Goal: Task Accomplishment & Management: Manage account settings

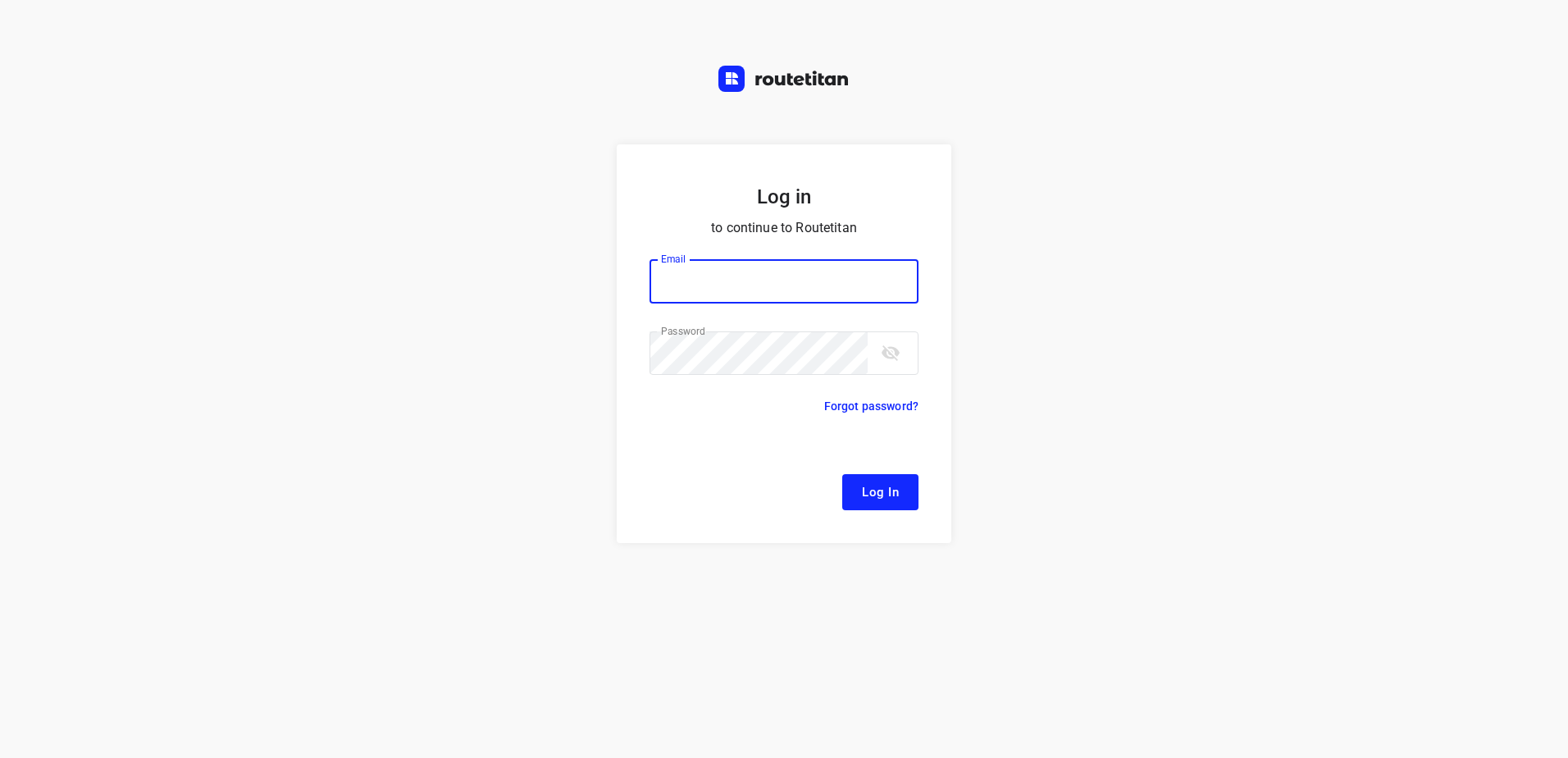
type input "remco@fruitopjewerk.nl"
click at [879, 492] on span "Log In" at bounding box center [880, 492] width 37 height 21
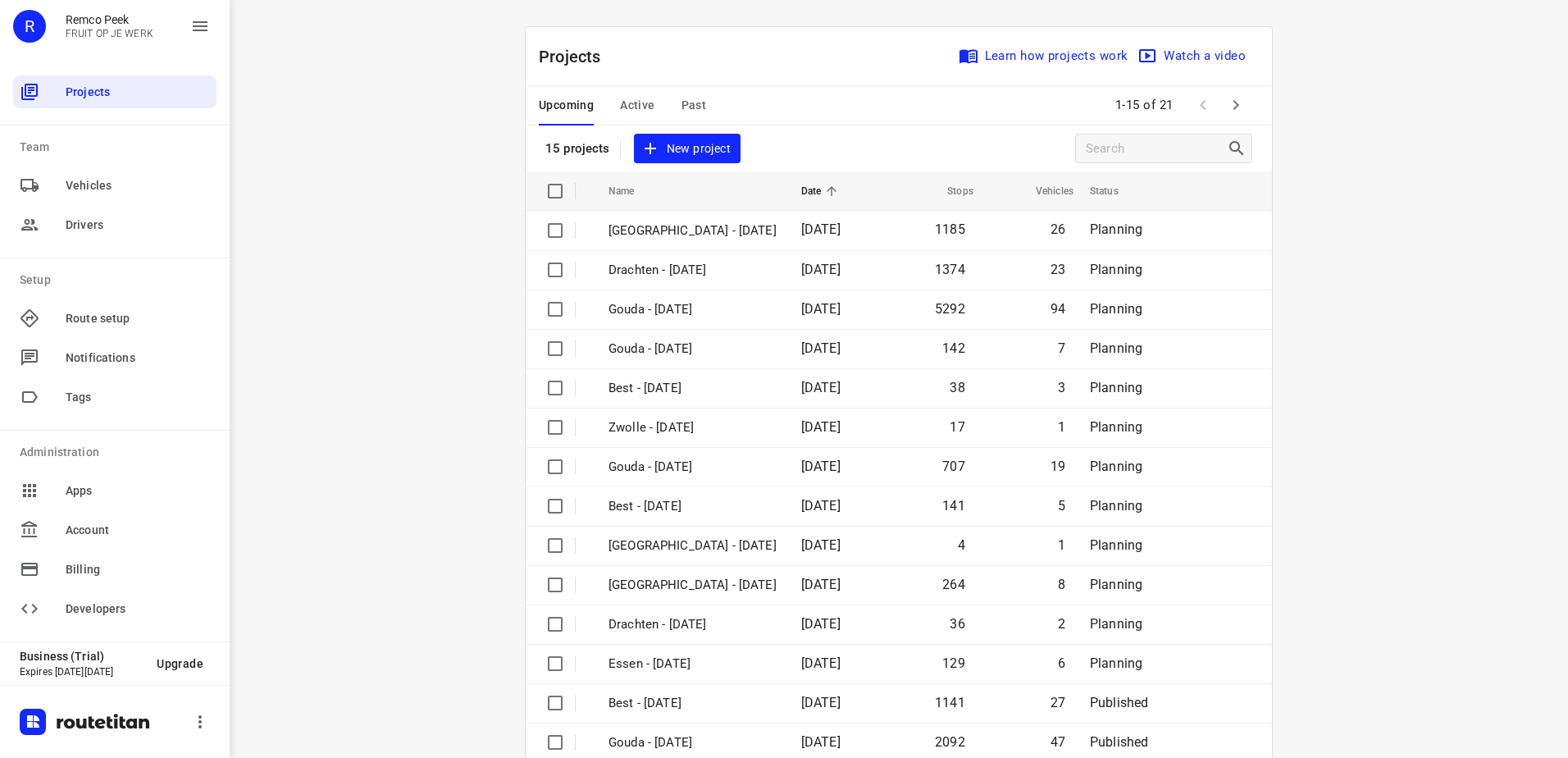
click at [636, 98] on span "Active" at bounding box center [637, 105] width 35 height 20
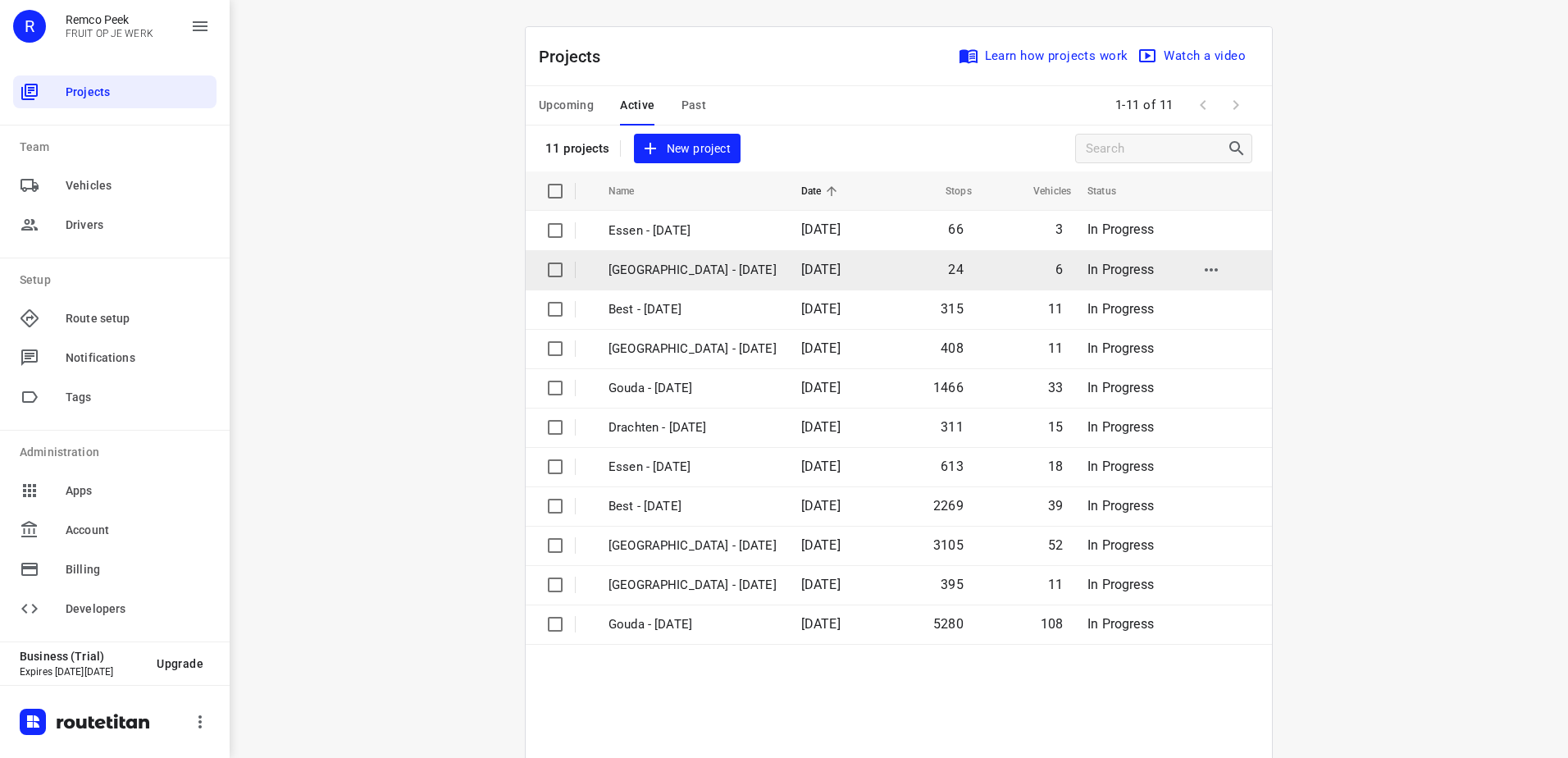
click at [683, 270] on p "[GEOGRAPHIC_DATA] - [DATE]" at bounding box center [692, 270] width 168 height 19
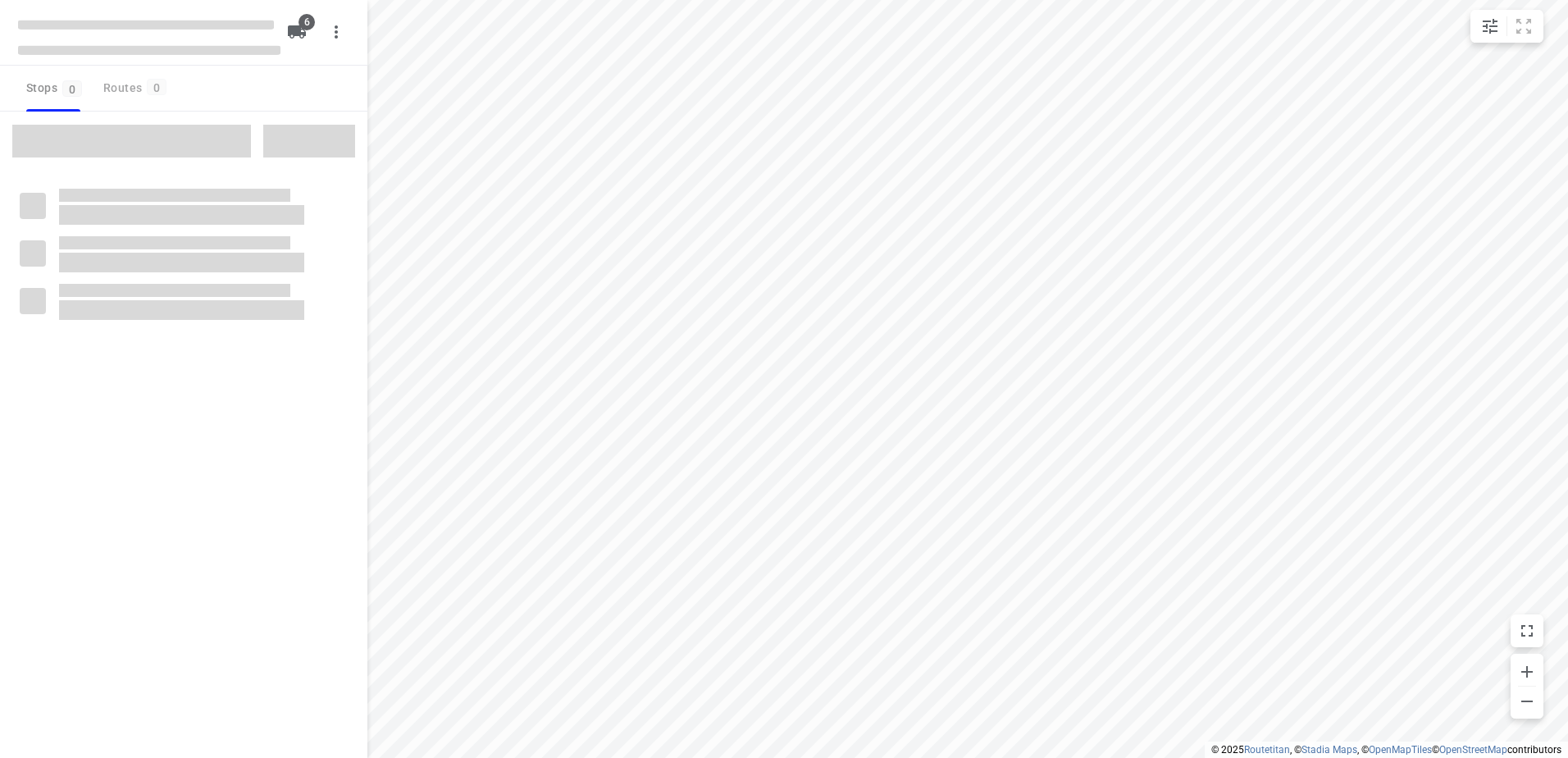
checkbox input "true"
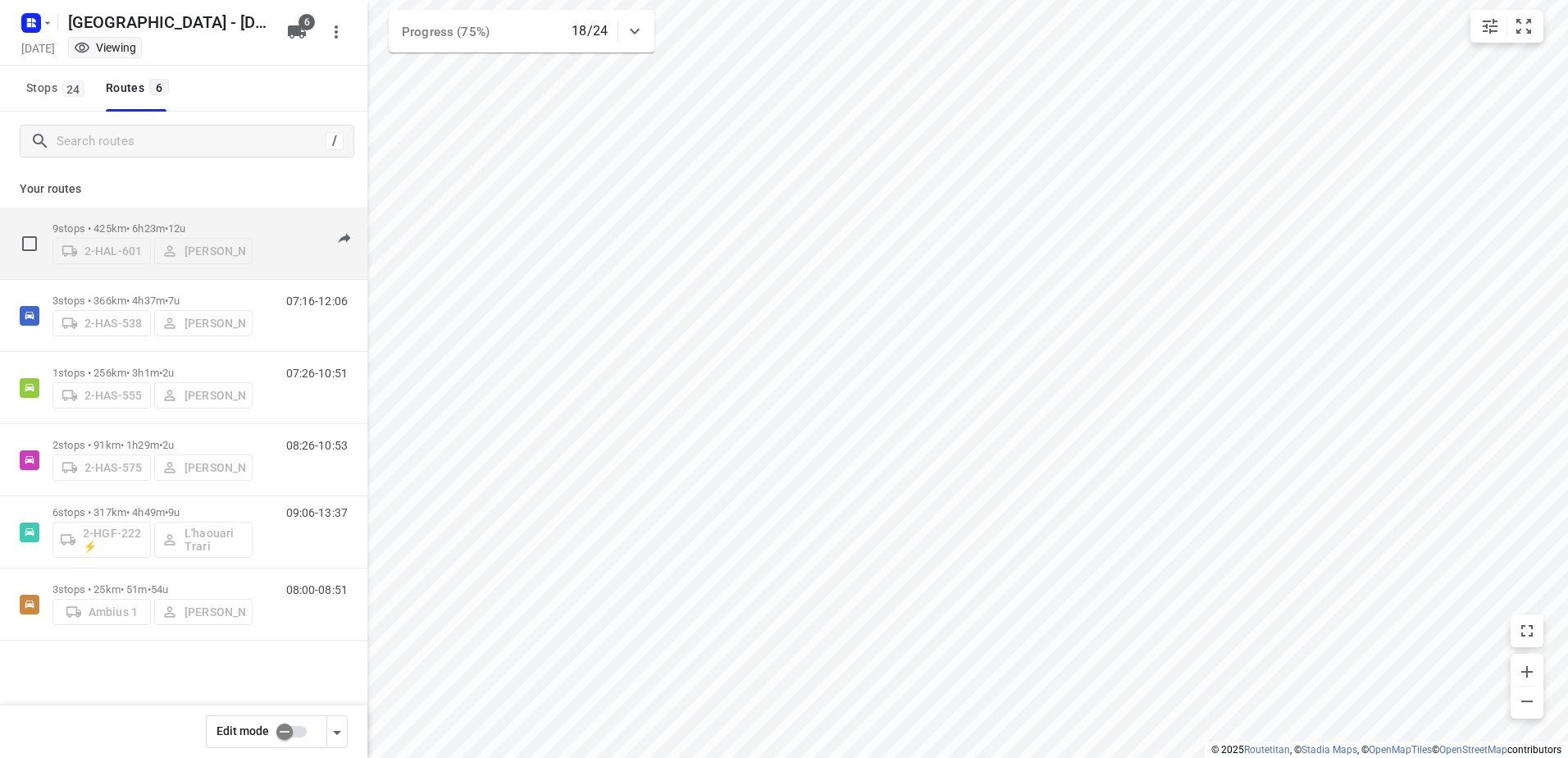
click at [156, 234] on div "2-HAL-601 [PERSON_NAME]" at bounding box center [153, 249] width 200 height 30
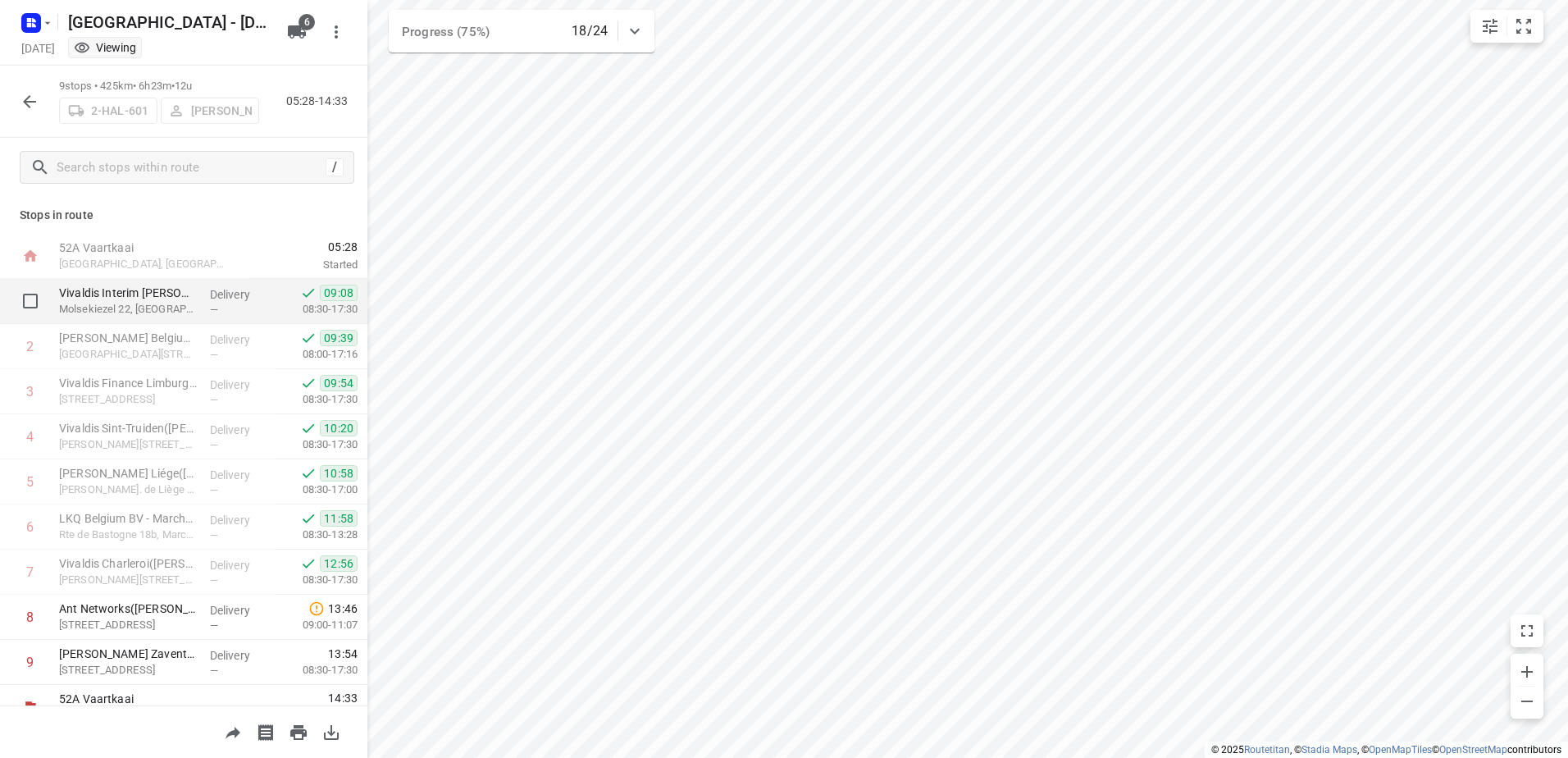
scroll to position [25, 0]
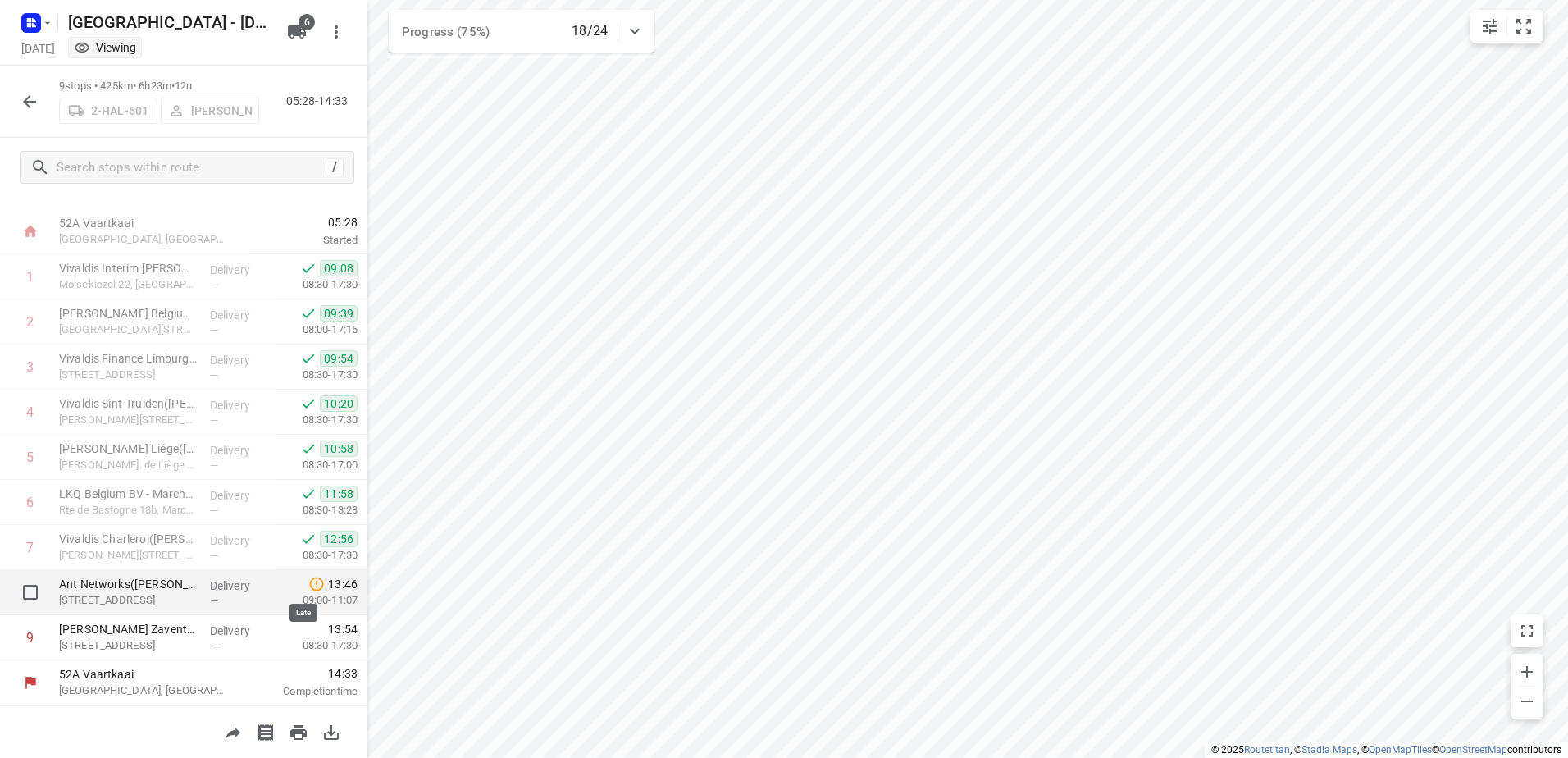
click at [308, 580] on icon at bounding box center [316, 583] width 16 height 16
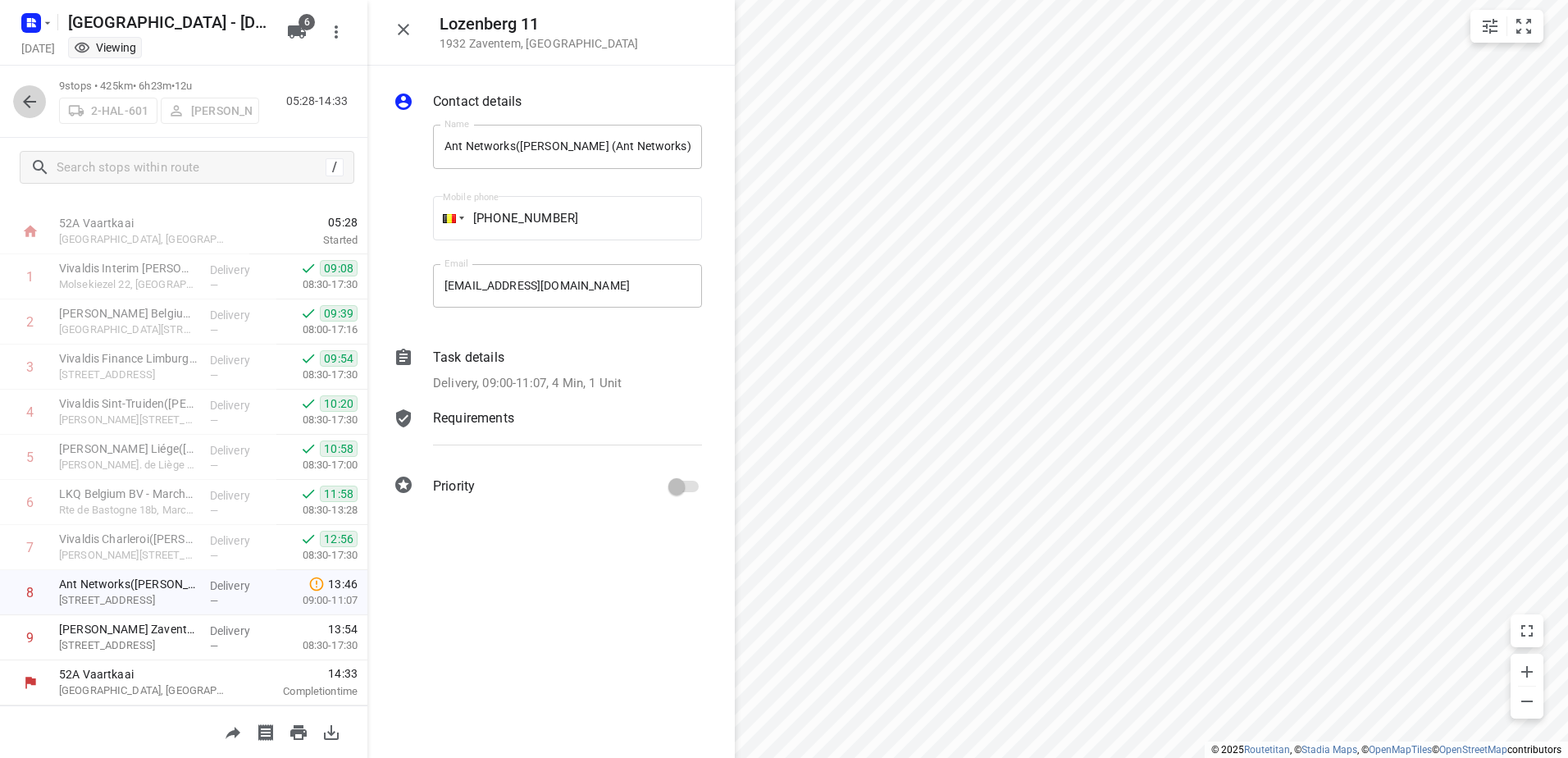
click at [25, 95] on icon "button" at bounding box center [29, 102] width 19 height 19
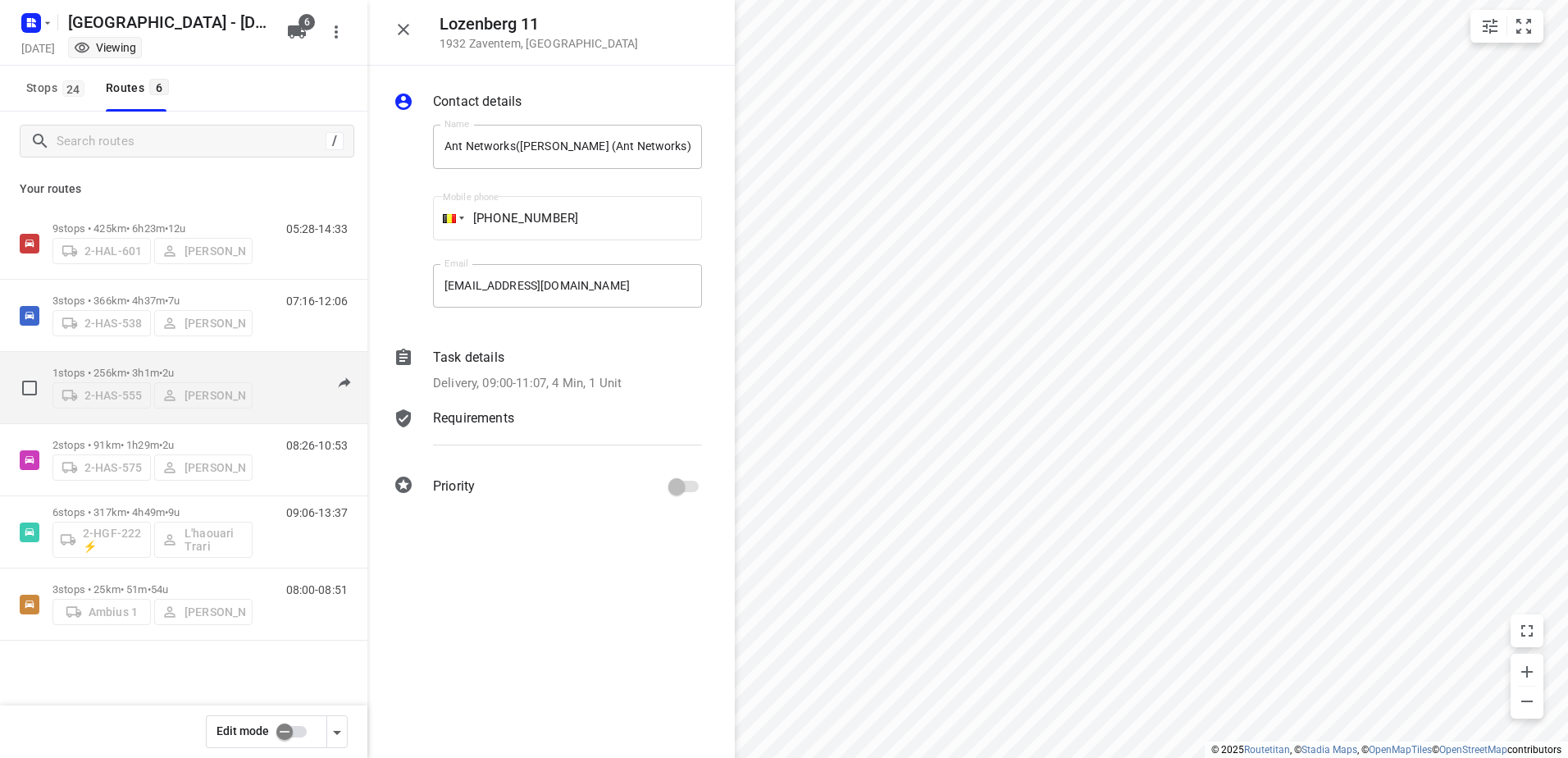
click at [141, 370] on p "1 stops • 256km • 3h1m • 2u" at bounding box center [153, 373] width 200 height 12
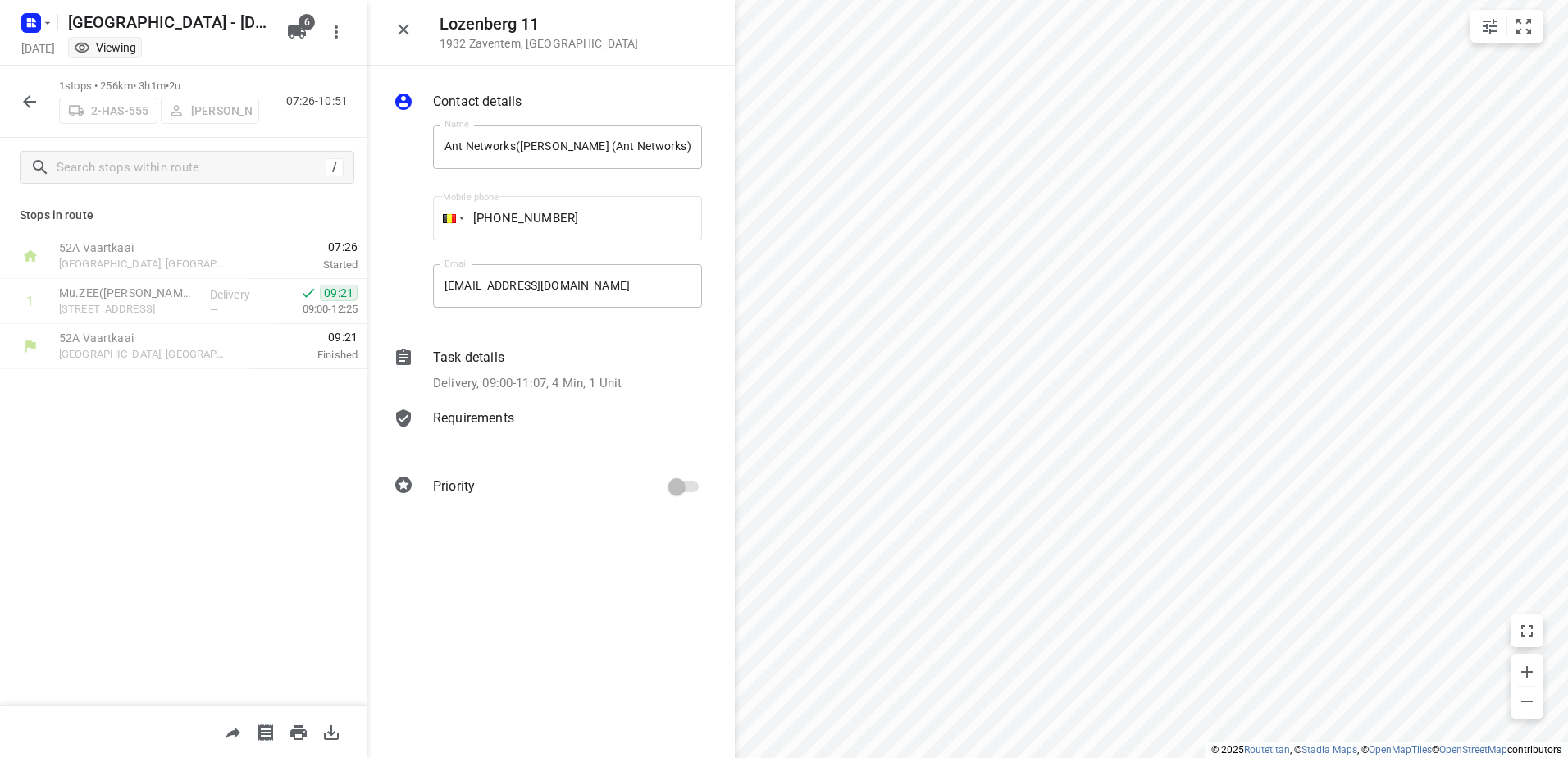
click at [22, 109] on icon "button" at bounding box center [29, 102] width 19 height 19
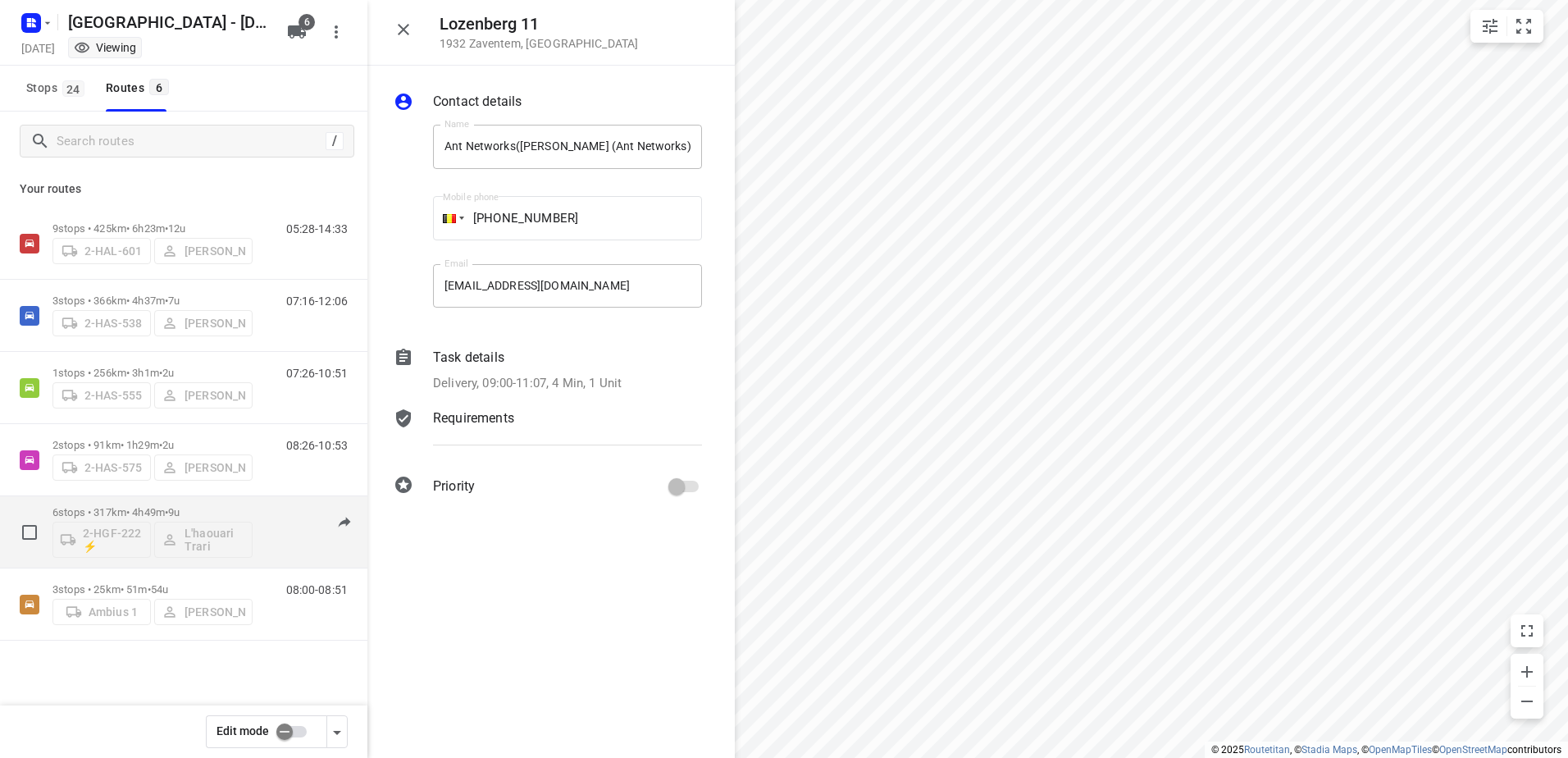
click at [126, 508] on p "6 stops • 317km • 4h49m • 9u" at bounding box center [153, 512] width 200 height 12
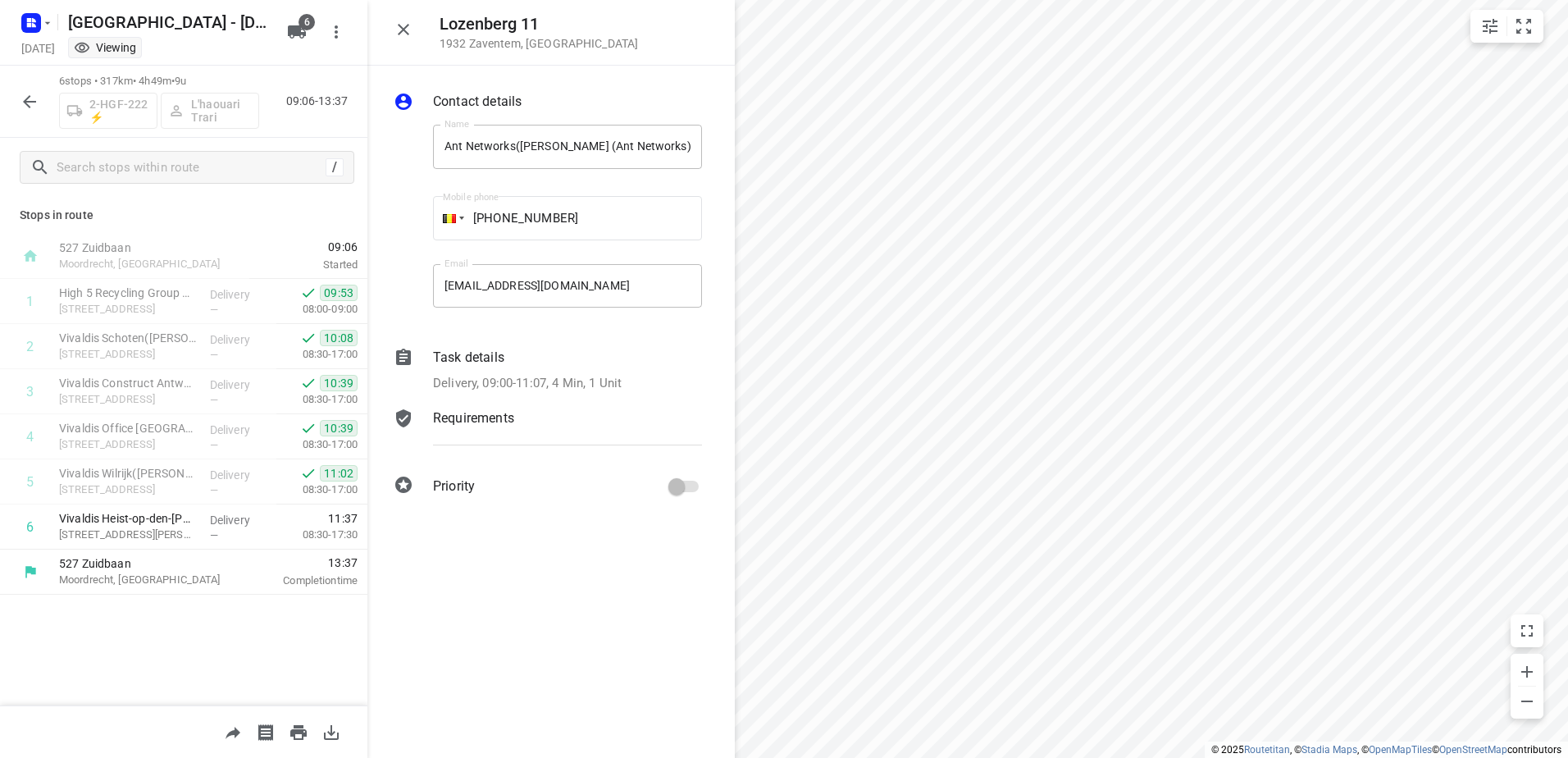
click at [23, 102] on icon "button" at bounding box center [29, 102] width 19 height 19
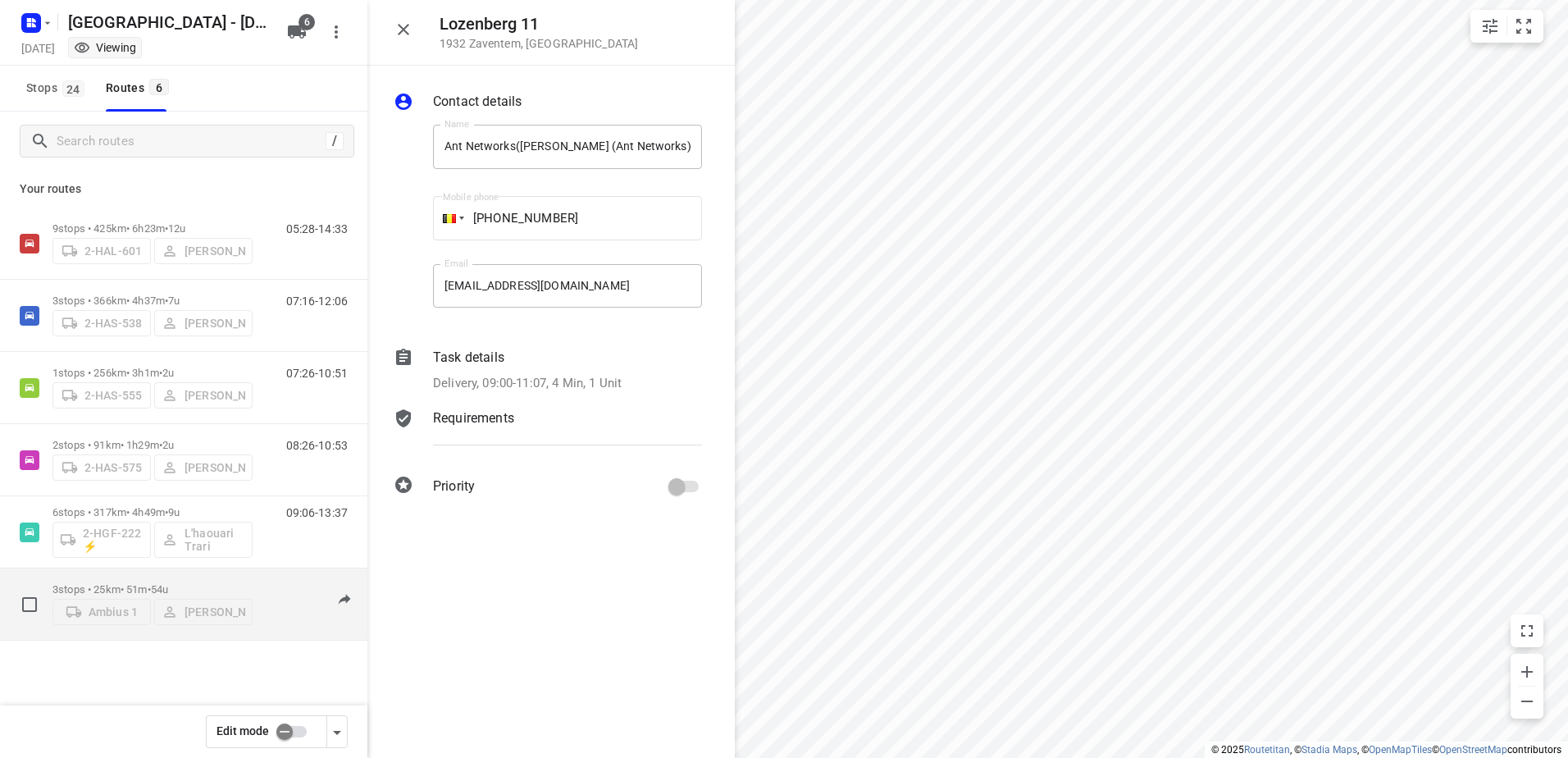
click at [110, 583] on p "3 stops • 25km • 51m • 54u" at bounding box center [153, 589] width 200 height 12
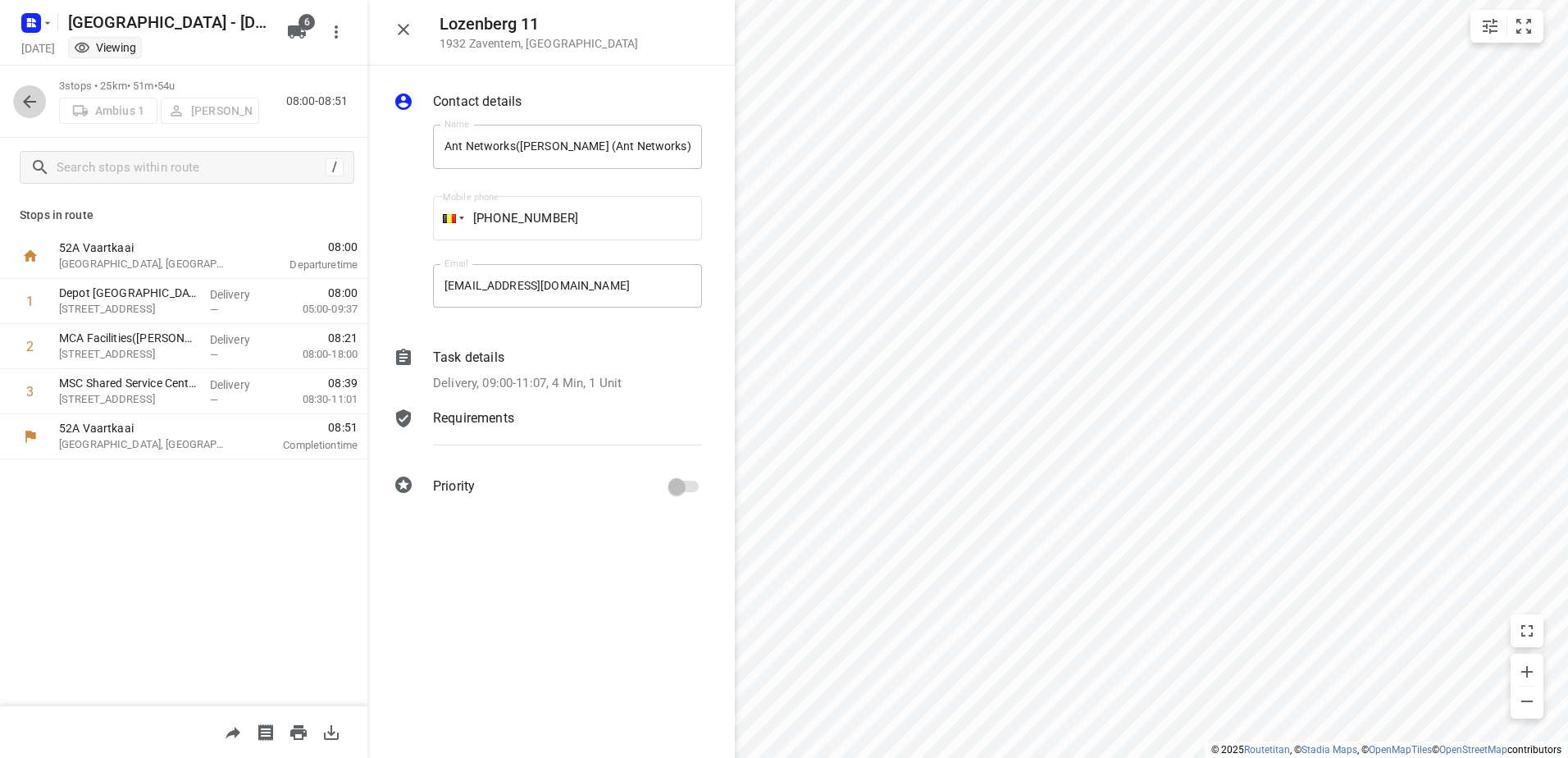
click at [32, 104] on icon "button" at bounding box center [29, 102] width 19 height 19
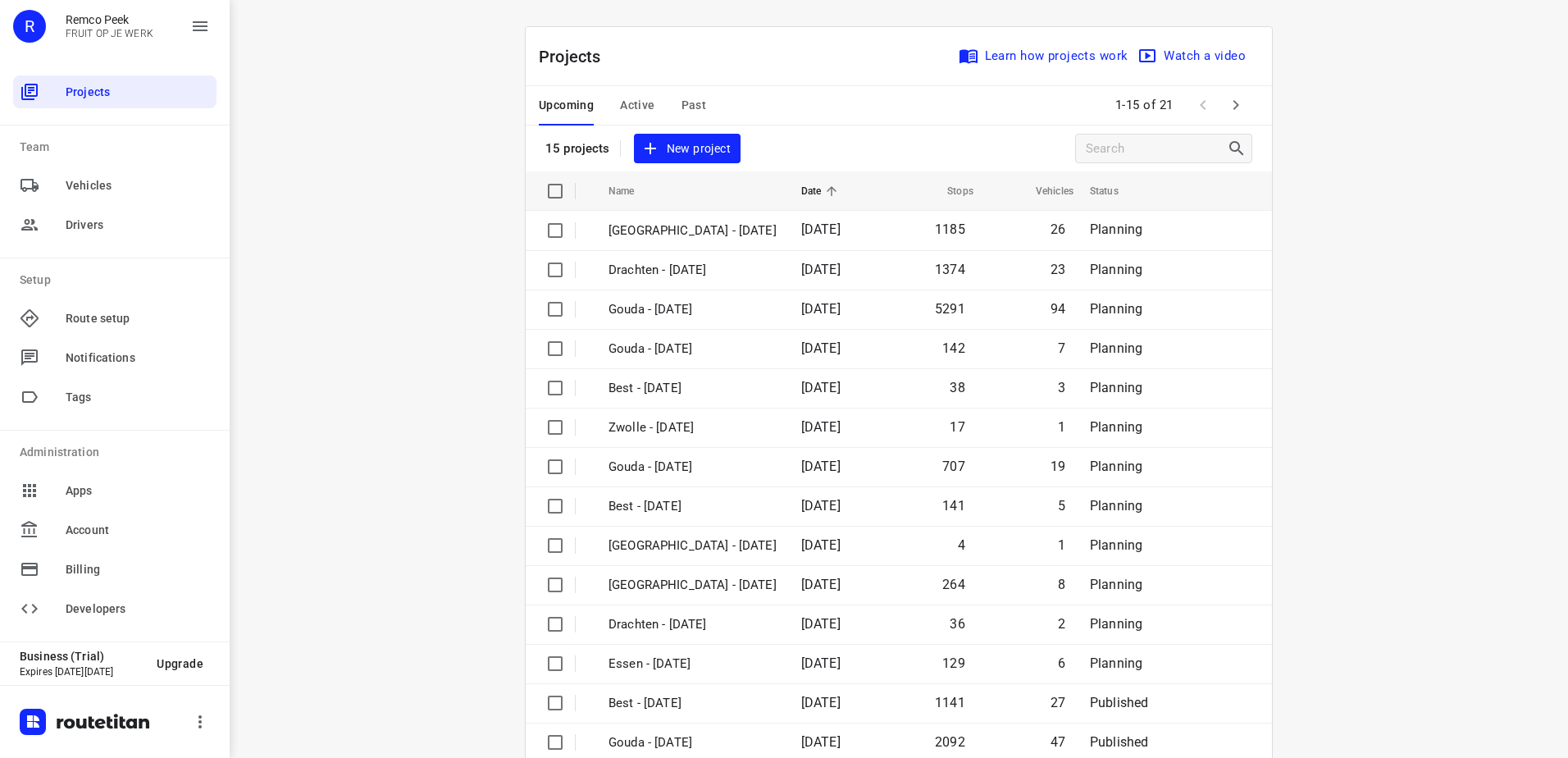
click at [636, 111] on span "Active" at bounding box center [637, 105] width 35 height 20
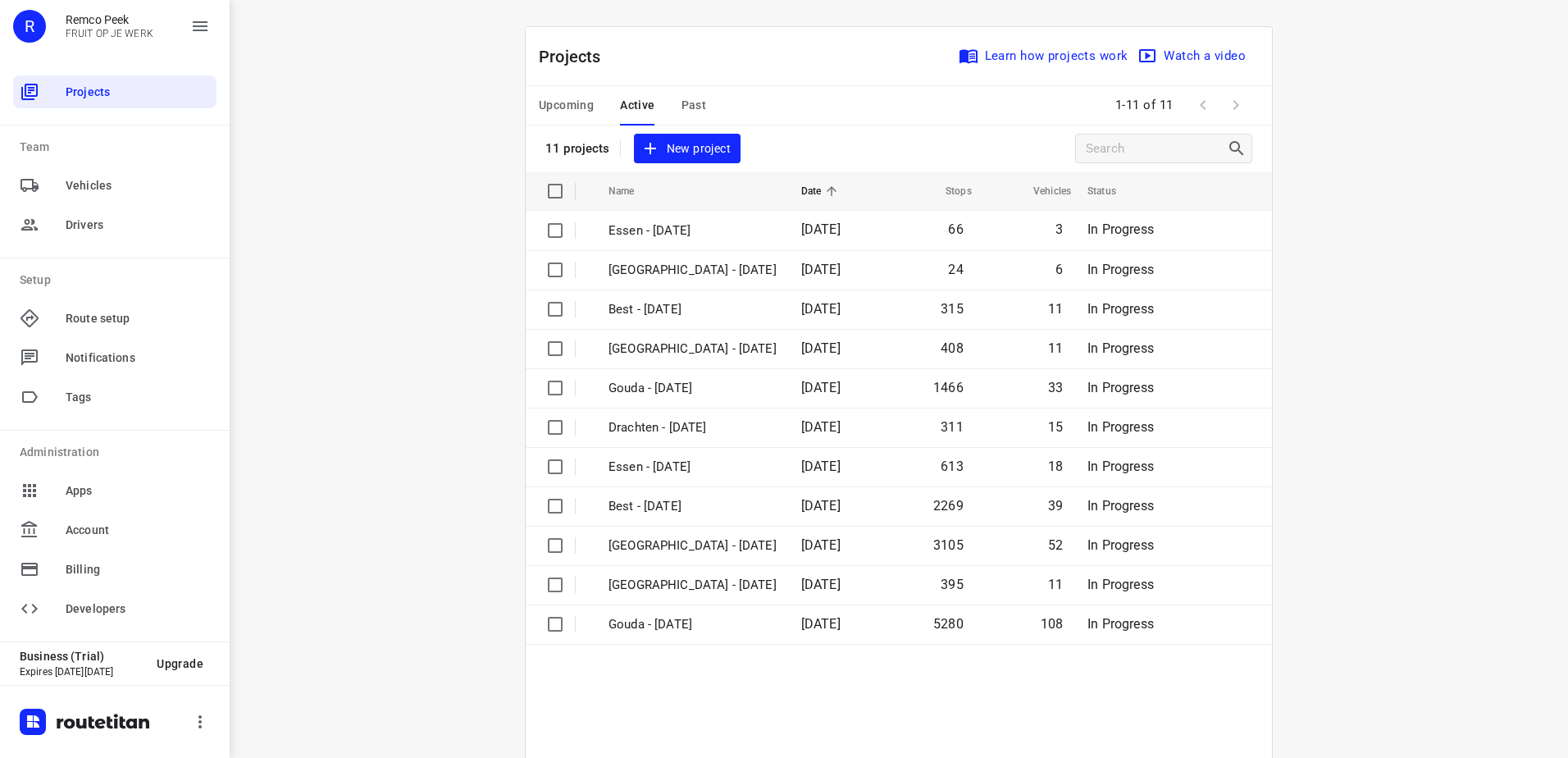
click at [576, 105] on span "Upcoming" at bounding box center [566, 105] width 55 height 20
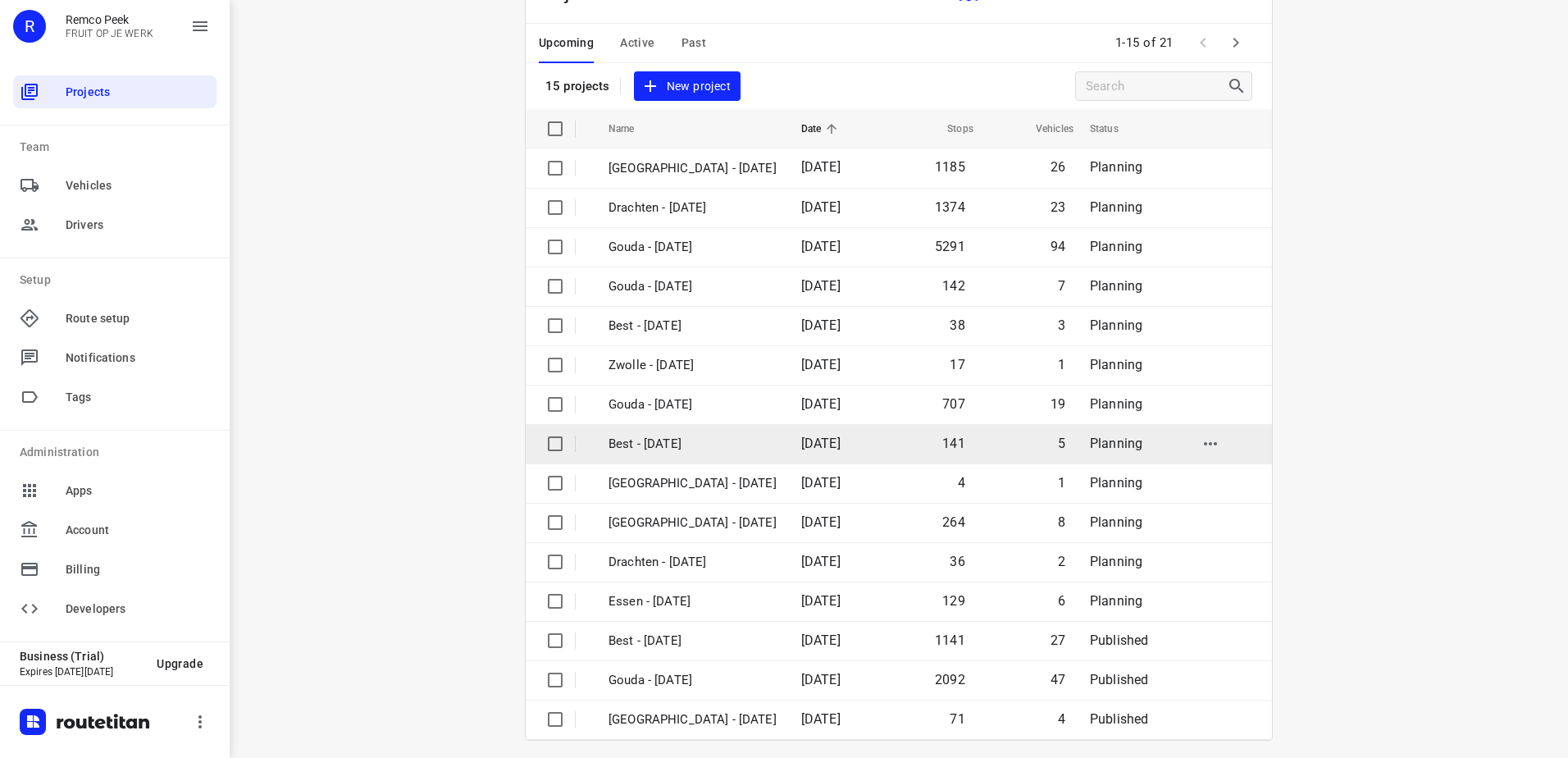
scroll to position [71, 0]
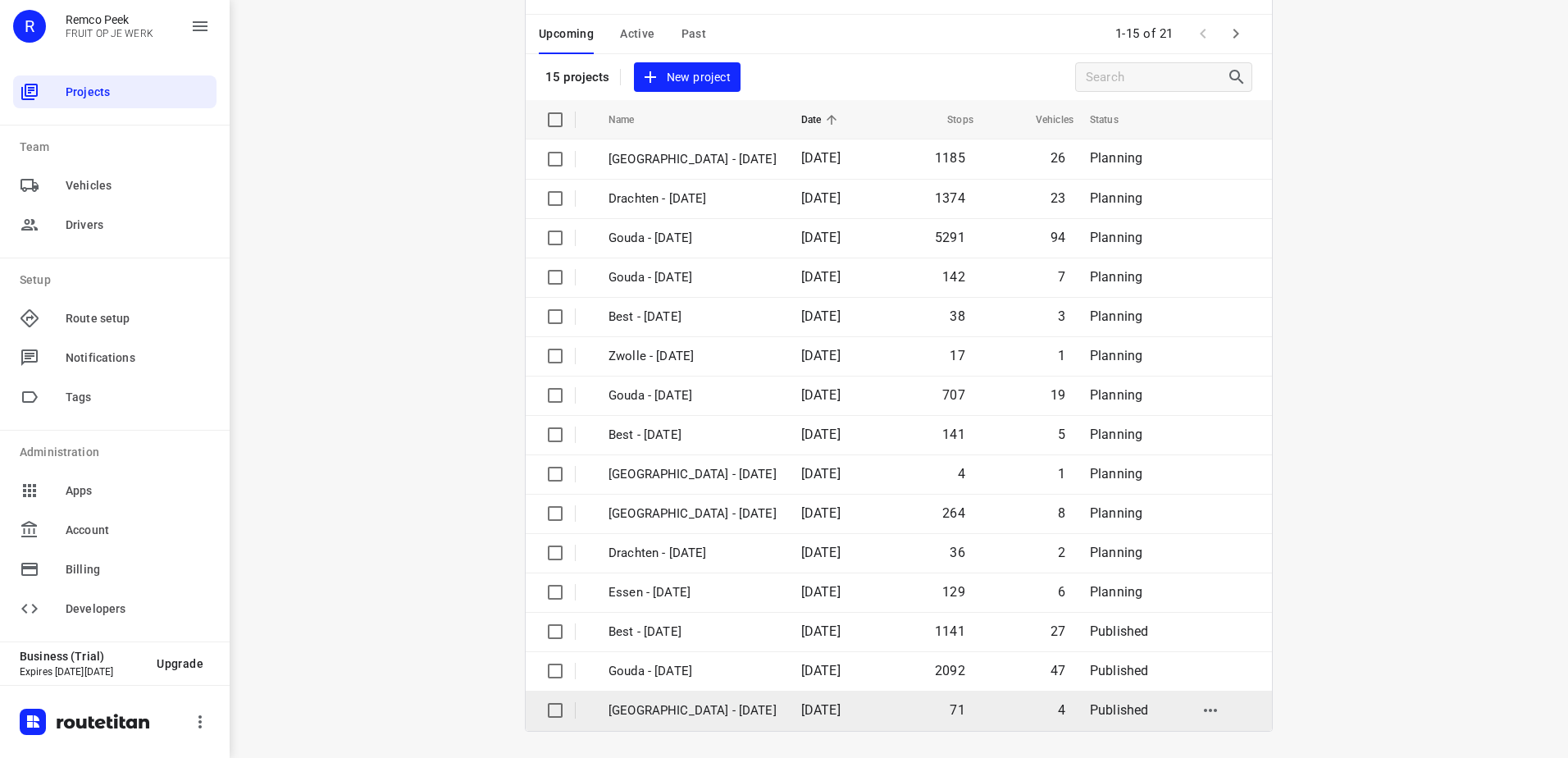
click at [723, 714] on p "[GEOGRAPHIC_DATA] - [DATE]" at bounding box center [692, 711] width 168 height 19
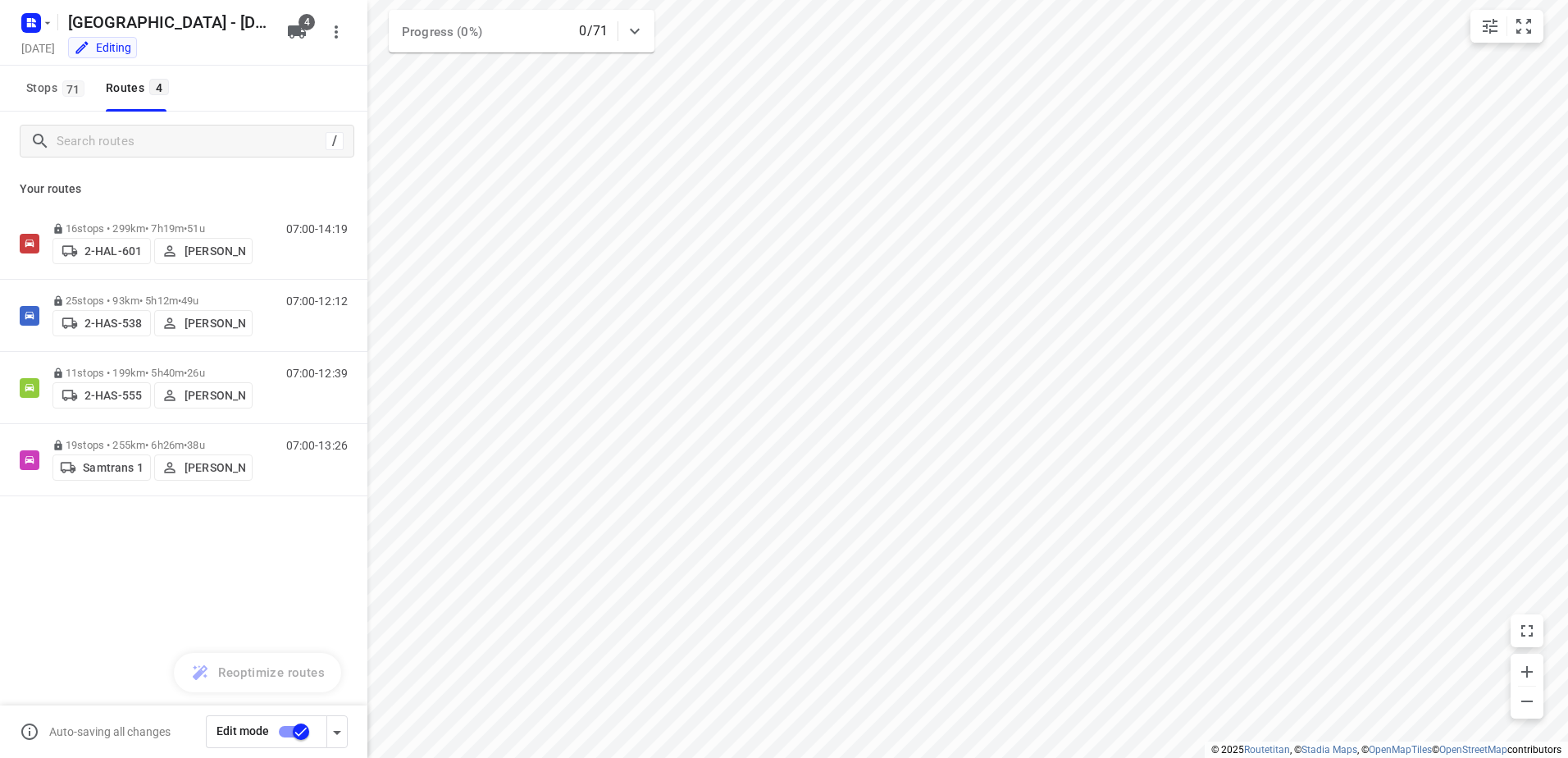
checkbox input "true"
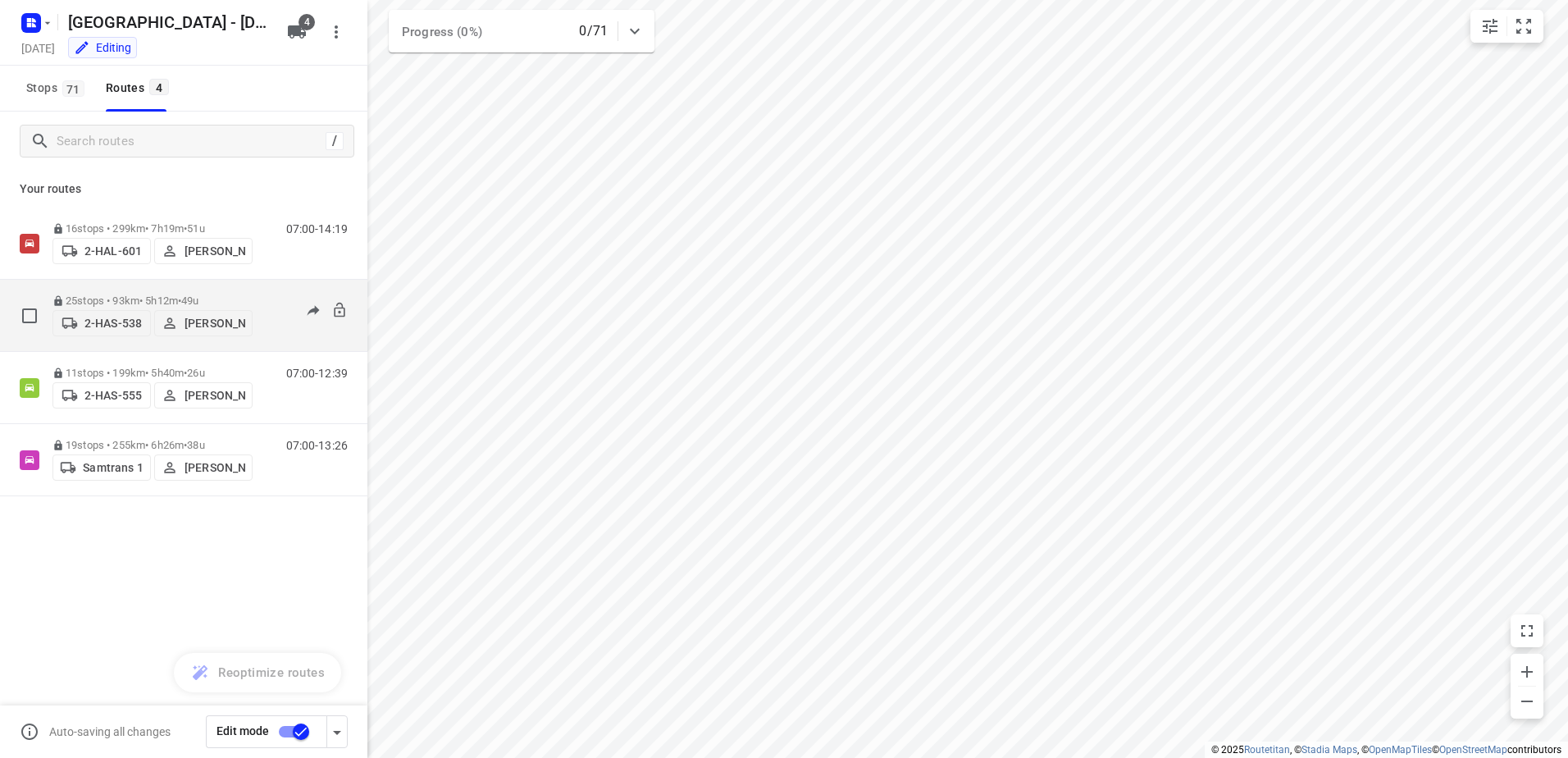
click at [213, 323] on p "[PERSON_NAME]" at bounding box center [214, 323] width 61 height 13
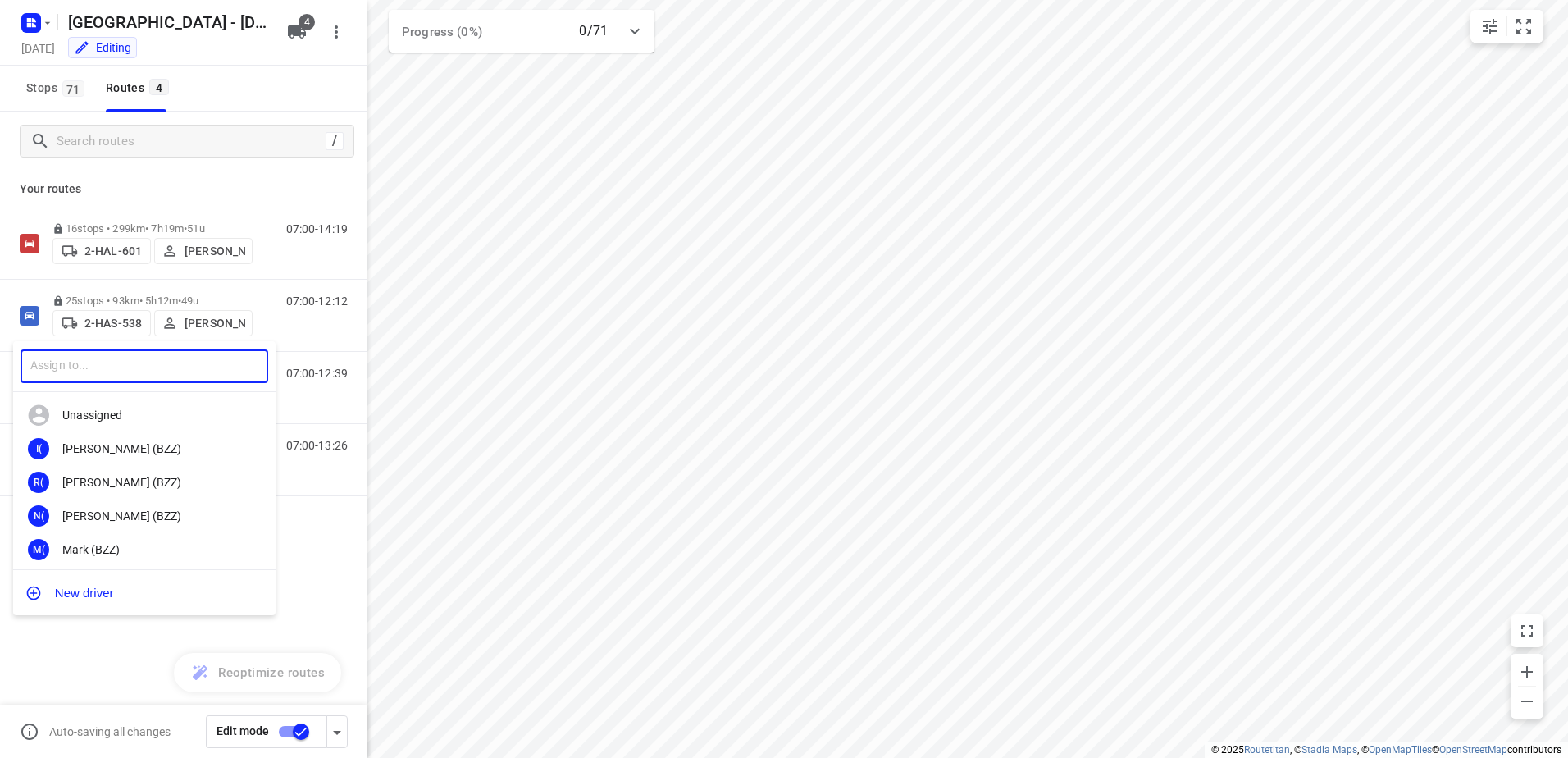
click at [202, 377] on input "text" at bounding box center [144, 366] width 248 height 34
type input "trar"
click at [147, 449] on div "L'haouari Trar i" at bounding box center [148, 449] width 172 height 13
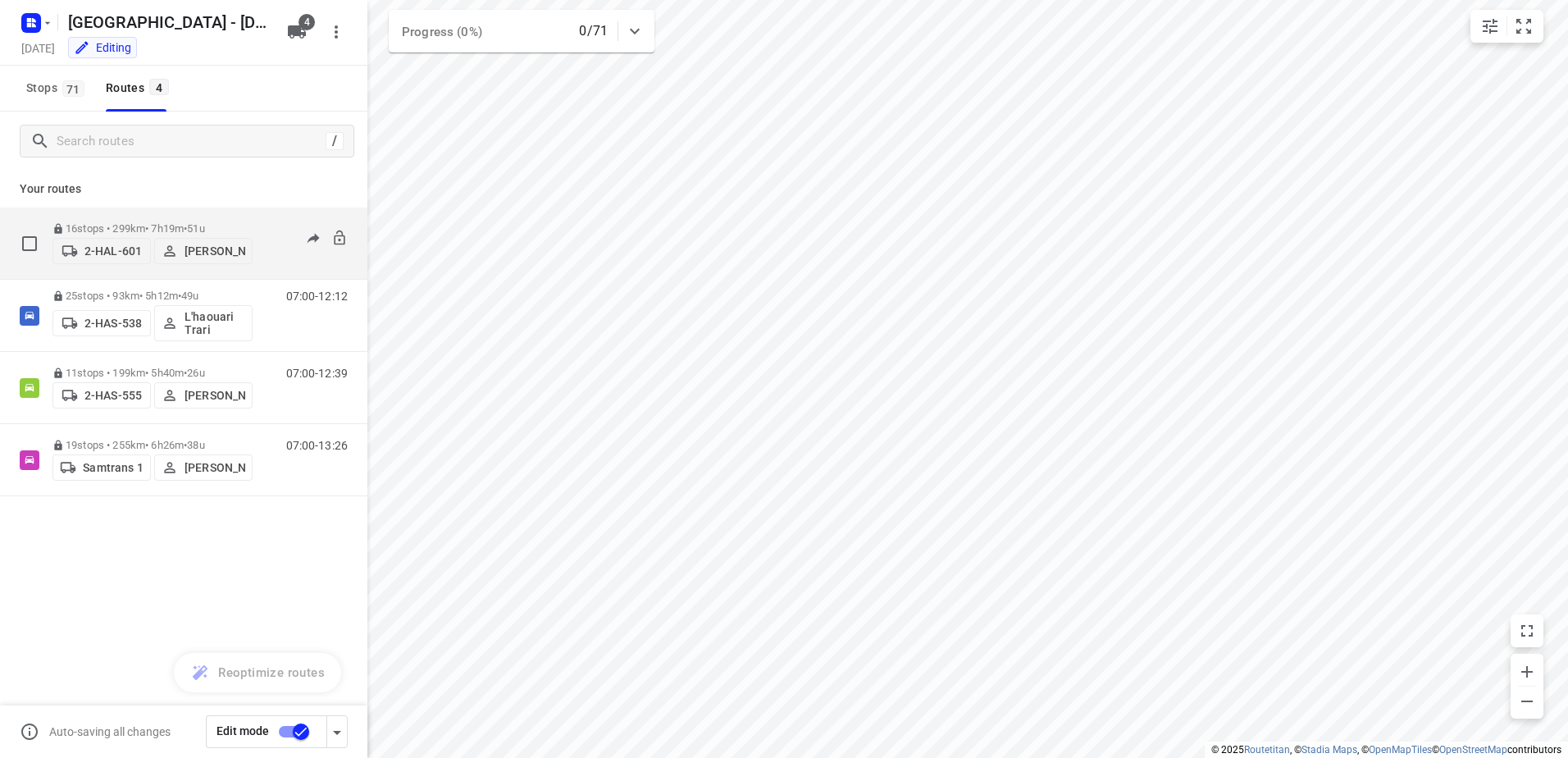
click at [121, 227] on p "16 stops • 299km • 7h19m • 51u" at bounding box center [153, 228] width 200 height 12
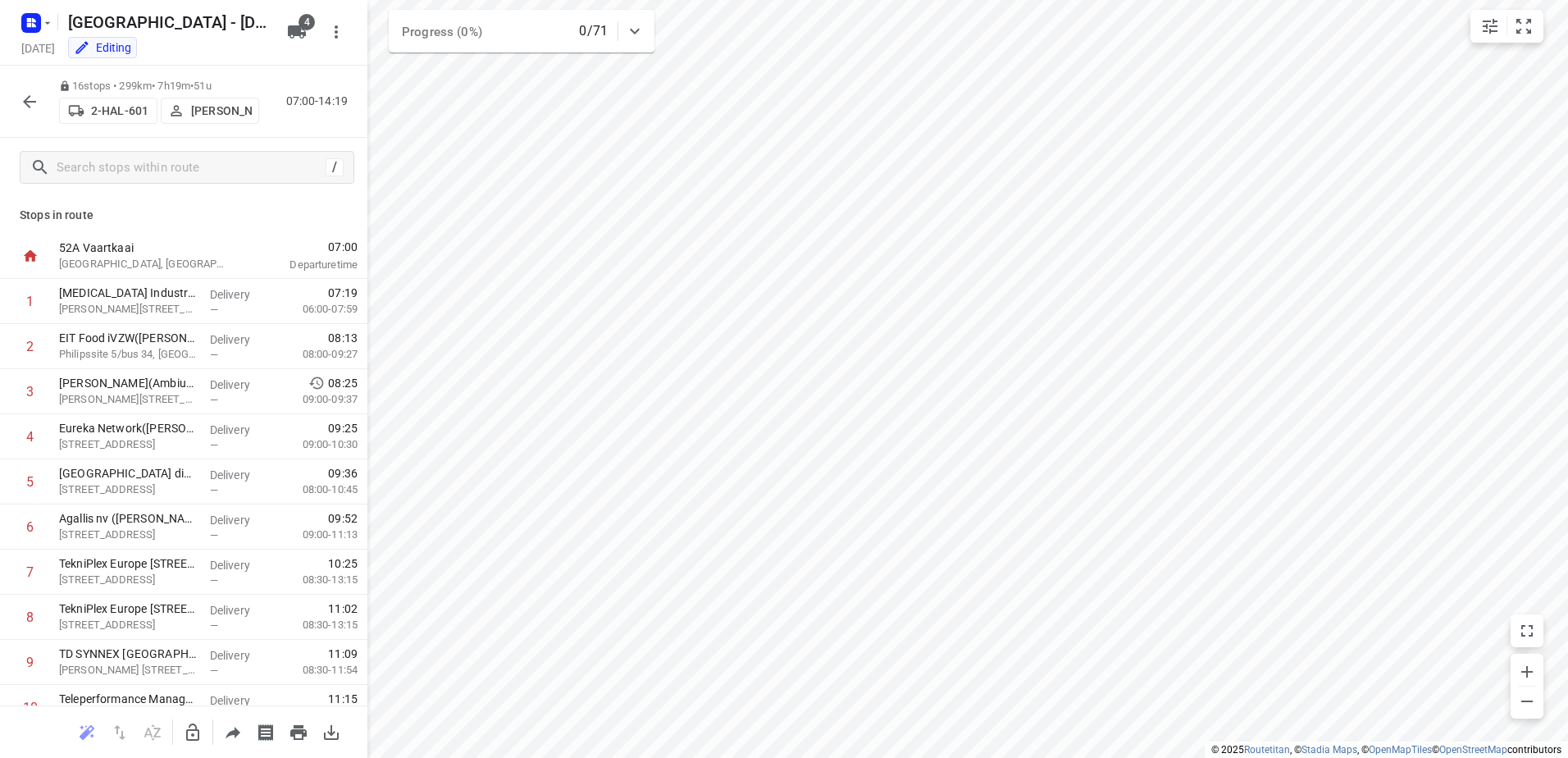
click at [21, 96] on icon "button" at bounding box center [29, 102] width 19 height 19
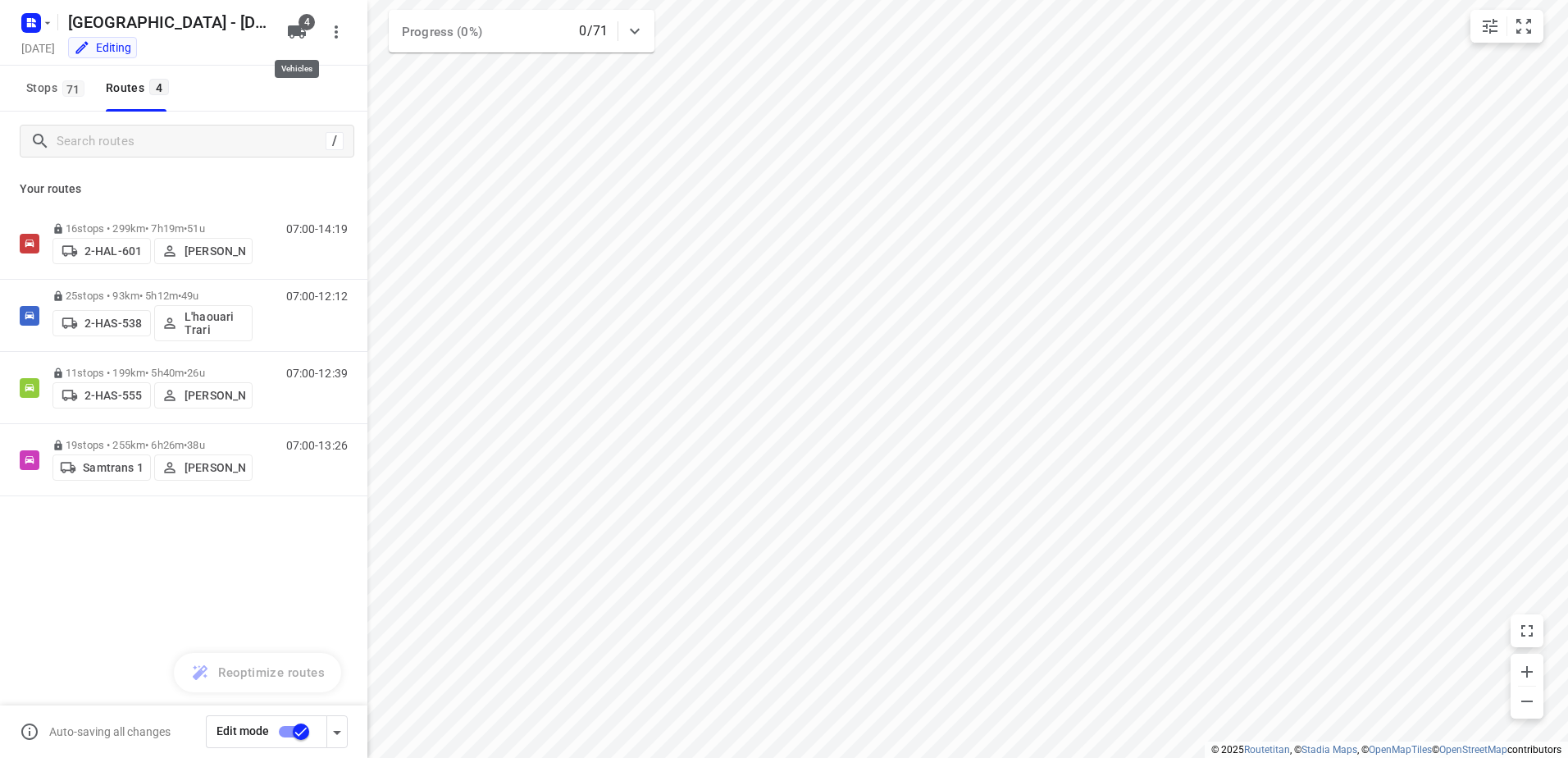
click at [311, 27] on span "4" at bounding box center [306, 22] width 16 height 16
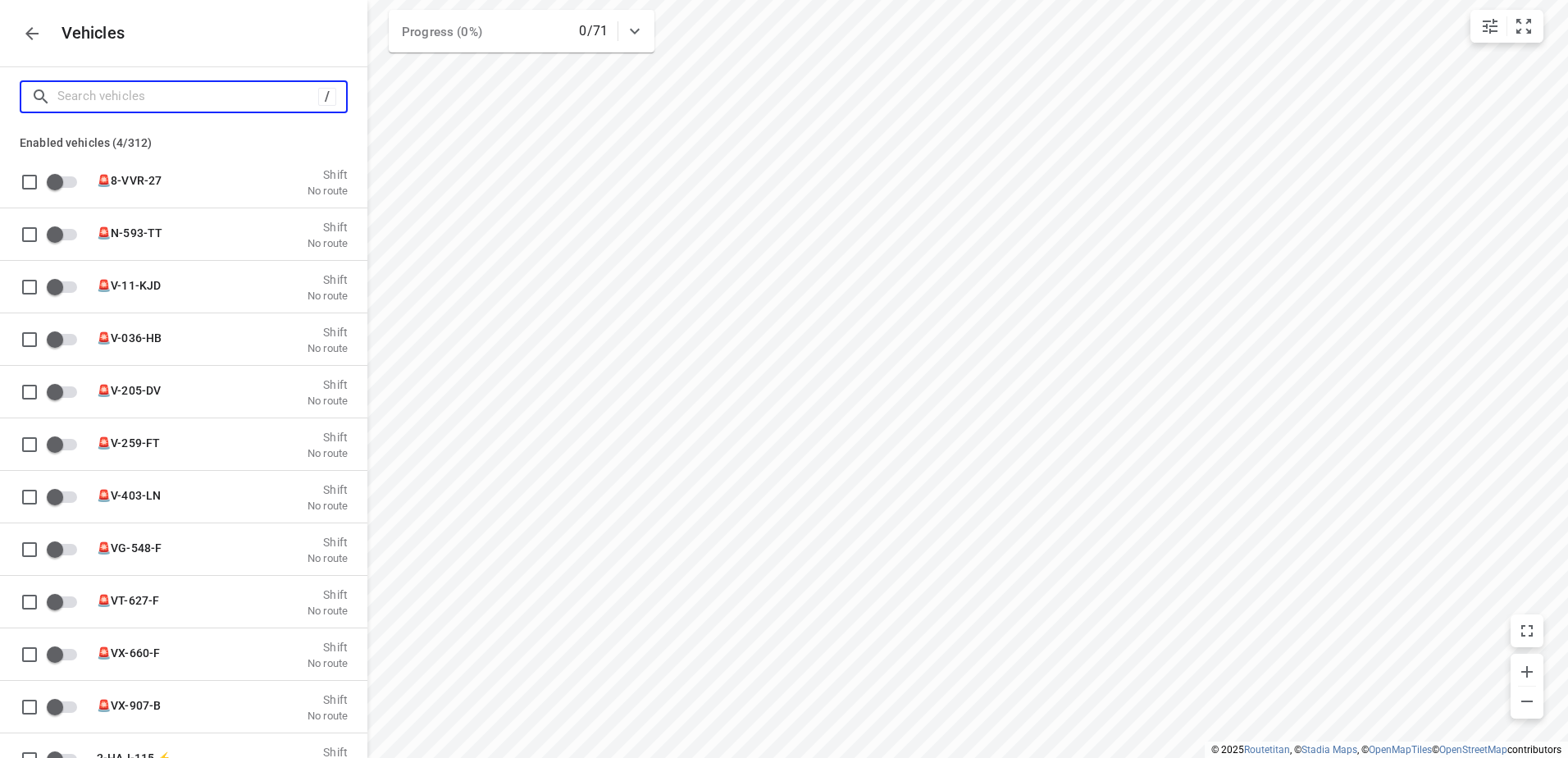
click at [168, 99] on input "Search vehicles" at bounding box center [187, 96] width 260 height 25
type input "2"
checkbox input "true"
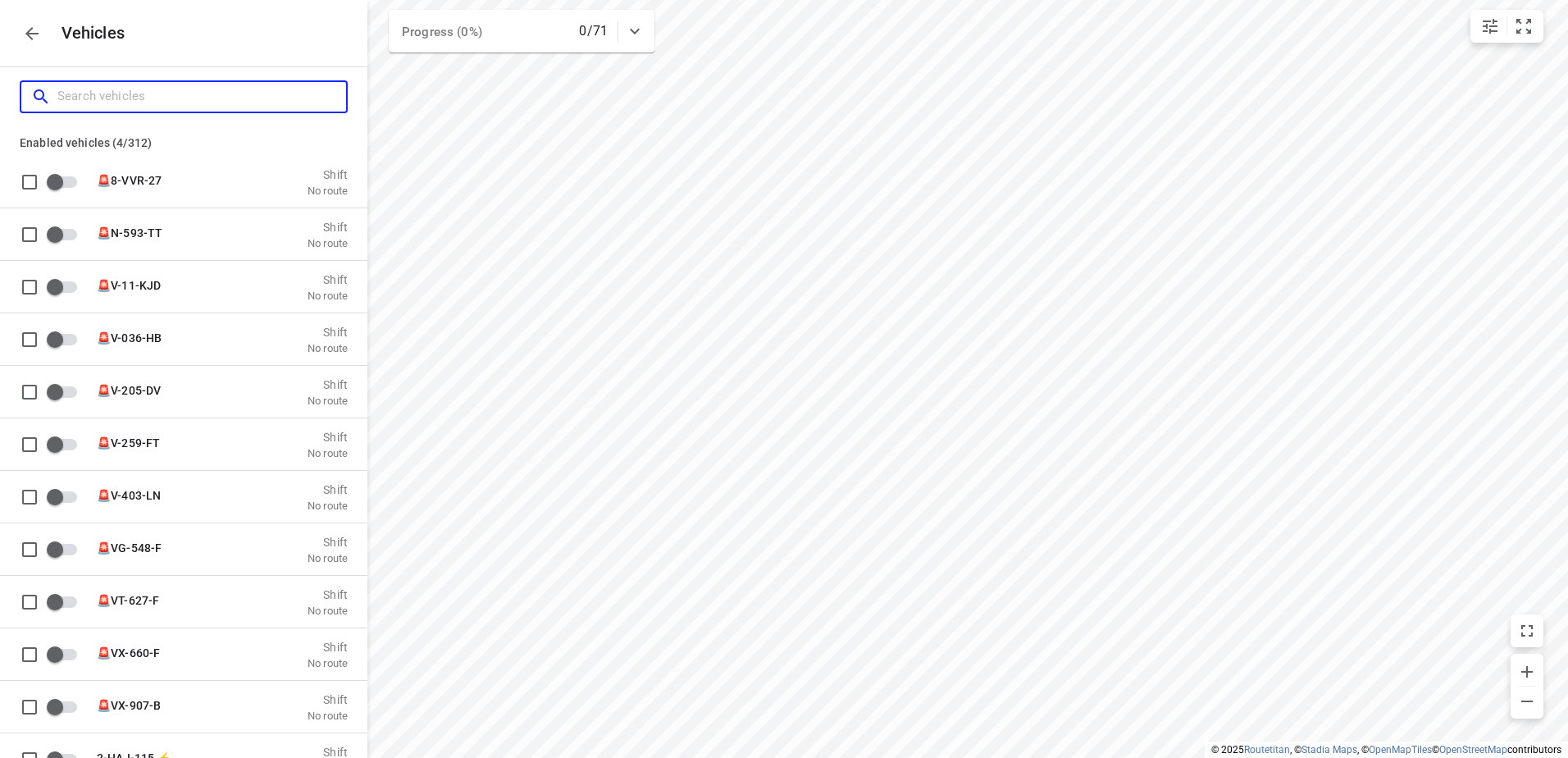
checkbox input "false"
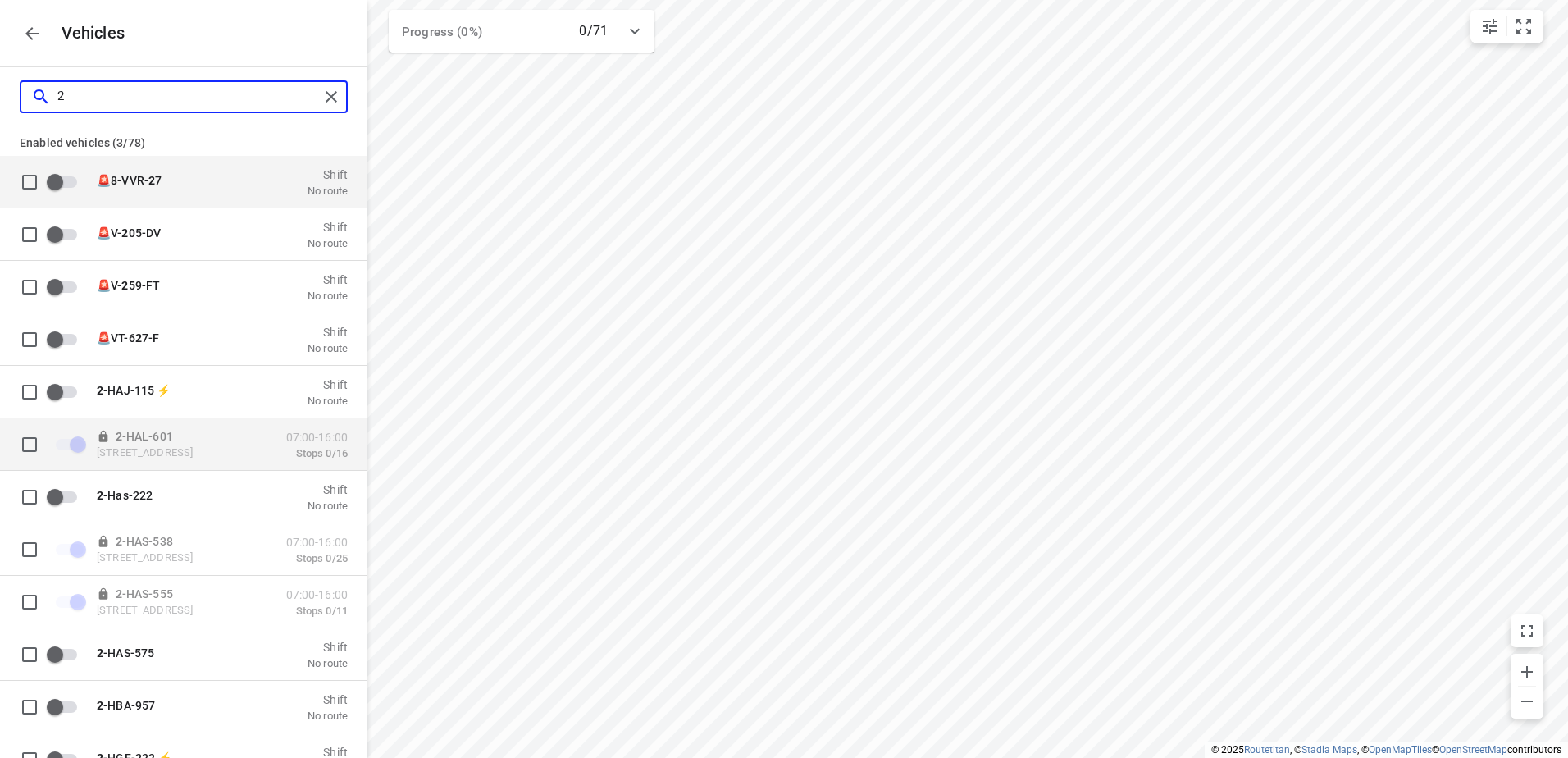
type input "2"
click at [31, 440] on input "grid" at bounding box center [30, 444] width 33 height 33
checkbox input "true"
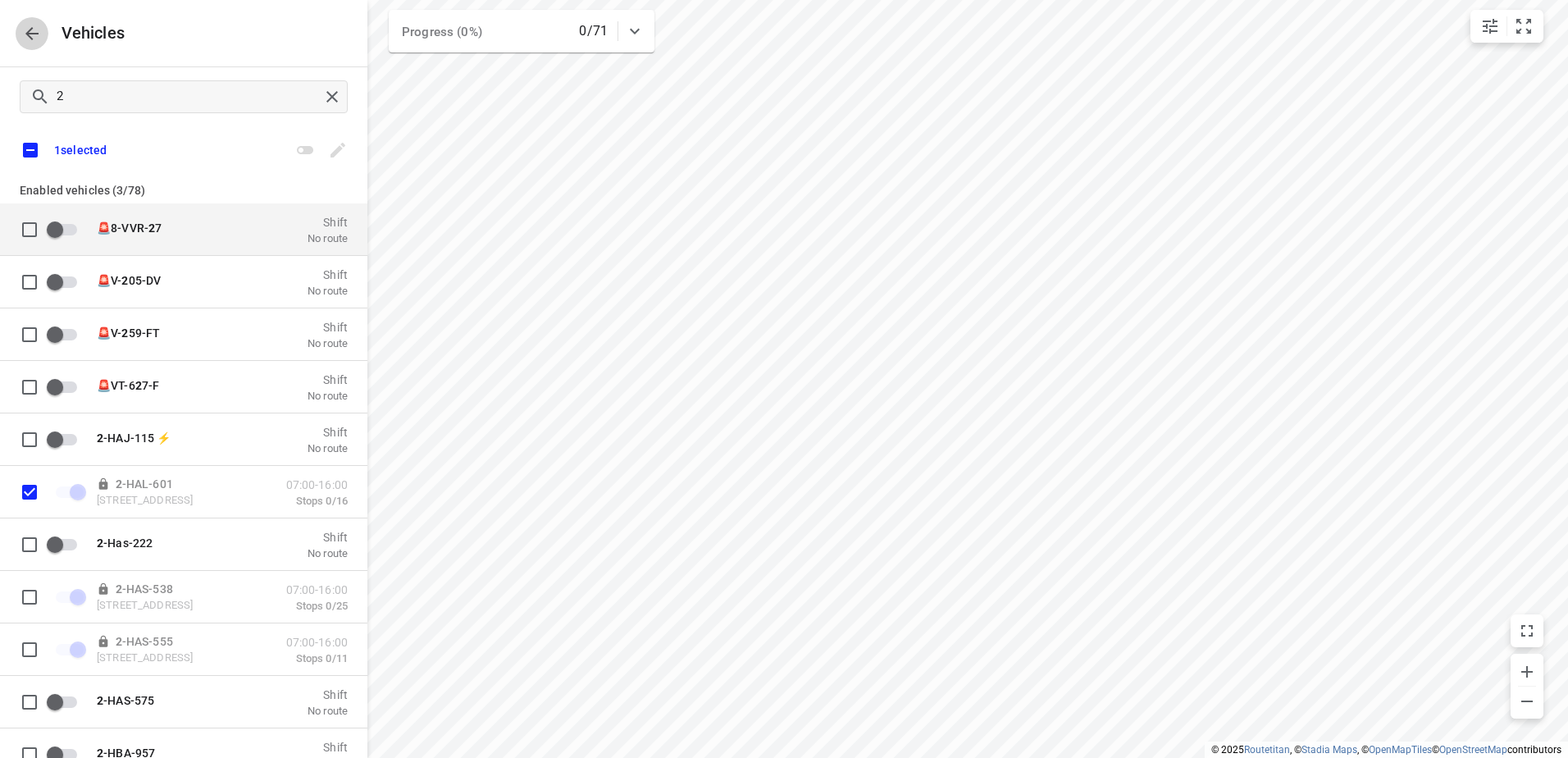
click at [35, 39] on icon "button" at bounding box center [32, 34] width 19 height 19
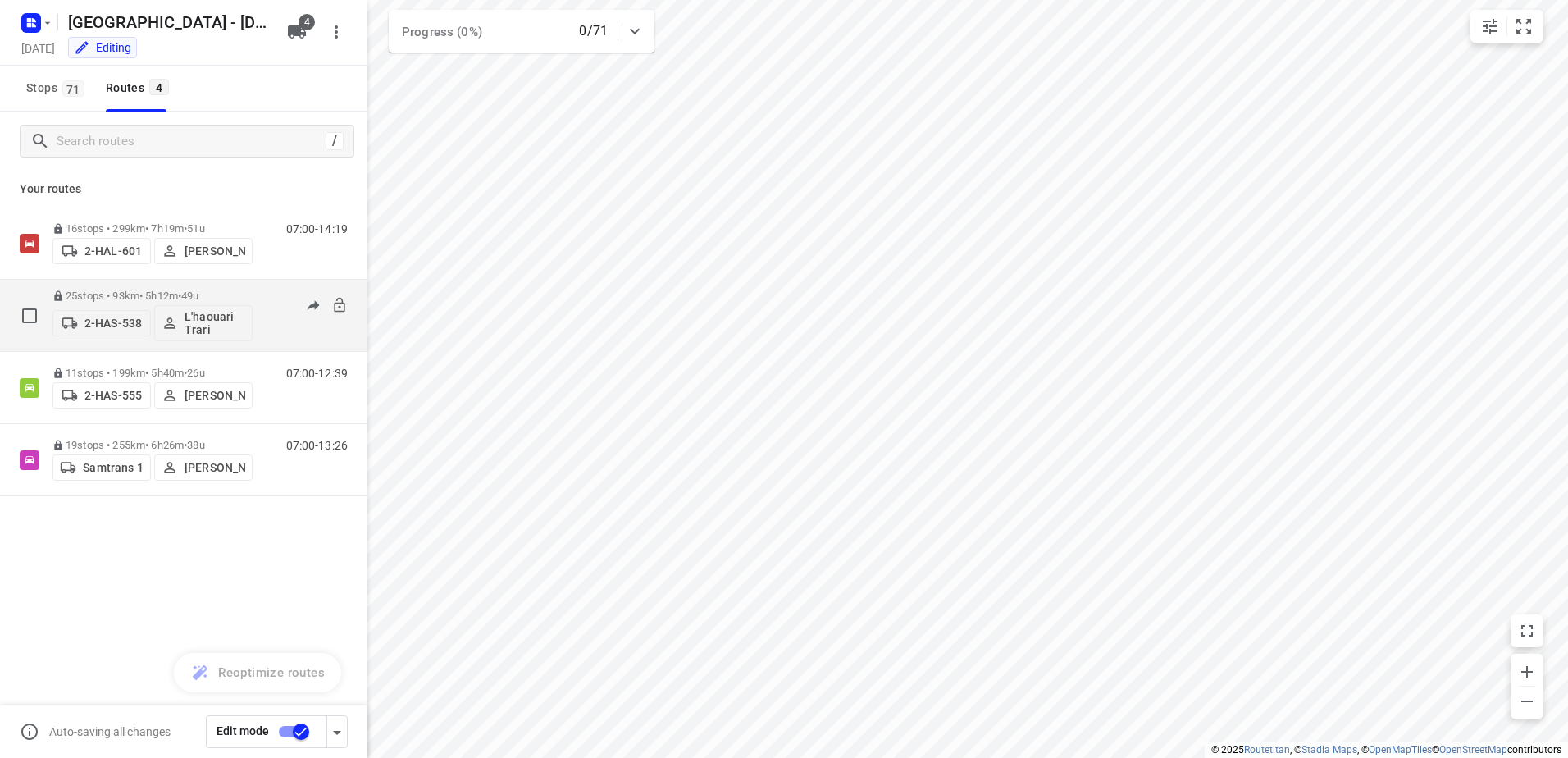
click at [124, 297] on p "25 stops • 93km • 5h12m • 49u" at bounding box center [153, 295] width 200 height 12
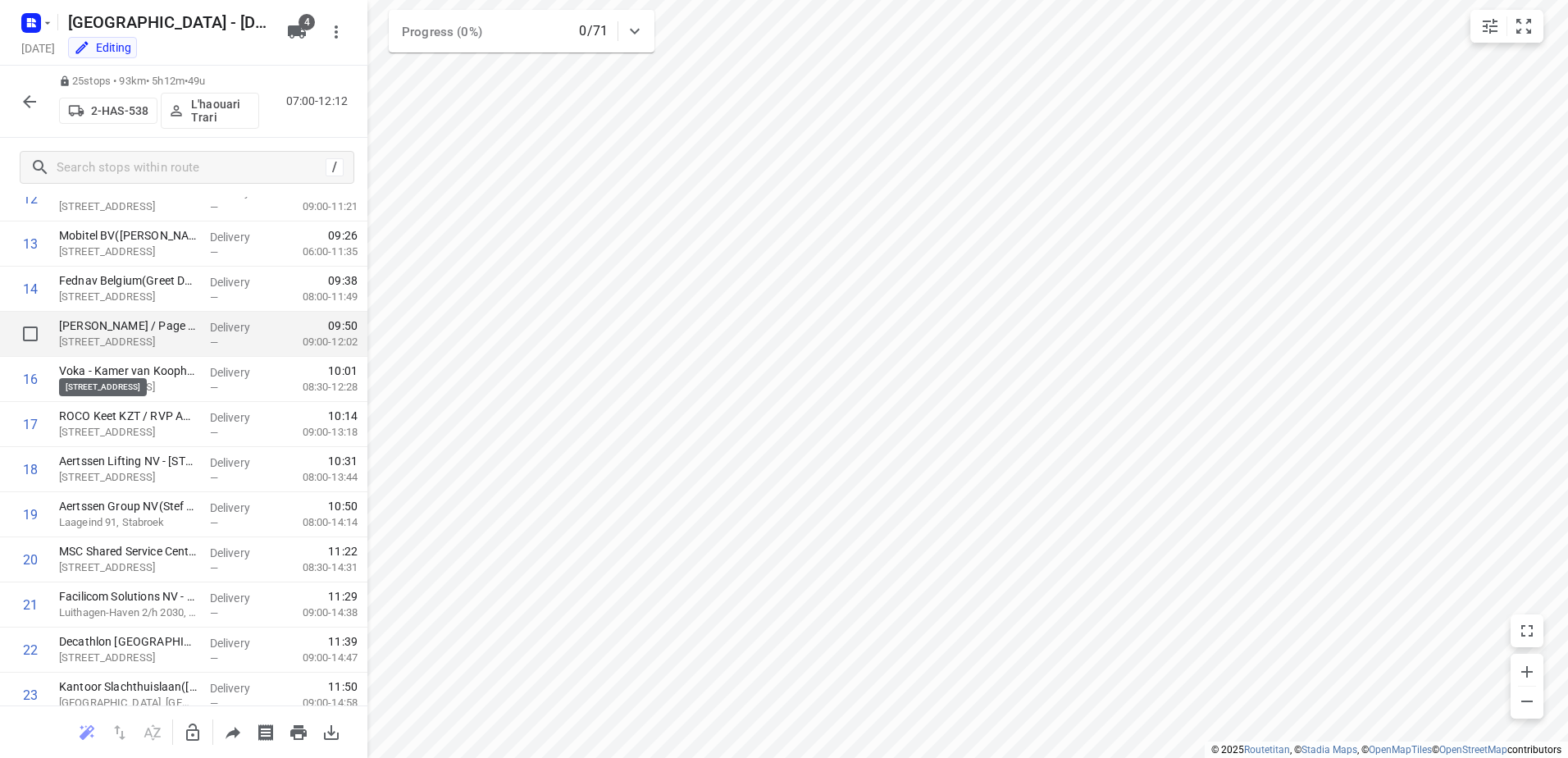
scroll to position [582, 0]
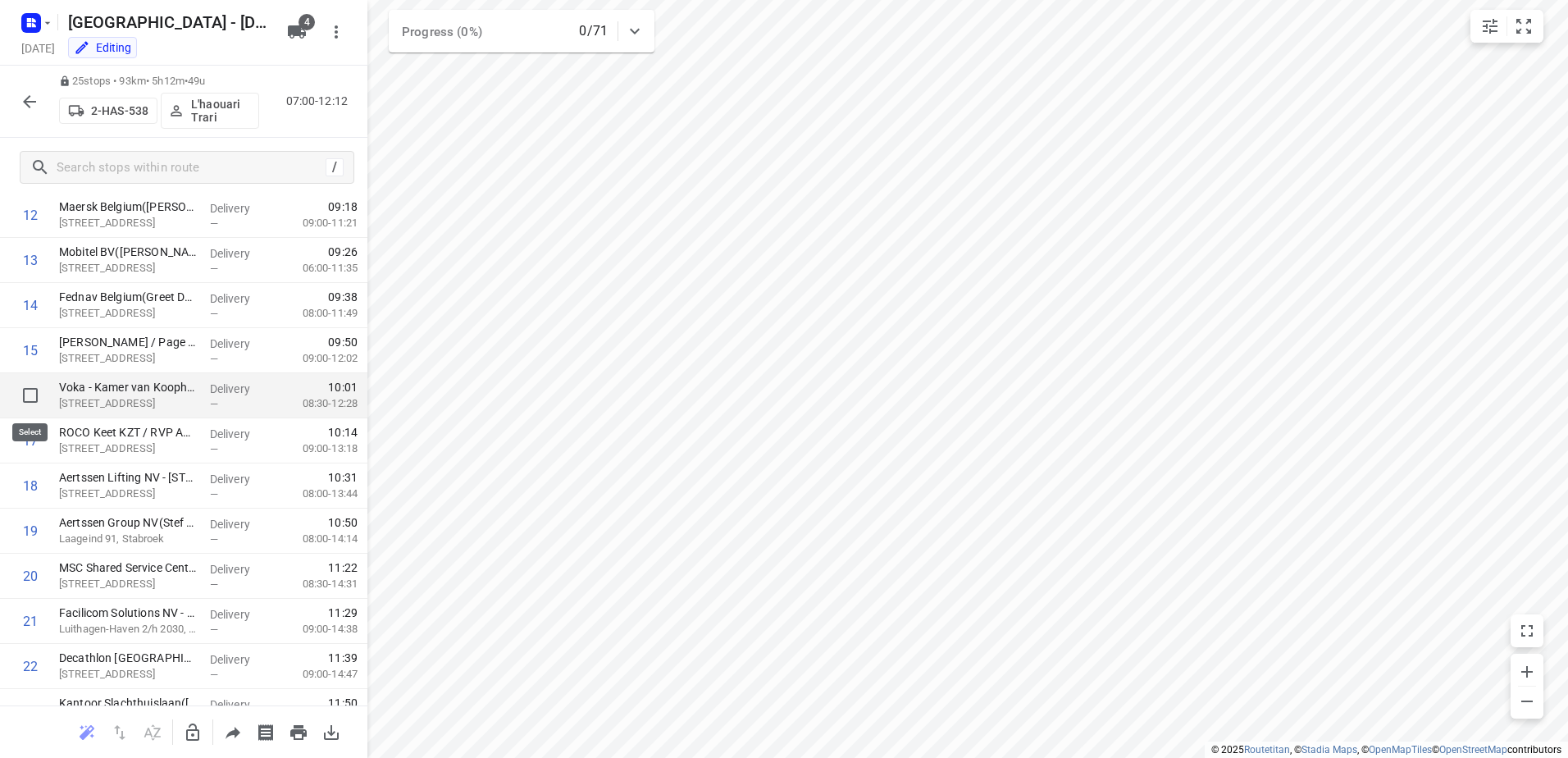
click at [29, 395] on input "checkbox" at bounding box center [31, 395] width 33 height 33
checkbox input "true"
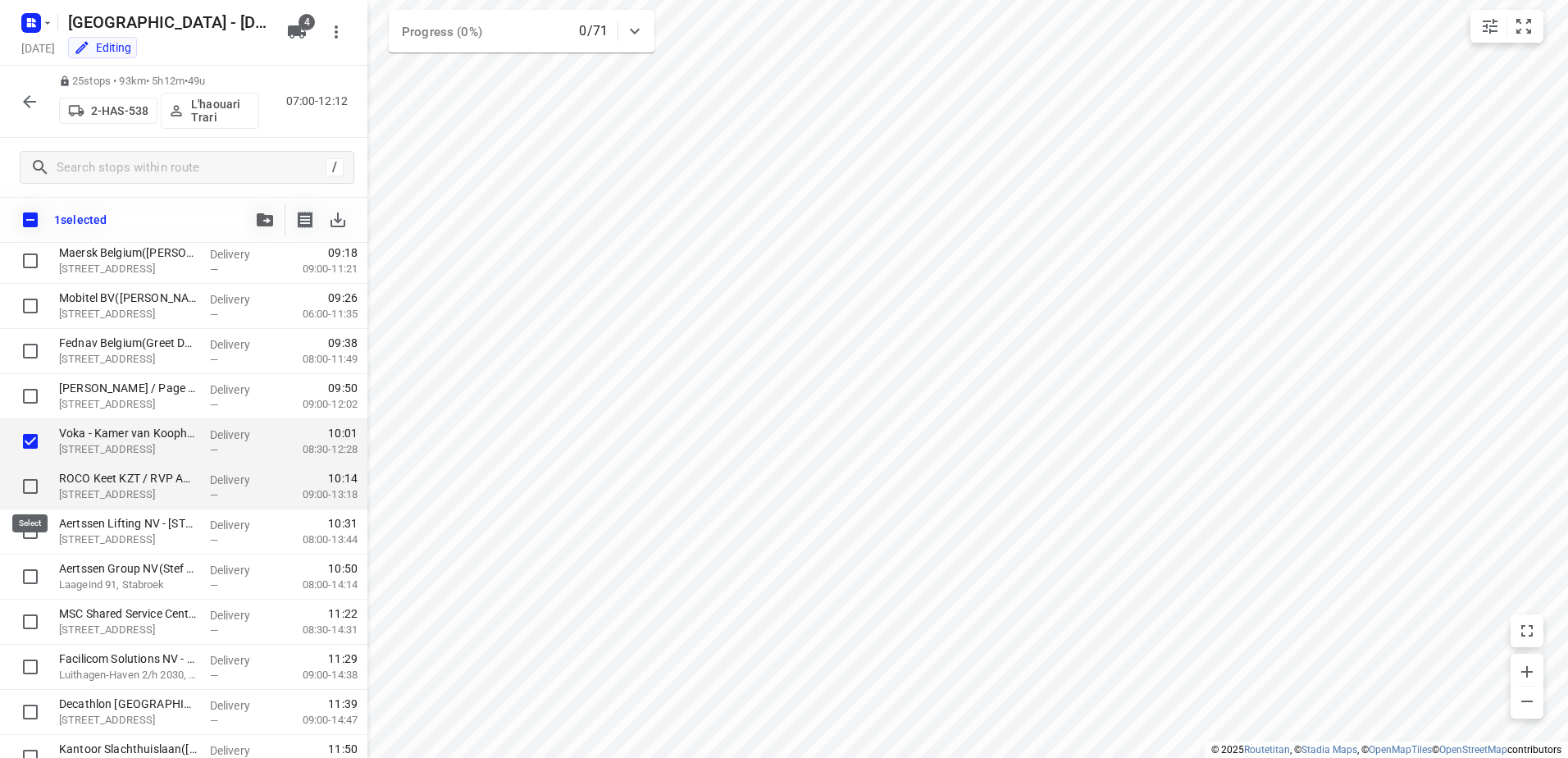
click at [35, 487] on input "checkbox" at bounding box center [31, 486] width 33 height 33
checkbox input "true"
drag, startPoint x: 26, startPoint y: 527, endPoint x: 27, endPoint y: 561, distance: 34.0
click at [27, 527] on input "checkbox" at bounding box center [31, 531] width 33 height 33
checkbox input "true"
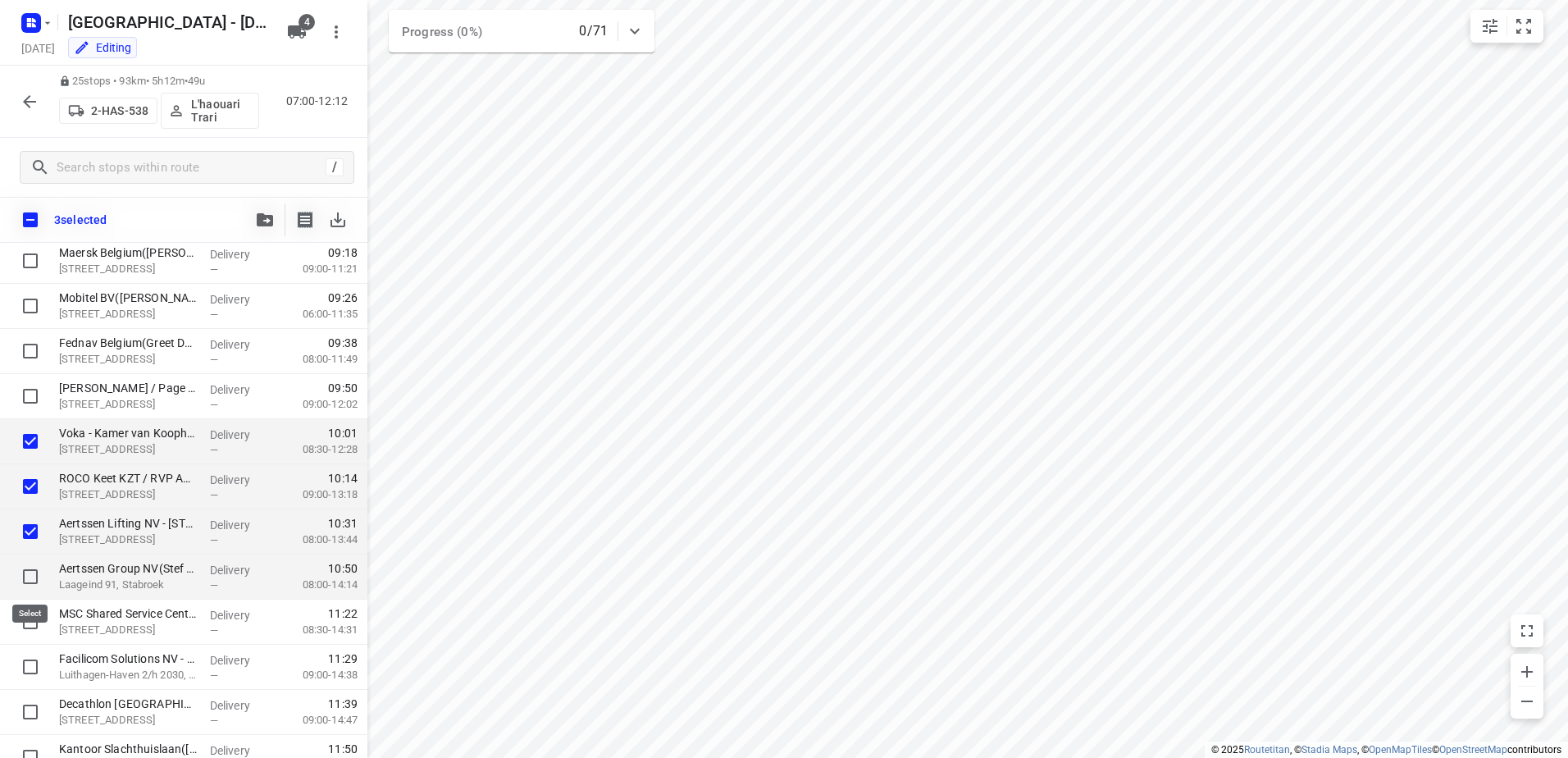
click at [27, 566] on input "checkbox" at bounding box center [31, 576] width 33 height 33
checkbox input "true"
click at [28, 624] on input "checkbox" at bounding box center [31, 622] width 33 height 33
checkbox input "true"
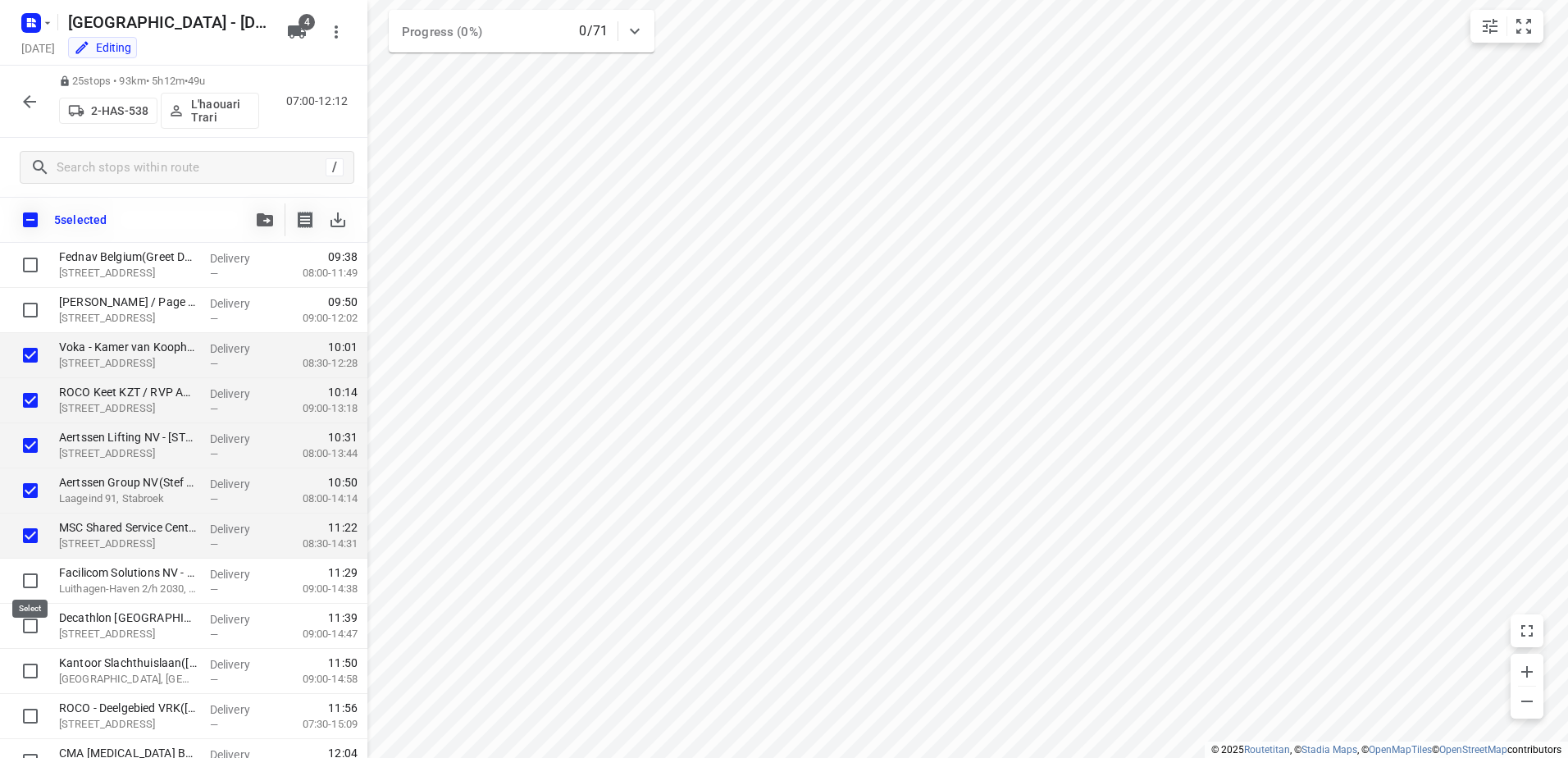
scroll to position [740, 0]
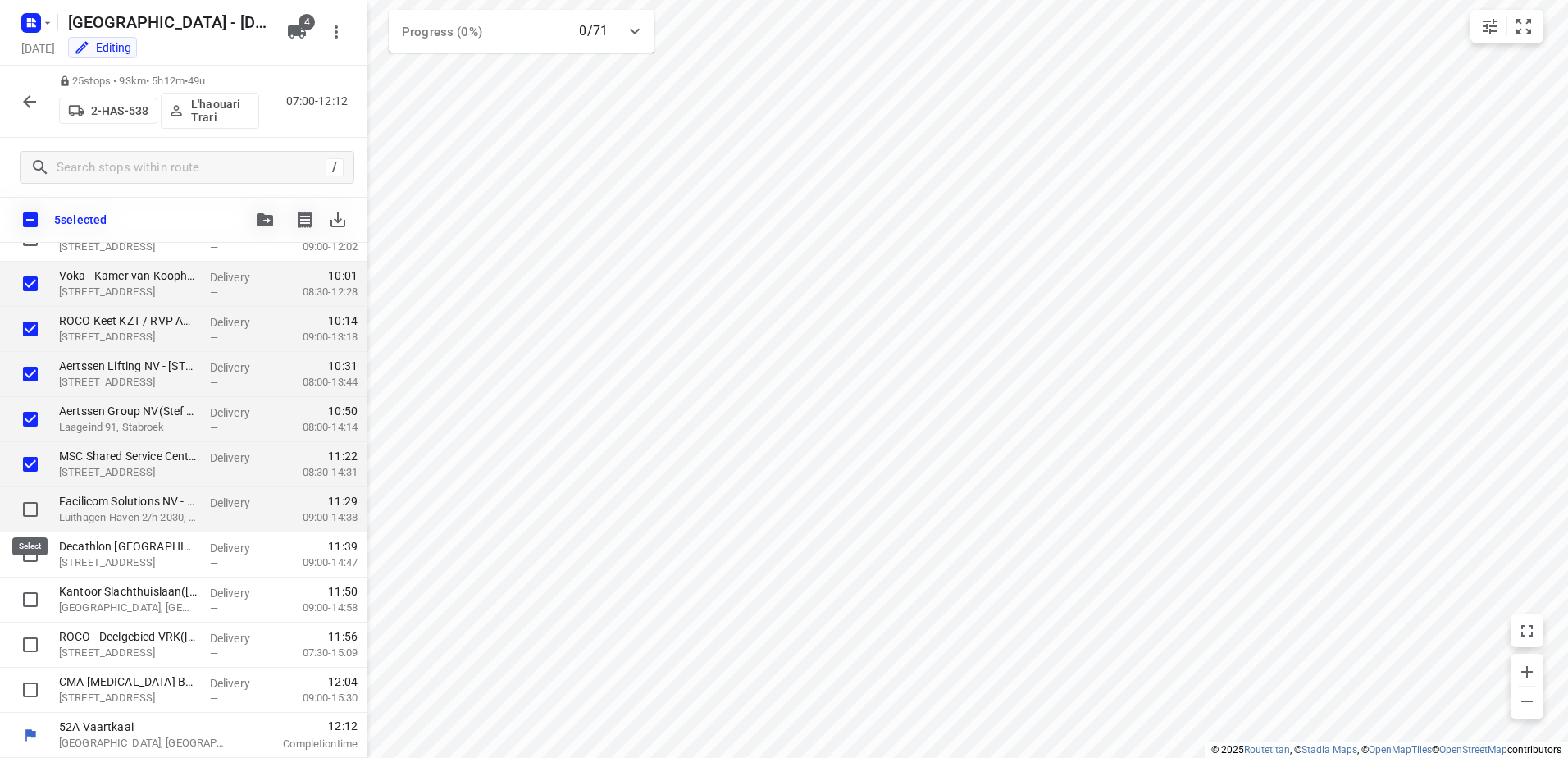
click at [37, 503] on input "checkbox" at bounding box center [31, 509] width 33 height 33
checkbox input "true"
click at [29, 549] on input "checkbox" at bounding box center [31, 554] width 33 height 33
checkbox input "true"
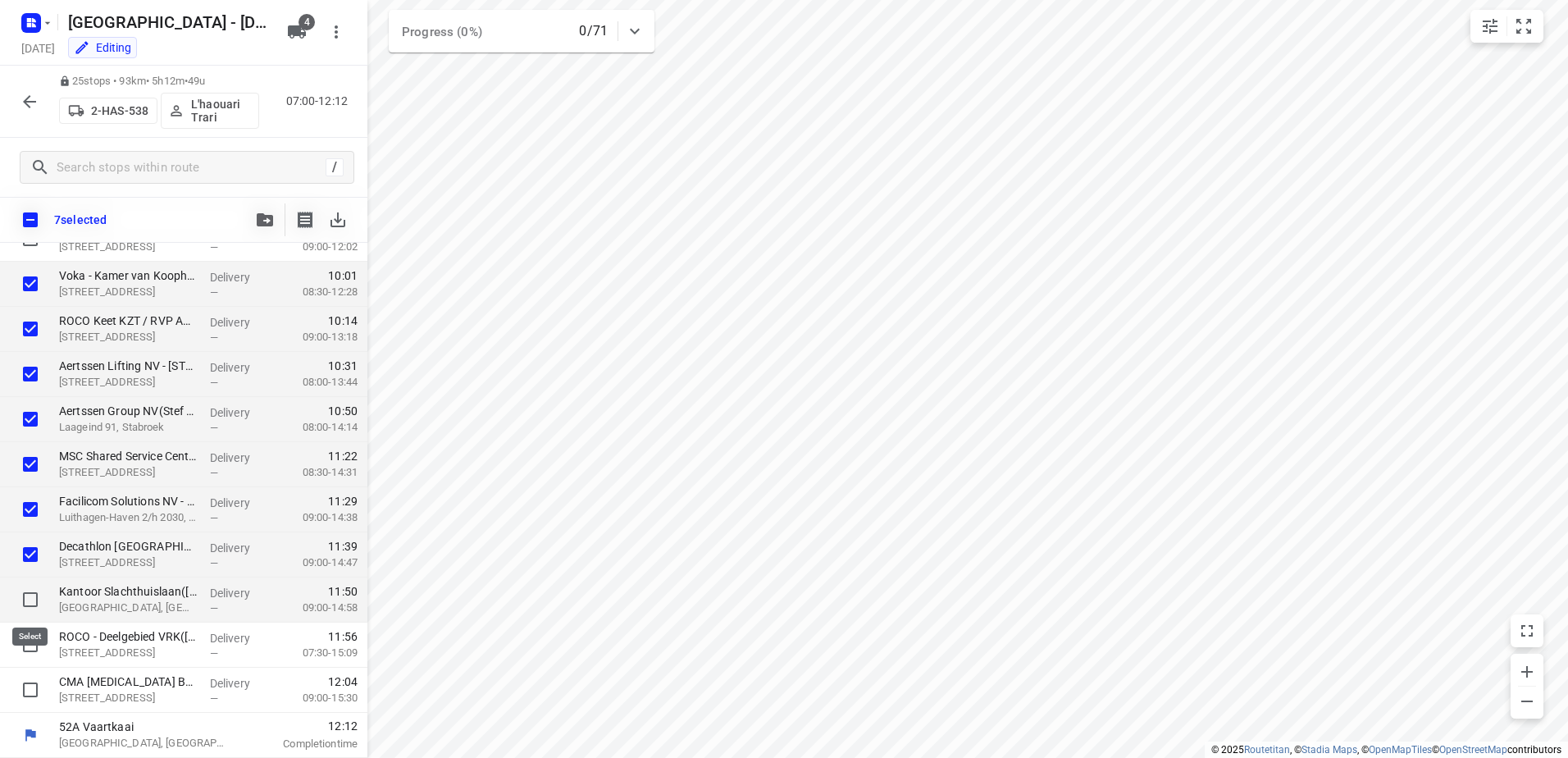
click at [26, 597] on input "checkbox" at bounding box center [31, 599] width 33 height 33
checkbox input "true"
click at [41, 641] on input "checkbox" at bounding box center [31, 645] width 33 height 33
checkbox input "true"
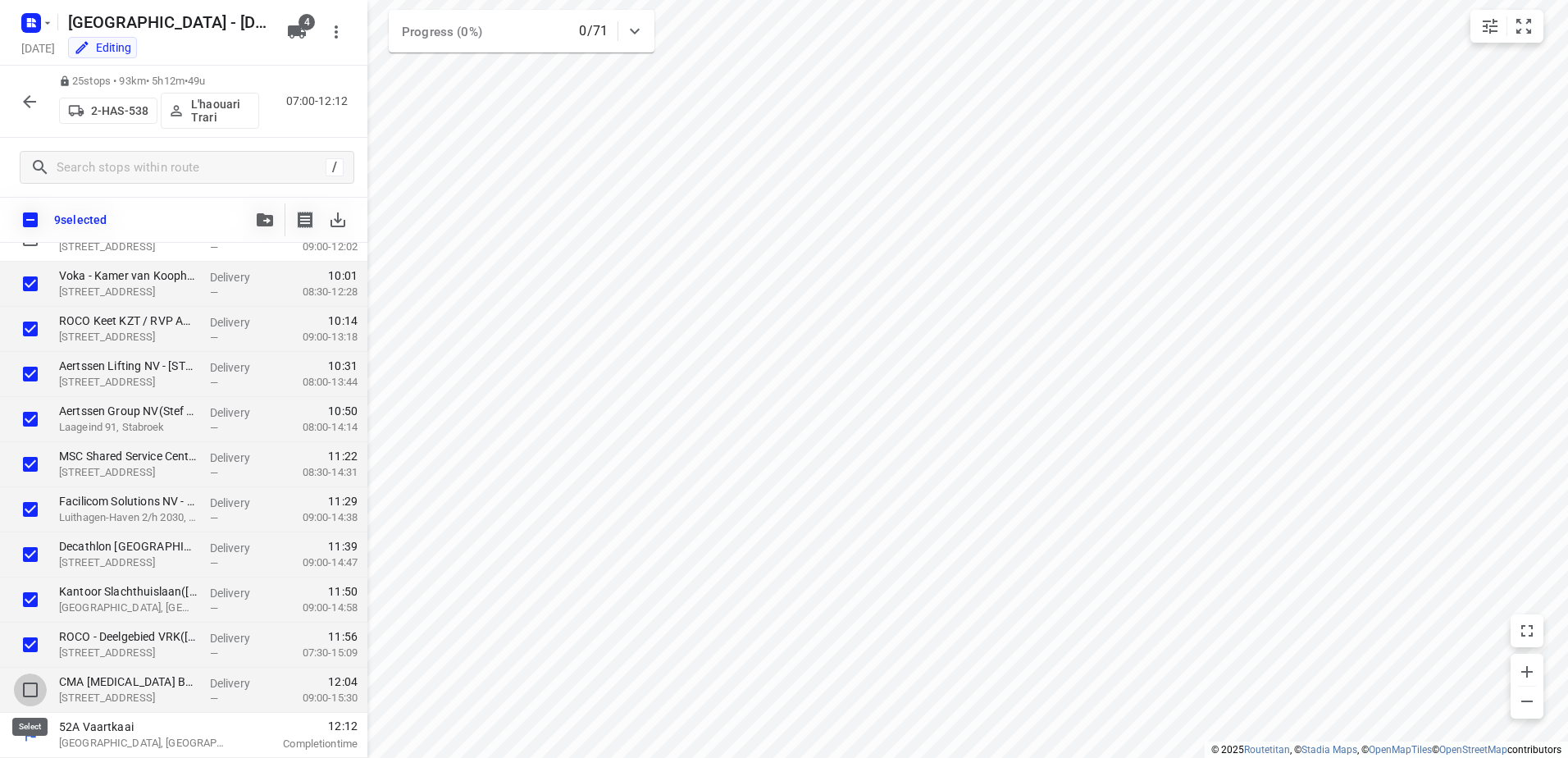
click at [35, 699] on input "checkbox" at bounding box center [31, 690] width 33 height 33
checkbox input "true"
click at [253, 223] on button "button" at bounding box center [265, 220] width 33 height 33
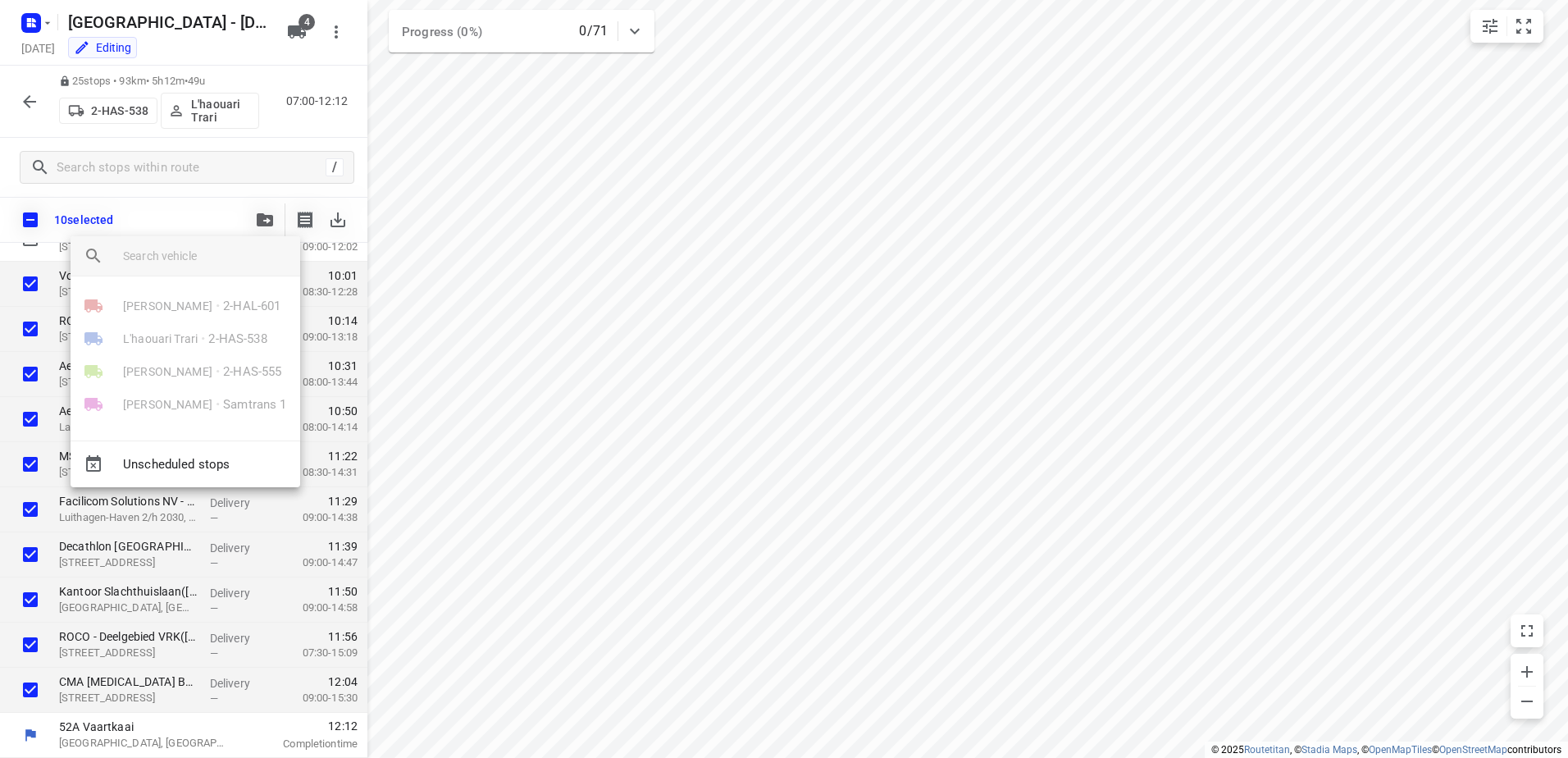
click at [302, 33] on div at bounding box center [784, 379] width 1568 height 758
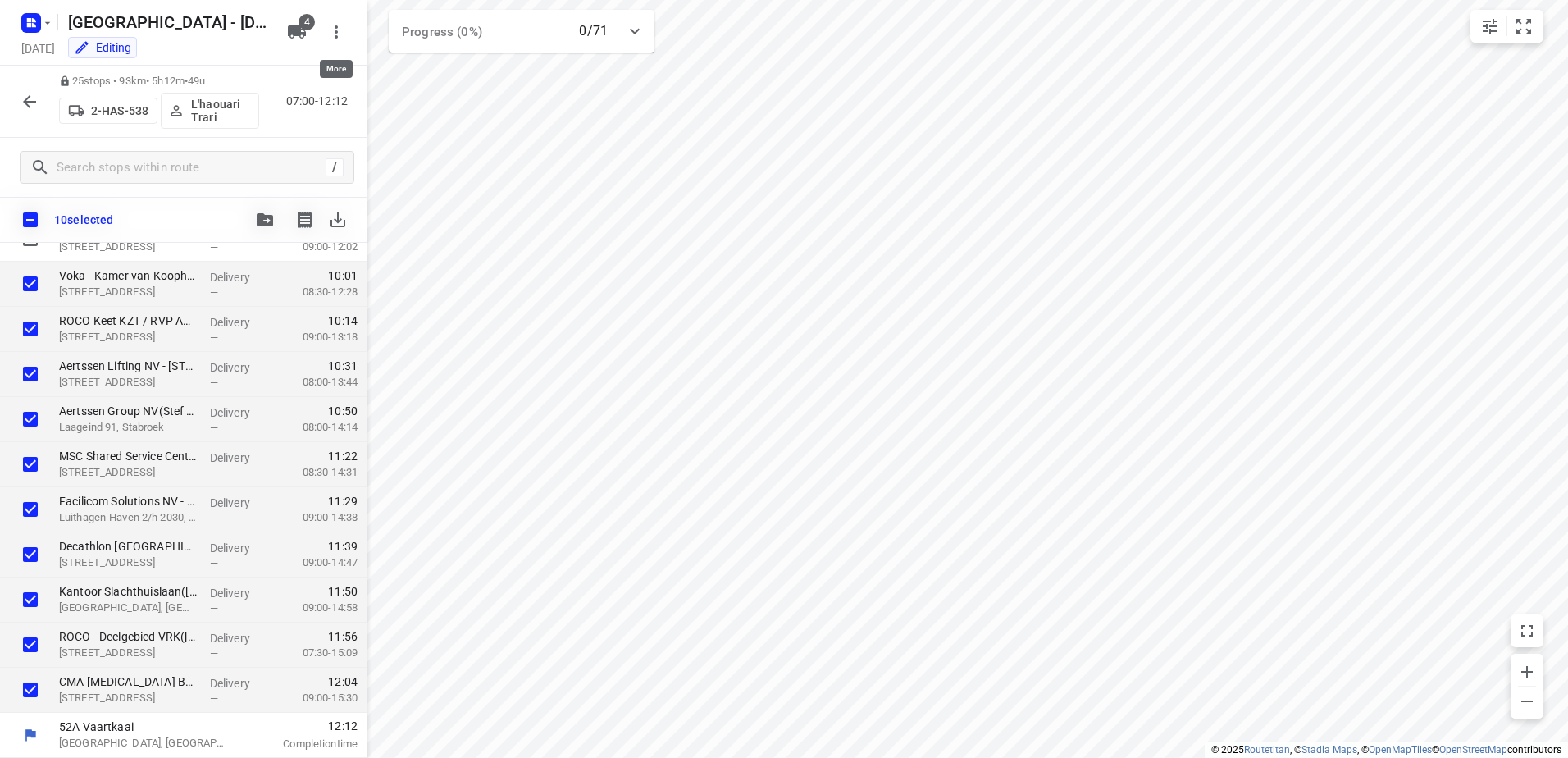
click at [329, 37] on icon "button" at bounding box center [336, 32] width 19 height 19
click at [237, 63] on div "Routing settings" at bounding box center [267, 70] width 144 height 13
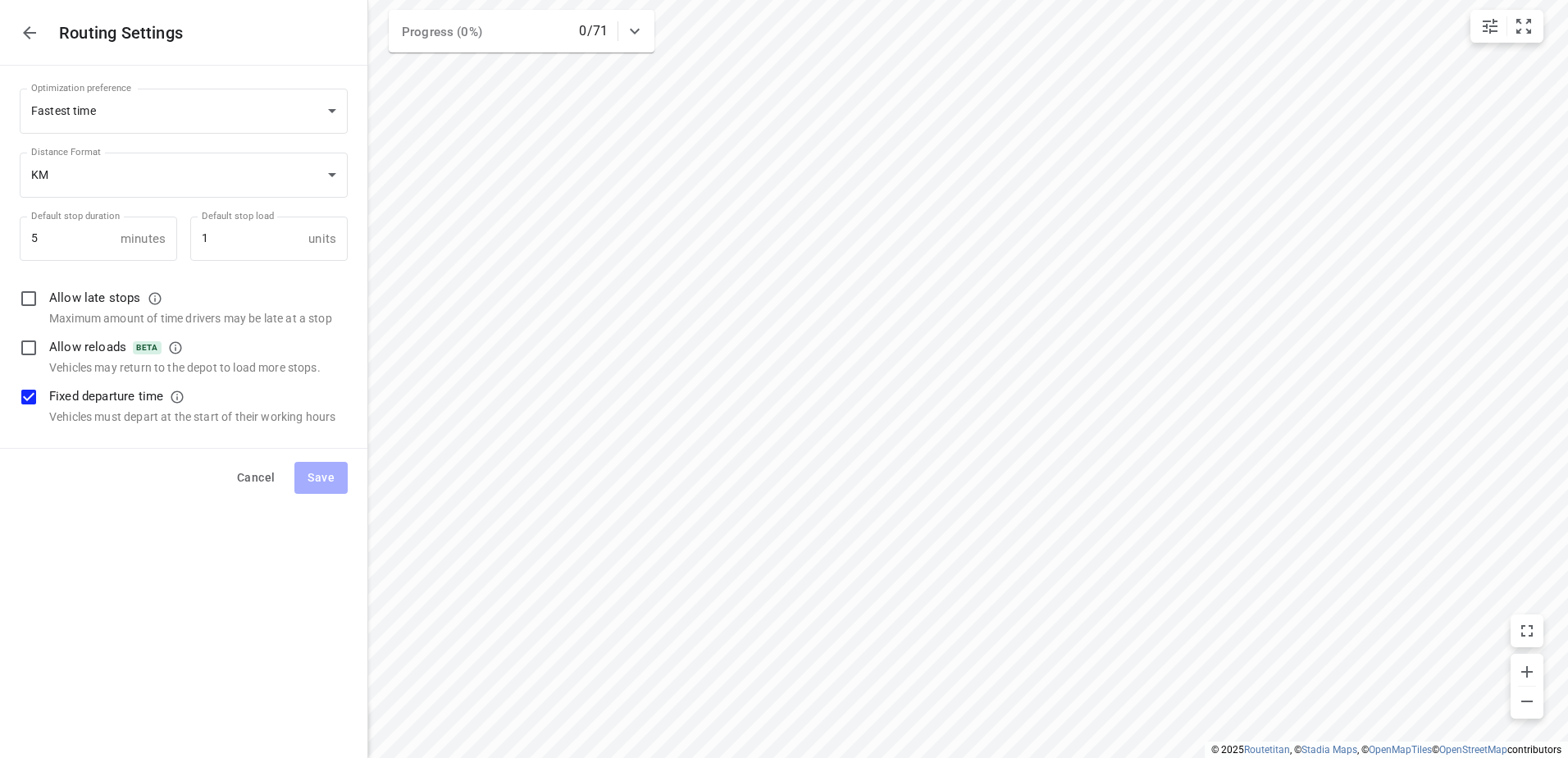
click at [94, 509] on div "Routing Settings Optimization preference Fastest time time Optimization prefere…" at bounding box center [184, 379] width 367 height 758
click at [326, 110] on body "i © 2025 Routetitan , © Stadia Maps , © OpenMapTiles © OpenStreetMap contributo…" at bounding box center [784, 379] width 1568 height 758
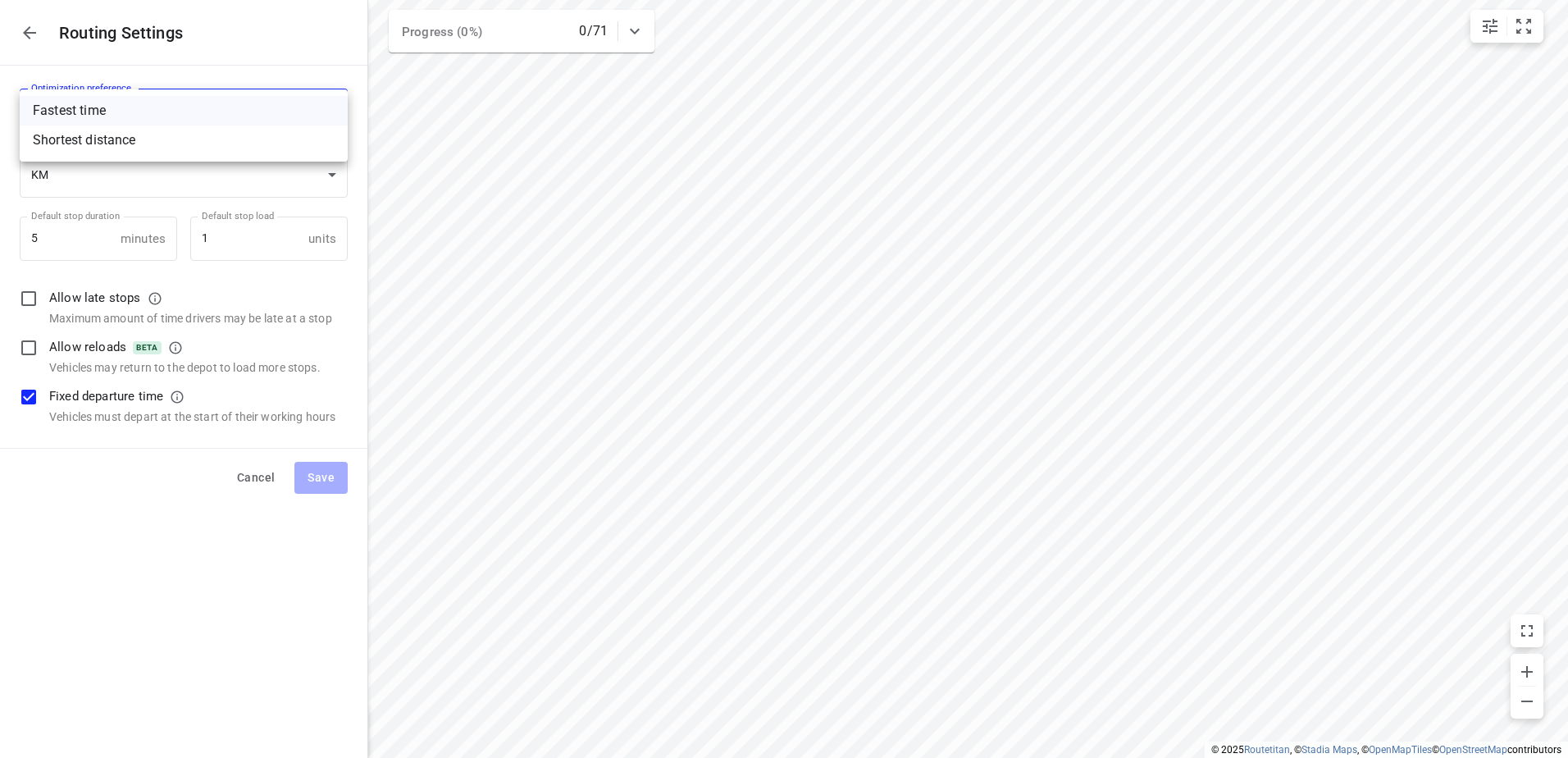
click at [327, 110] on li "Fastest time" at bounding box center [183, 110] width 328 height 30
click at [25, 30] on icon "button" at bounding box center [29, 33] width 19 height 19
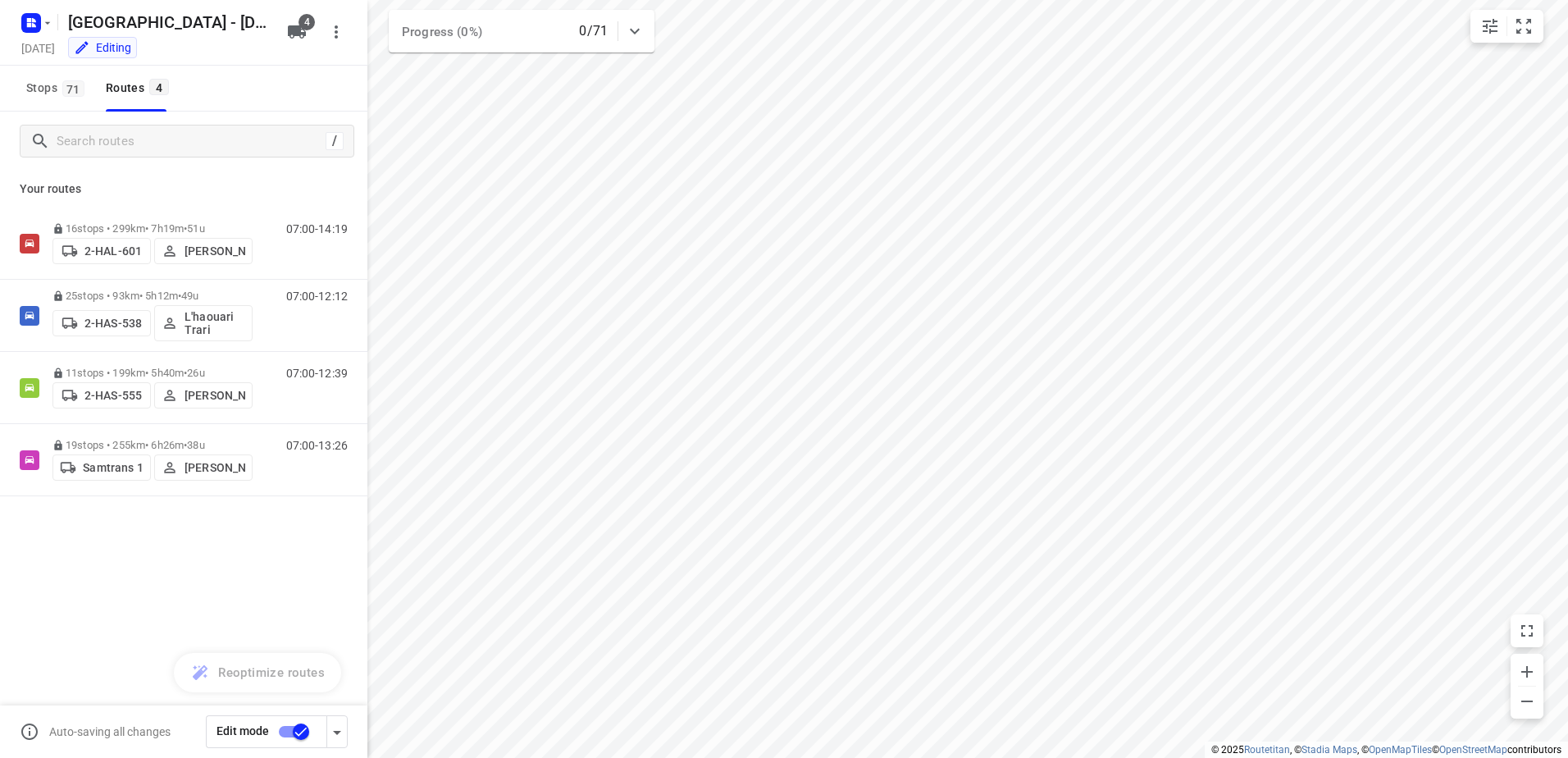
click at [139, 569] on div "16 stops • 299km • 7h19m • 51u 2-HAL-601 [PERSON_NAME] 07:00-14:19 25 stops • 9…" at bounding box center [184, 409] width 367 height 403
click at [302, 33] on icon "button" at bounding box center [297, 32] width 18 height 13
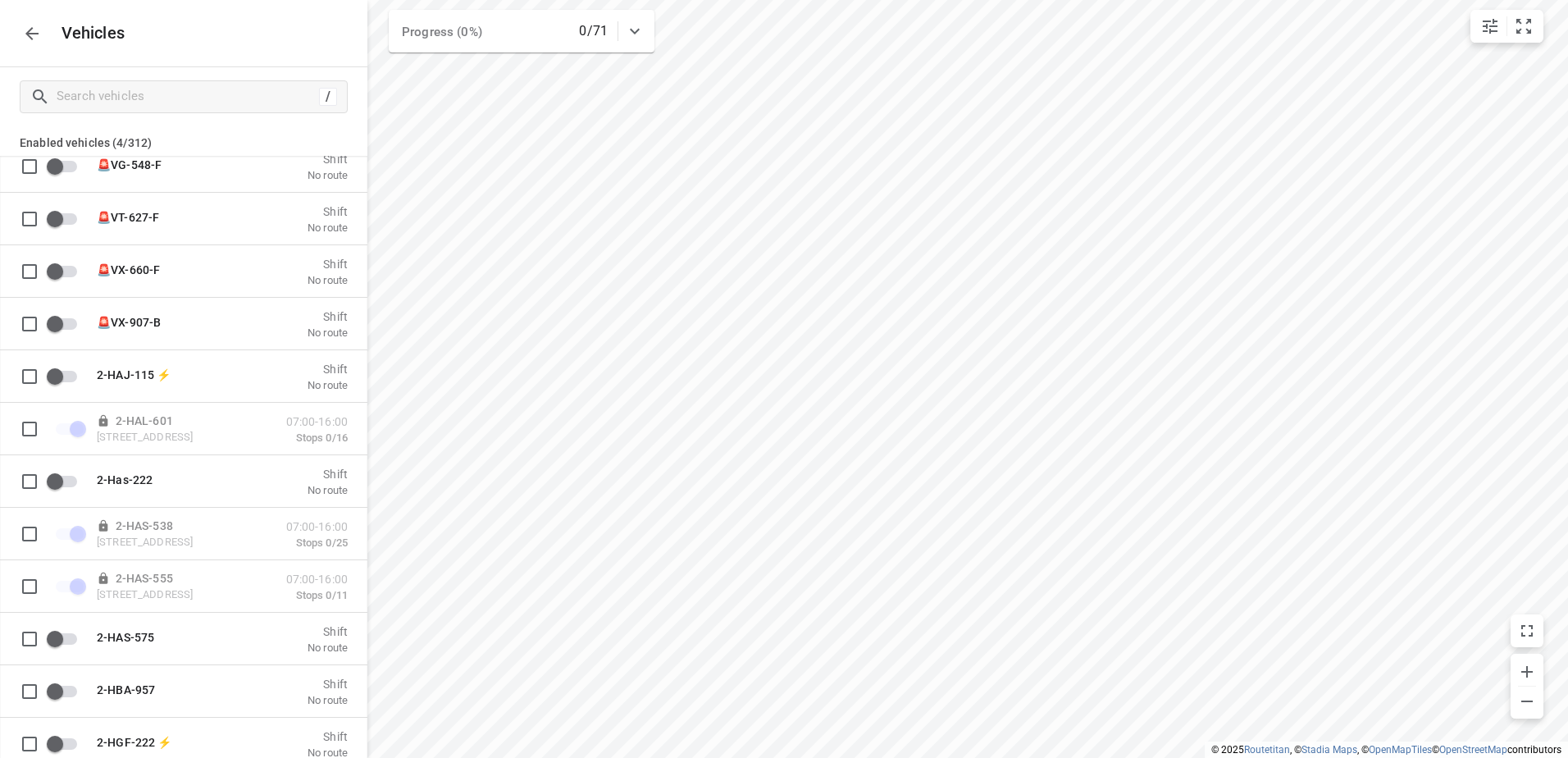
scroll to position [410, 0]
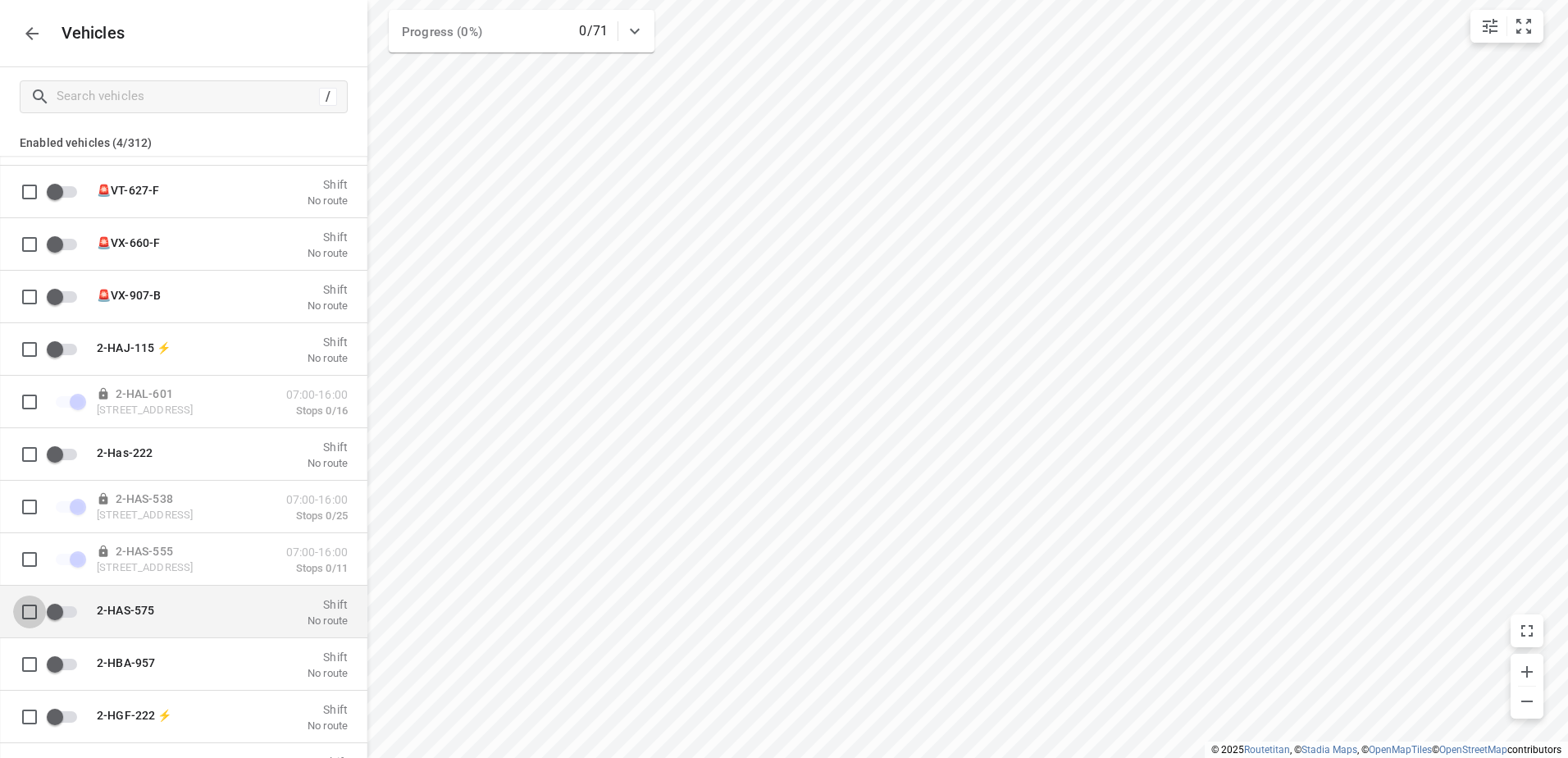
click at [30, 611] on input "grid" at bounding box center [30, 611] width 33 height 33
checkbox input "true"
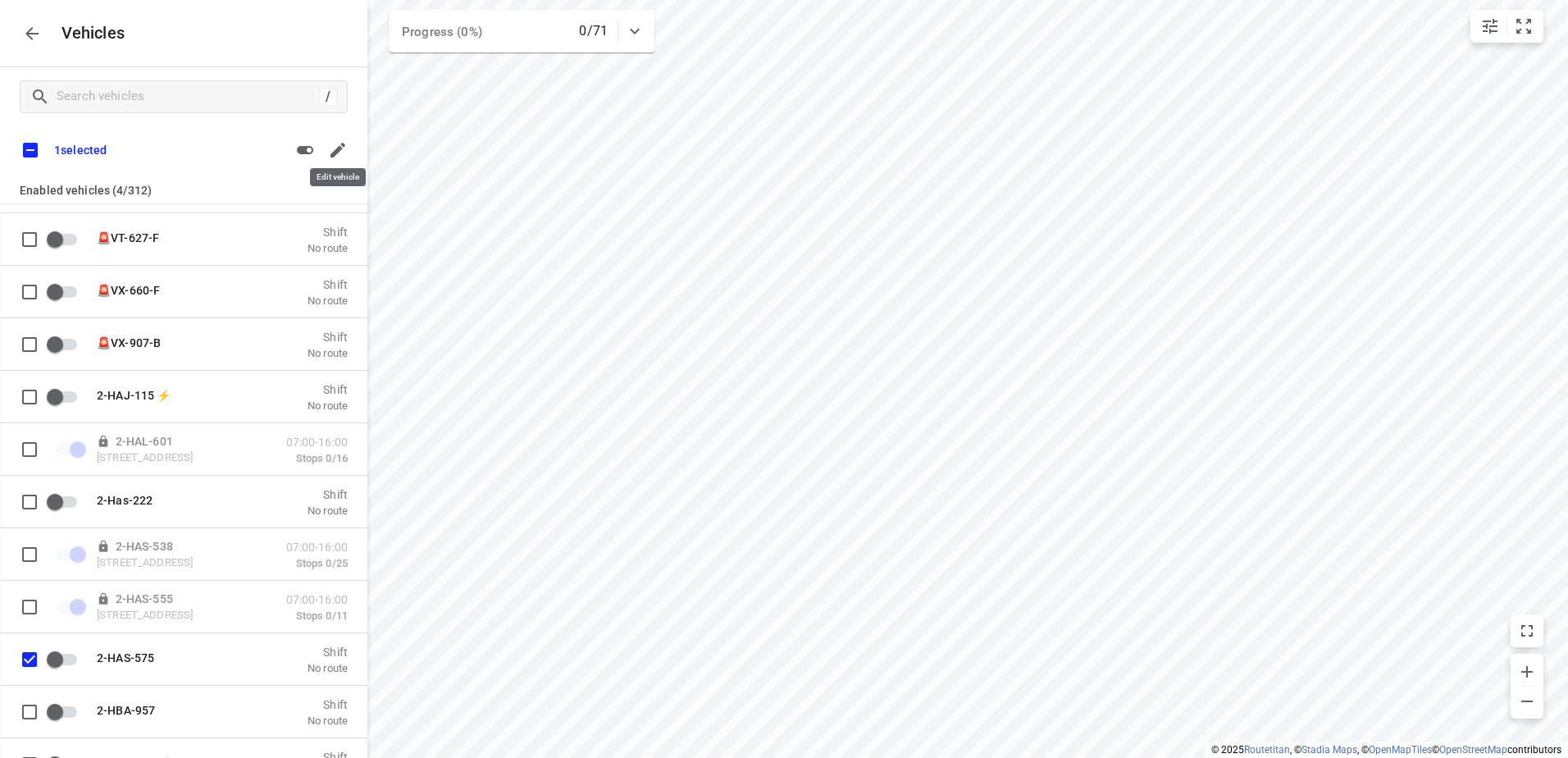
click at [339, 153] on icon "button" at bounding box center [337, 150] width 19 height 19
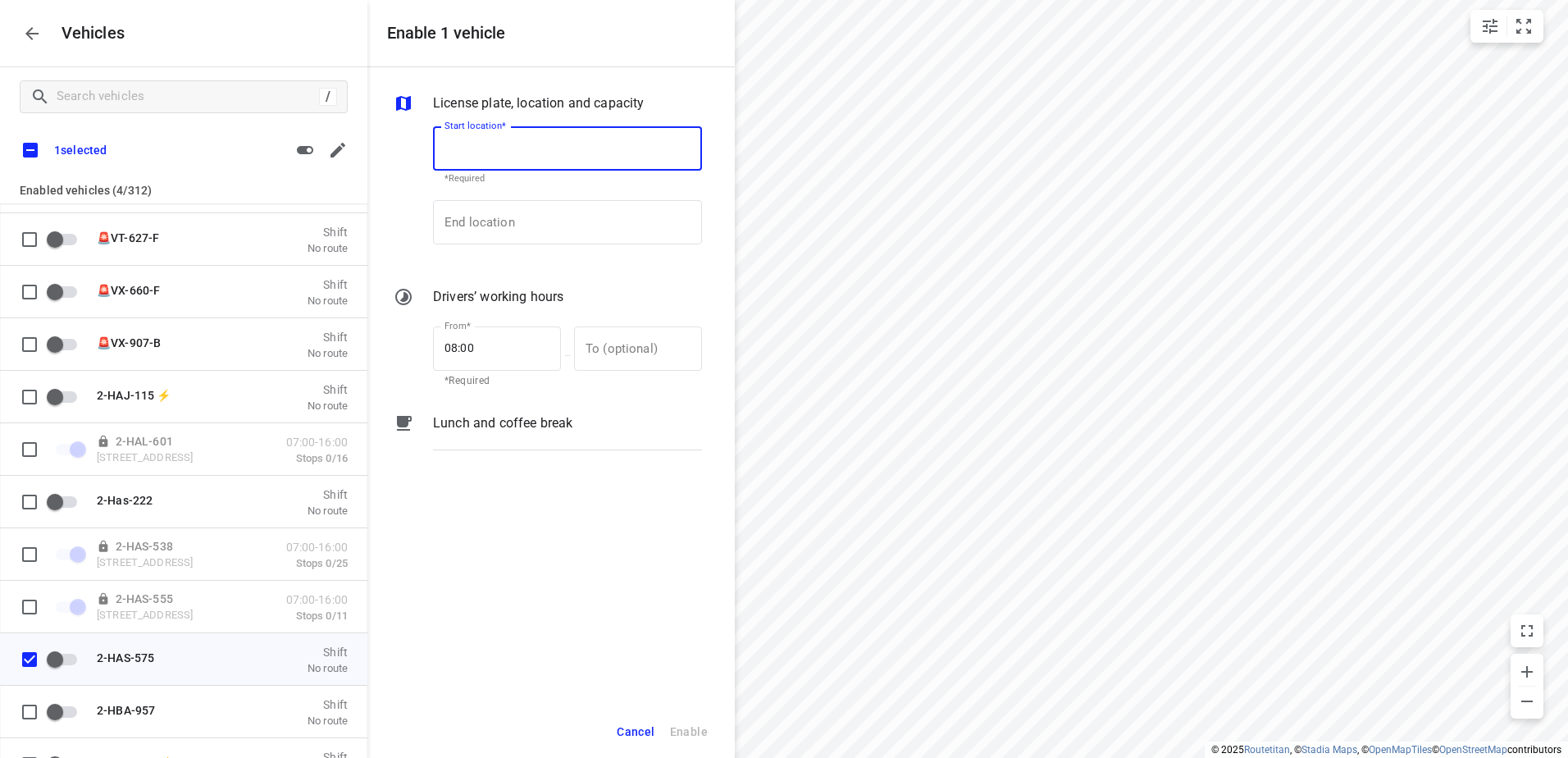
click at [22, 35] on icon "button" at bounding box center [32, 34] width 19 height 19
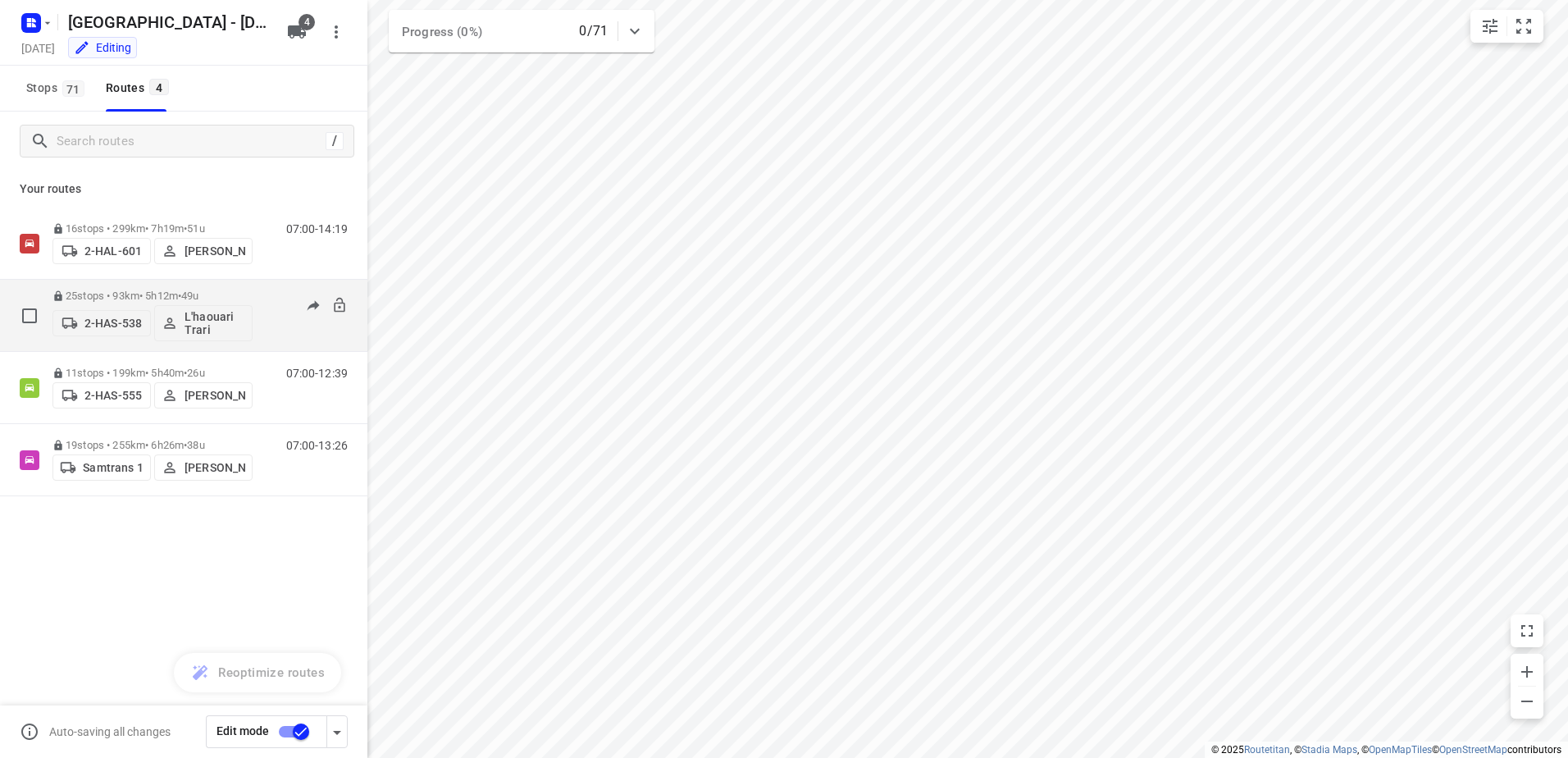
click at [100, 299] on p "25 stops • 93km • 5h12m • 49u" at bounding box center [153, 295] width 200 height 12
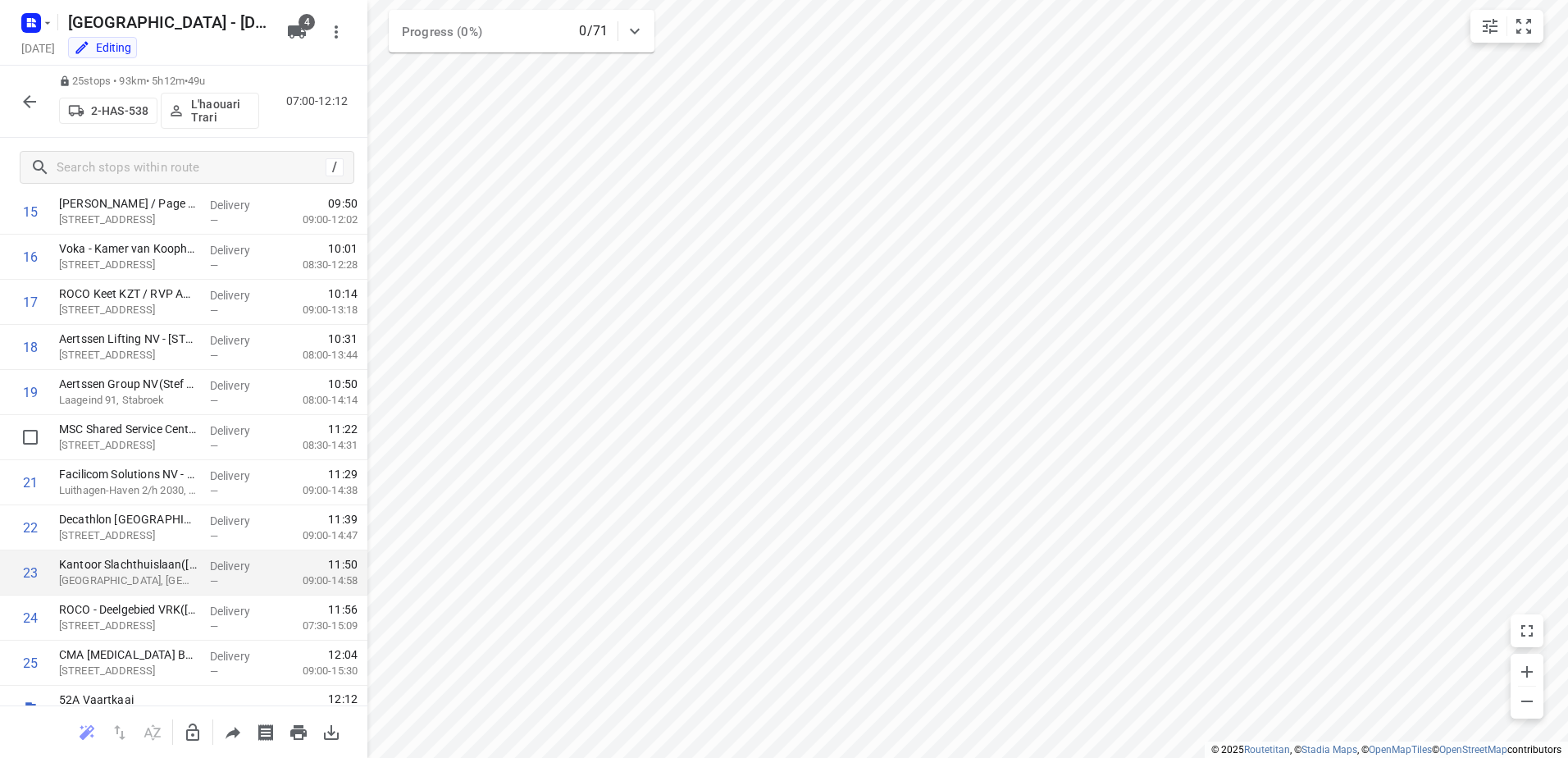
scroll to position [738, 0]
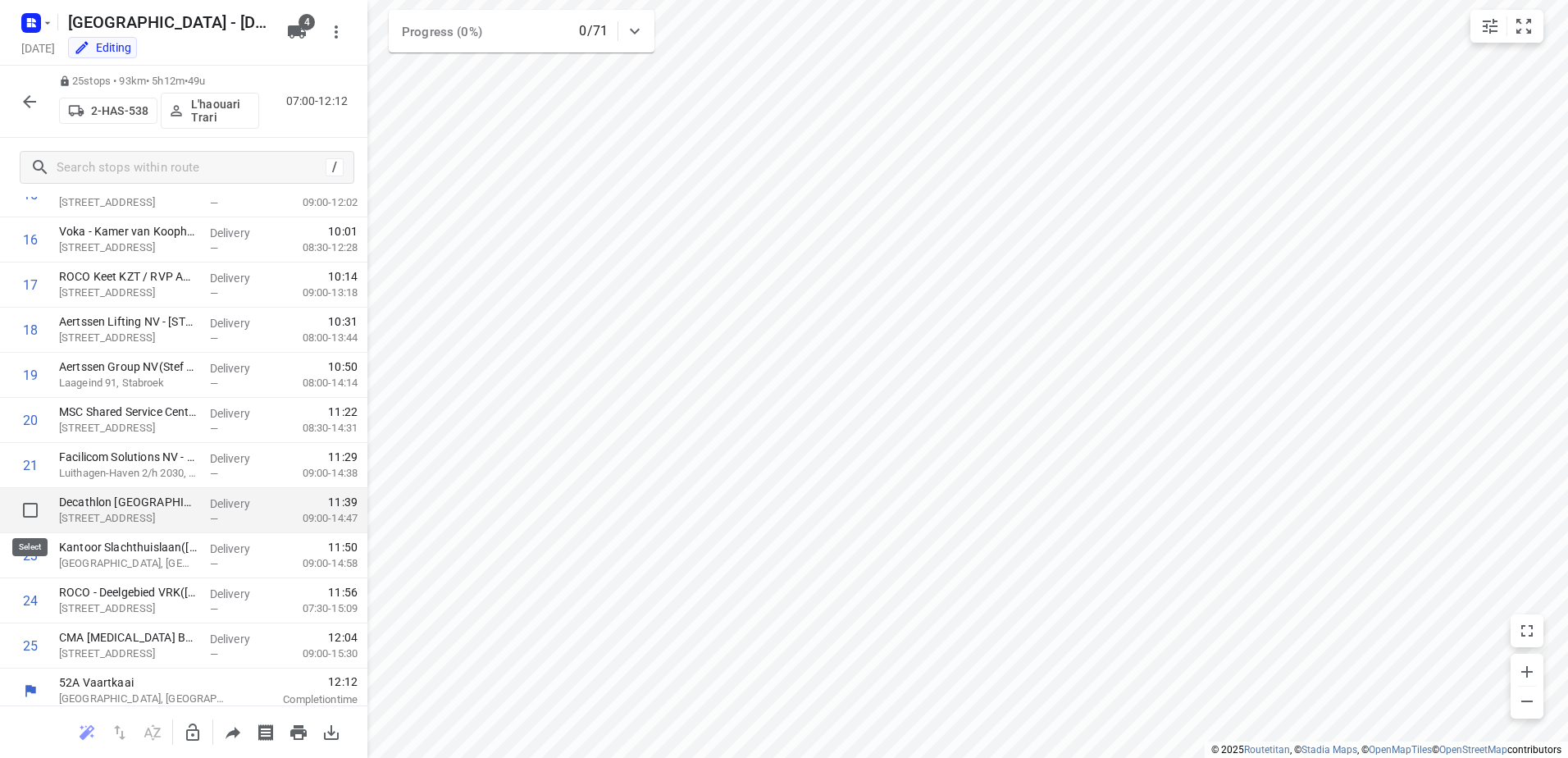
click at [32, 507] on input "checkbox" at bounding box center [31, 510] width 33 height 33
checkbox input "true"
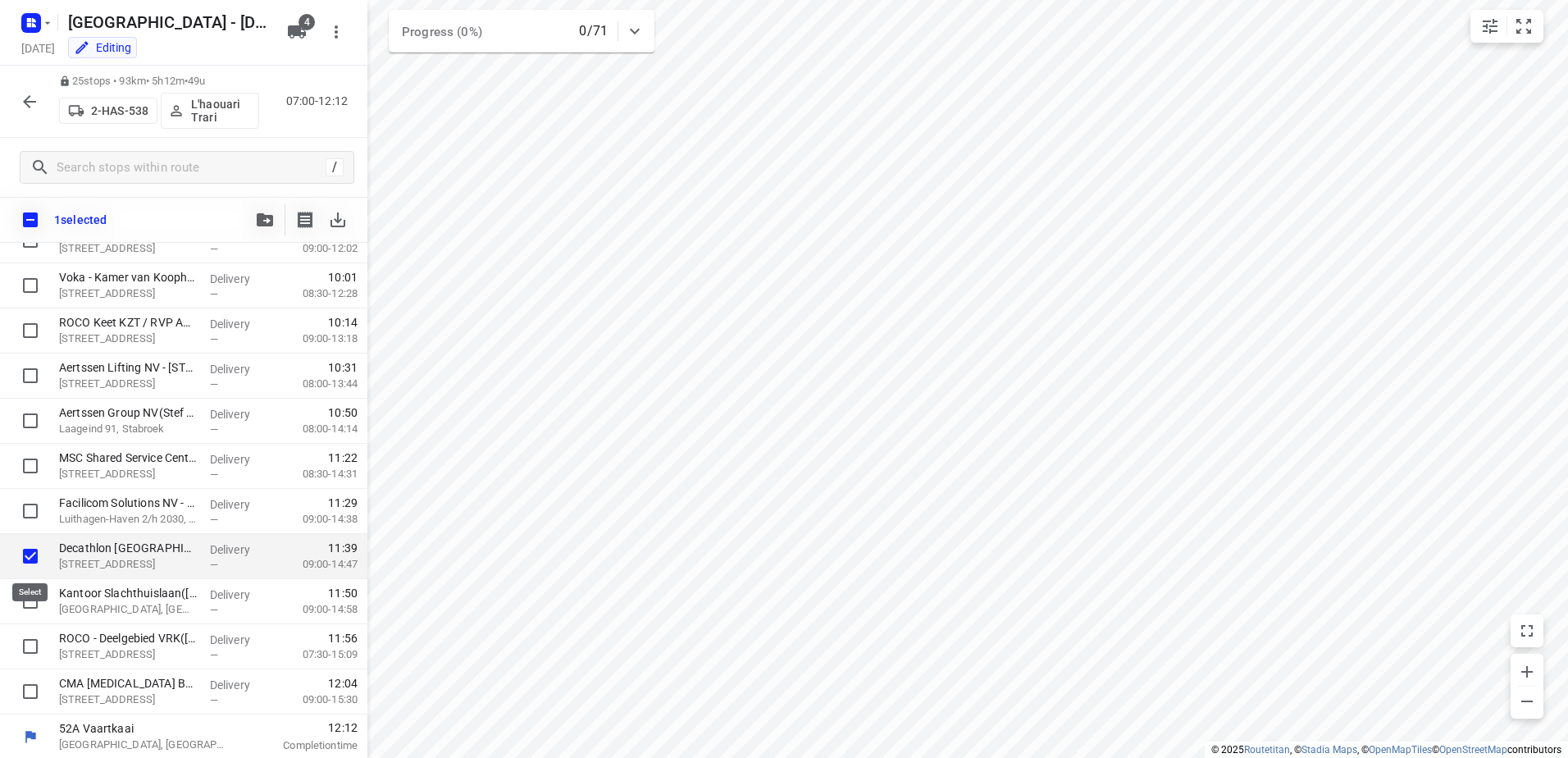
scroll to position [740, 0]
click at [38, 373] on input "checkbox" at bounding box center [31, 374] width 33 height 33
checkbox input "true"
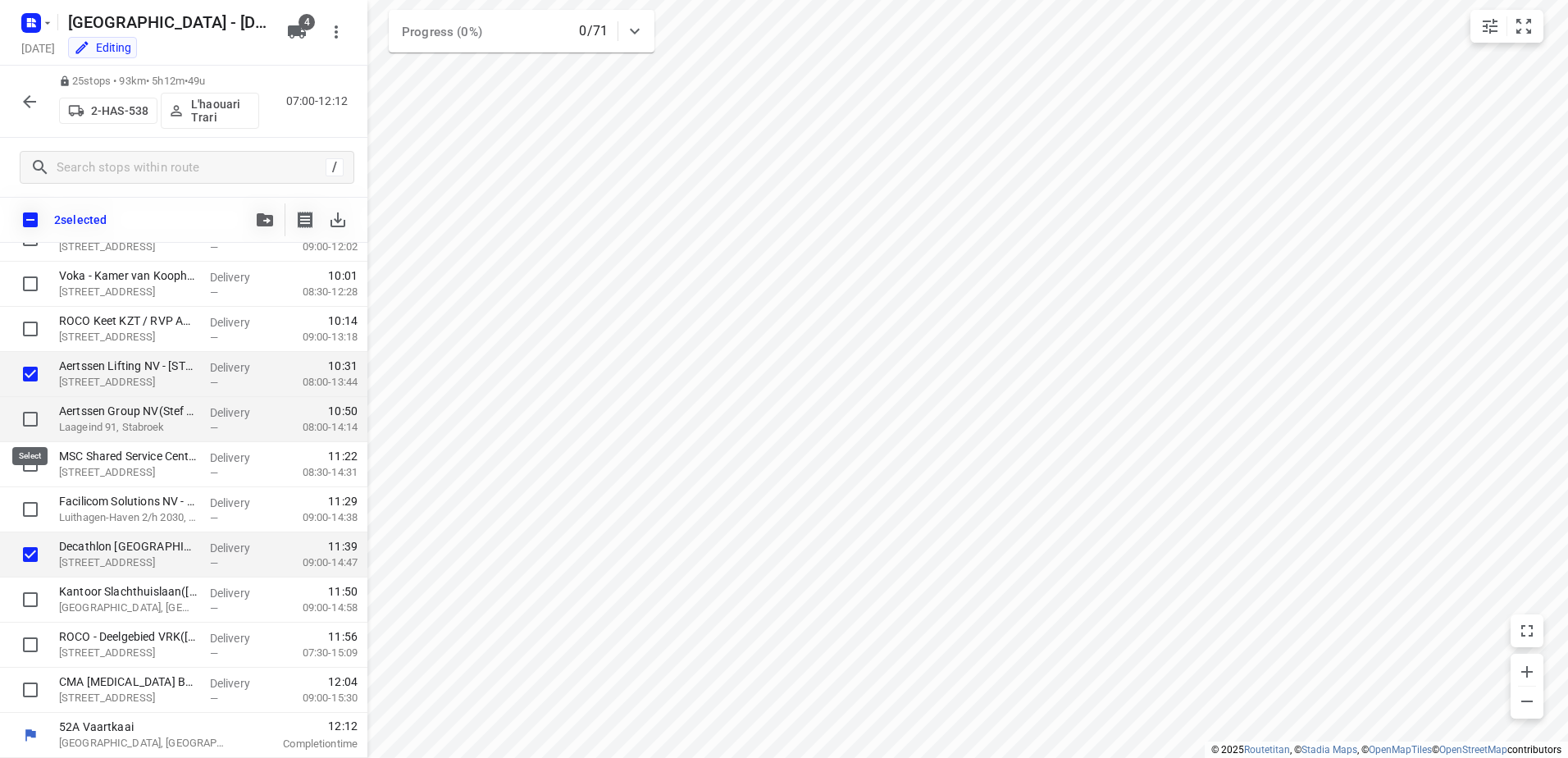
click at [31, 412] on input "checkbox" at bounding box center [31, 419] width 33 height 33
checkbox input "true"
click at [31, 470] on input "checkbox" at bounding box center [31, 464] width 33 height 33
checkbox input "true"
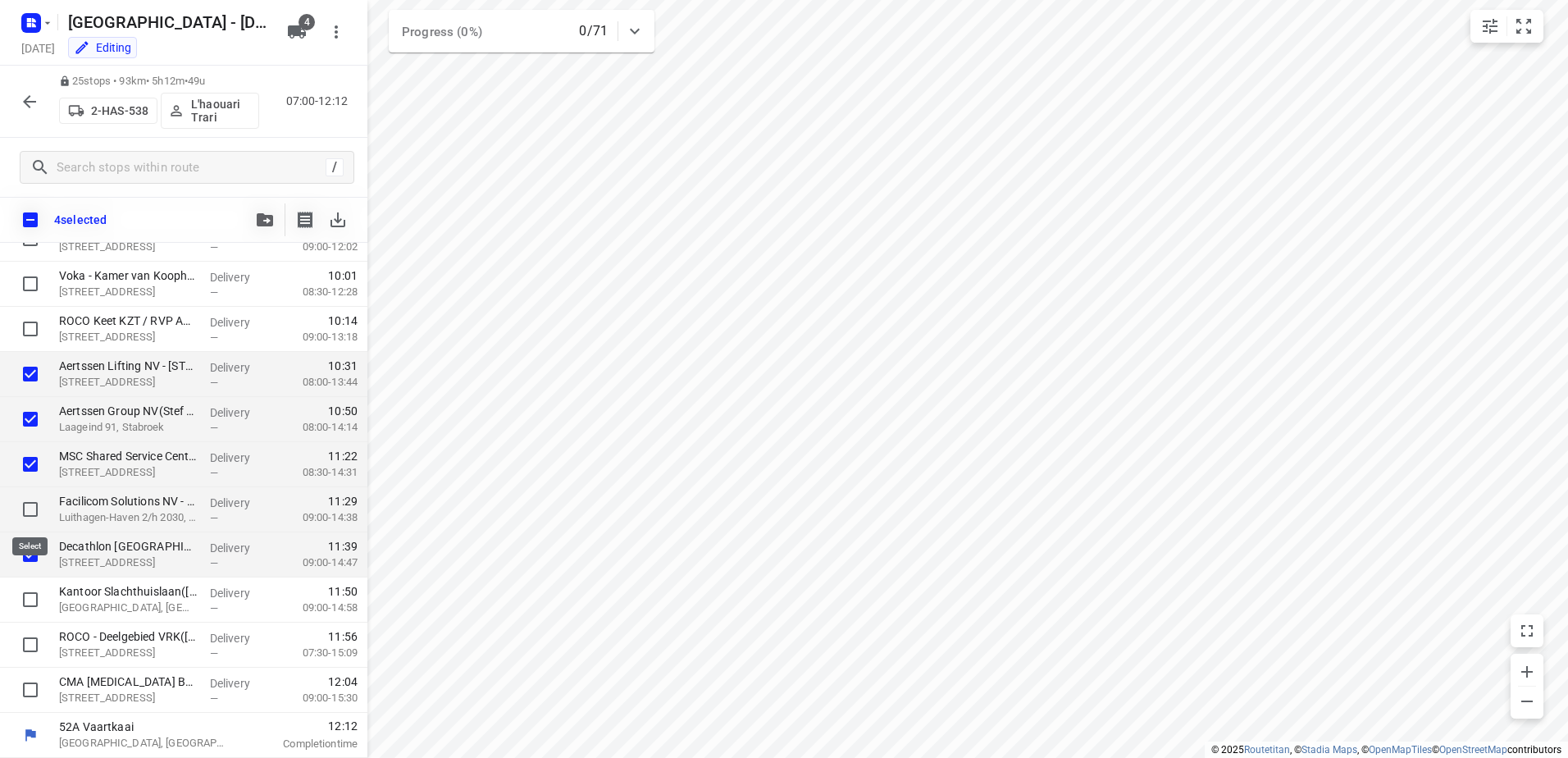
click at [33, 500] on input "checkbox" at bounding box center [31, 509] width 33 height 33
checkbox input "true"
click at [24, 608] on input "checkbox" at bounding box center [31, 599] width 33 height 33
checkbox input "true"
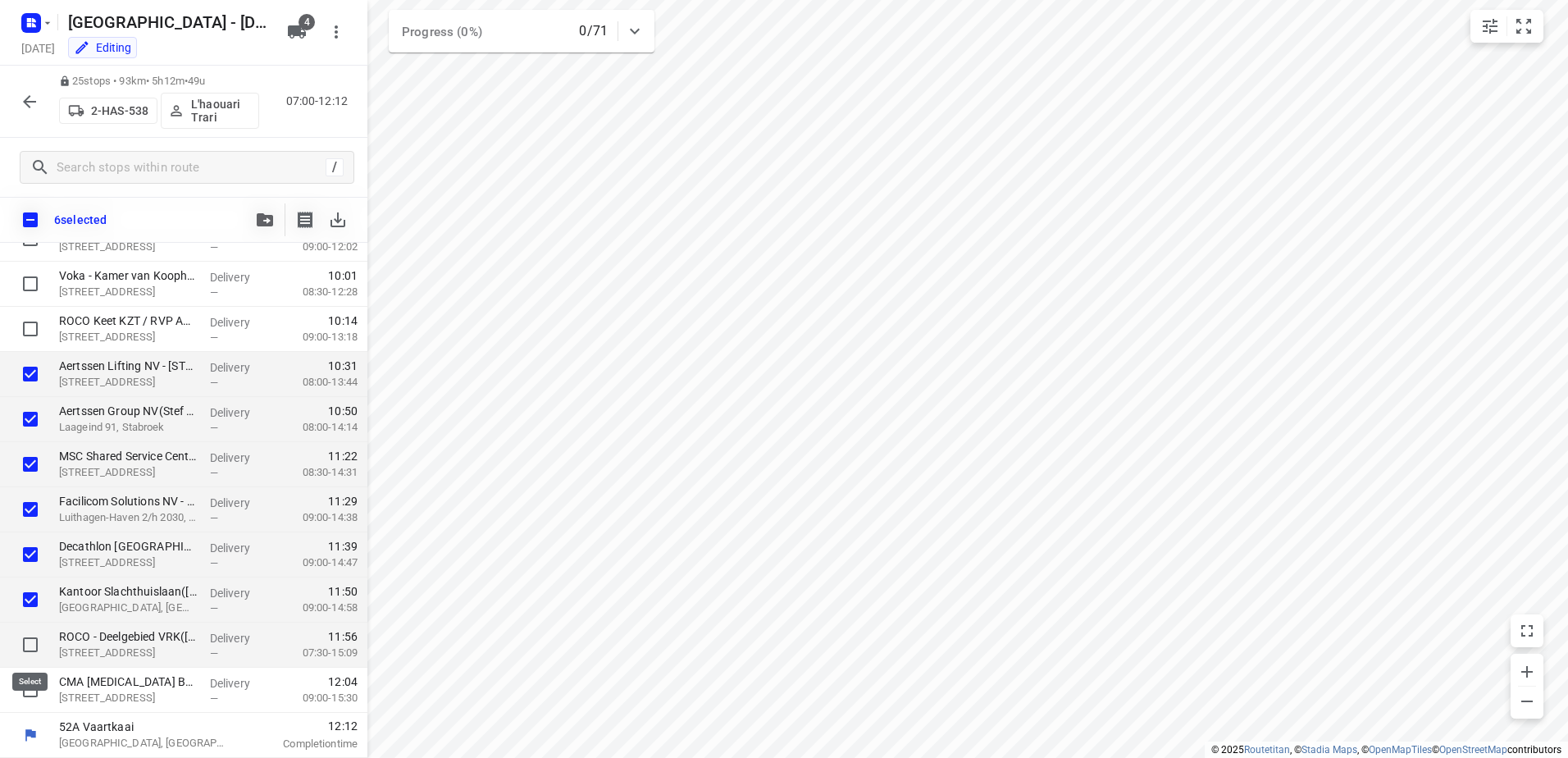
click at [29, 637] on input "checkbox" at bounding box center [31, 645] width 33 height 33
checkbox input "true"
click at [35, 680] on input "checkbox" at bounding box center [31, 690] width 33 height 33
checkbox input "true"
click at [273, 225] on span "button" at bounding box center [264, 220] width 19 height 13
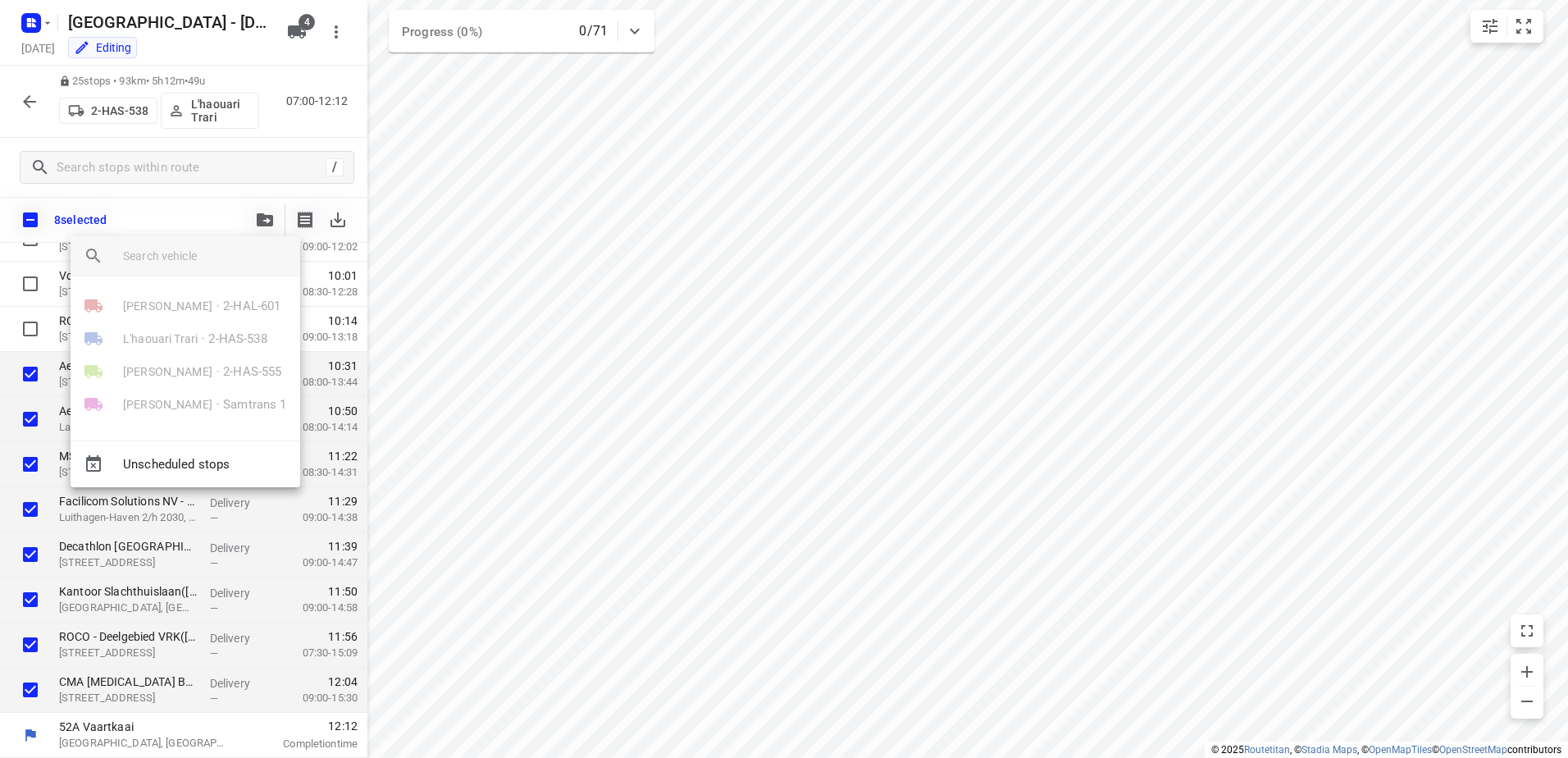
click at [294, 126] on div at bounding box center [784, 379] width 1568 height 758
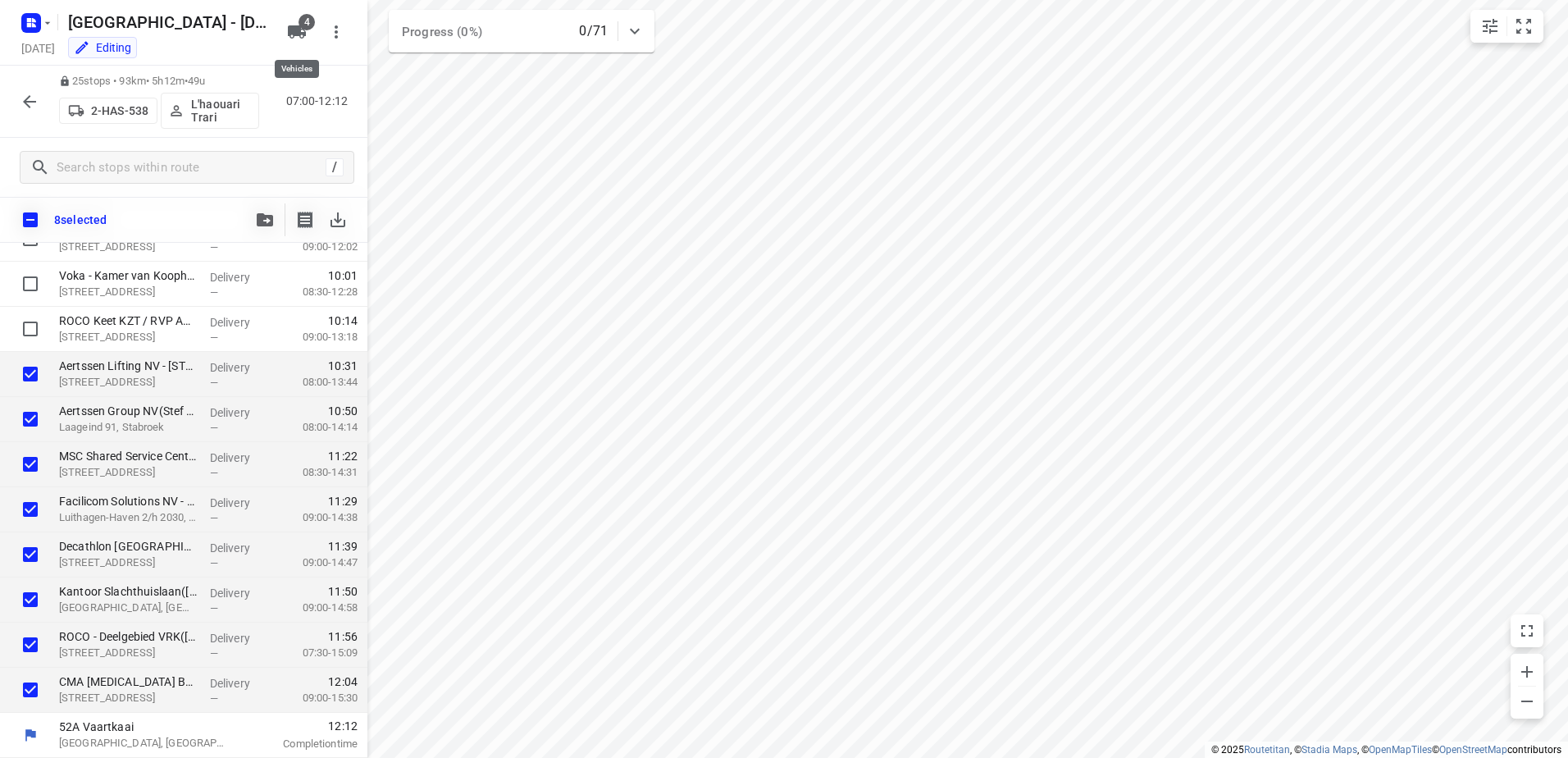
click at [302, 26] on span "4" at bounding box center [306, 22] width 16 height 16
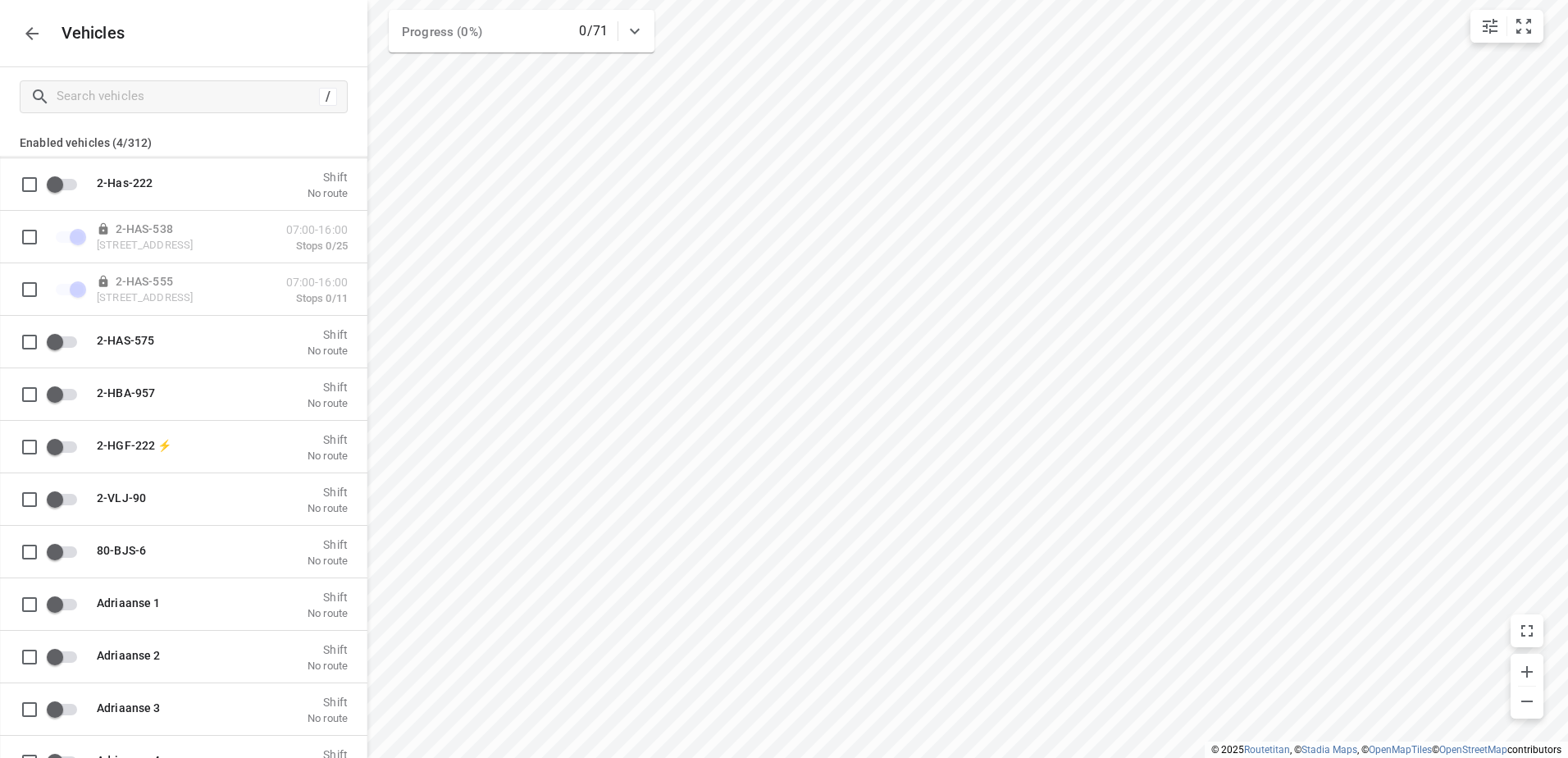
scroll to position [656, 0]
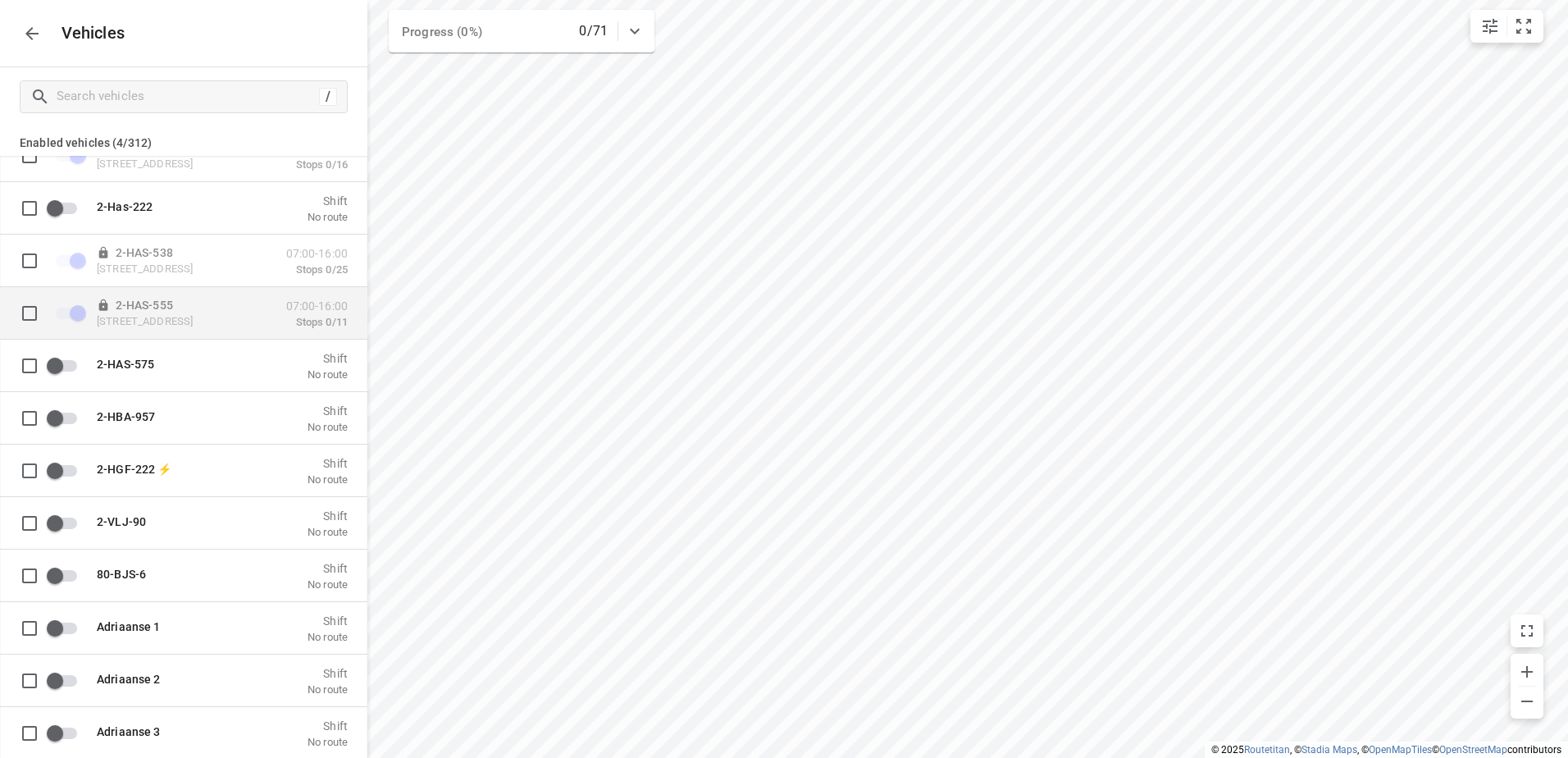
click at [31, 309] on input "grid" at bounding box center [30, 312] width 33 height 33
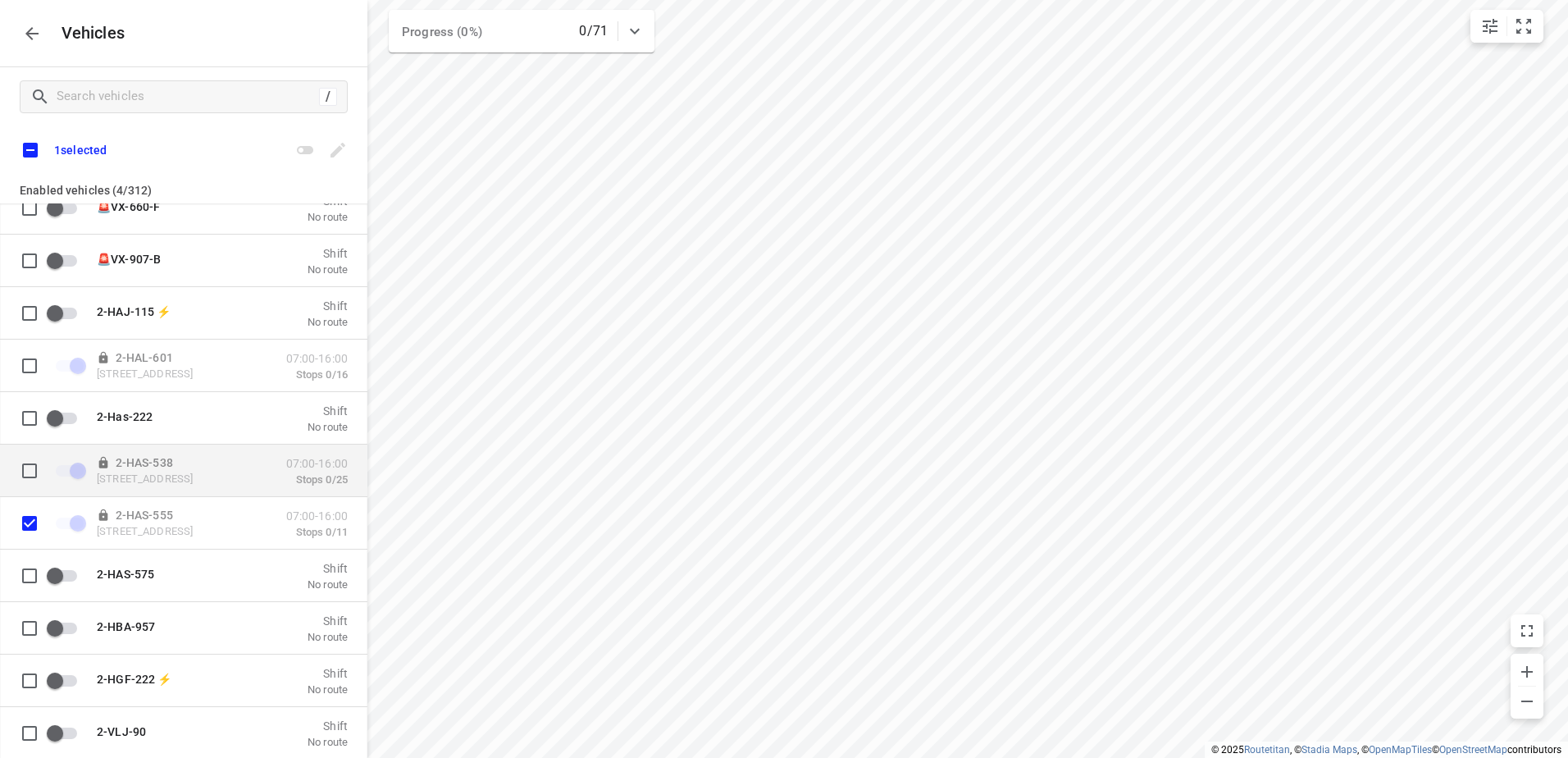
scroll to position [492, 0]
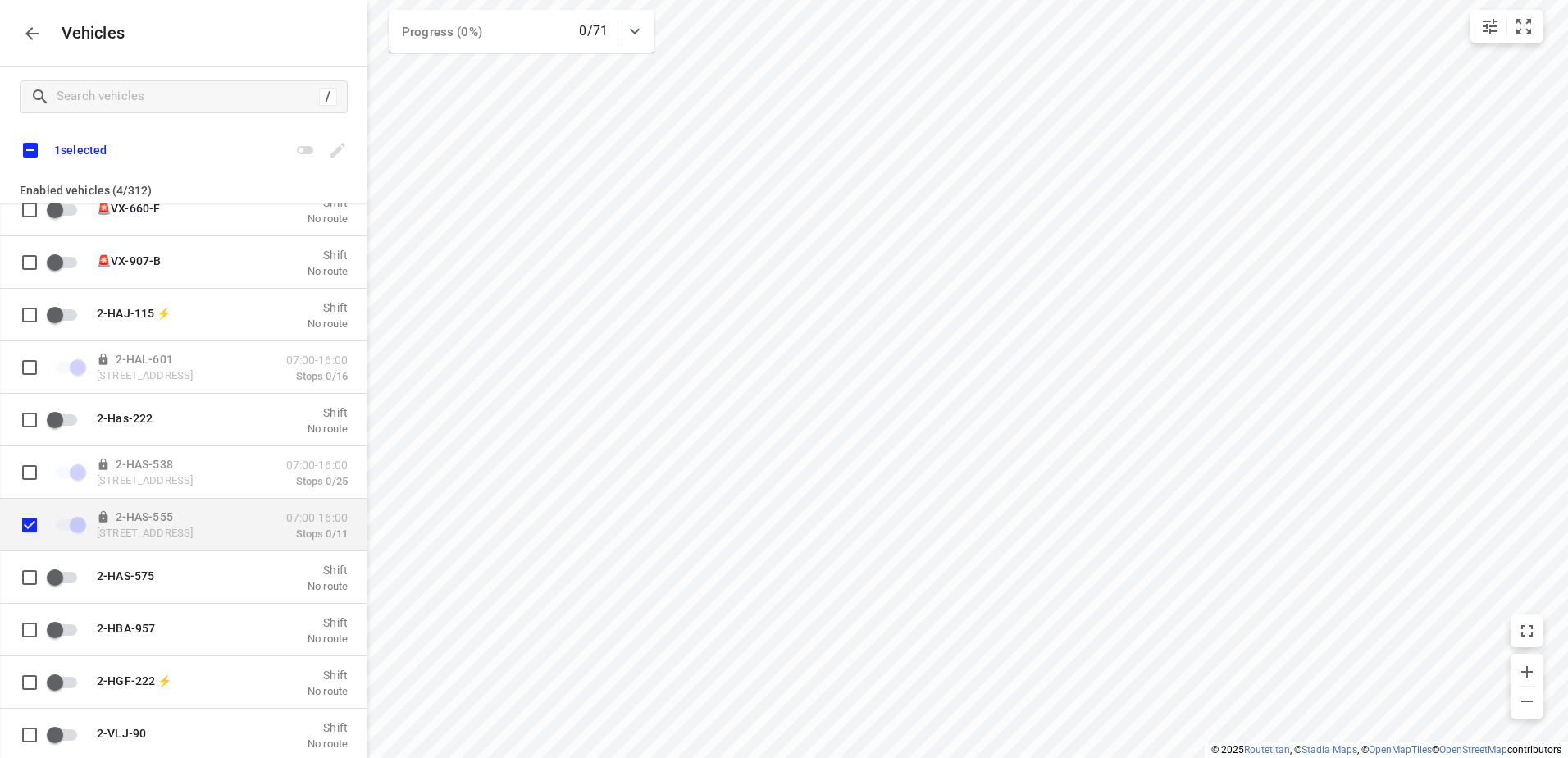
click at [25, 525] on input "grid" at bounding box center [30, 524] width 33 height 33
checkbox input "false"
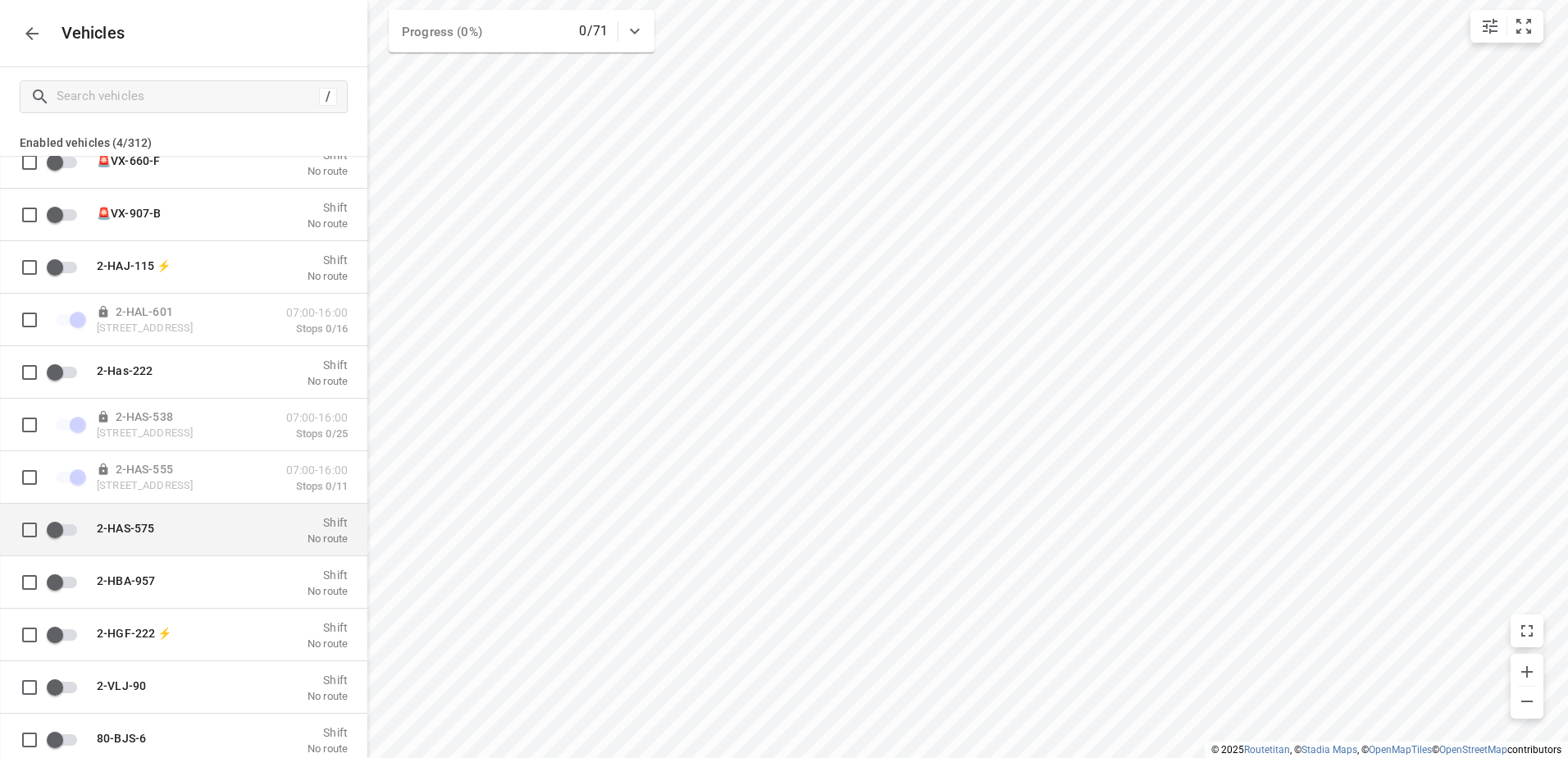
click at [39, 537] on input "grid" at bounding box center [30, 529] width 33 height 33
checkbox input "true"
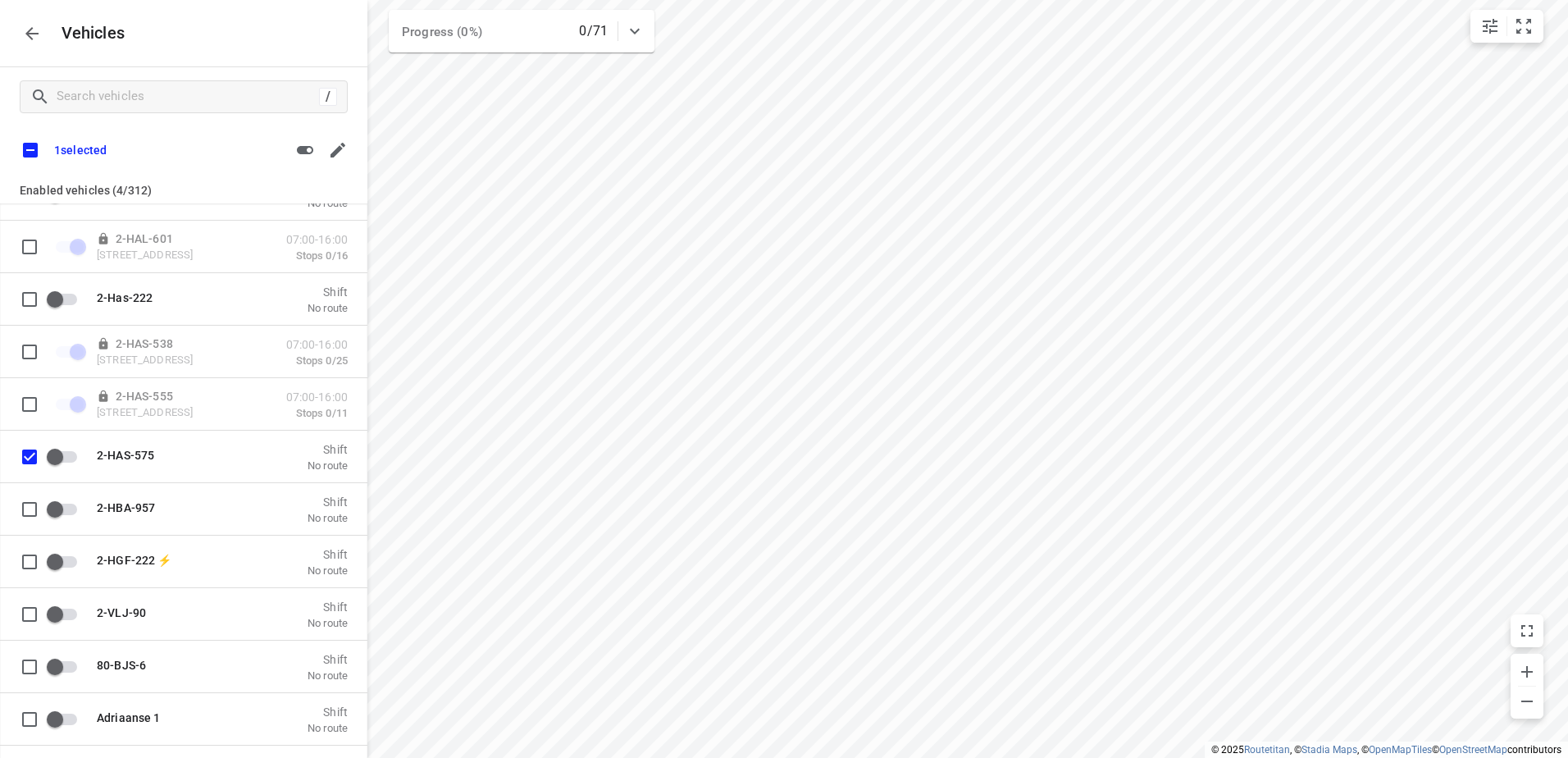
scroll to position [656, 0]
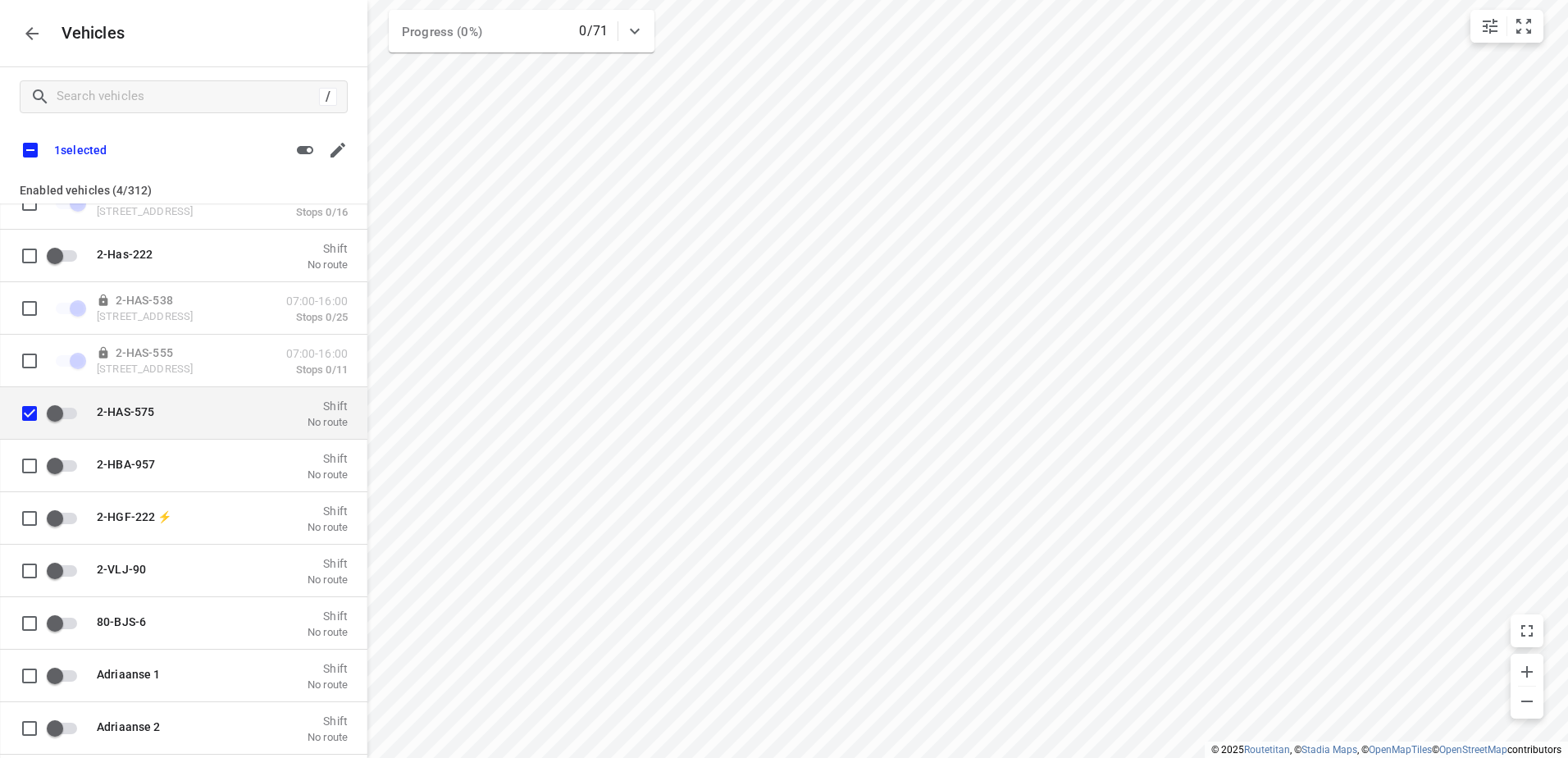
click at [33, 413] on input "grid" at bounding box center [30, 412] width 33 height 33
checkbox input "false"
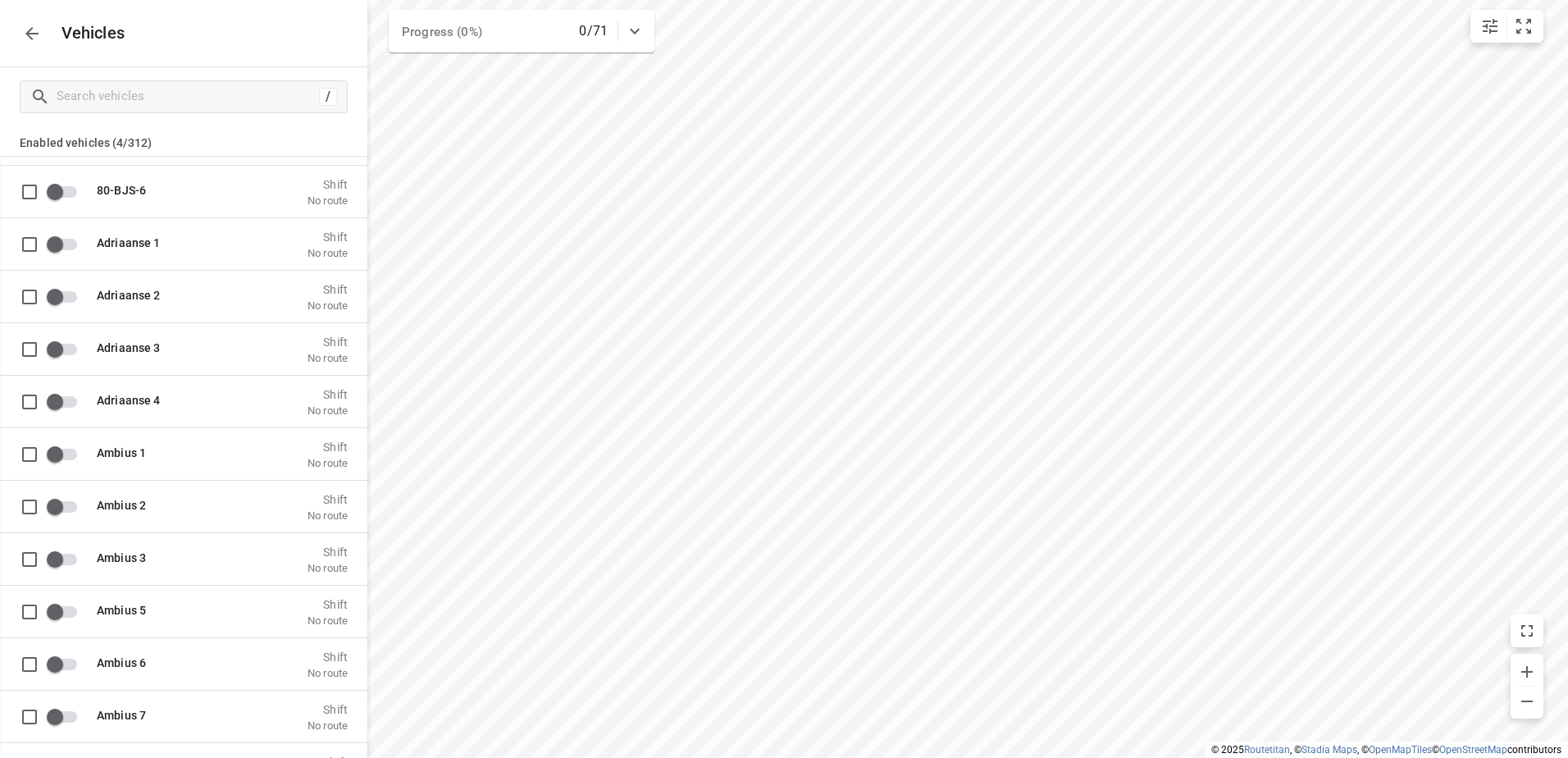
scroll to position [1066, 0]
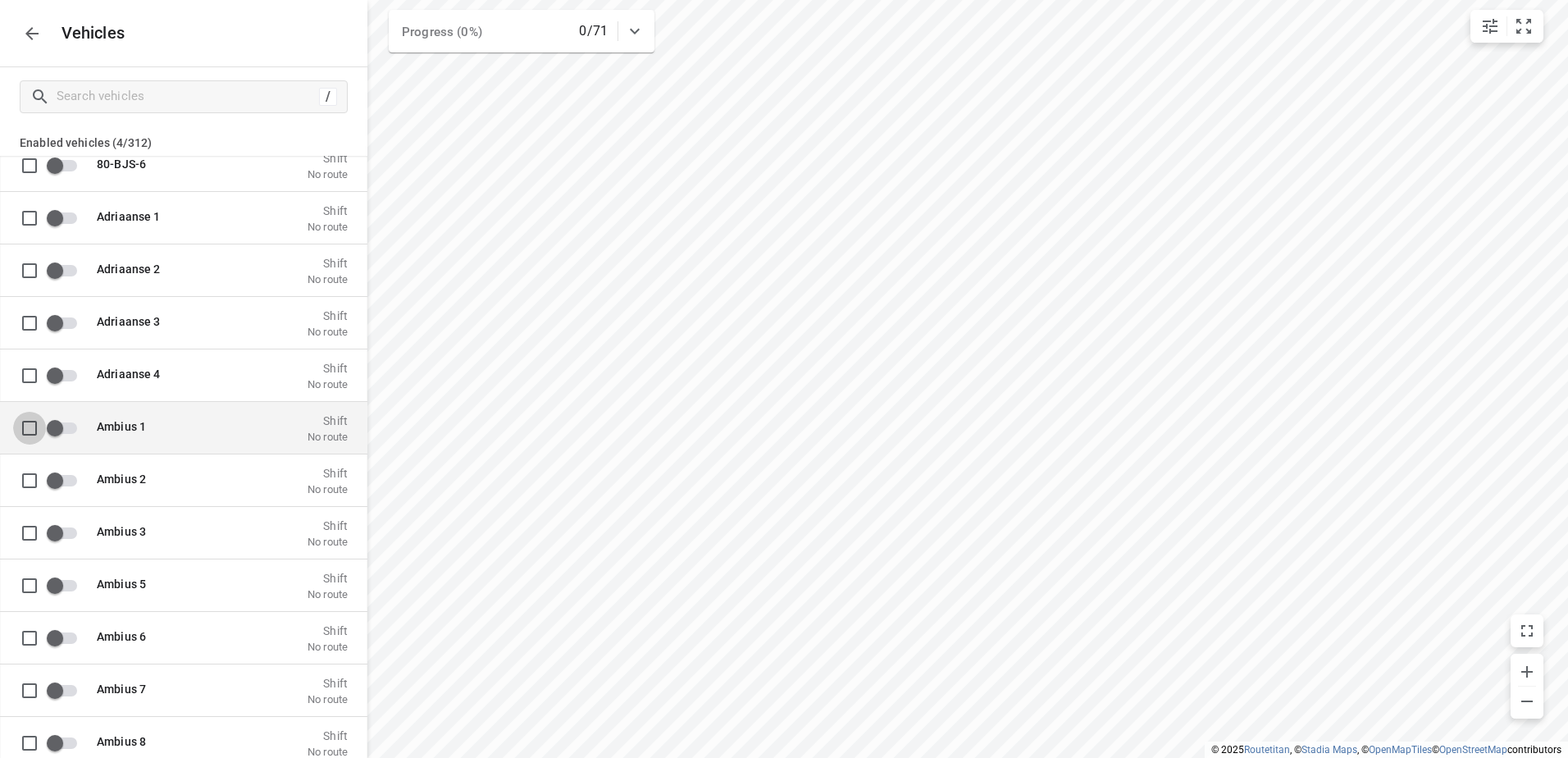
click at [34, 428] on input "grid" at bounding box center [30, 428] width 33 height 33
checkbox input "true"
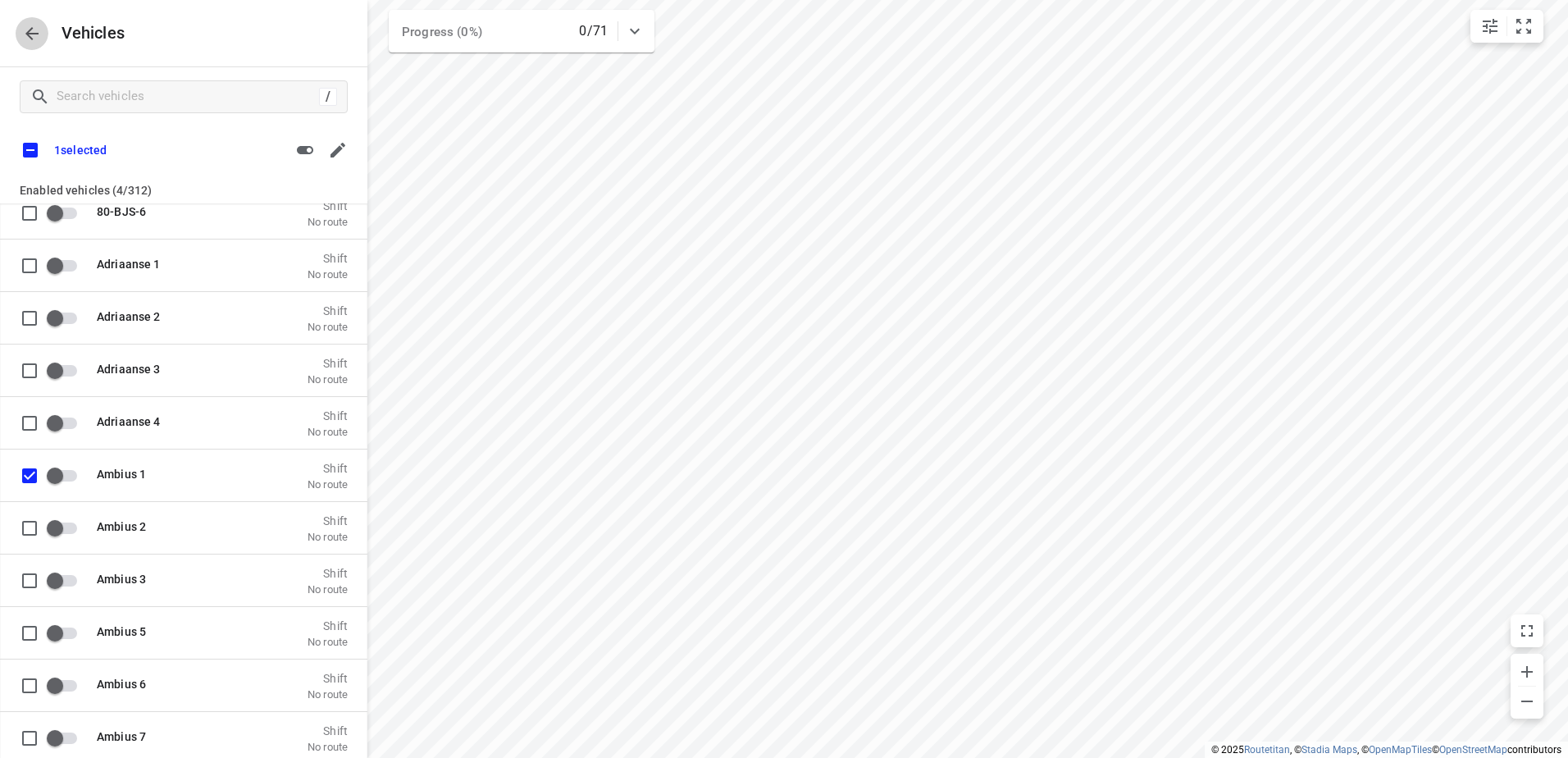
click at [31, 34] on icon "button" at bounding box center [32, 34] width 13 height 13
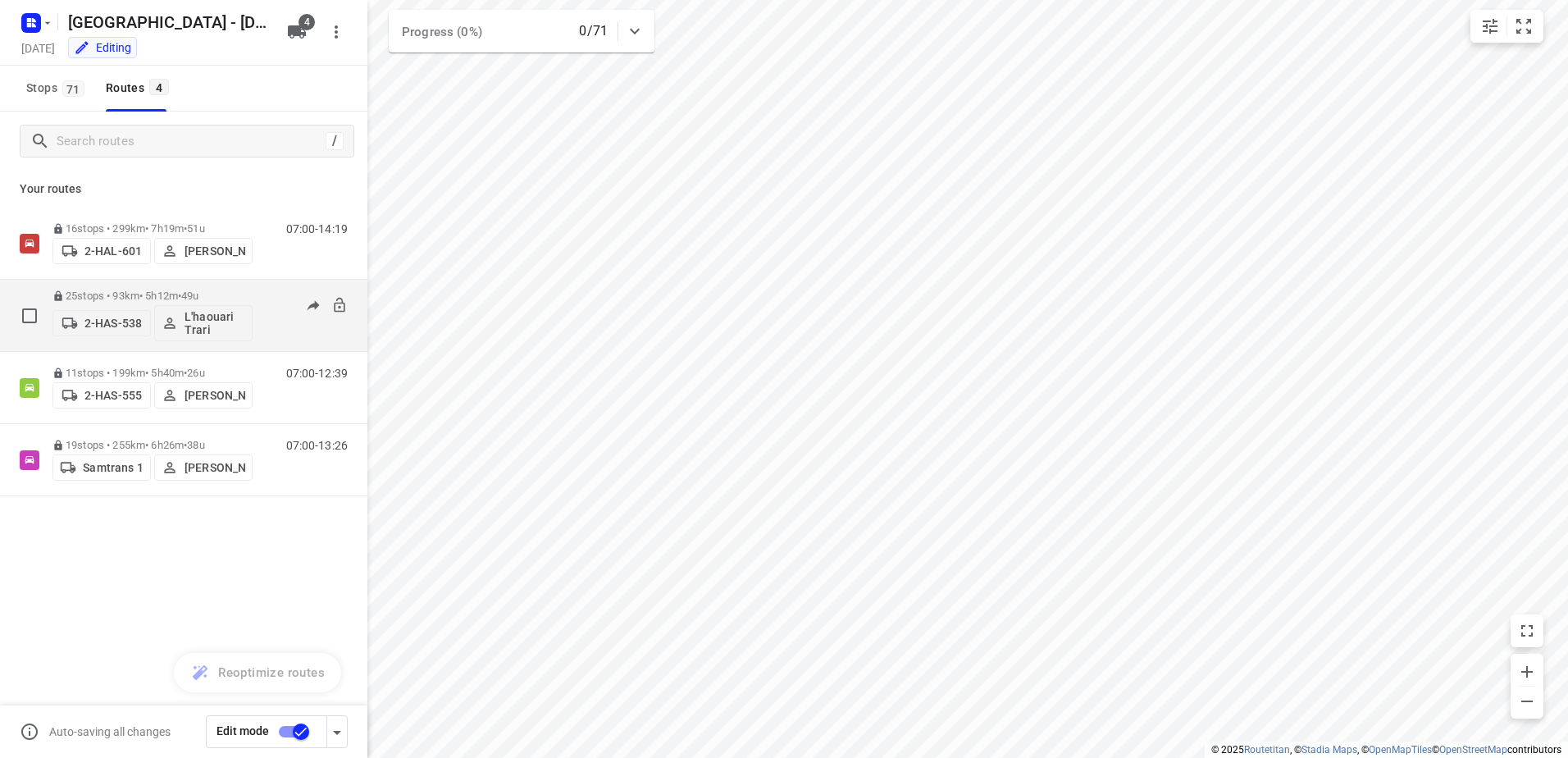
click at [126, 300] on p "25 stops • 93km • 5h12m • 49u" at bounding box center [153, 295] width 200 height 12
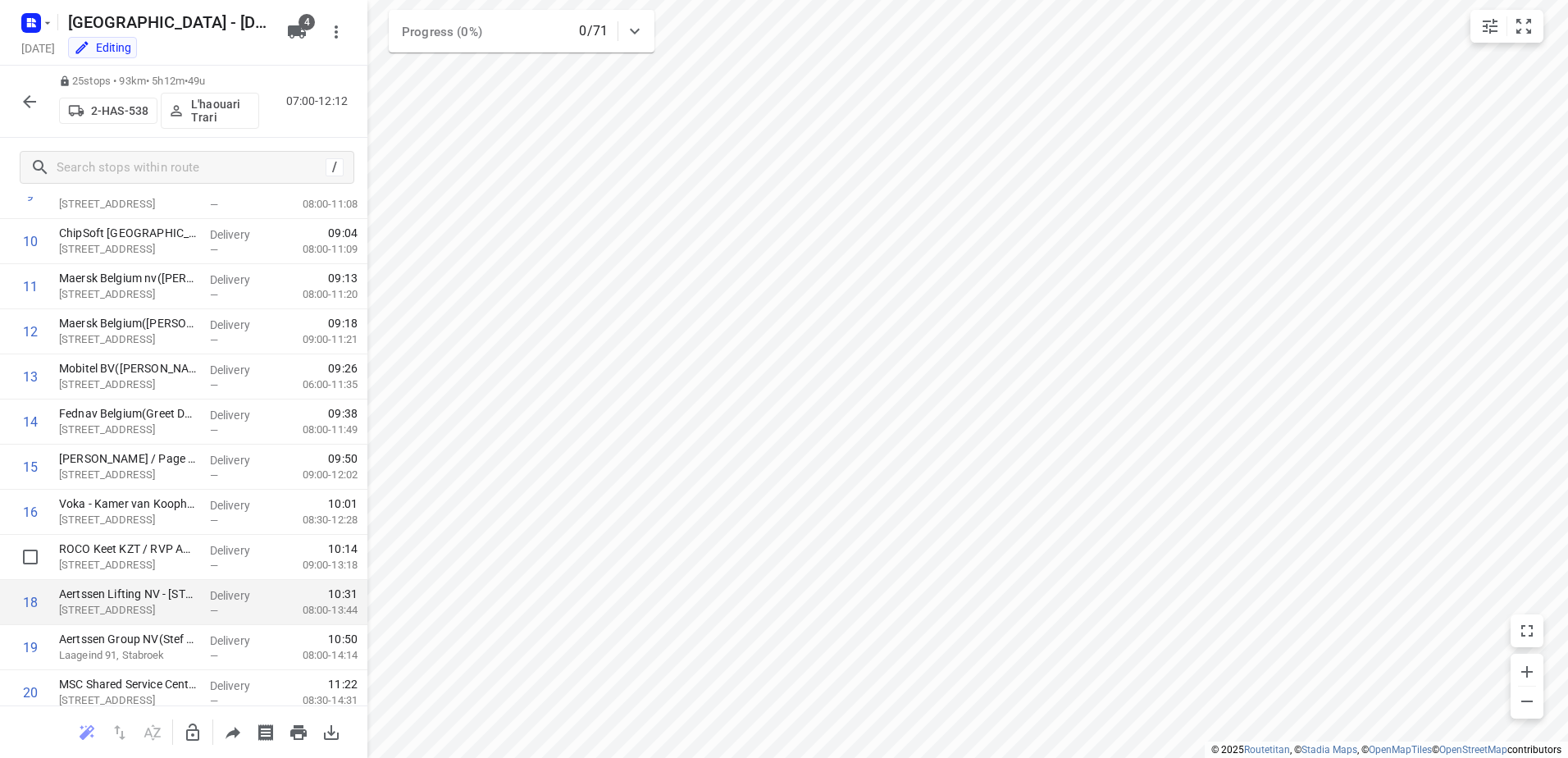
scroll to position [492, 0]
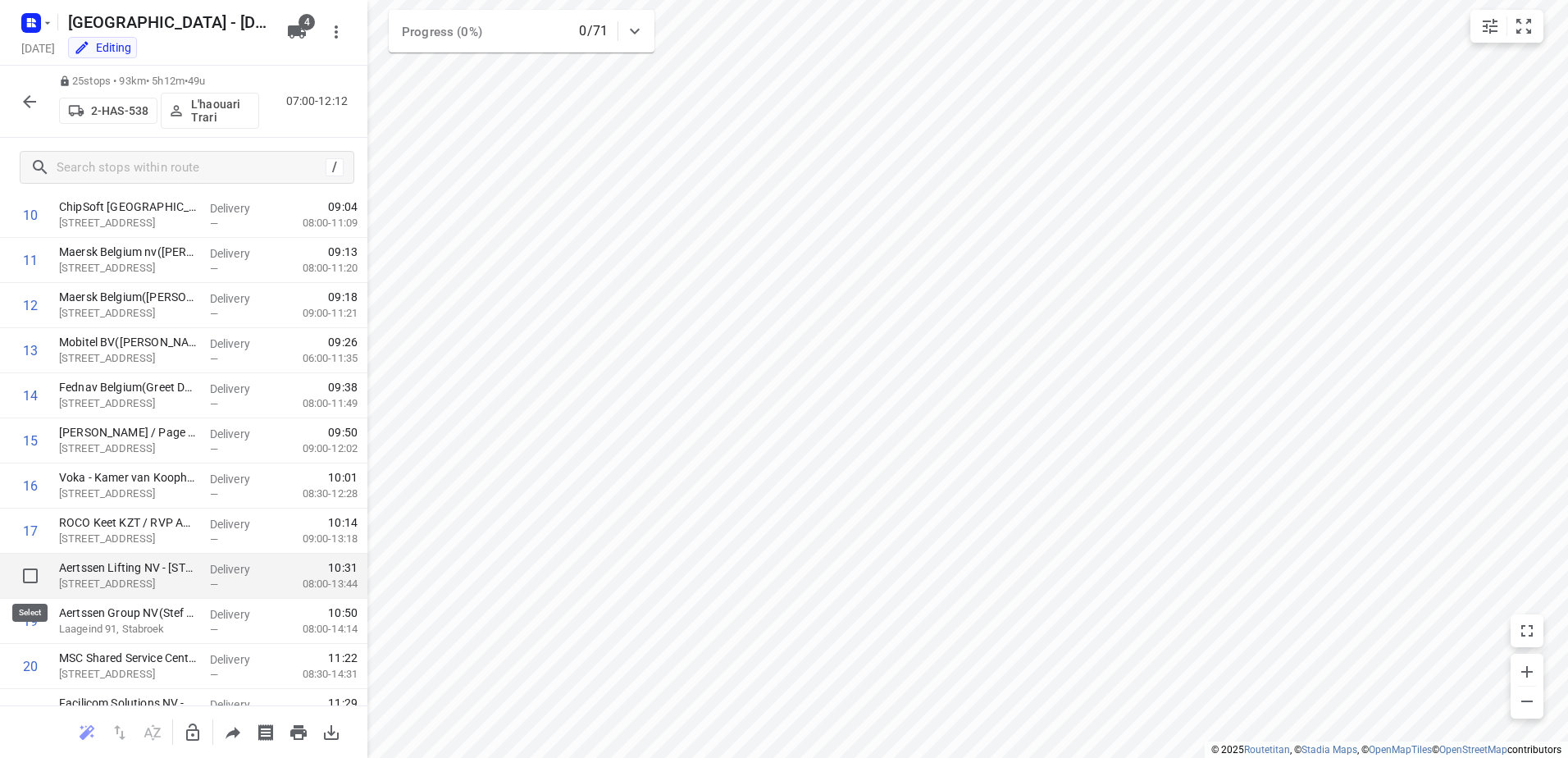
click at [29, 570] on input "checkbox" at bounding box center [31, 575] width 33 height 33
checkbox input "true"
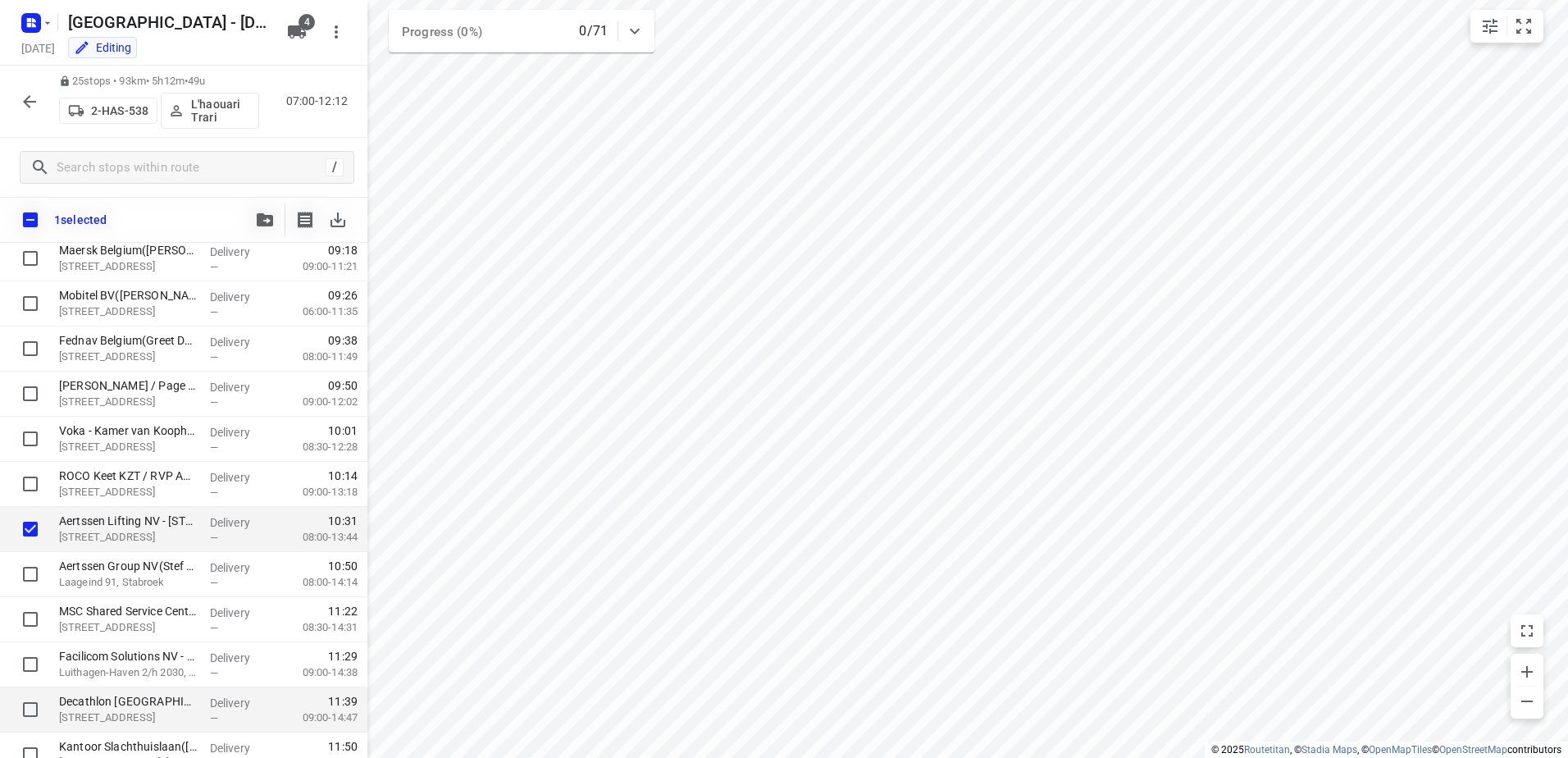
scroll to position [738, 0]
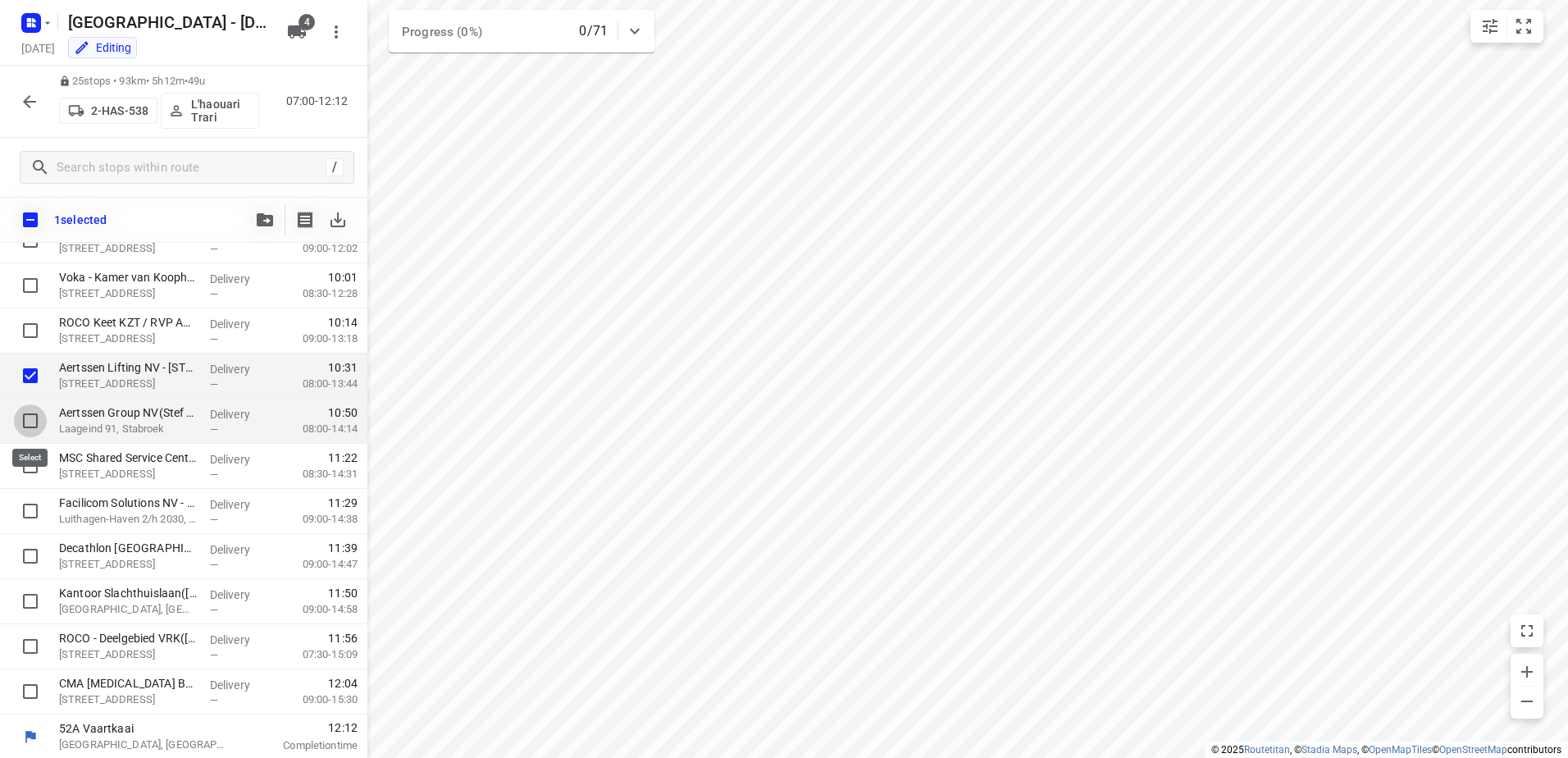
click at [36, 417] on input "checkbox" at bounding box center [31, 421] width 33 height 33
checkbox input "true"
click at [24, 476] on input "checkbox" at bounding box center [31, 466] width 33 height 33
checkbox input "true"
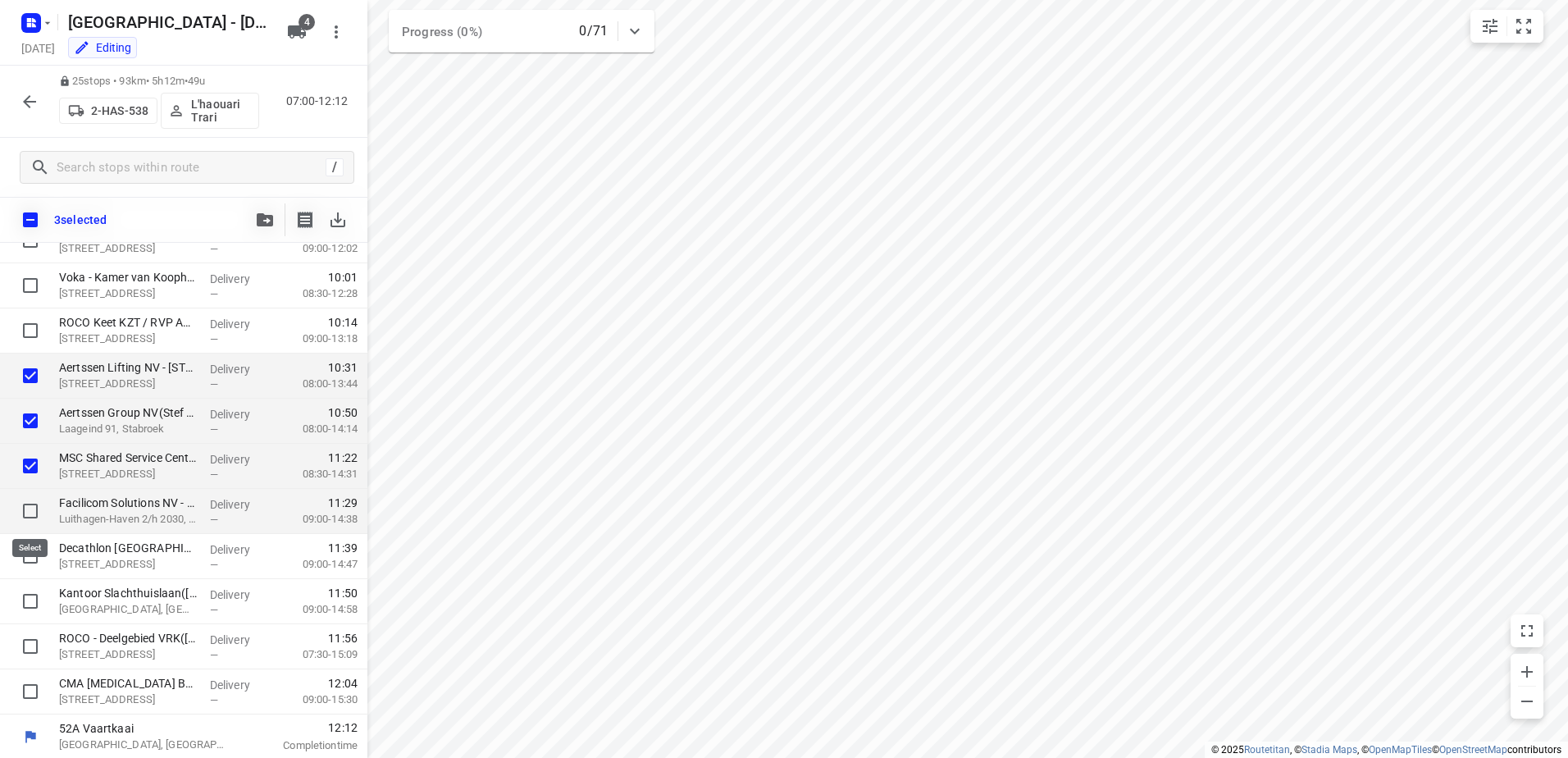
click at [36, 512] on input "checkbox" at bounding box center [31, 511] width 33 height 33
checkbox input "true"
click at [29, 551] on input "checkbox" at bounding box center [31, 556] width 33 height 33
checkbox input "true"
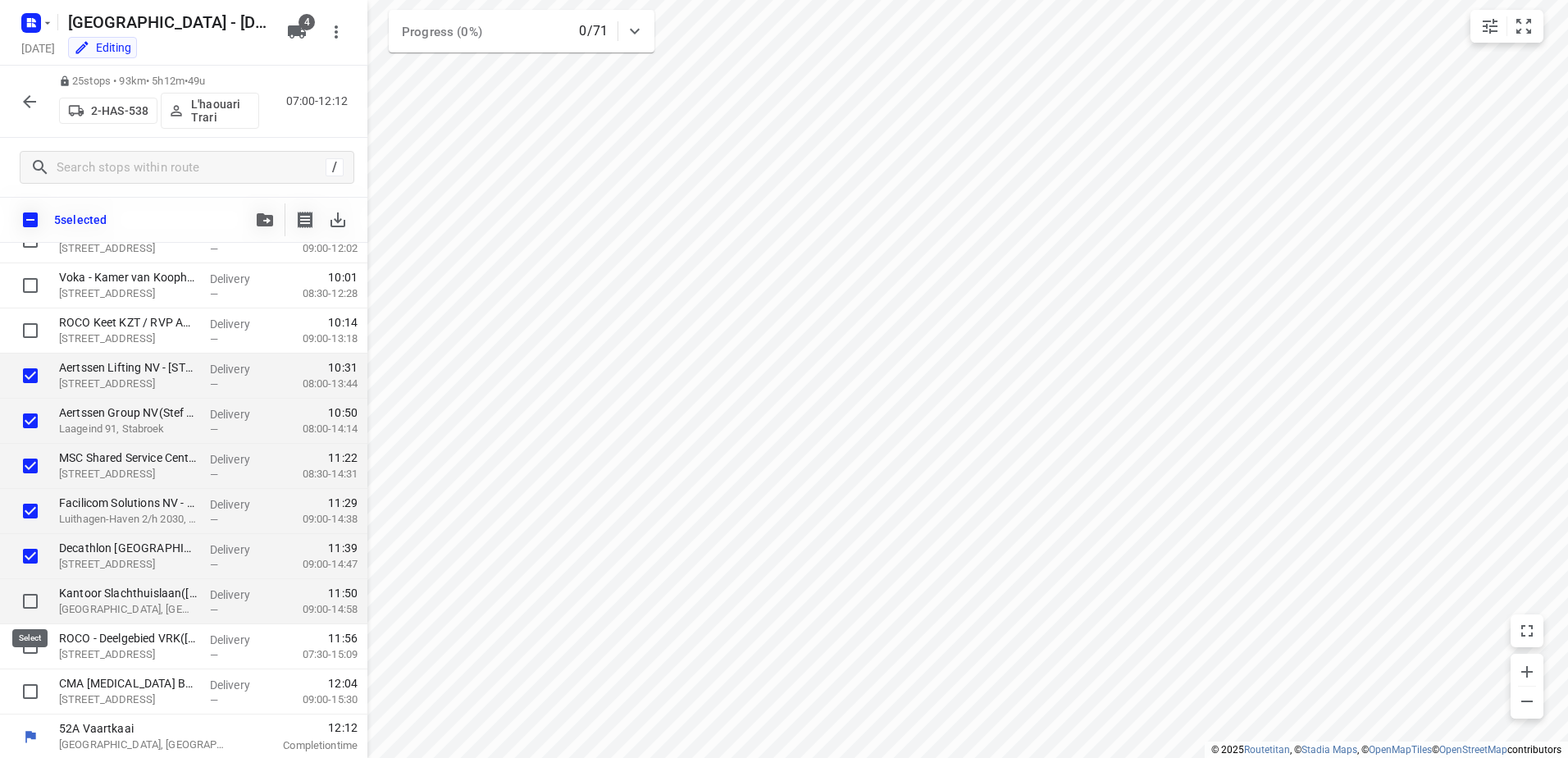
click at [25, 600] on input "checkbox" at bounding box center [31, 601] width 33 height 33
checkbox input "true"
click at [30, 644] on input "checkbox" at bounding box center [31, 647] width 33 height 33
checkbox input "true"
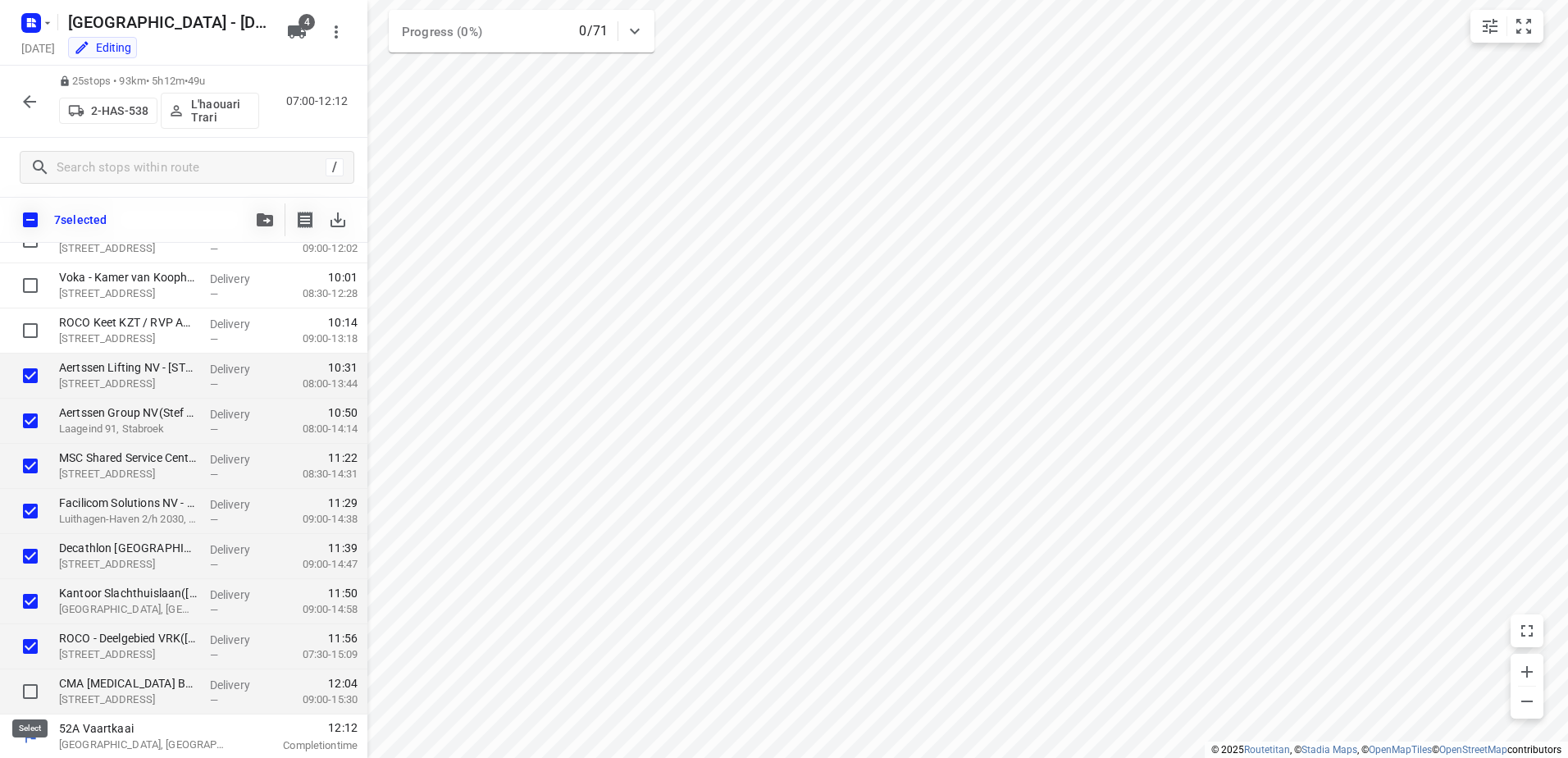
click at [26, 692] on input "checkbox" at bounding box center [31, 692] width 33 height 33
checkbox input "true"
click at [259, 220] on icon "button" at bounding box center [264, 220] width 16 height 13
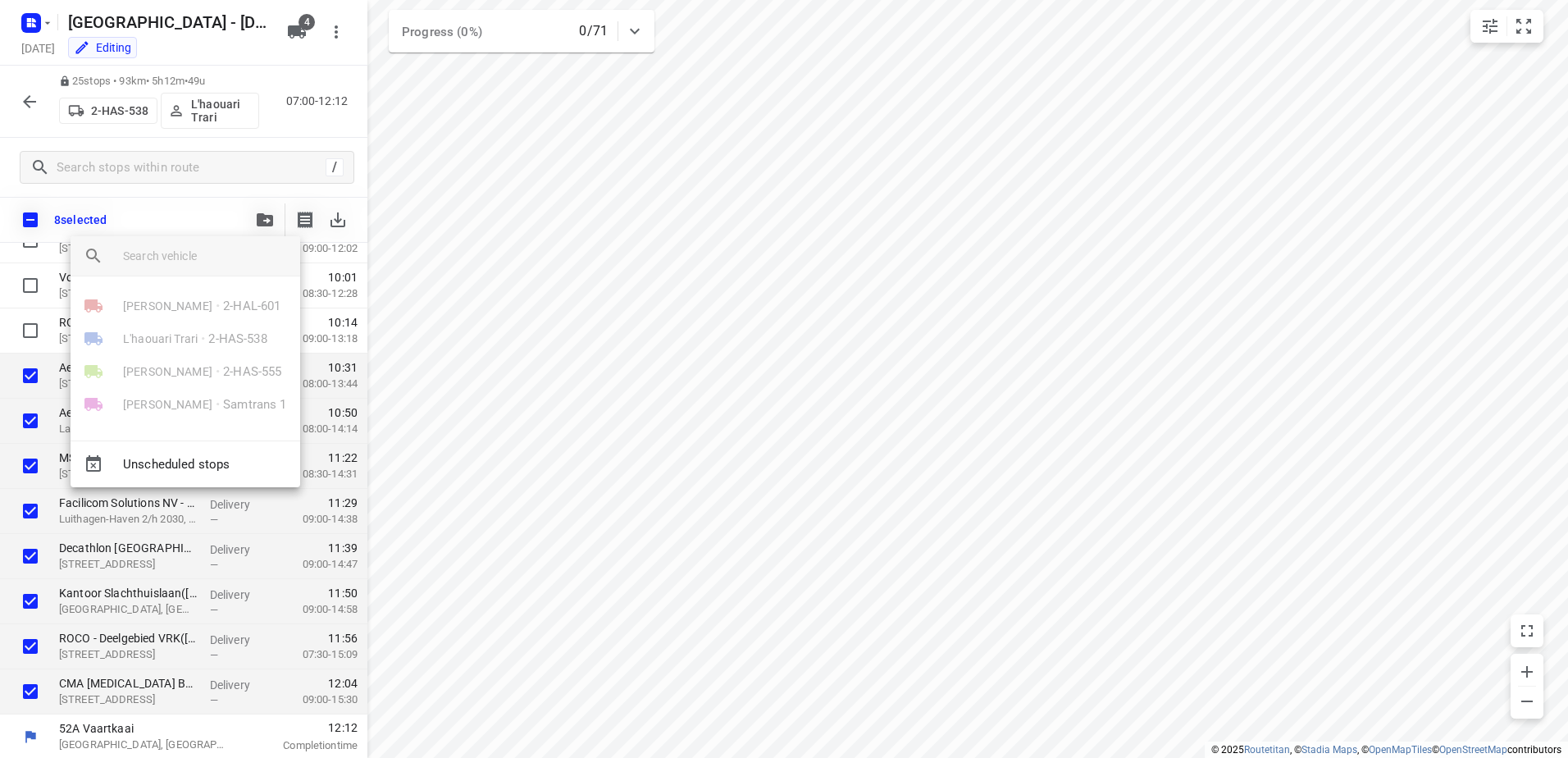
click at [576, 314] on div at bounding box center [784, 379] width 1568 height 758
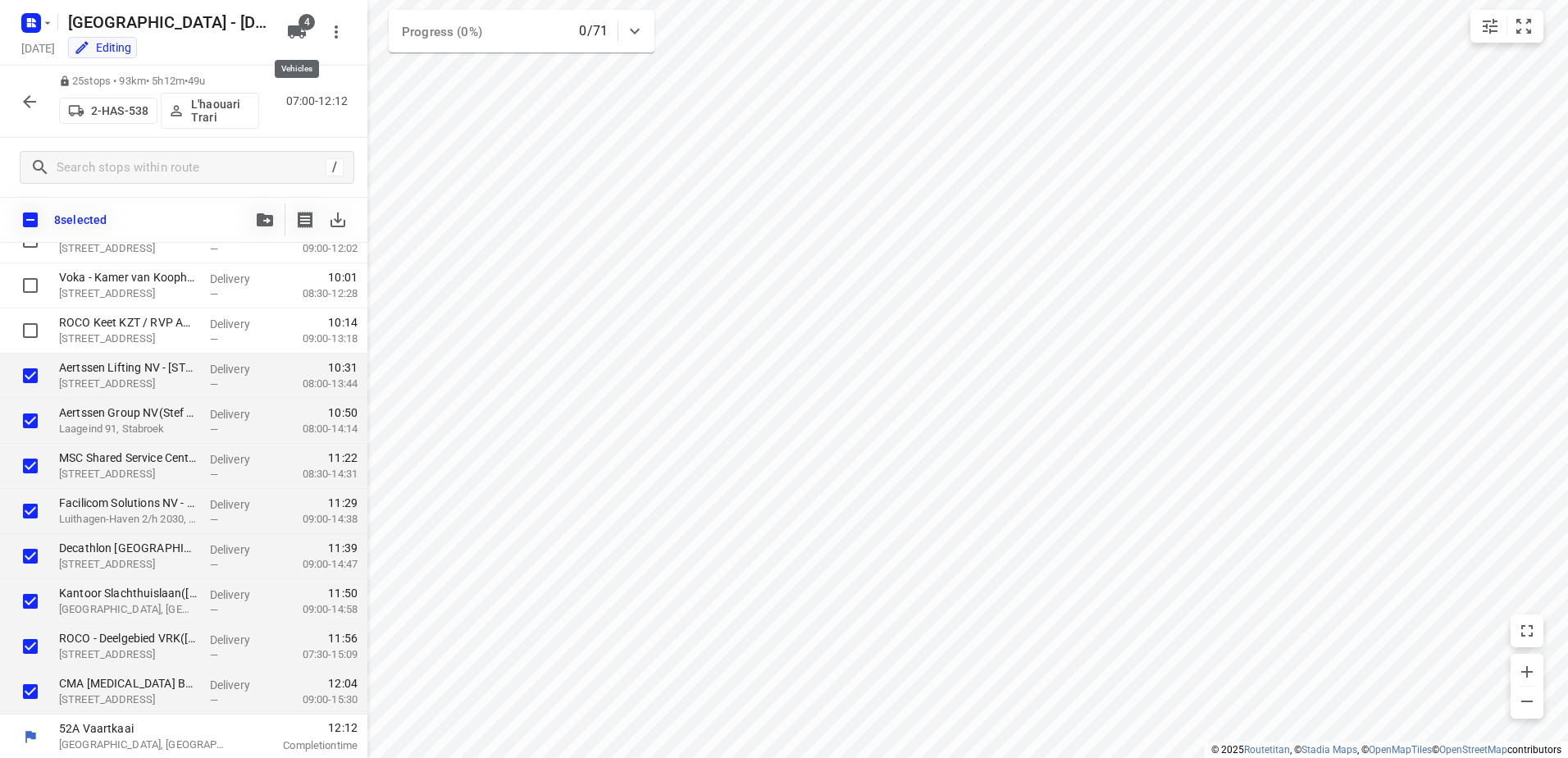
click at [300, 35] on icon "button" at bounding box center [297, 32] width 18 height 13
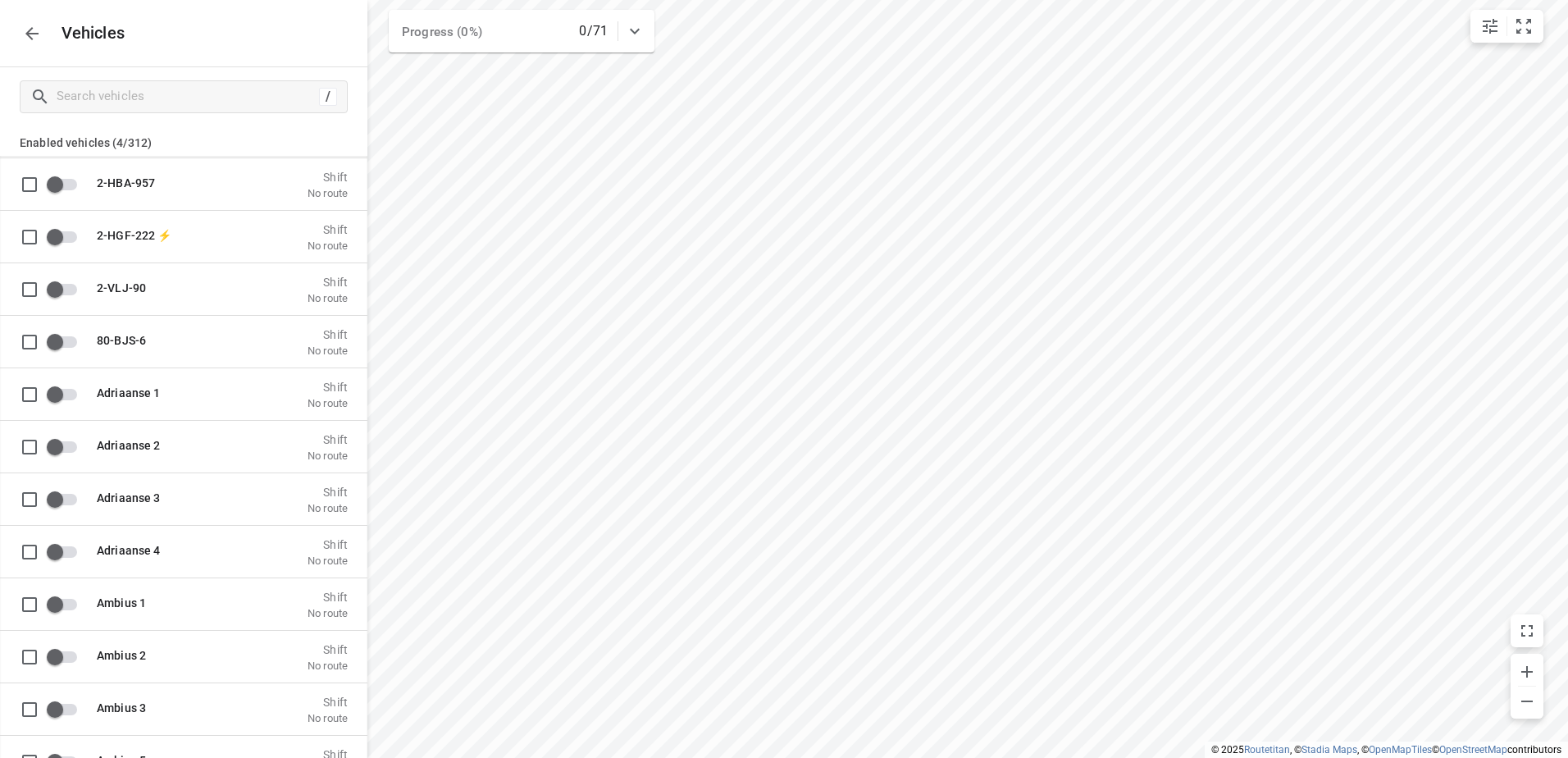
scroll to position [984, 0]
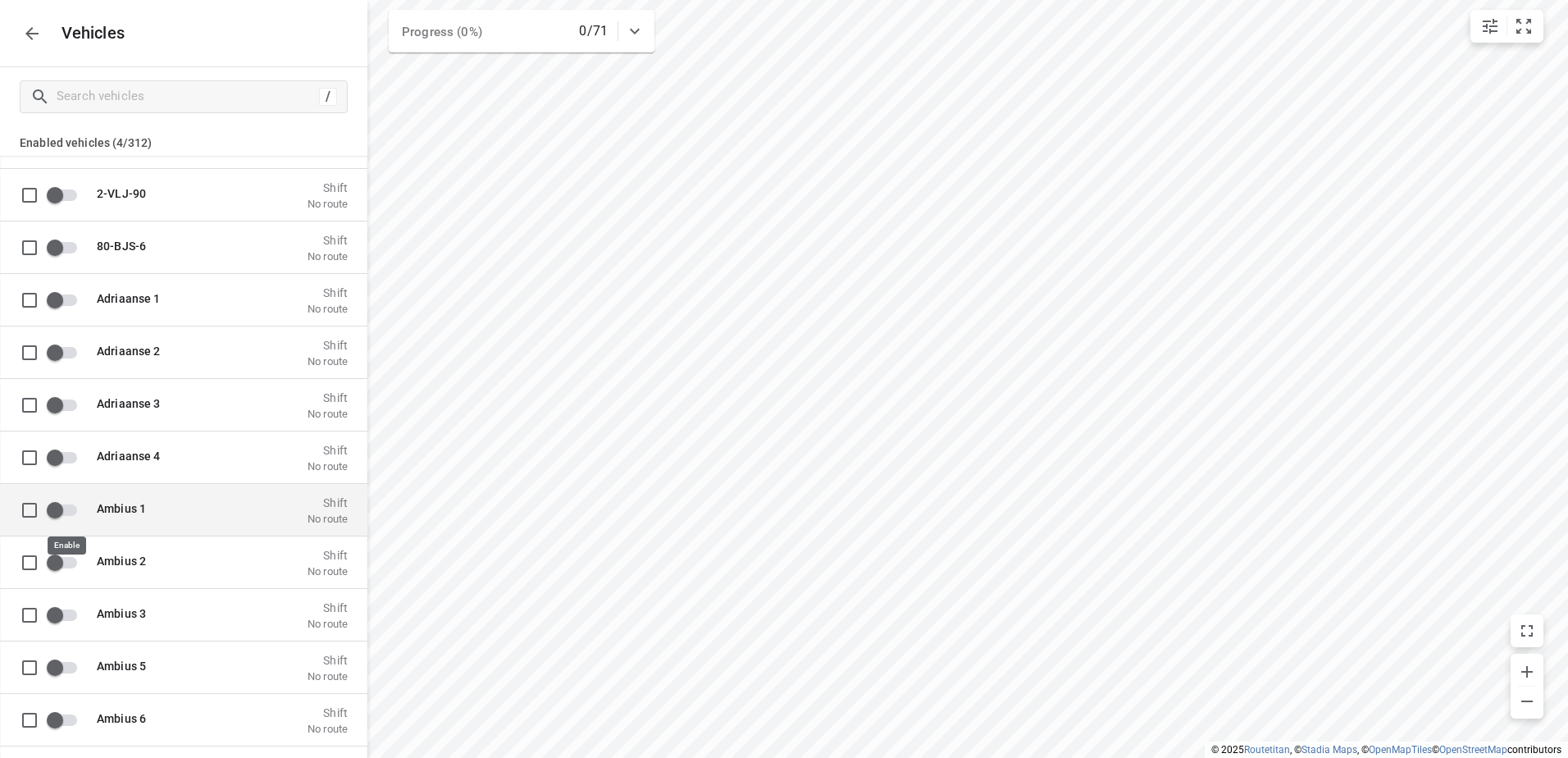
click at [59, 511] on input "grid" at bounding box center [55, 509] width 93 height 31
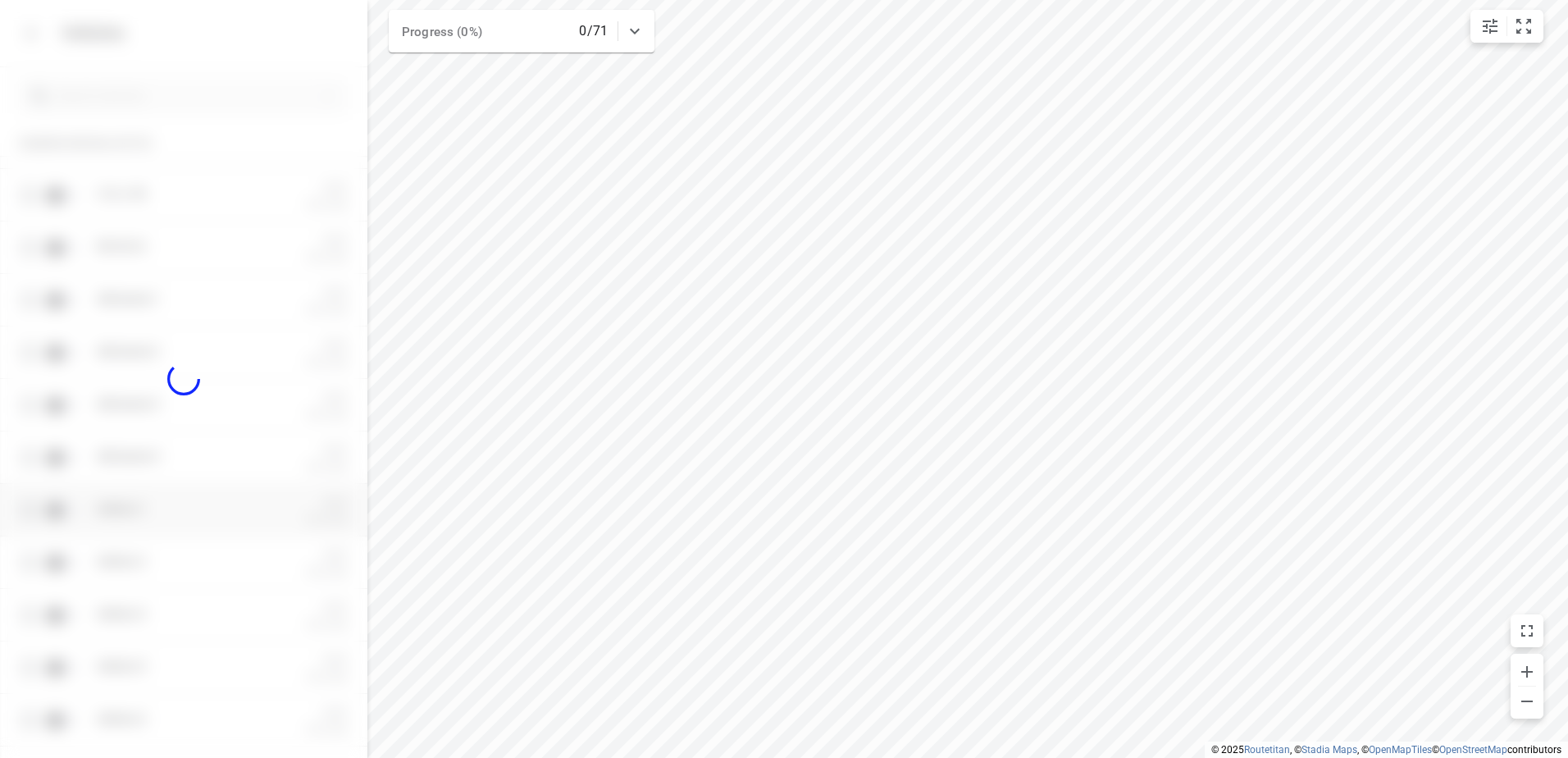
checkbox input "true"
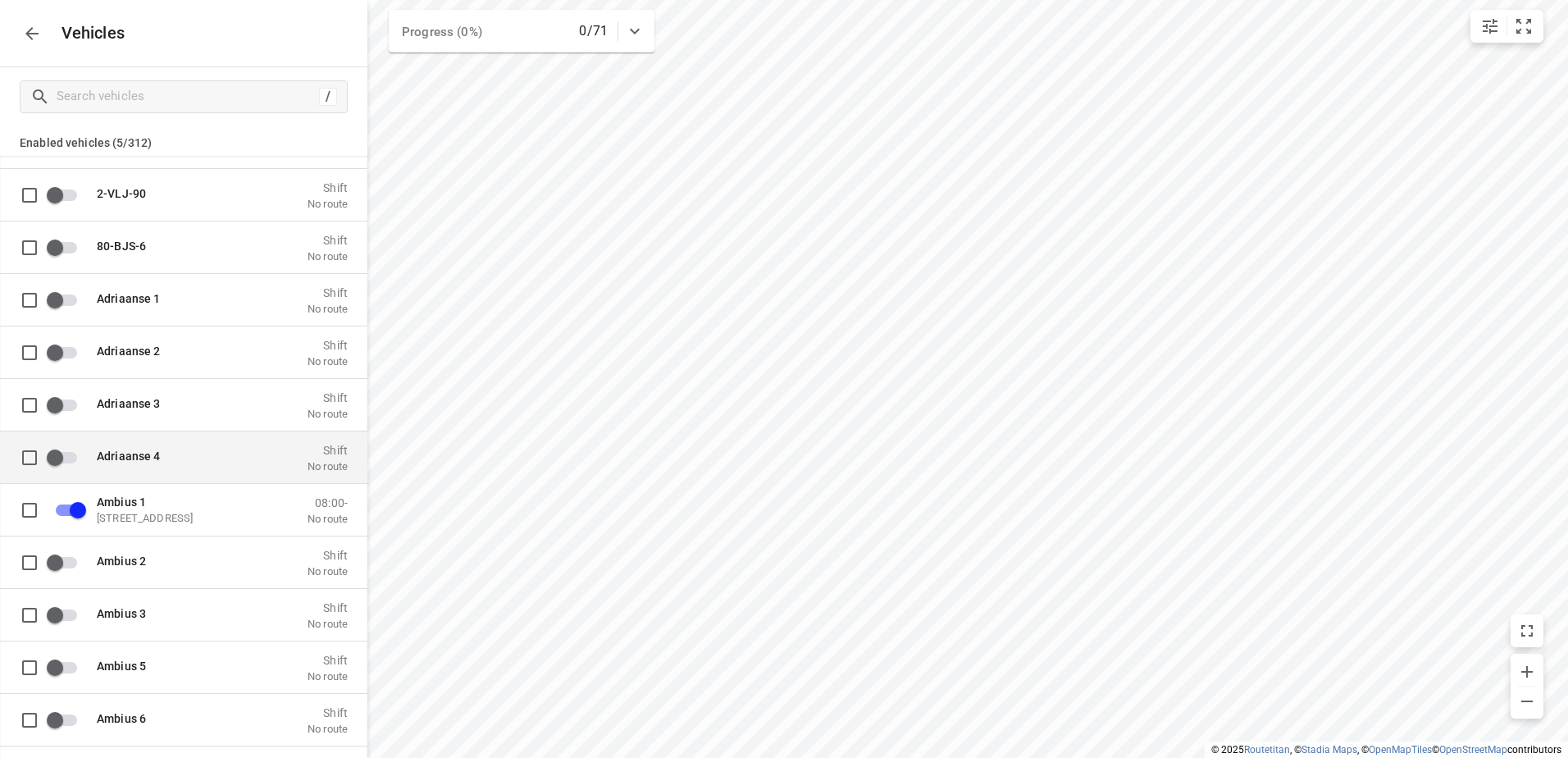
click at [35, 513] on input "grid" at bounding box center [30, 509] width 33 height 33
checkbox input "true"
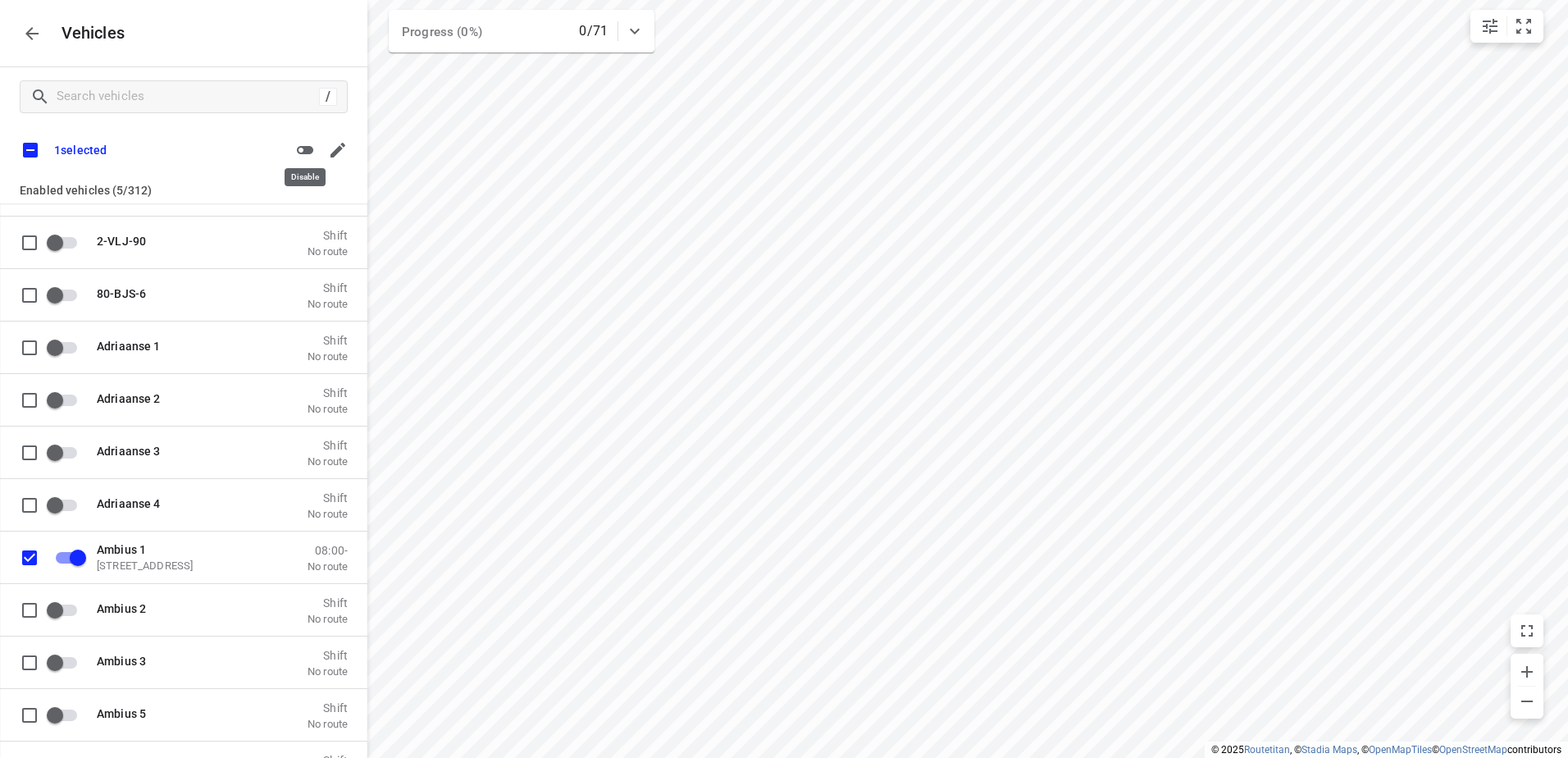
click at [305, 149] on icon "button" at bounding box center [305, 150] width 16 height 9
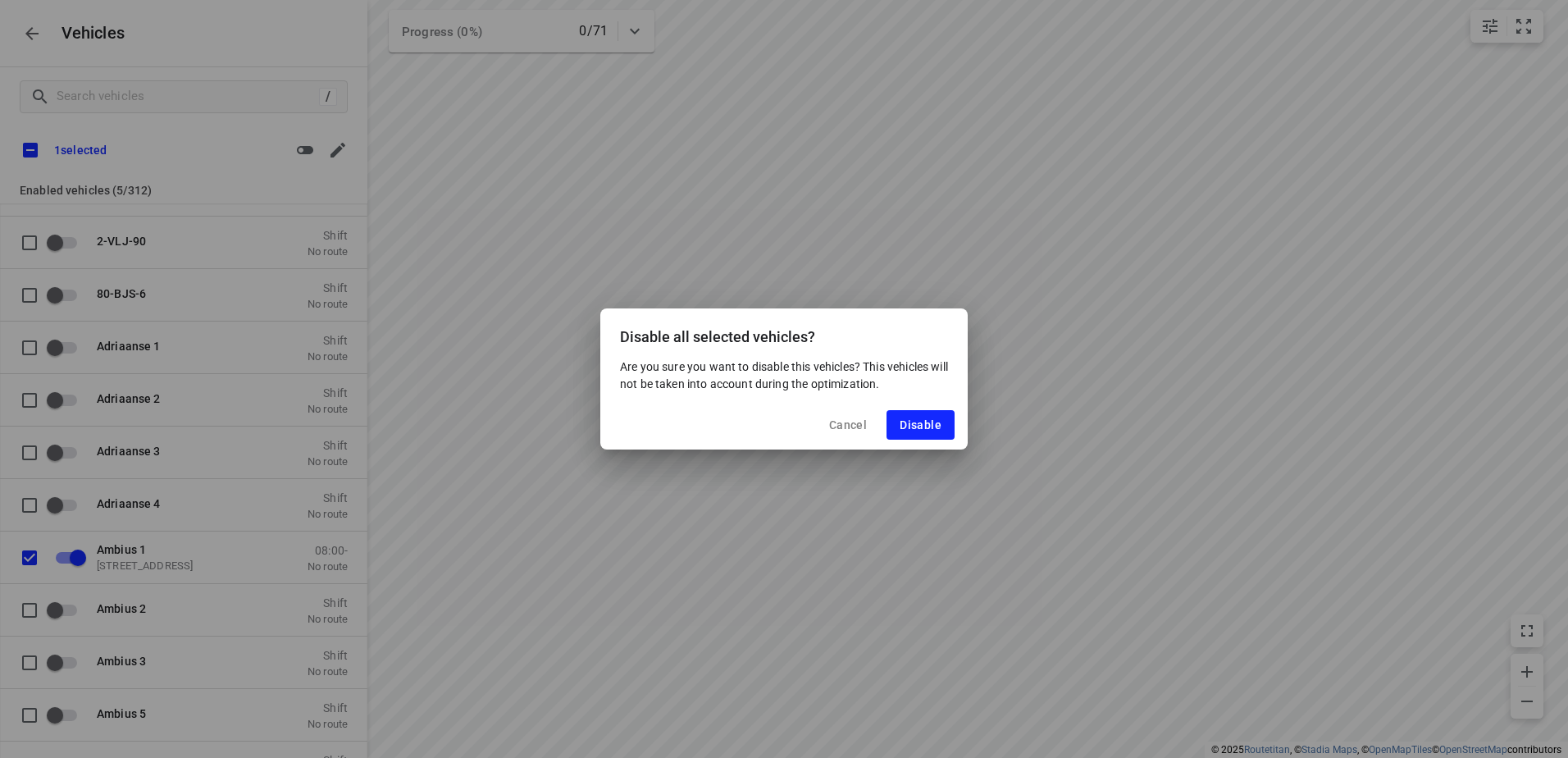
click at [848, 427] on span "Cancel" at bounding box center [847, 425] width 37 height 13
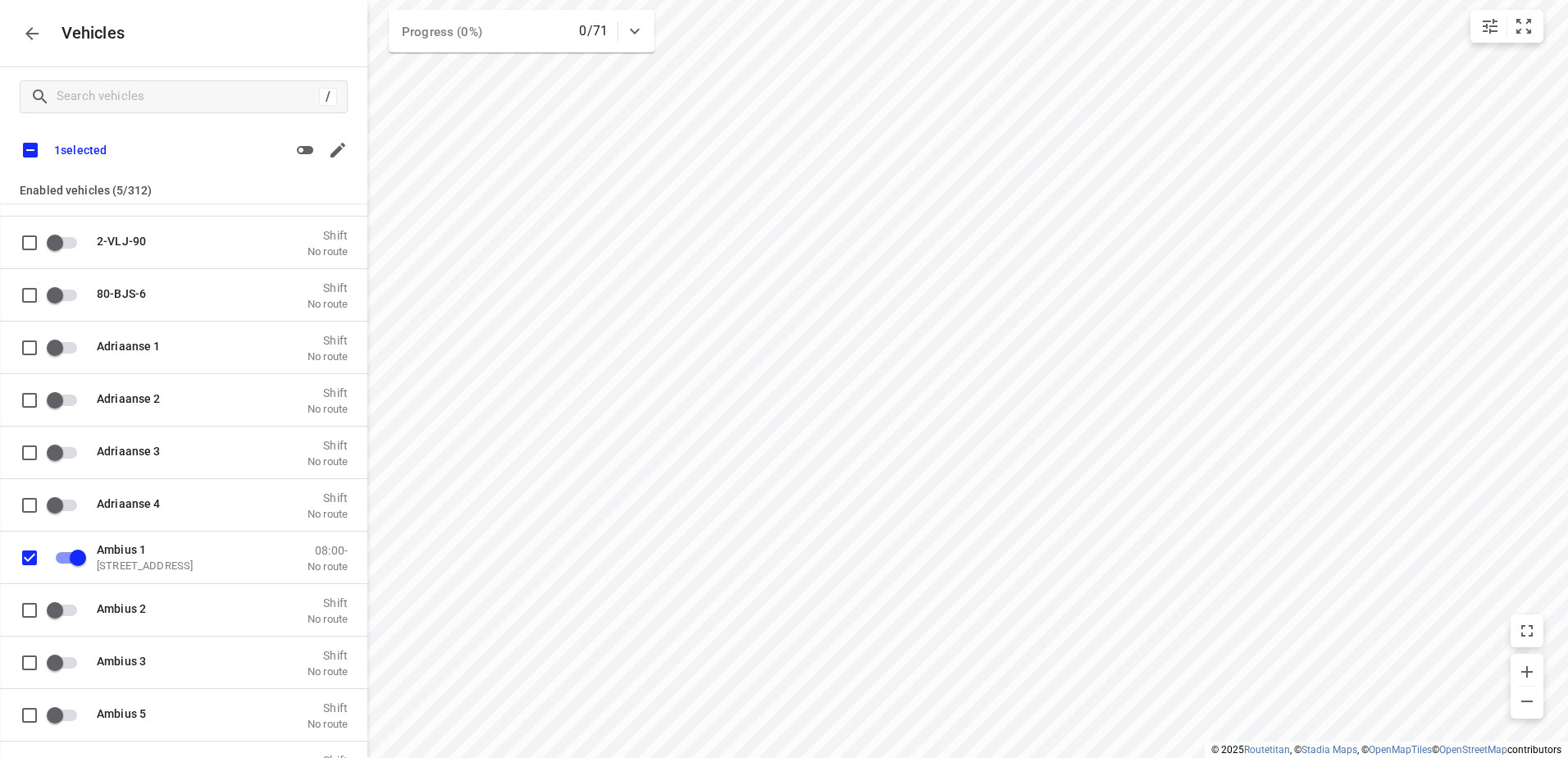
click at [37, 37] on icon "button" at bounding box center [32, 34] width 19 height 19
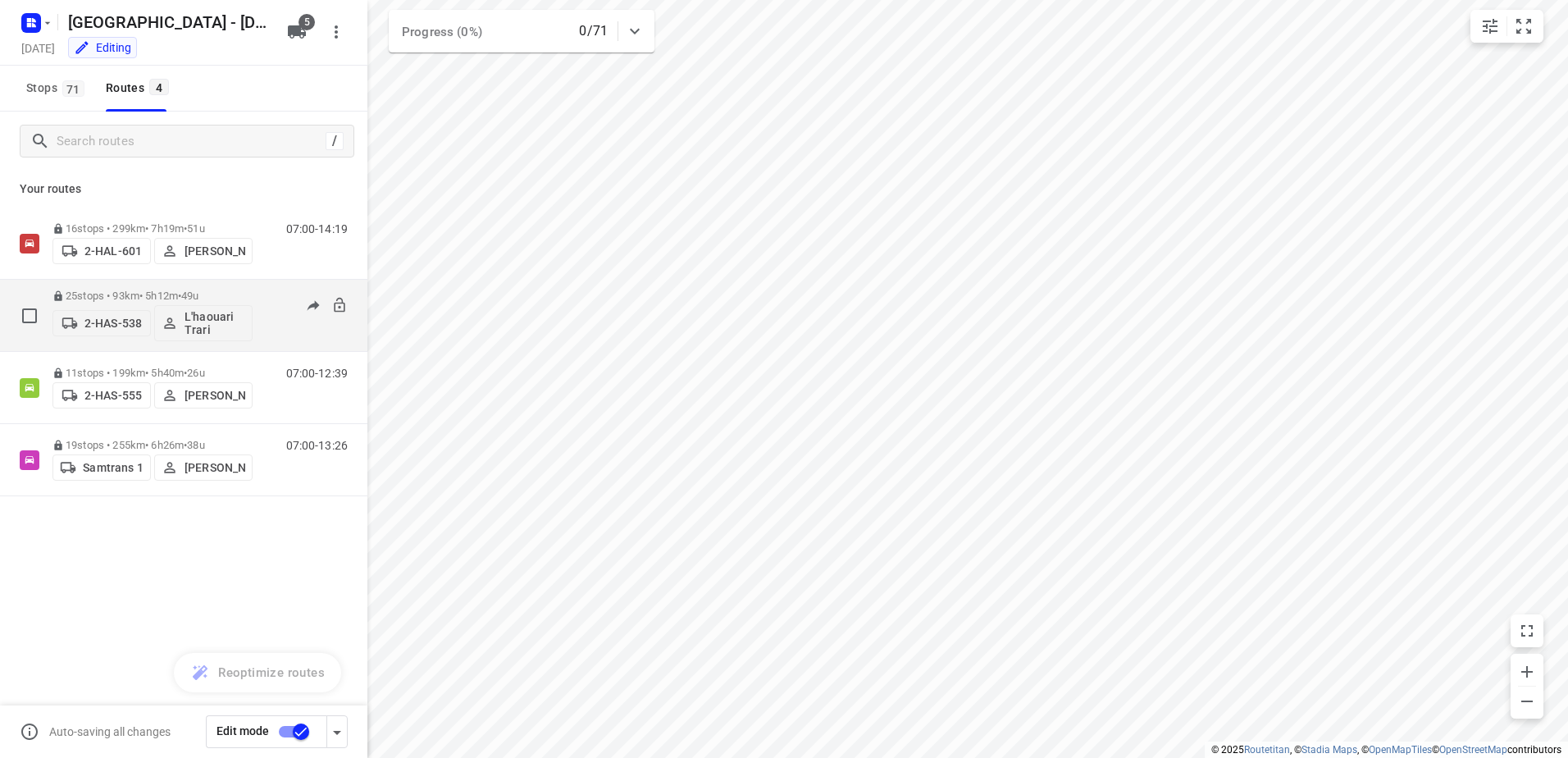
click at [97, 302] on div "2-HAS-538 L'haouari Trari" at bounding box center [153, 321] width 200 height 39
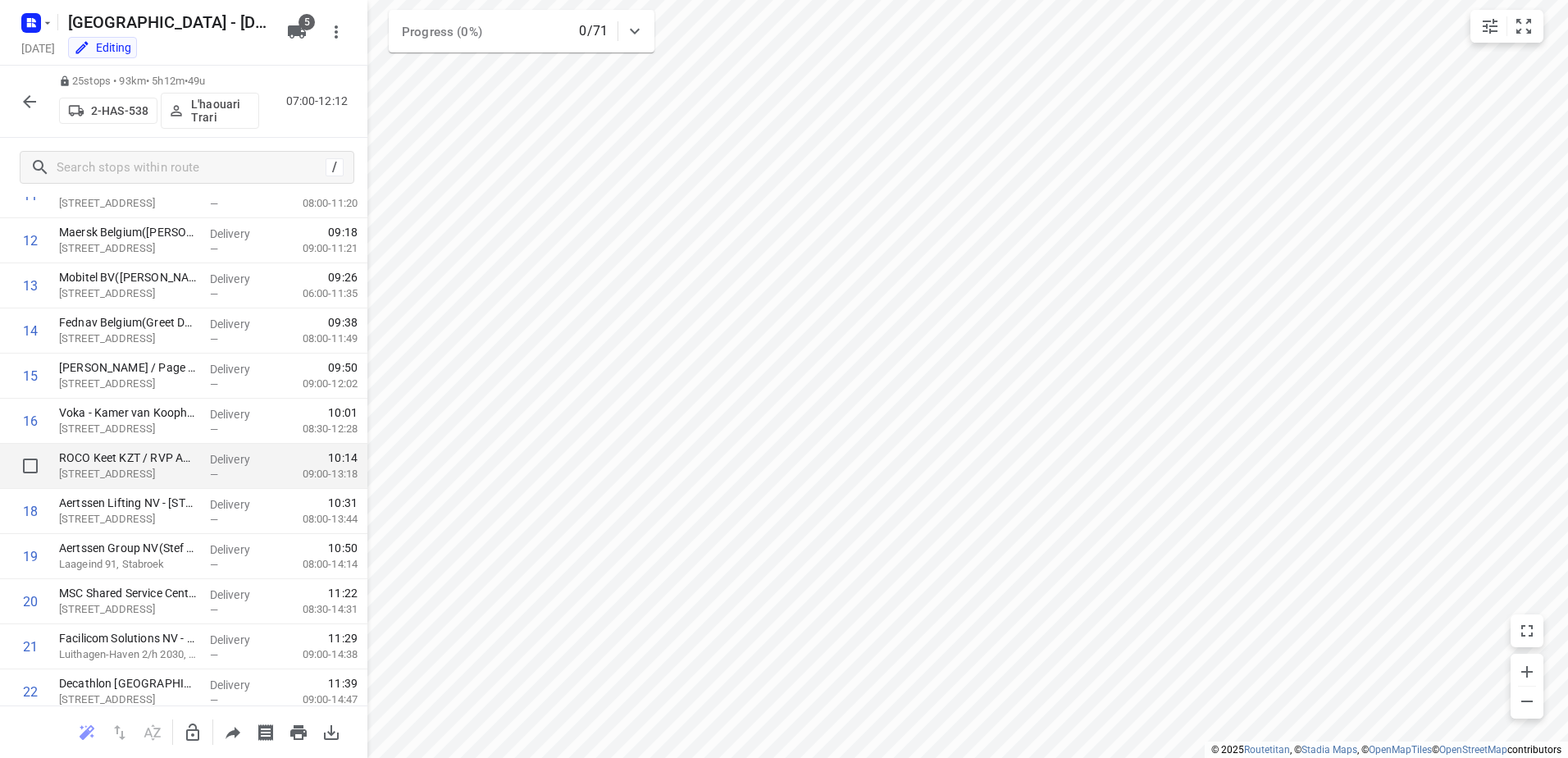
scroll to position [575, 0]
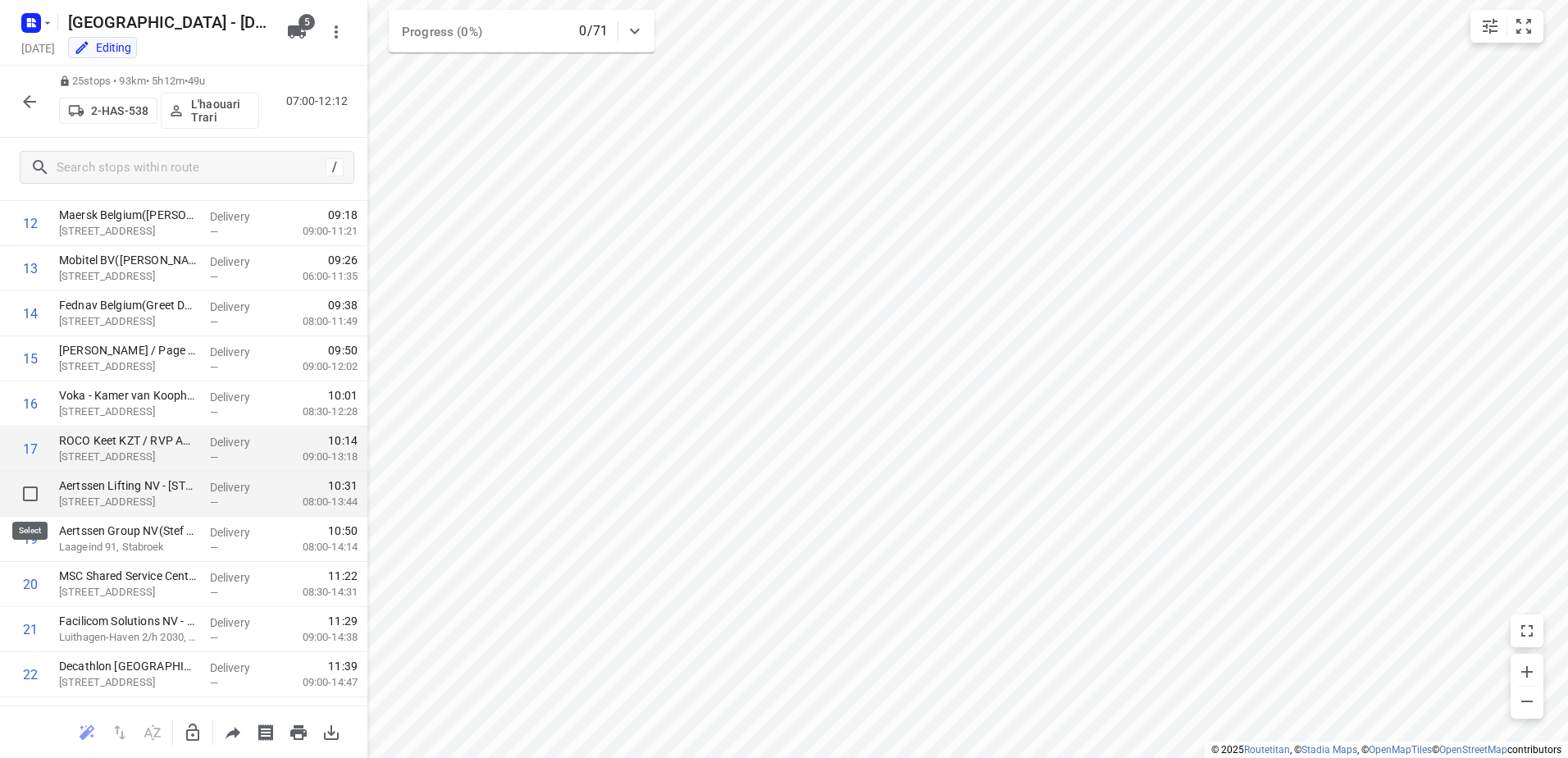
click at [25, 484] on input "checkbox" at bounding box center [31, 494] width 33 height 33
checkbox input "true"
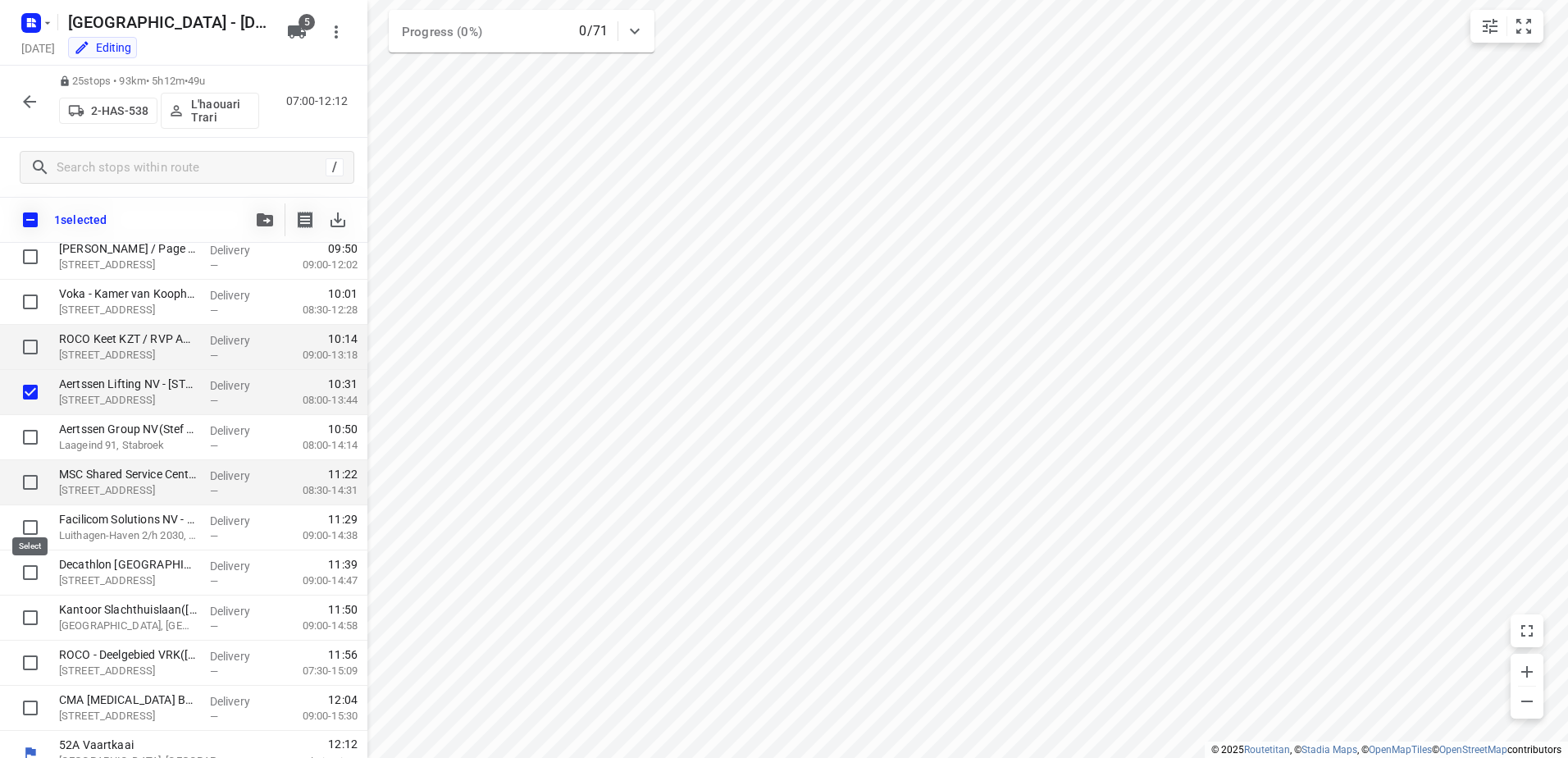
scroll to position [740, 0]
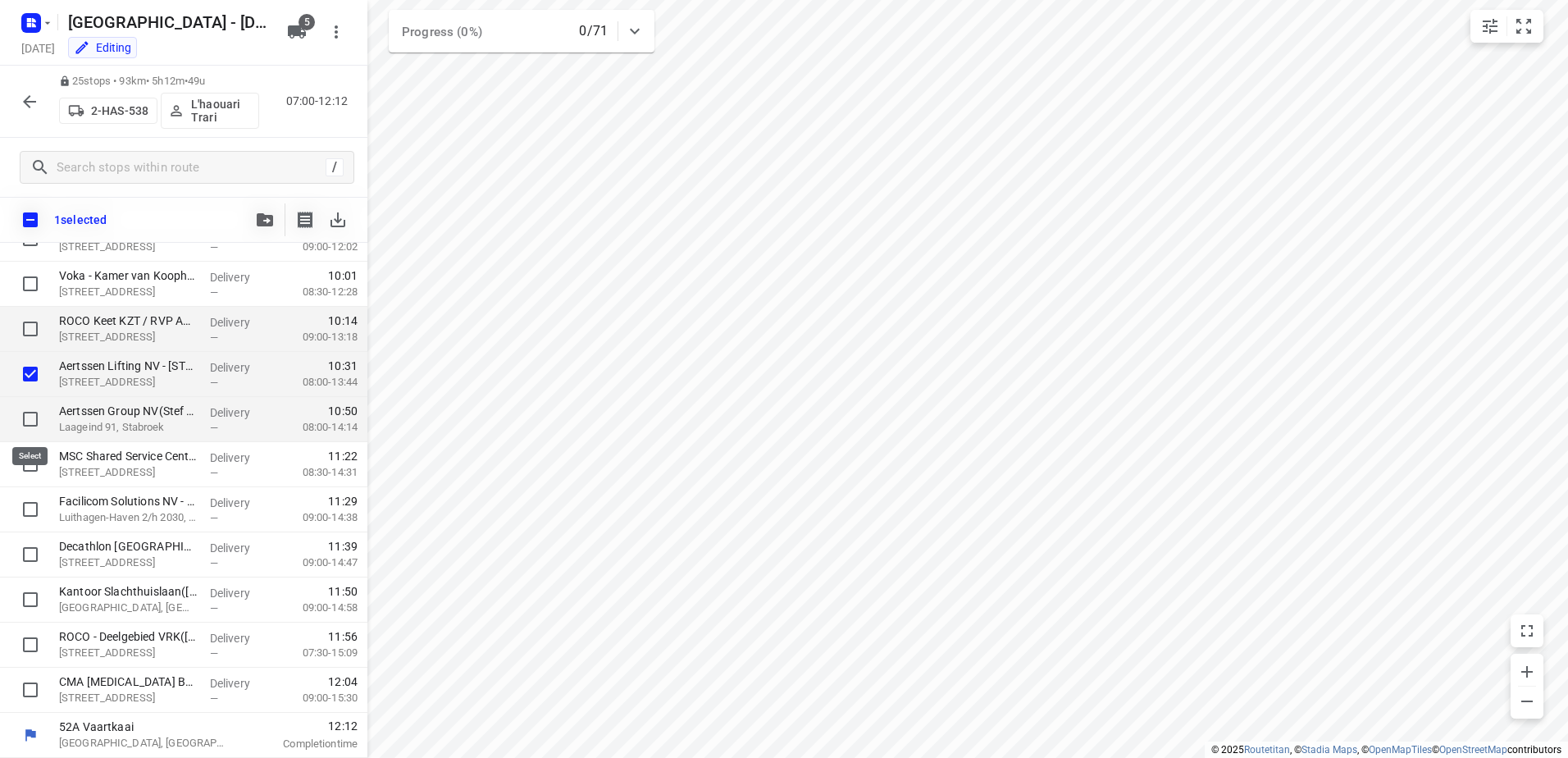
click at [31, 417] on input "checkbox" at bounding box center [31, 419] width 33 height 33
checkbox input "true"
click at [37, 465] on input "checkbox" at bounding box center [31, 464] width 33 height 33
checkbox input "true"
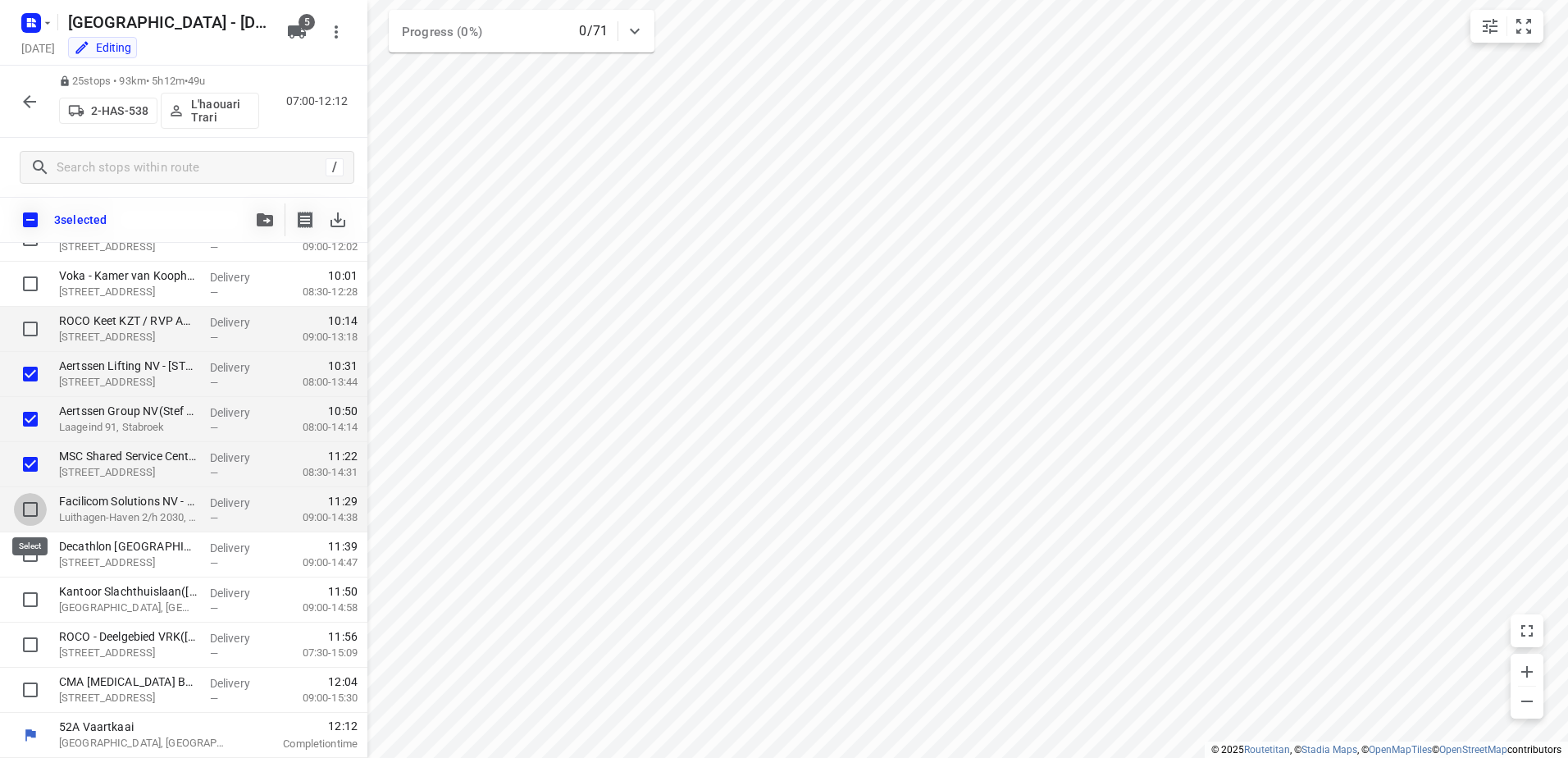
click at [26, 513] on input "checkbox" at bounding box center [31, 509] width 33 height 33
checkbox input "true"
click at [39, 550] on input "checkbox" at bounding box center [31, 554] width 33 height 33
checkbox input "true"
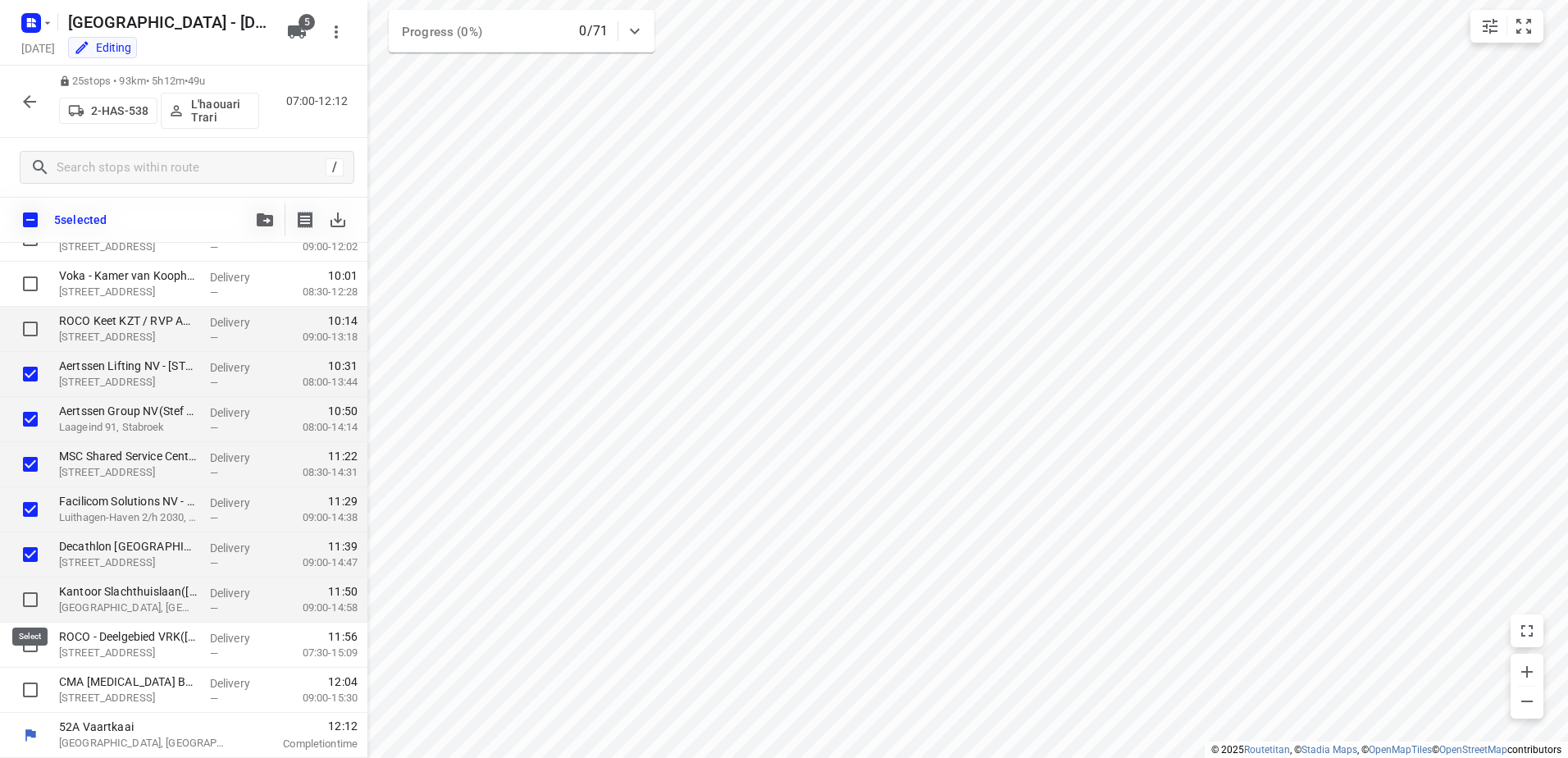
click at [35, 603] on input "checkbox" at bounding box center [31, 599] width 33 height 33
checkbox input "true"
click at [28, 630] on input "checkbox" at bounding box center [31, 645] width 33 height 33
checkbox input "true"
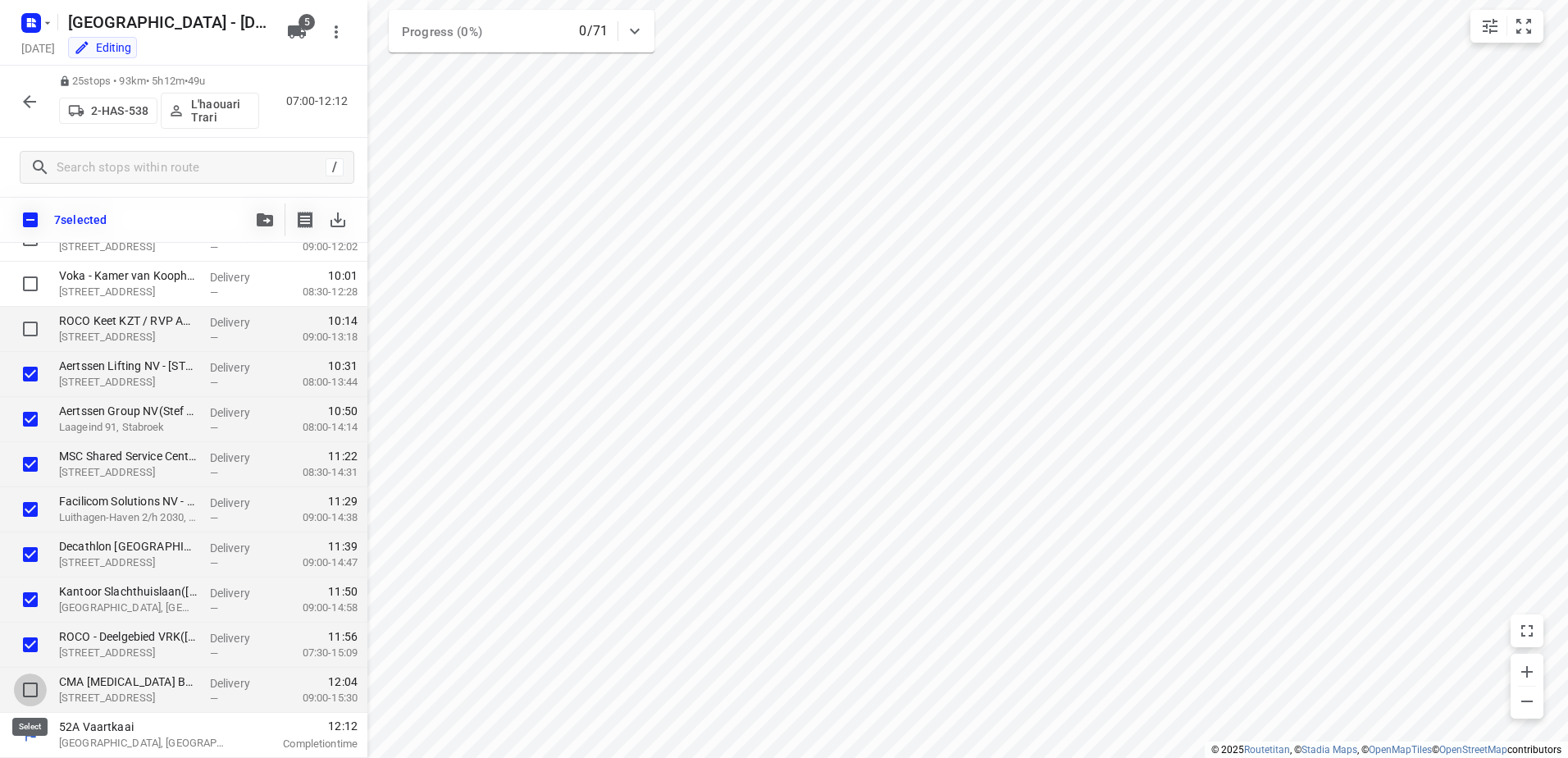
click at [35, 692] on input "checkbox" at bounding box center [31, 690] width 33 height 33
checkbox input "true"
click at [273, 223] on span "button" at bounding box center [264, 220] width 19 height 13
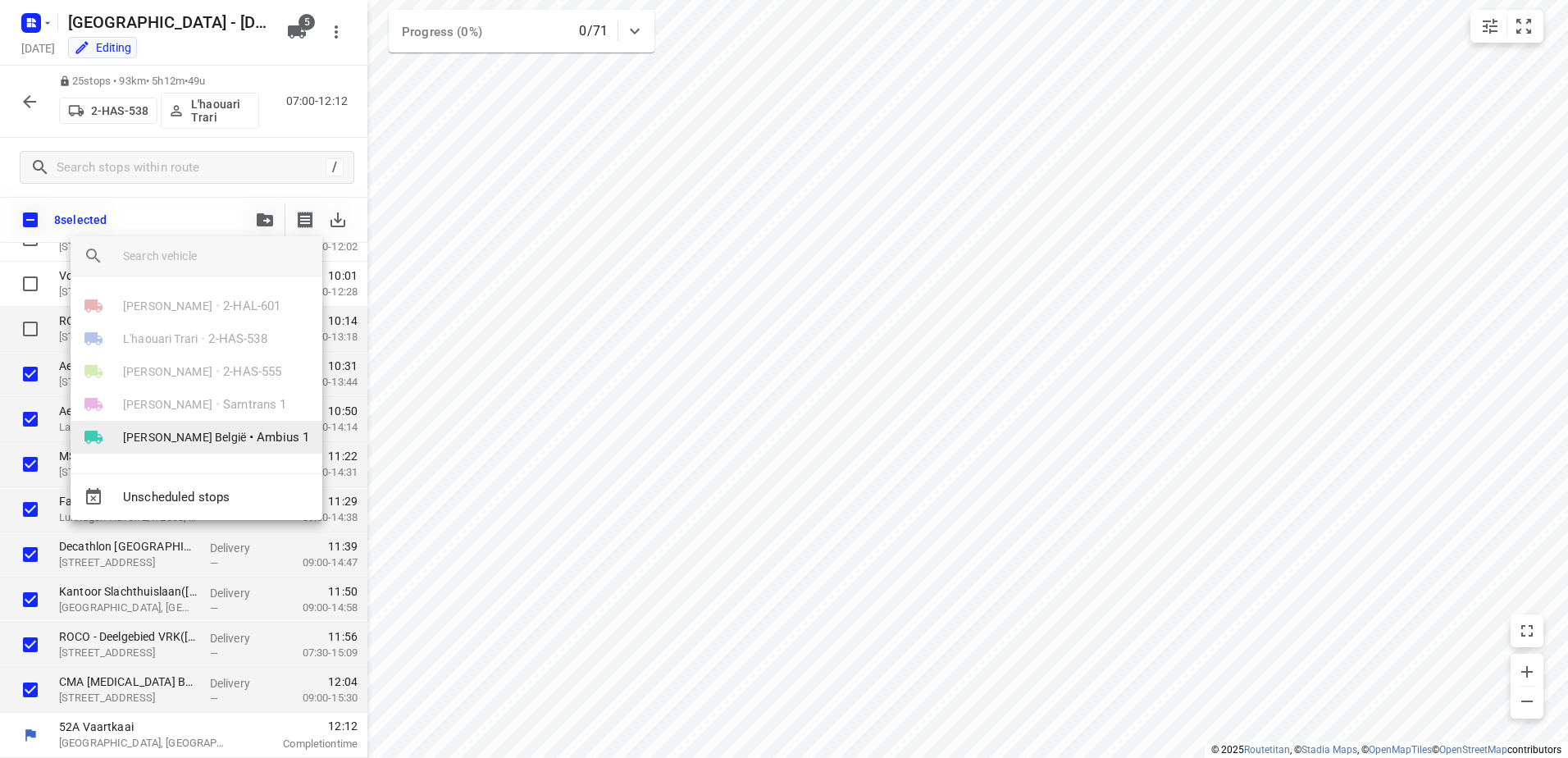
click at [186, 446] on li "[PERSON_NAME] België • Ambius 1" at bounding box center [196, 437] width 252 height 33
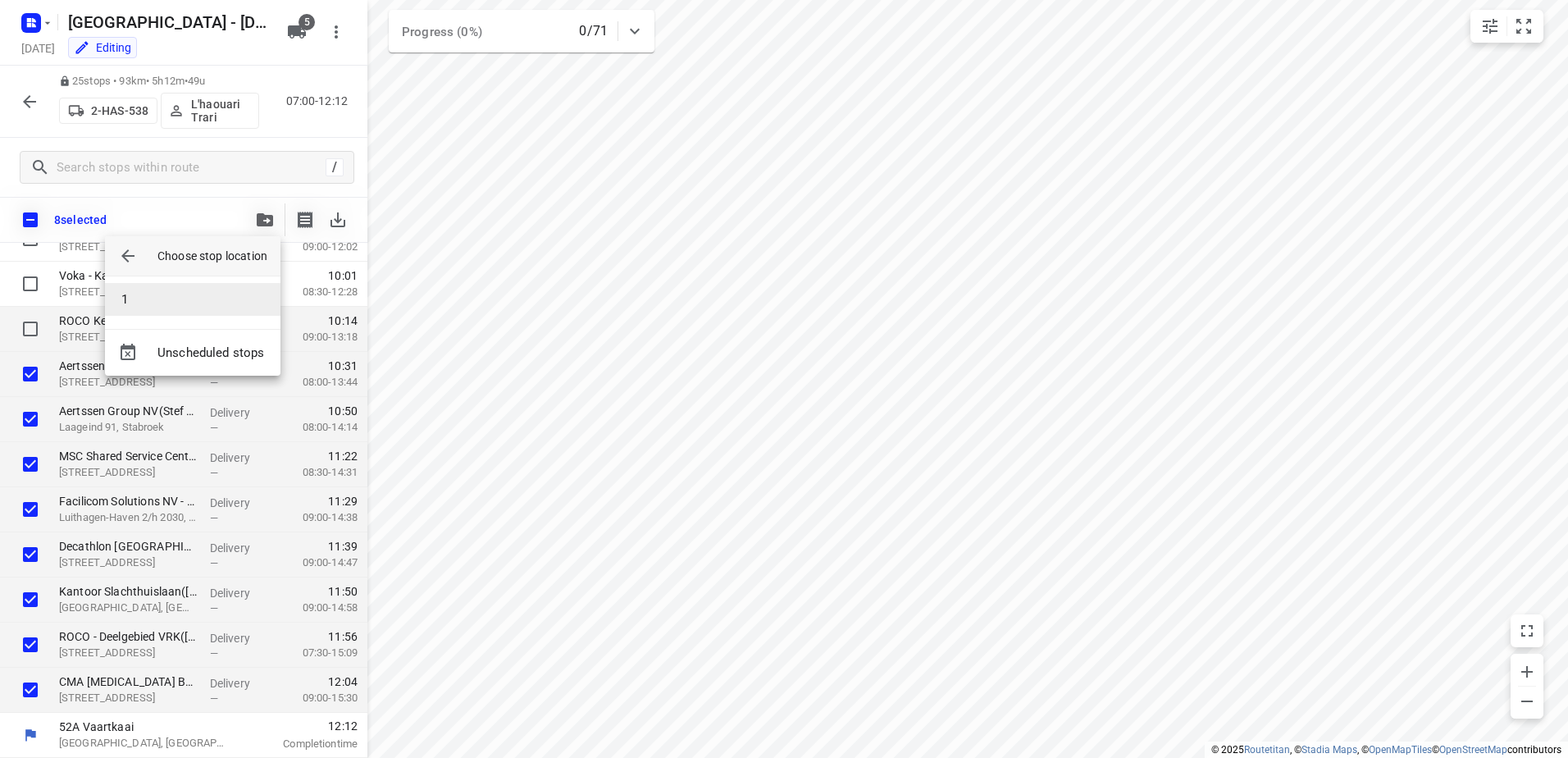
click at [131, 294] on li "1" at bounding box center [192, 299] width 176 height 33
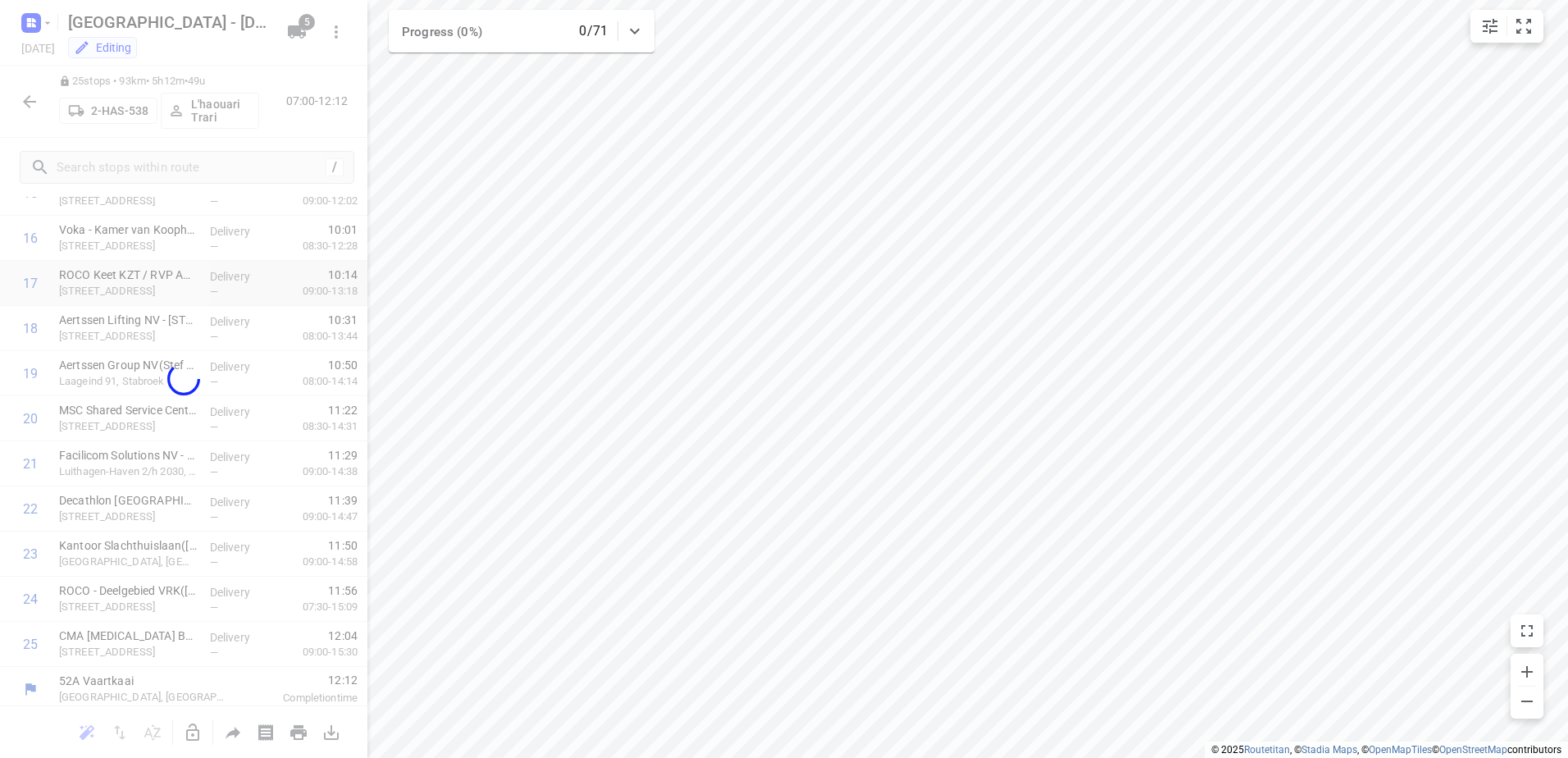
scroll to position [385, 0]
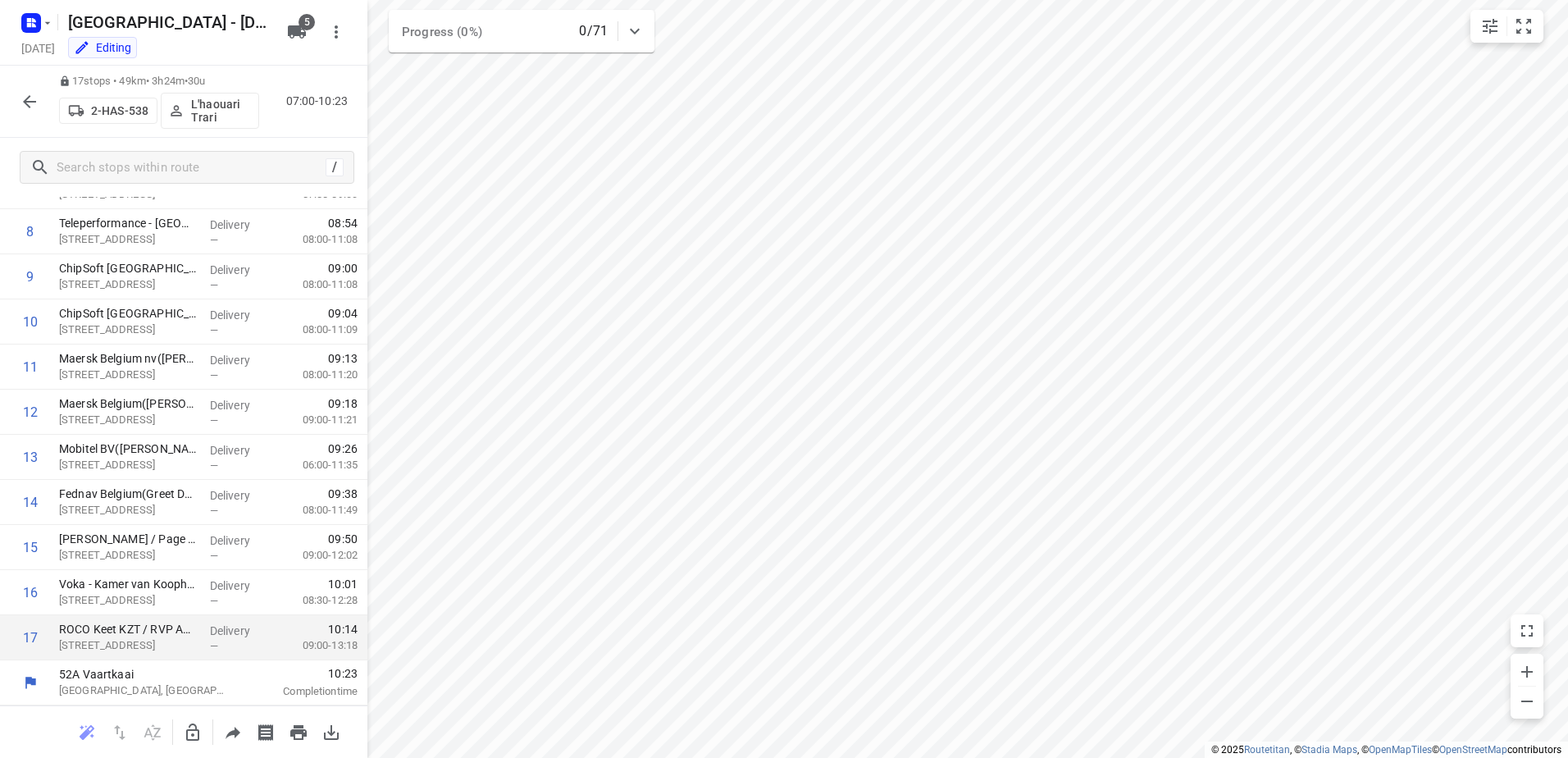
click at [26, 104] on icon "button" at bounding box center [30, 102] width 13 height 13
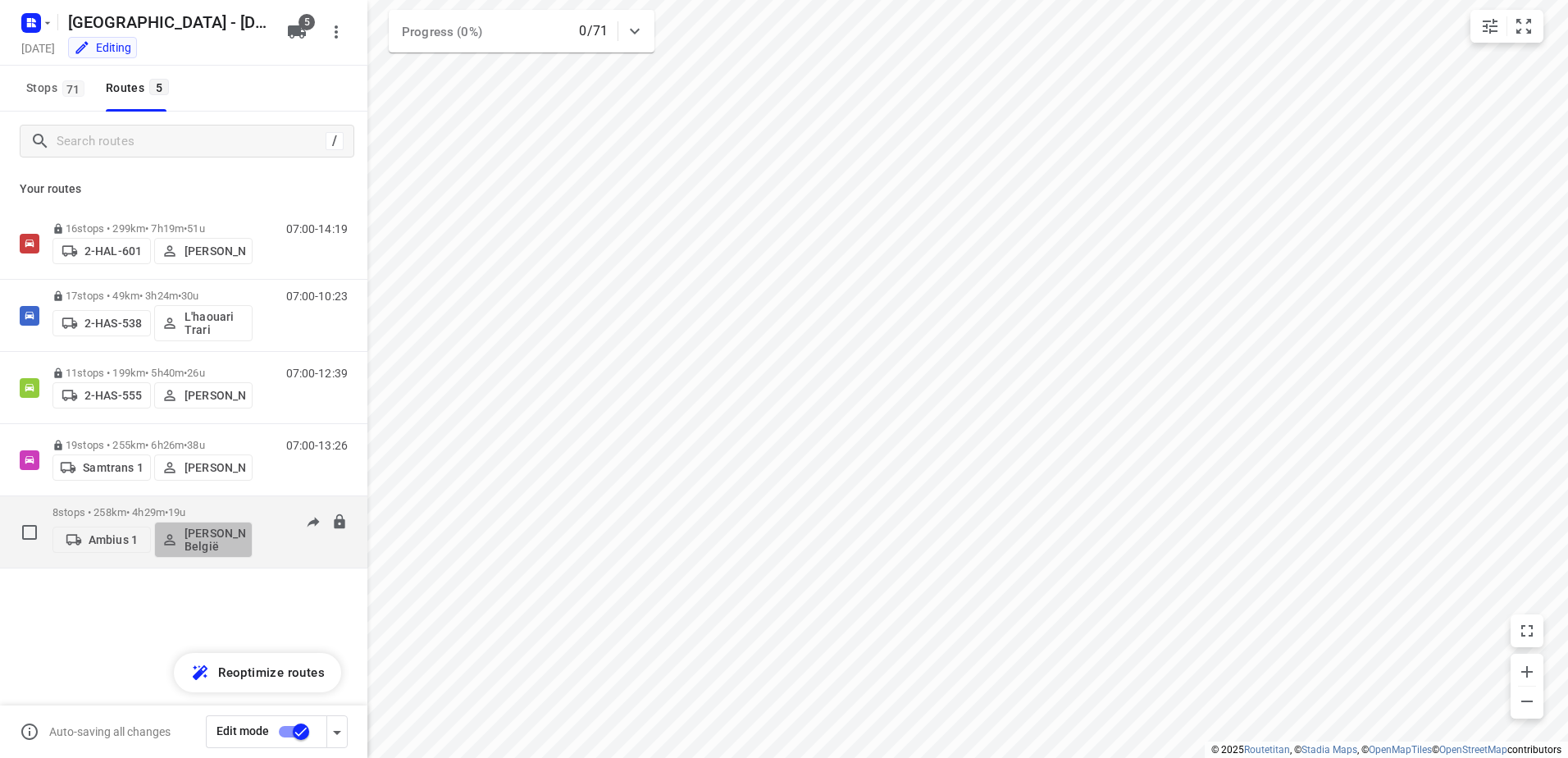
click at [220, 544] on p "[PERSON_NAME] België" at bounding box center [214, 539] width 61 height 26
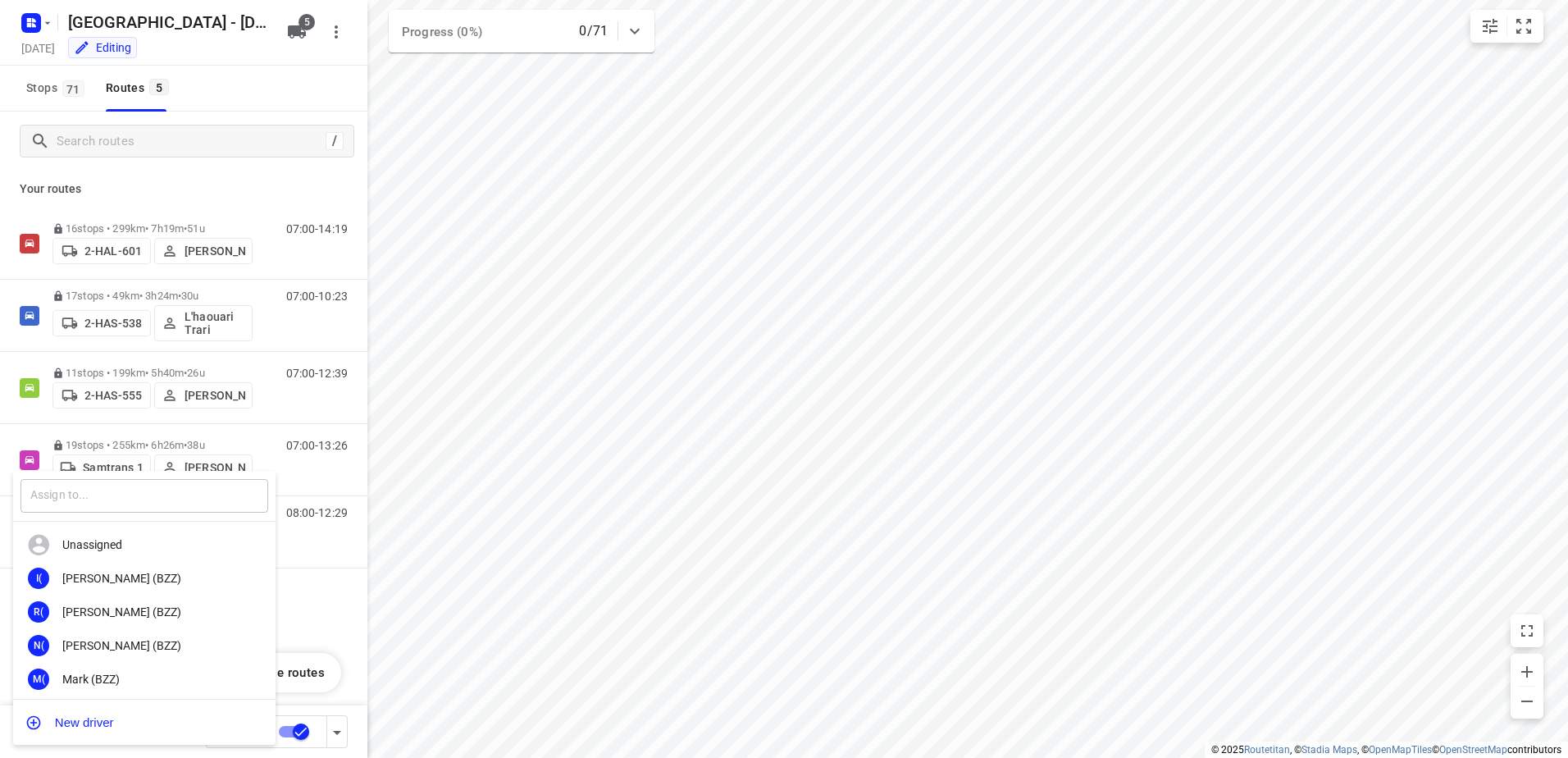
click at [137, 497] on input "text" at bounding box center [144, 496] width 248 height 34
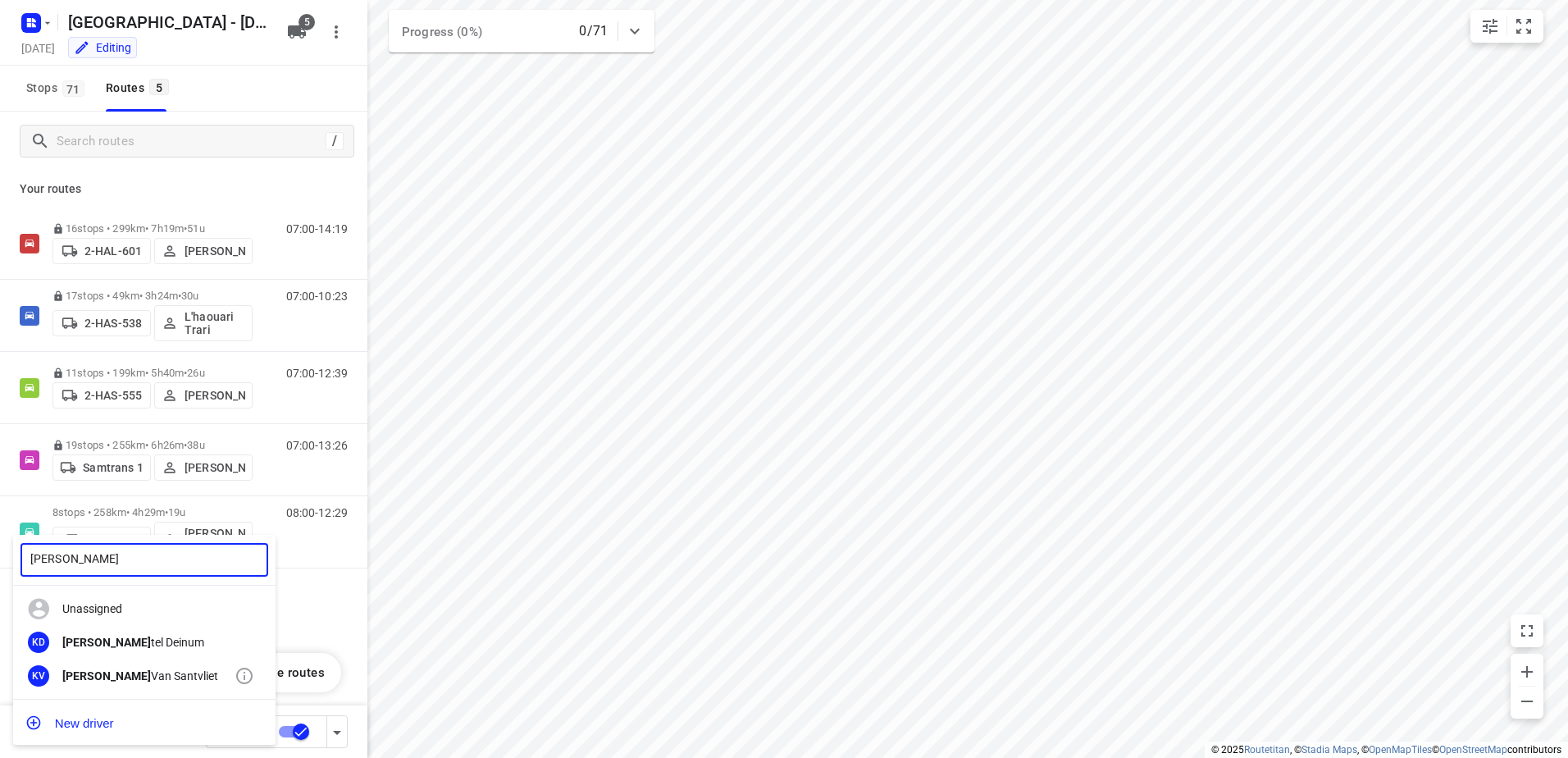
type input "[PERSON_NAME]"
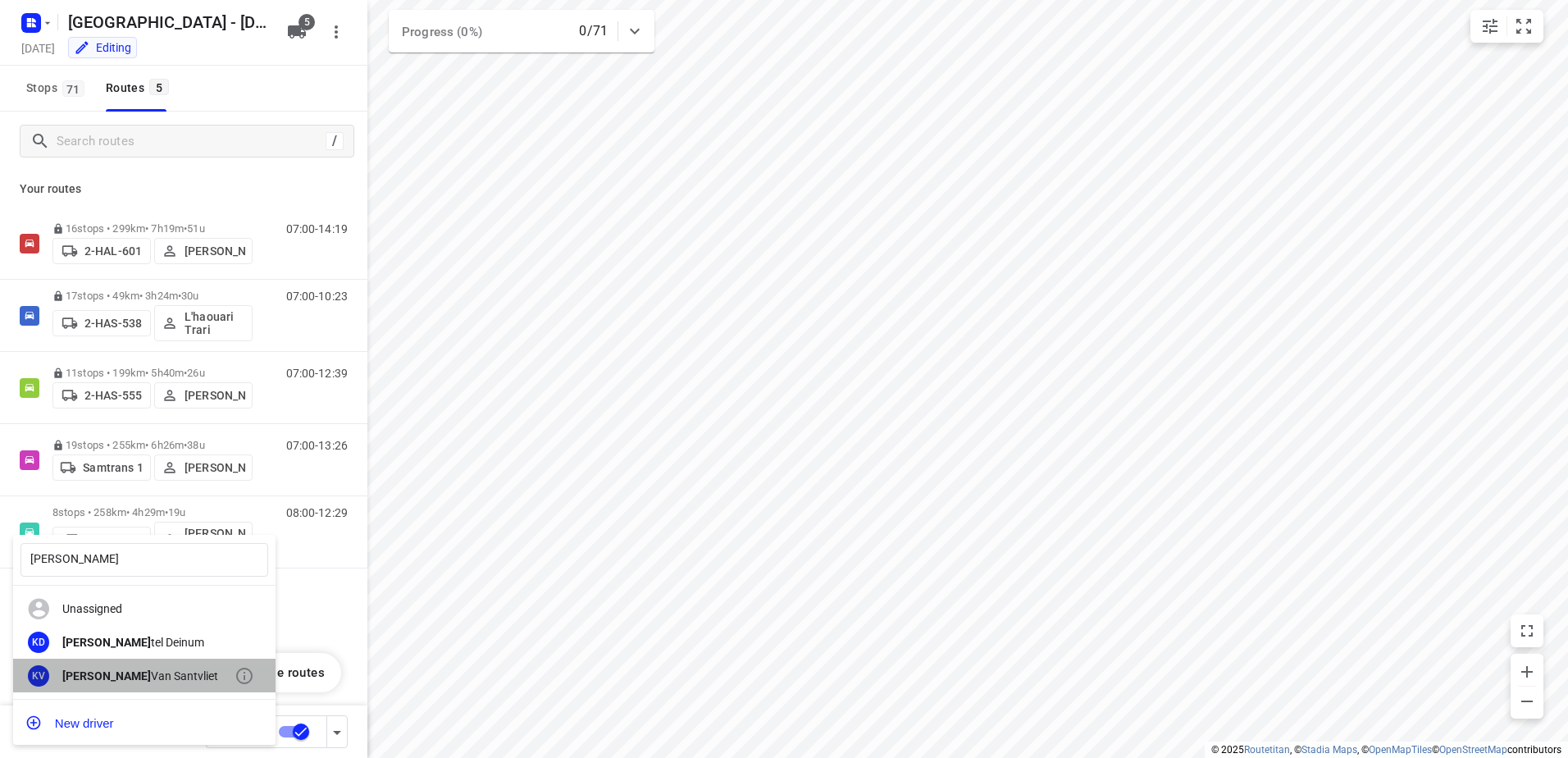
click at [113, 676] on div "[PERSON_NAME]" at bounding box center [148, 676] width 172 height 13
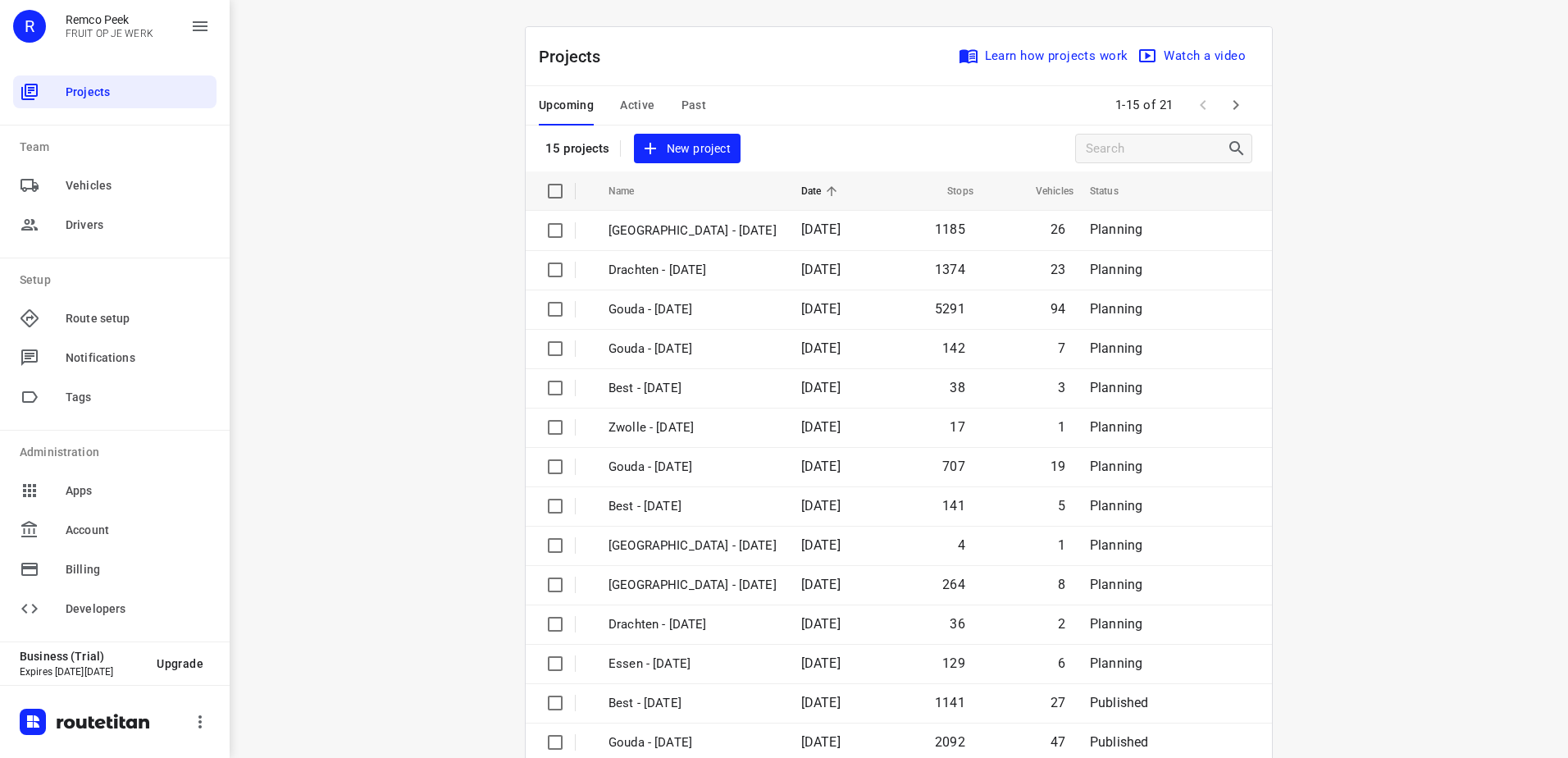
click at [609, 102] on div "Upcoming Active Past" at bounding box center [635, 106] width 193 height 39
click at [686, 102] on span "Past" at bounding box center [694, 105] width 25 height 20
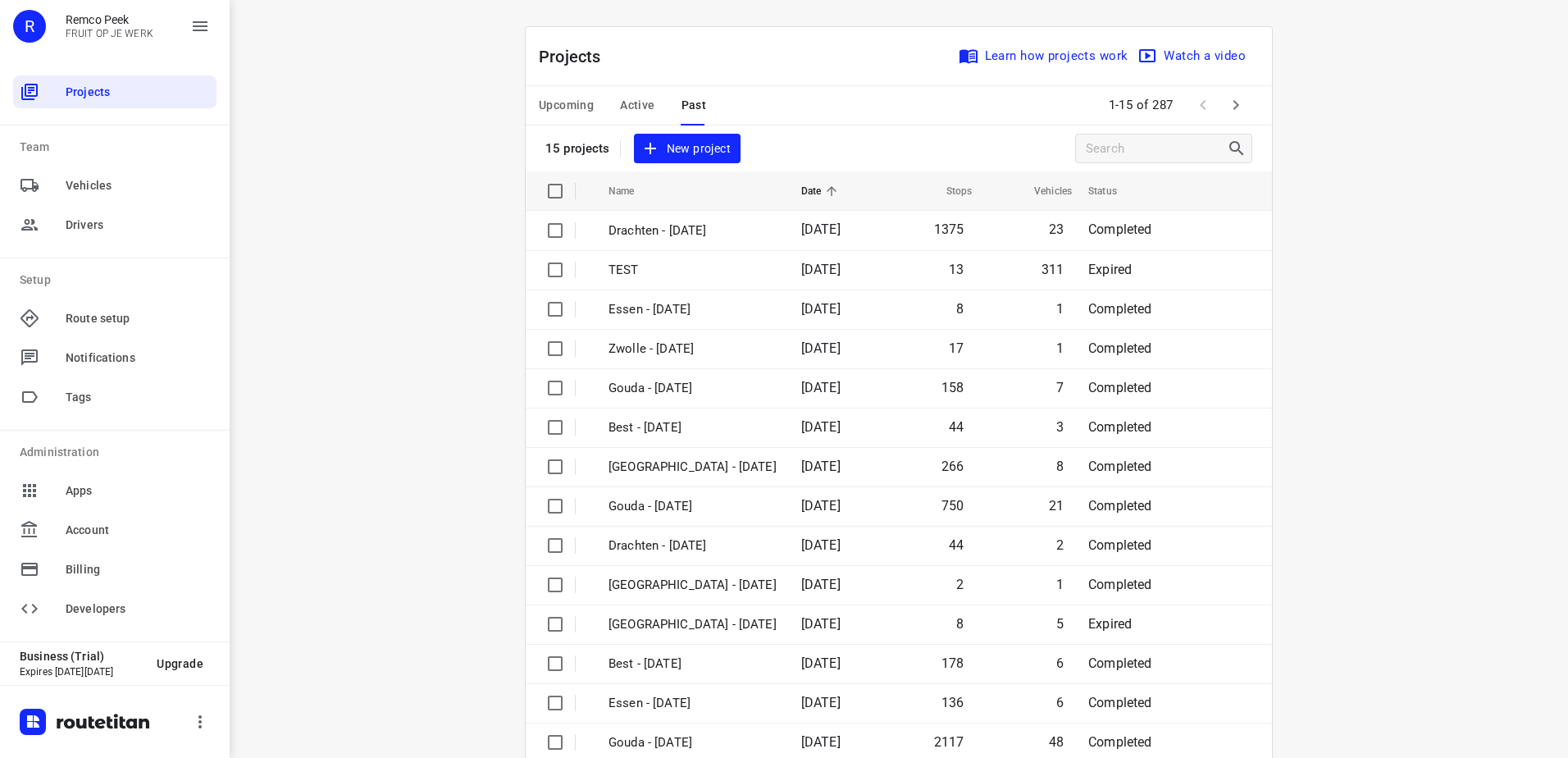
click at [627, 102] on span "Active" at bounding box center [637, 105] width 35 height 20
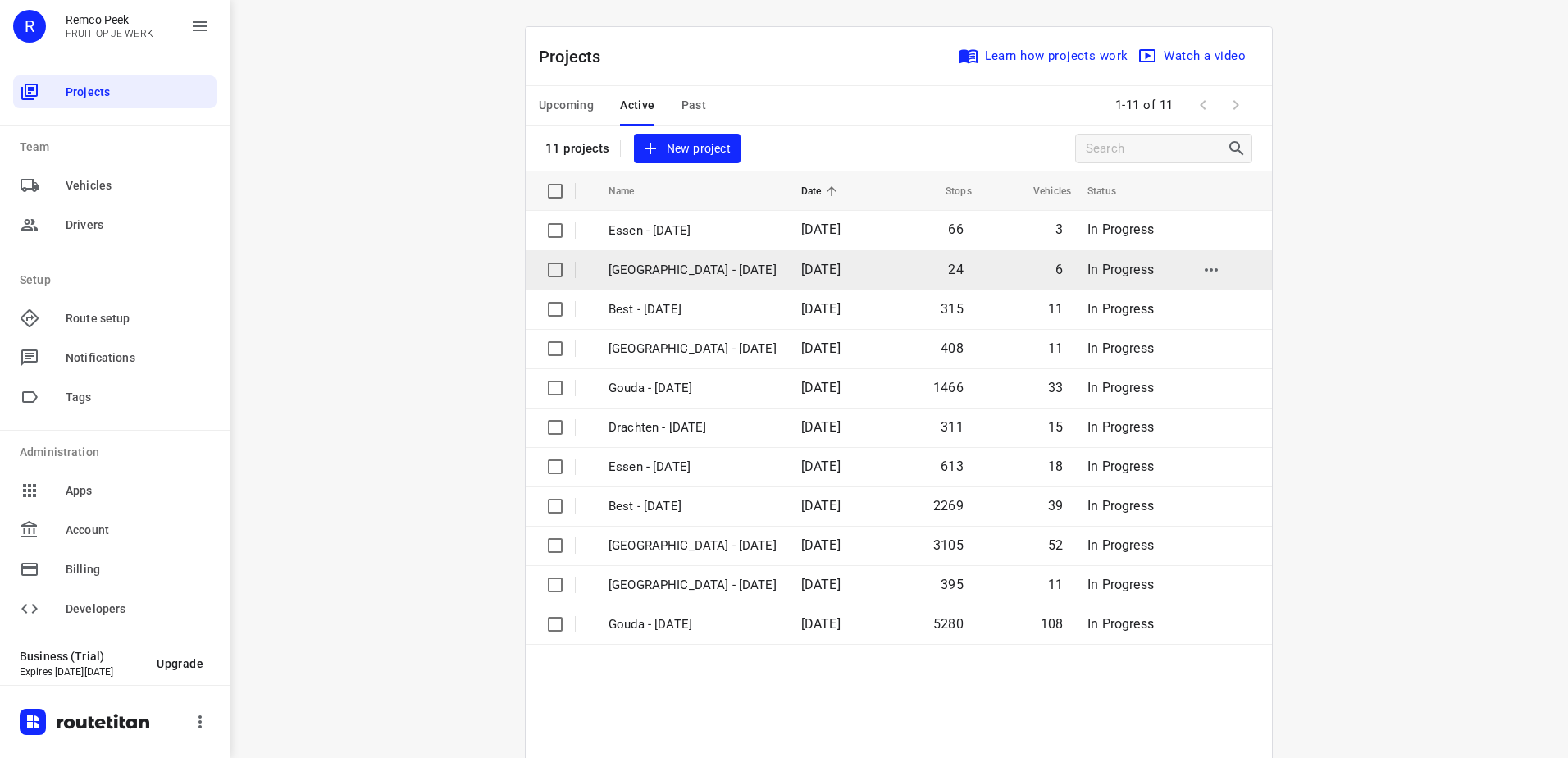
click at [675, 275] on p "[GEOGRAPHIC_DATA] - [DATE]" at bounding box center [692, 270] width 168 height 19
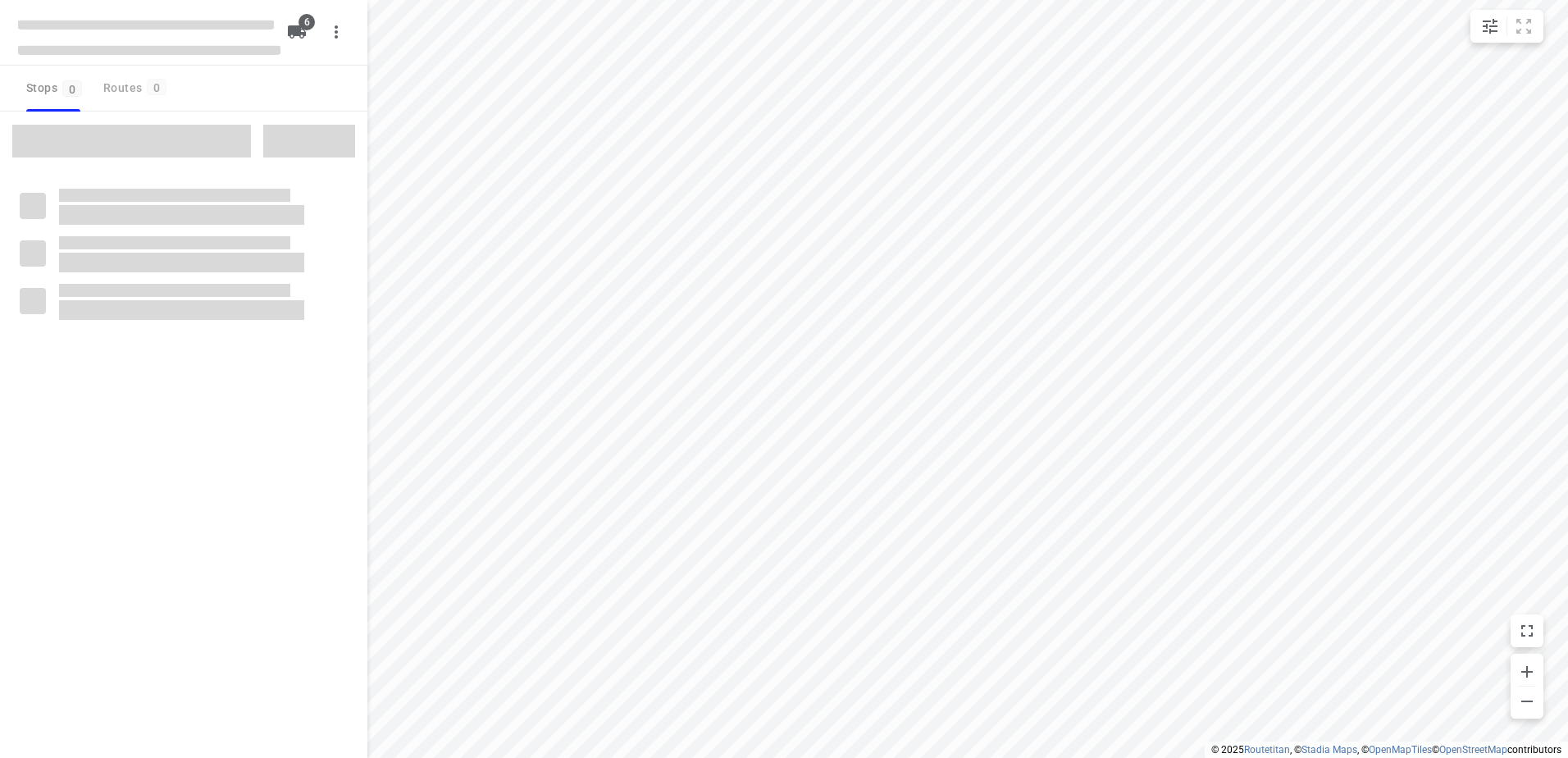
checkbox input "true"
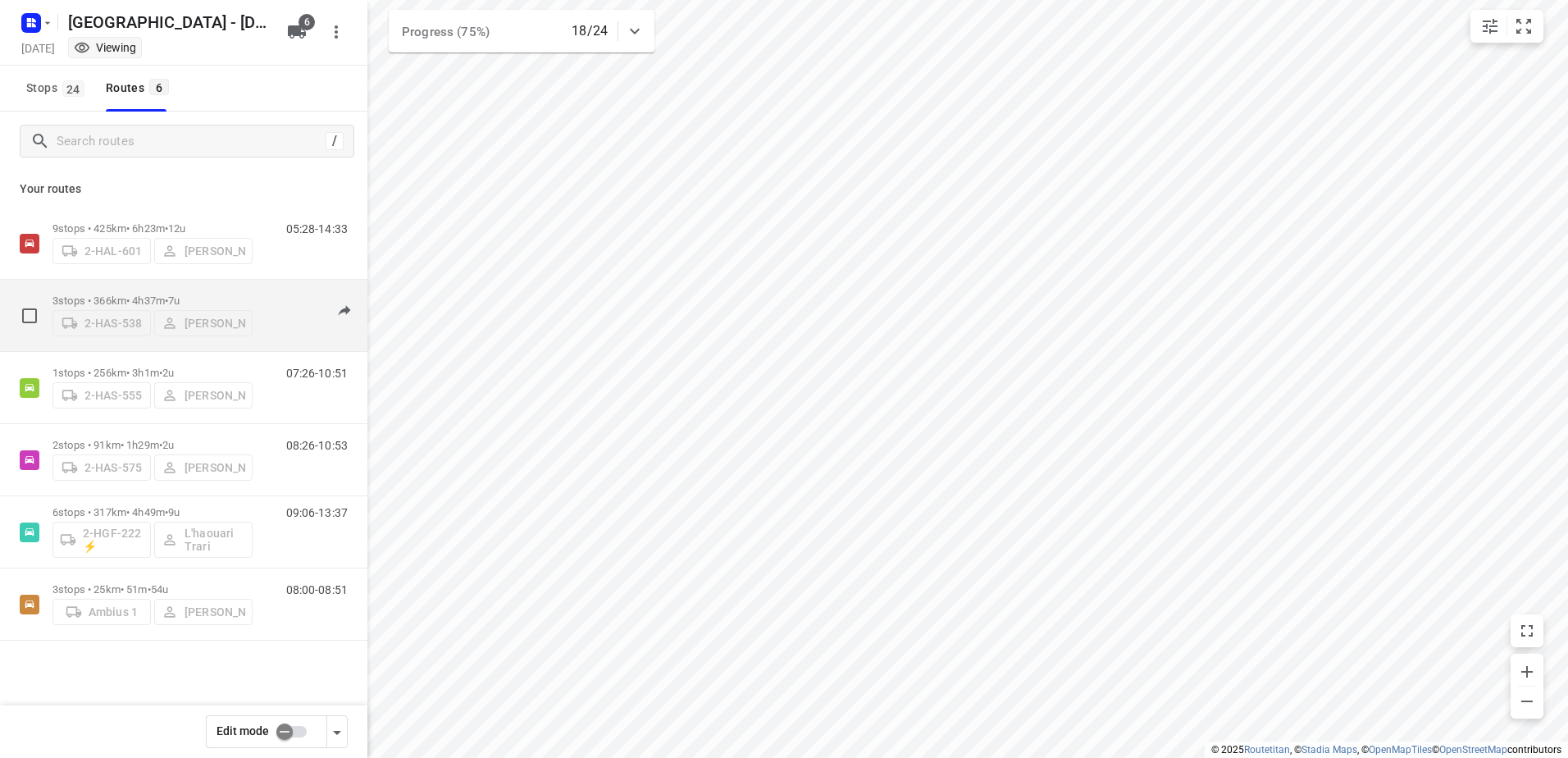
click at [132, 300] on p "3 stops • 366km • 4h37m • 7u" at bounding box center [153, 300] width 200 height 12
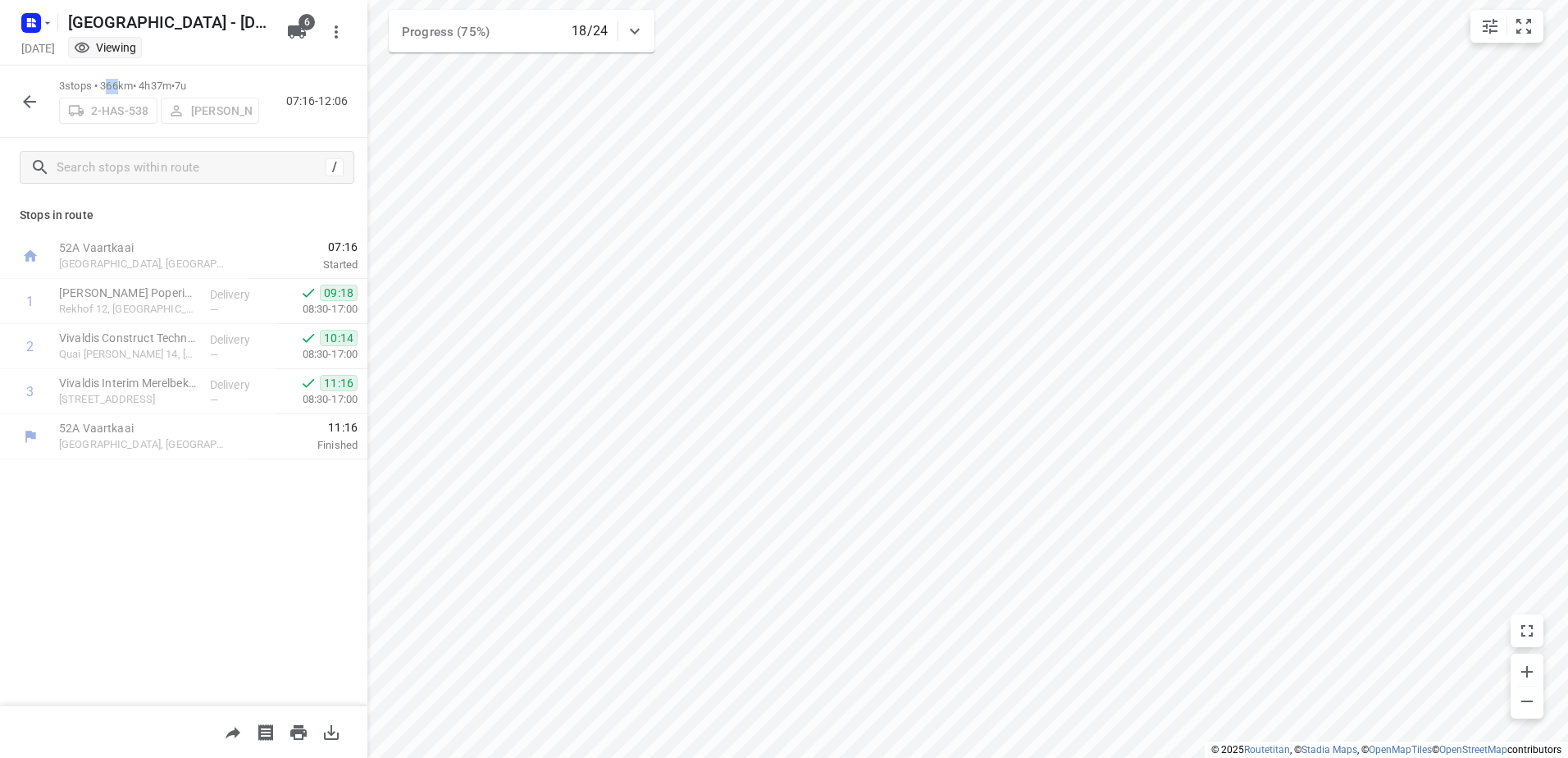
drag, startPoint x: 110, startPoint y: 77, endPoint x: 123, endPoint y: 82, distance: 13.9
click at [123, 82] on p "3 stops • 366km • 4h37m • 7u" at bounding box center [159, 86] width 200 height 15
click at [29, 93] on icon "button" at bounding box center [29, 102] width 19 height 19
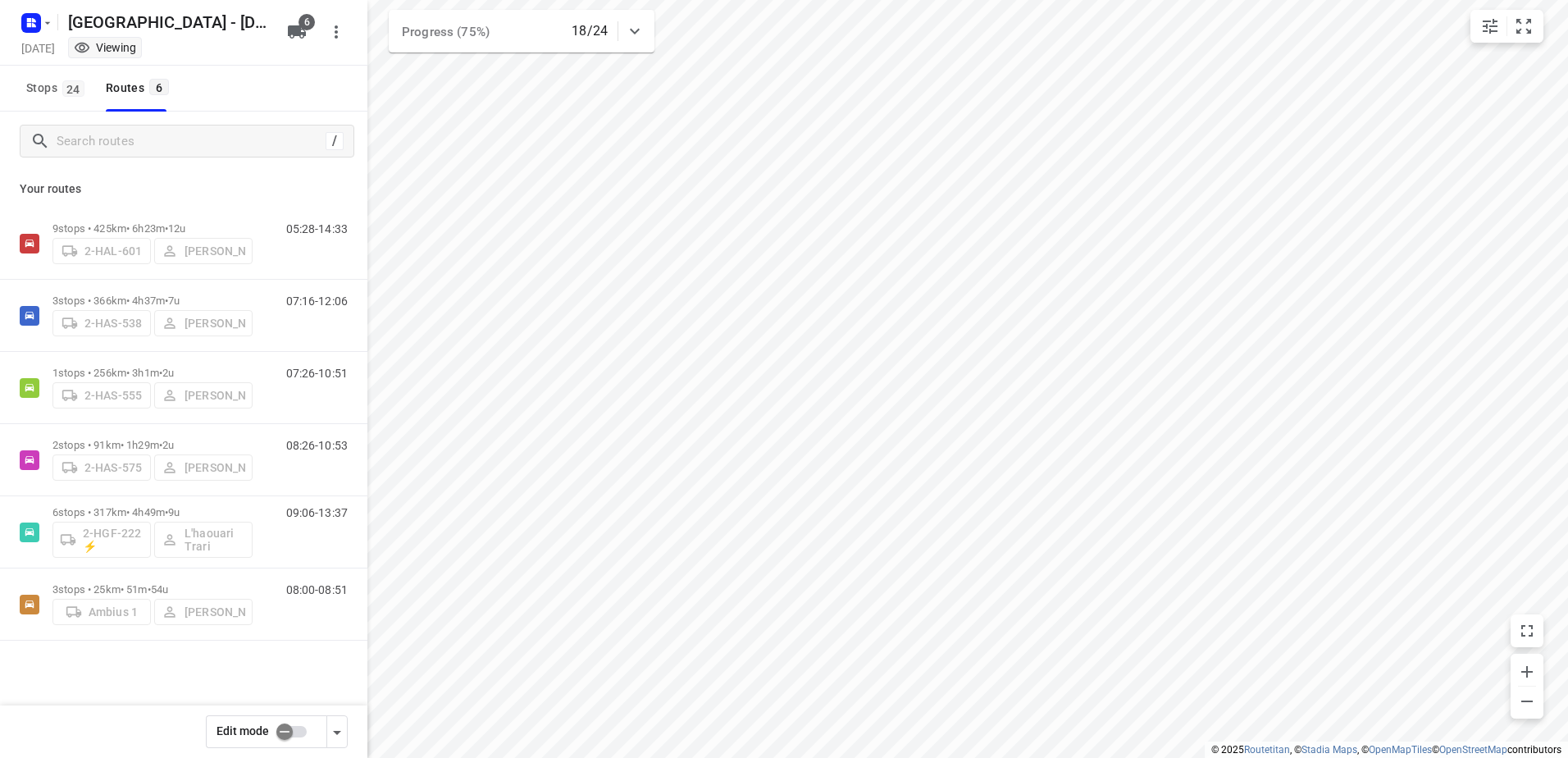
click at [90, 16] on div "[GEOGRAPHIC_DATA] - [DATE]" at bounding box center [145, 20] width 262 height 30
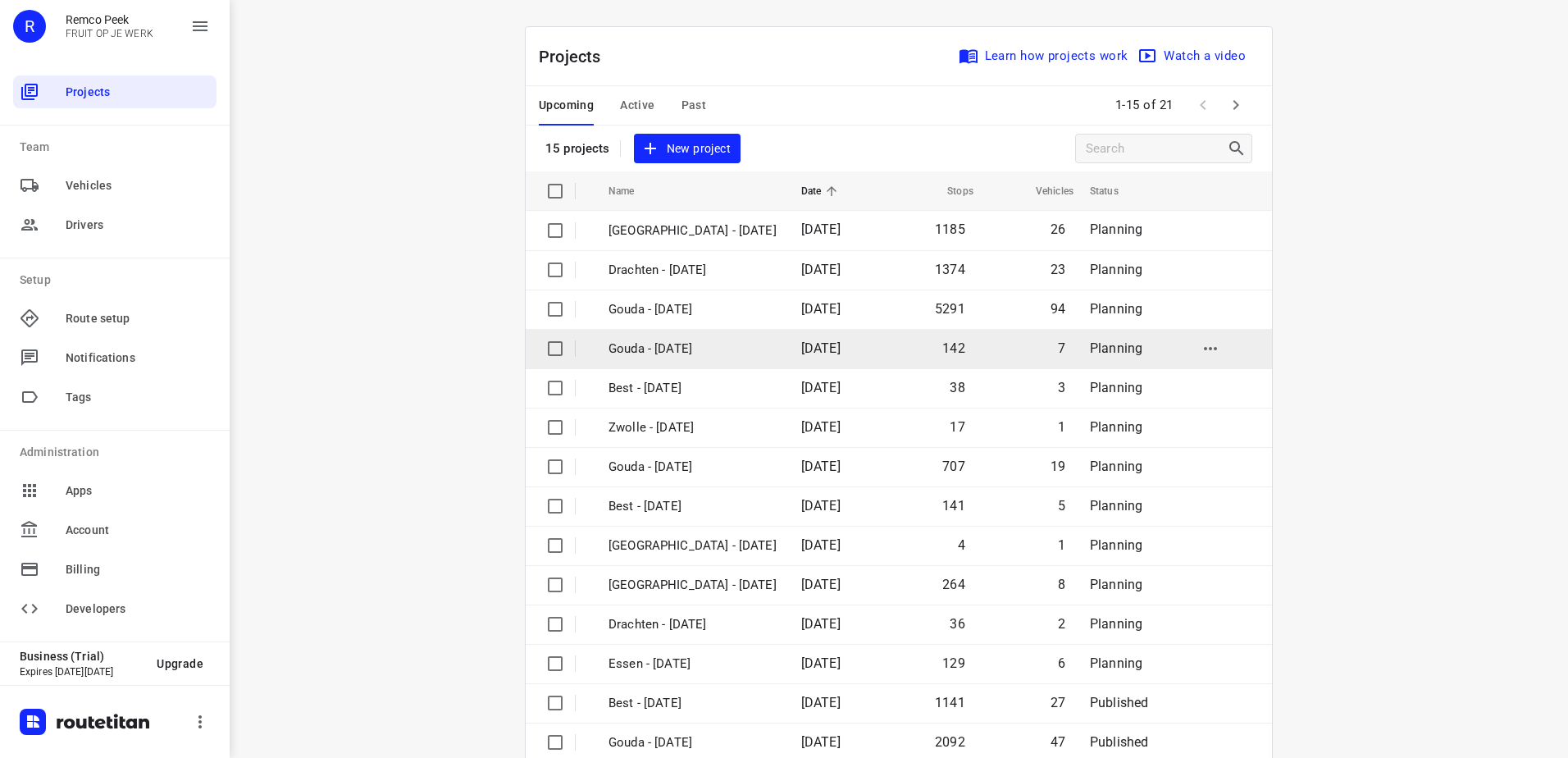
scroll to position [71, 0]
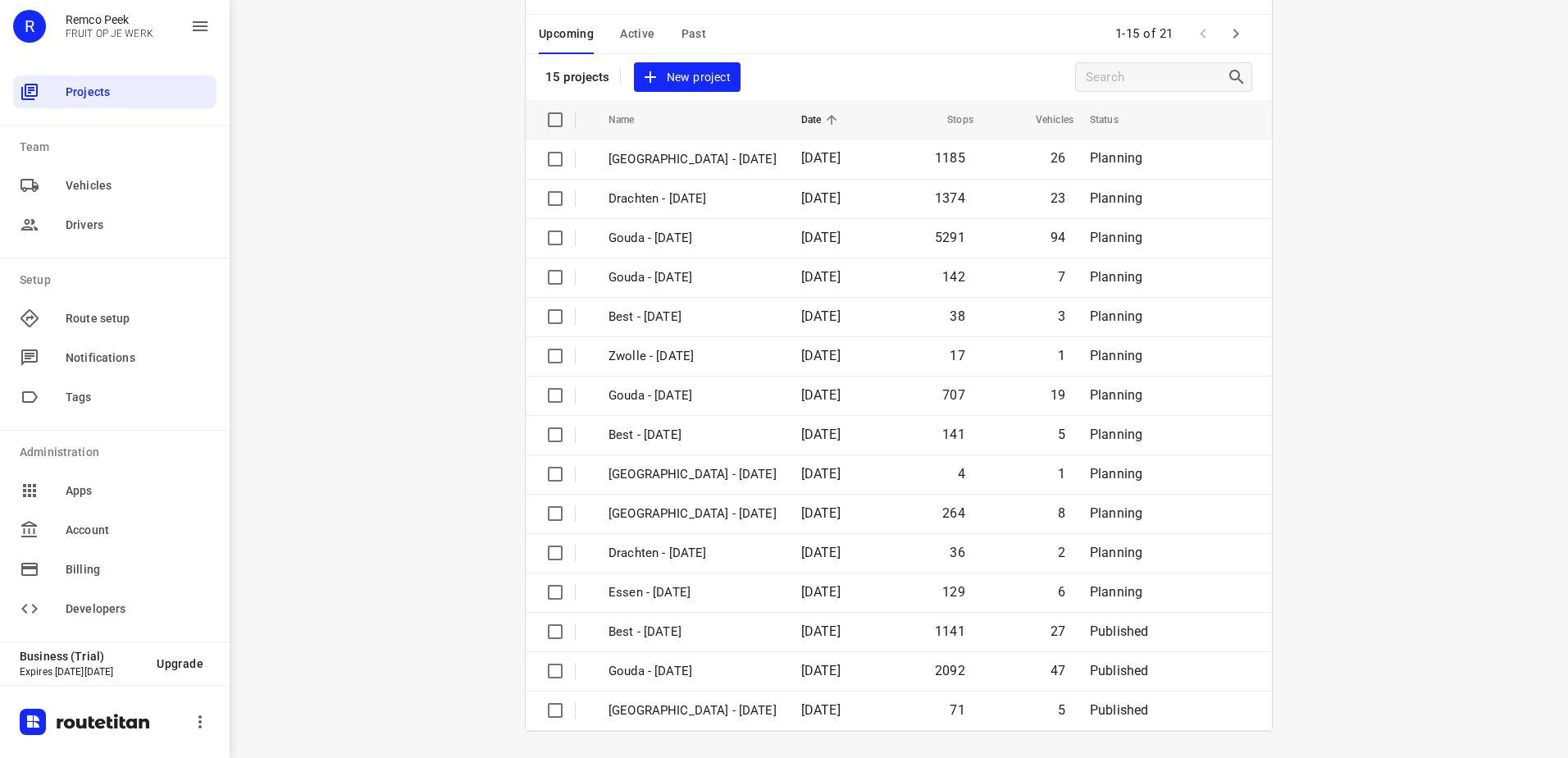
click at [641, 34] on span "Active" at bounding box center [637, 34] width 35 height 20
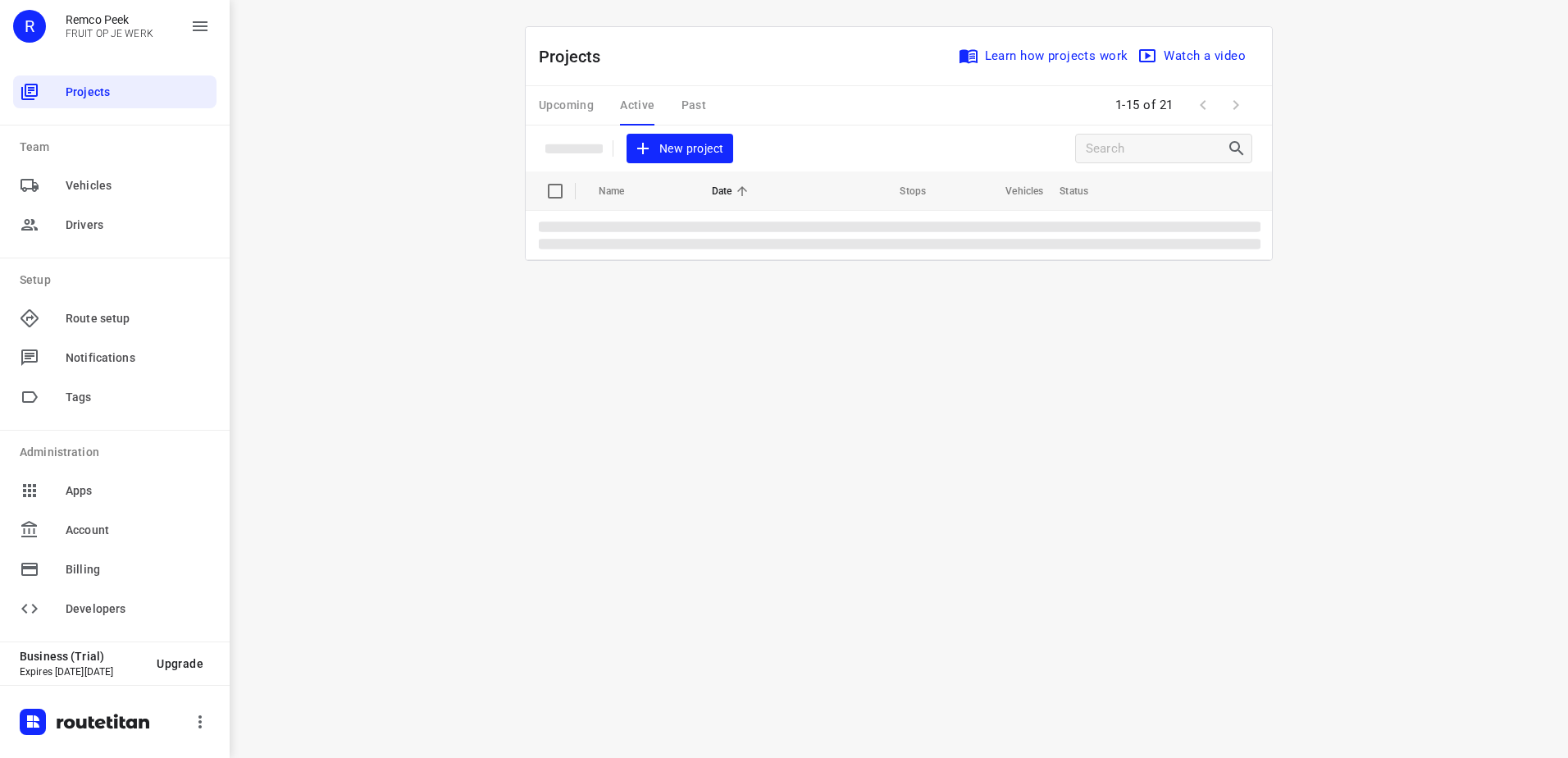
scroll to position [0, 0]
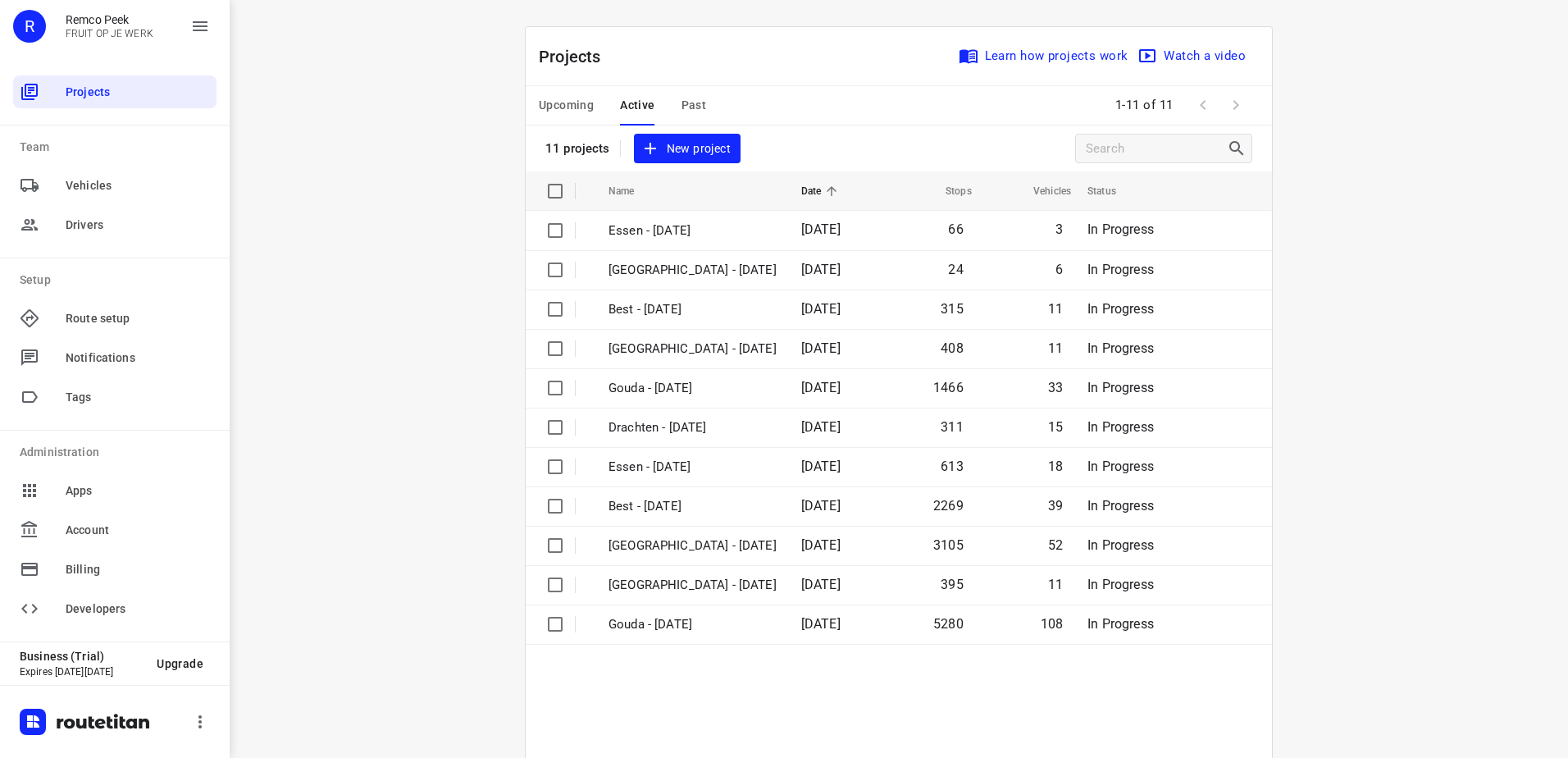
click at [557, 91] on button "Upcoming" at bounding box center [566, 106] width 55 height 39
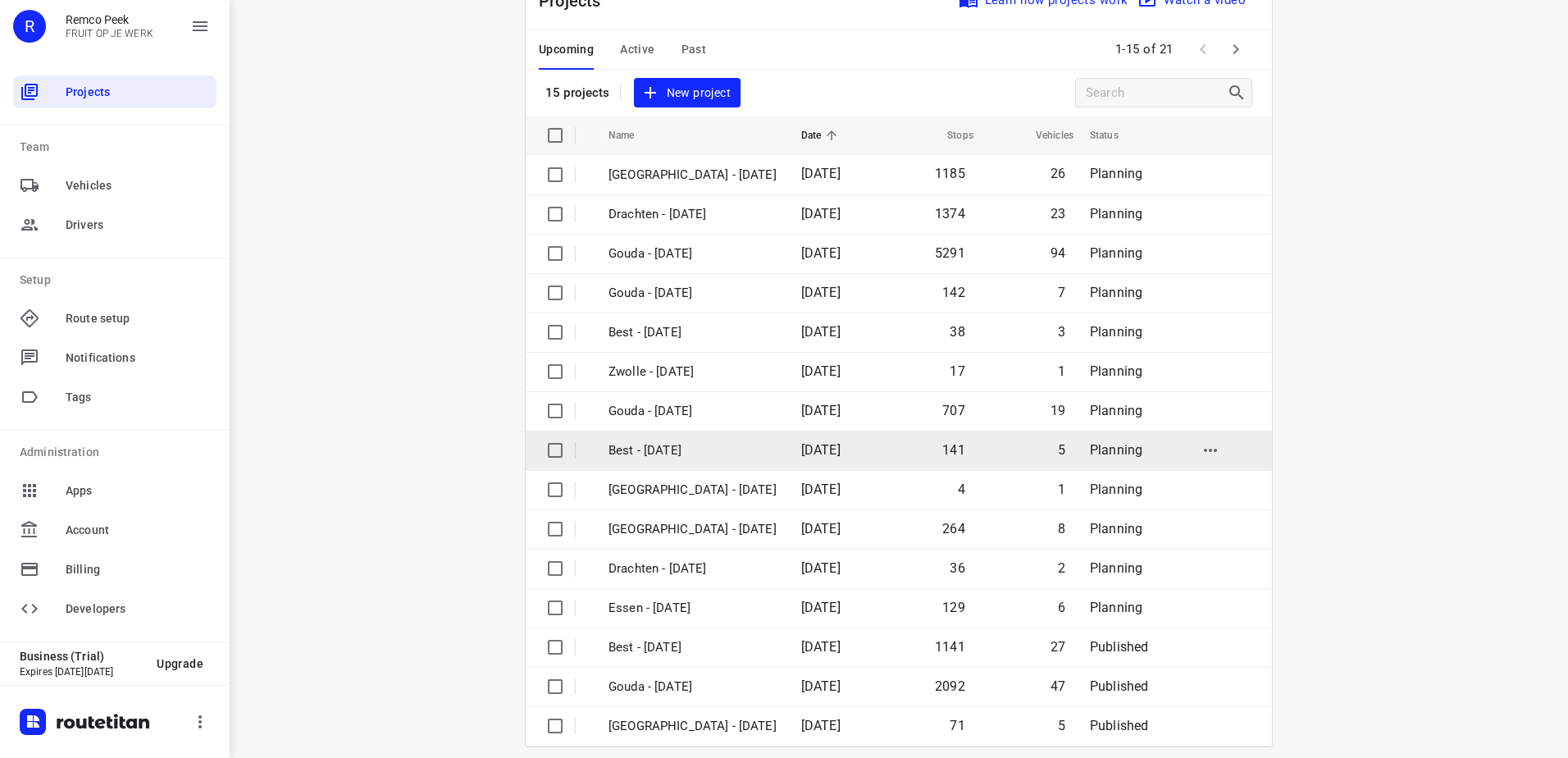
scroll to position [71, 0]
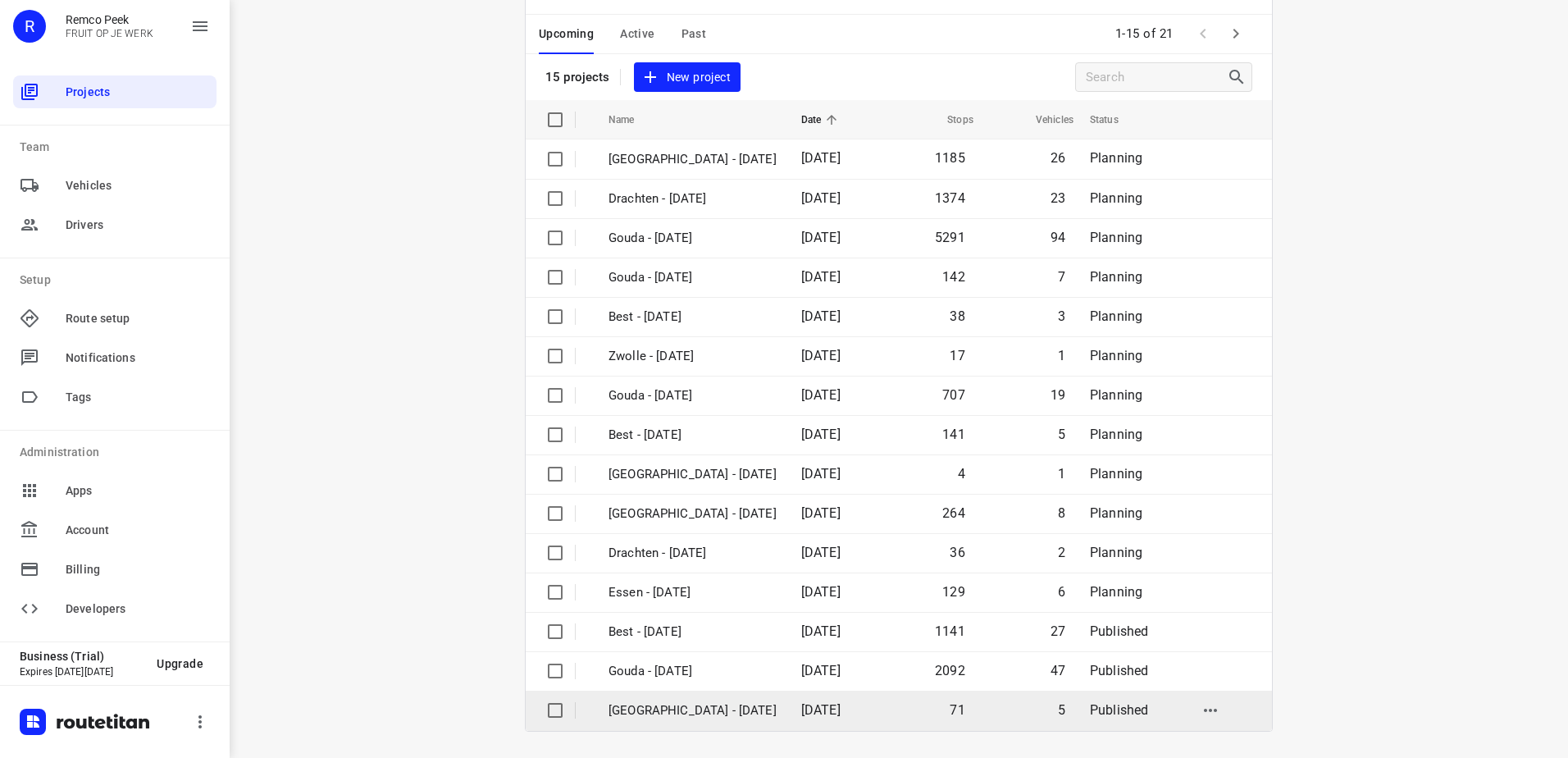
click at [685, 709] on p "[GEOGRAPHIC_DATA] - [DATE]" at bounding box center [692, 711] width 168 height 19
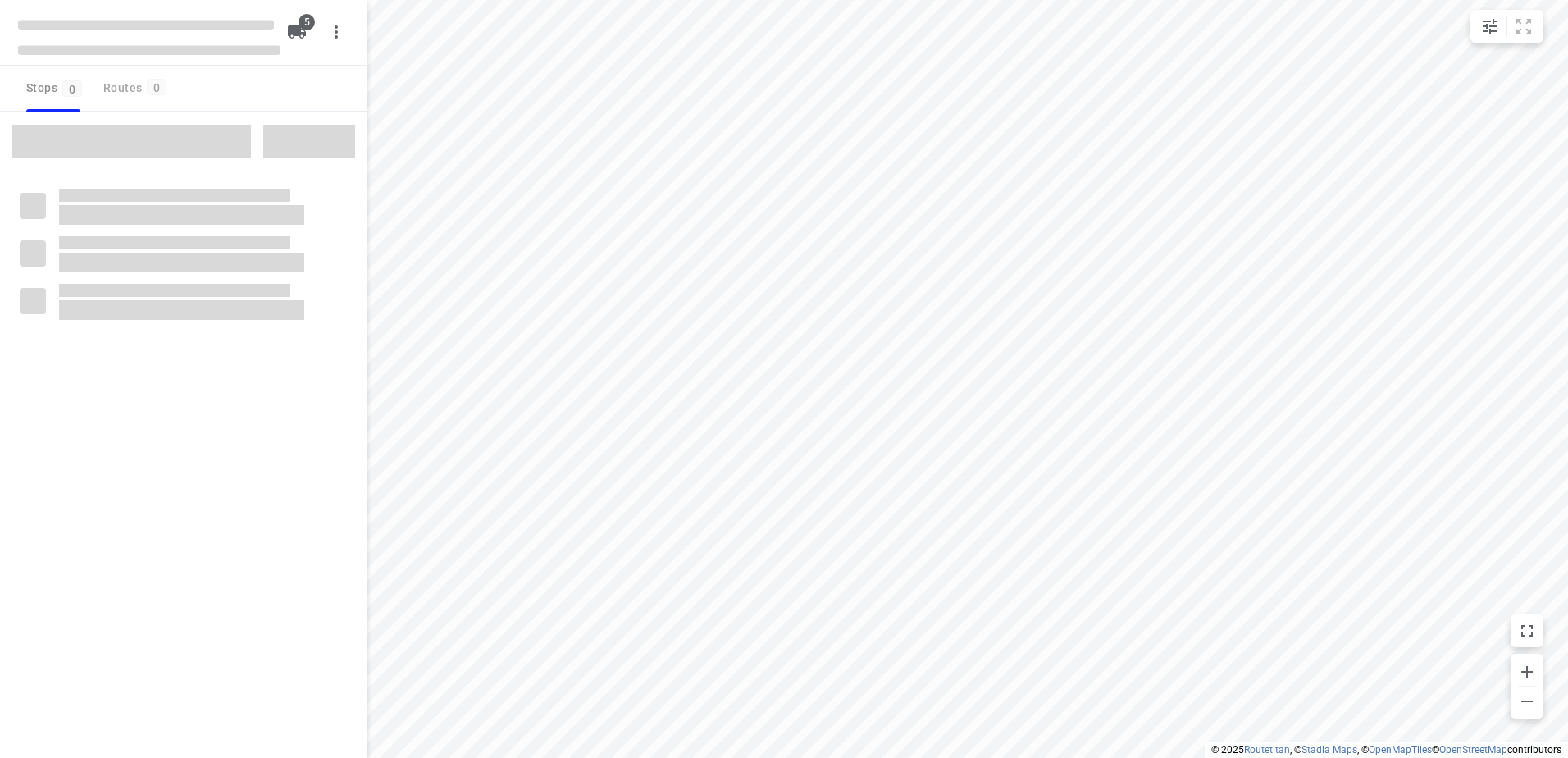
checkbox input "true"
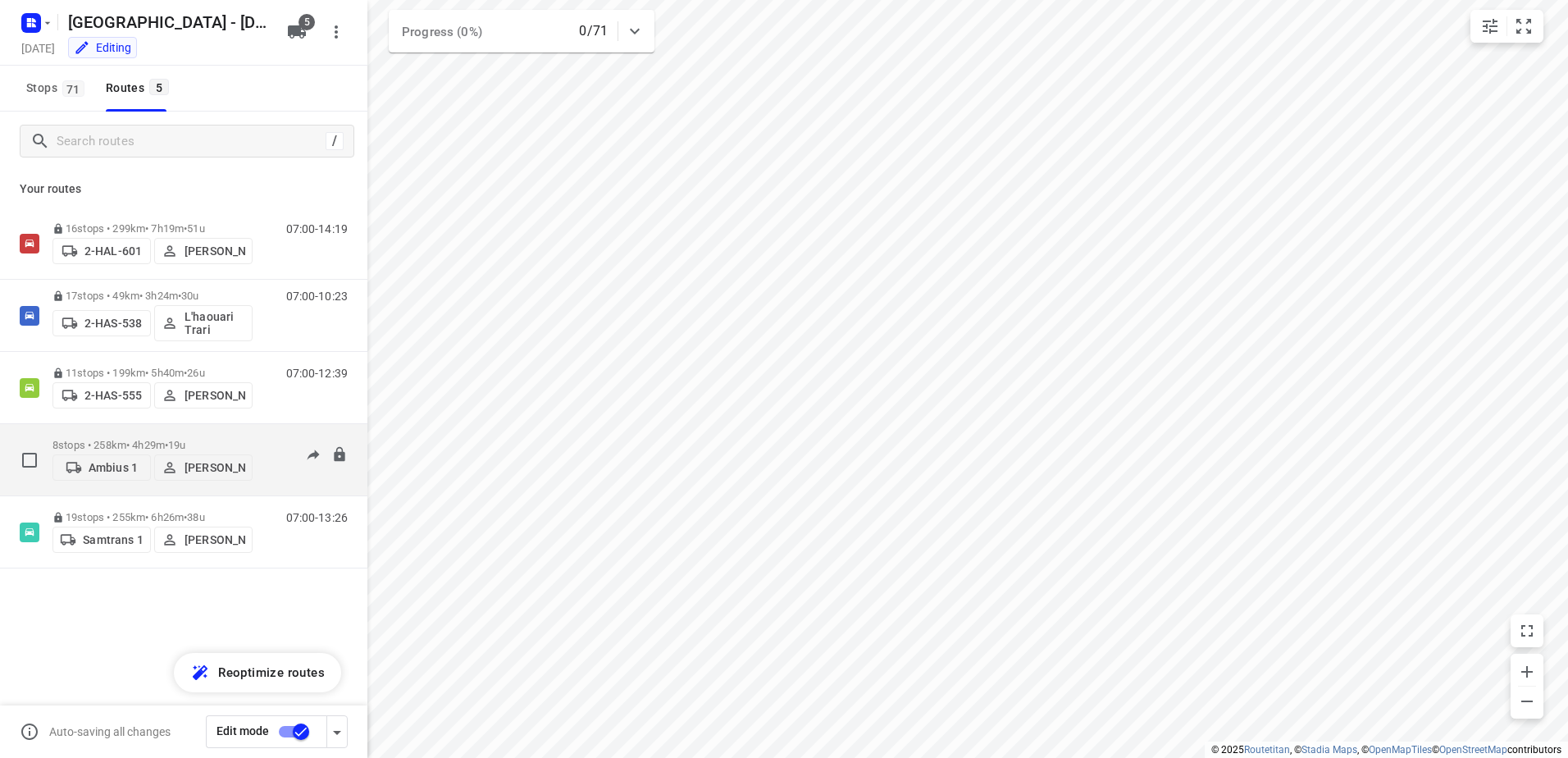
click at [106, 473] on p "Ambius 1" at bounding box center [112, 468] width 49 height 13
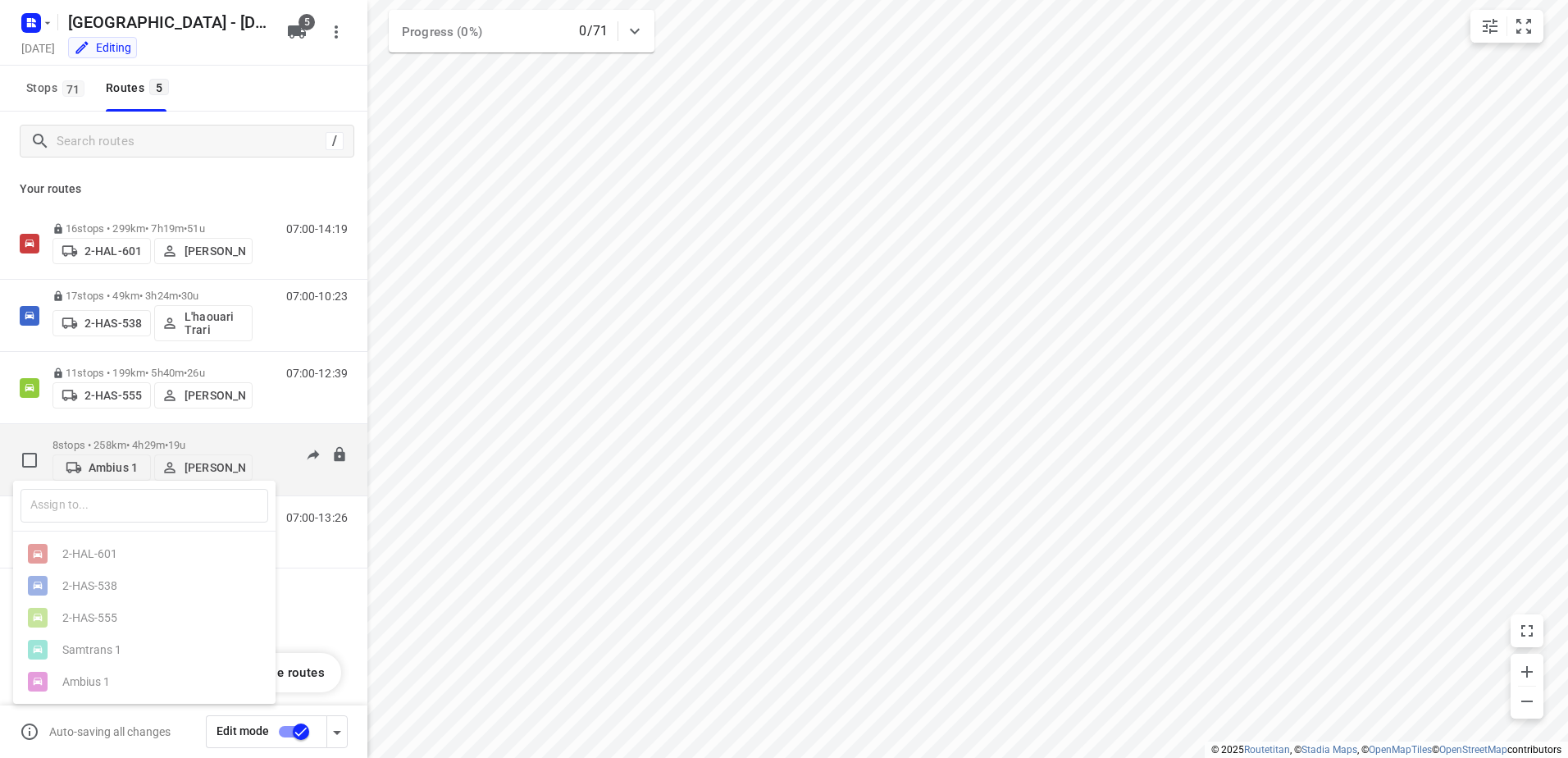
click at [106, 473] on div at bounding box center [784, 379] width 1568 height 758
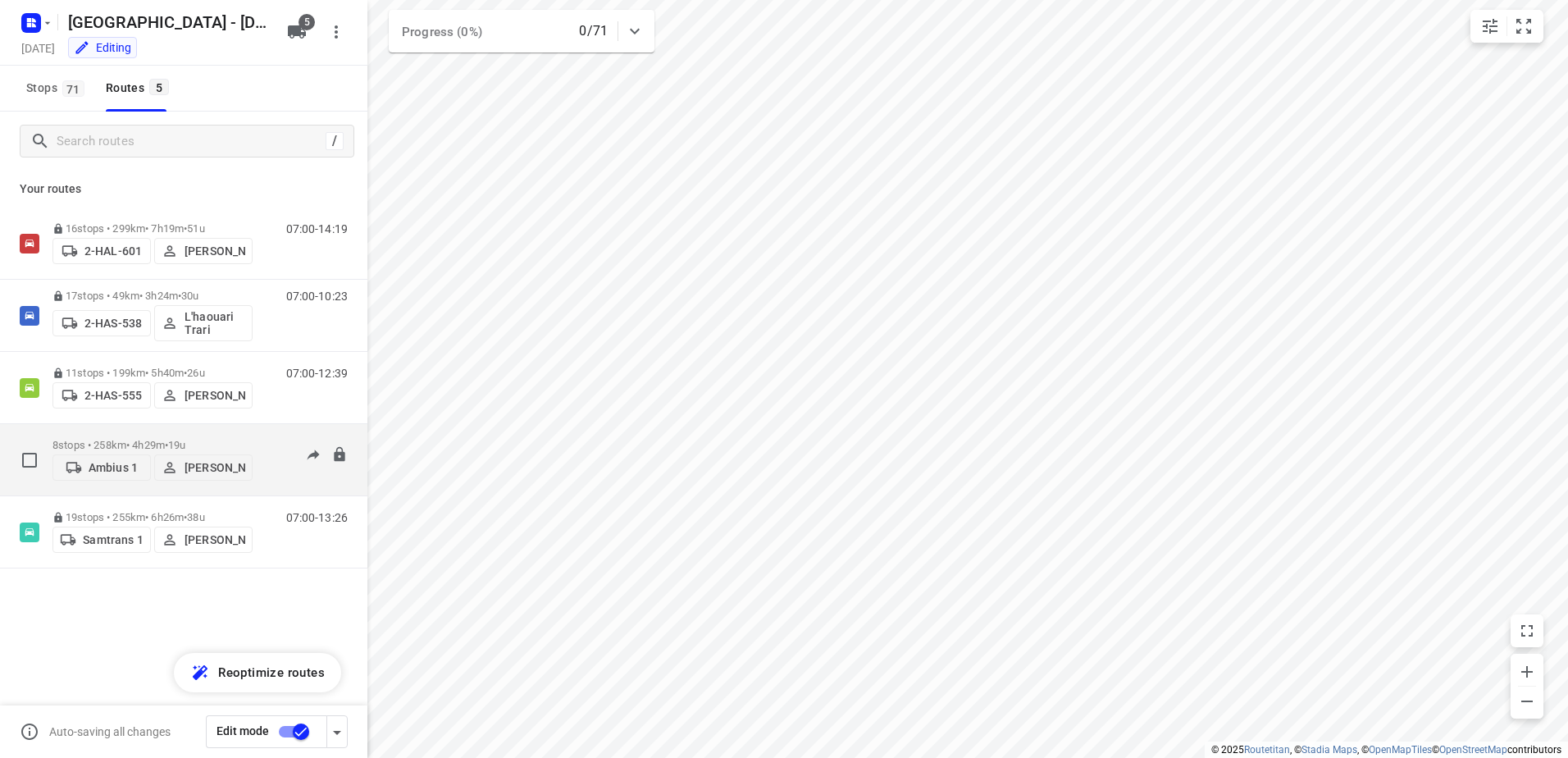
click at [73, 439] on p "8 stops • 258km • 4h29m • 19u" at bounding box center [153, 445] width 200 height 12
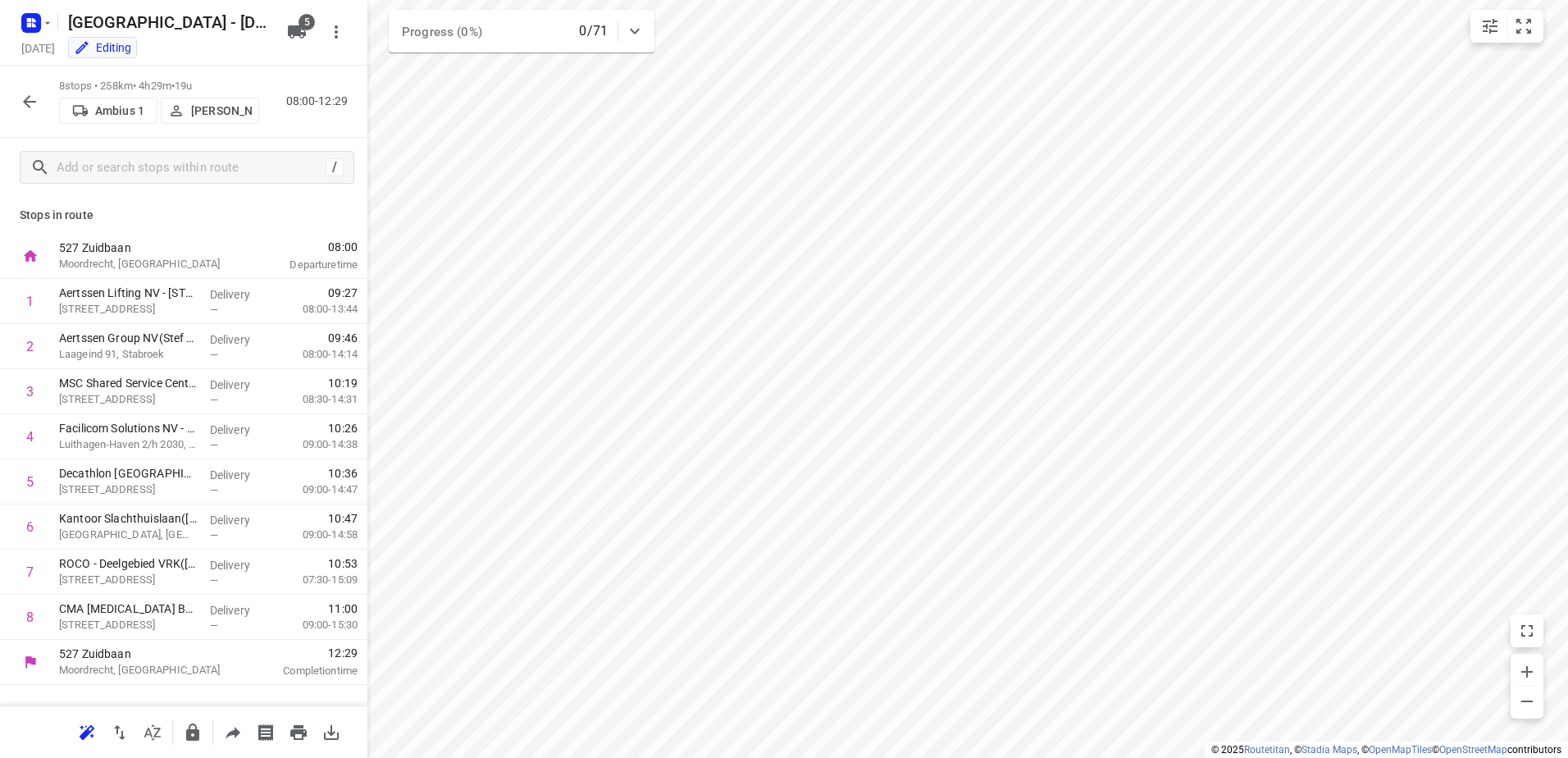
click at [20, 101] on icon "button" at bounding box center [29, 102] width 19 height 19
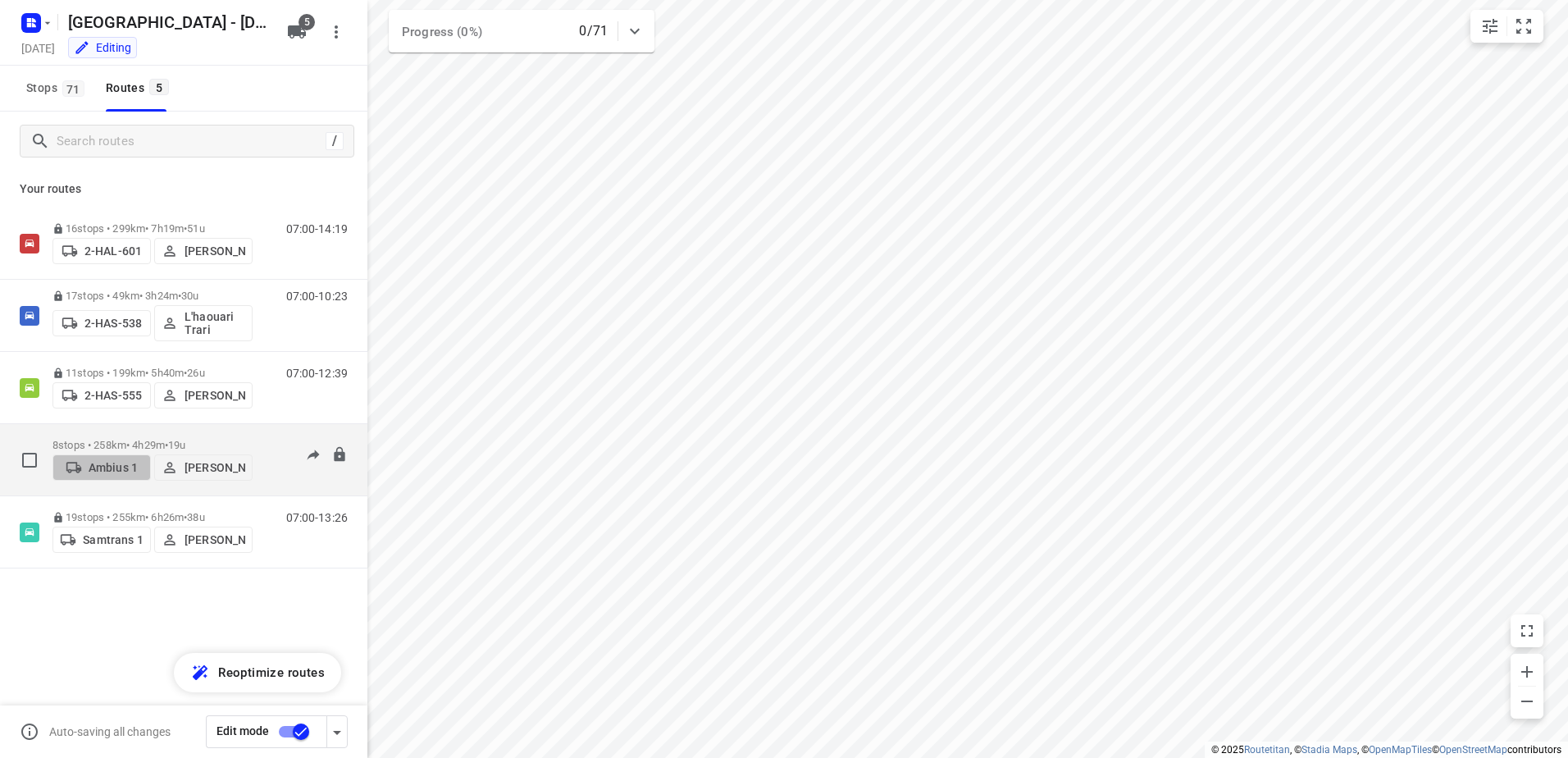
click at [103, 475] on span "Ambius 1" at bounding box center [101, 467] width 84 height 16
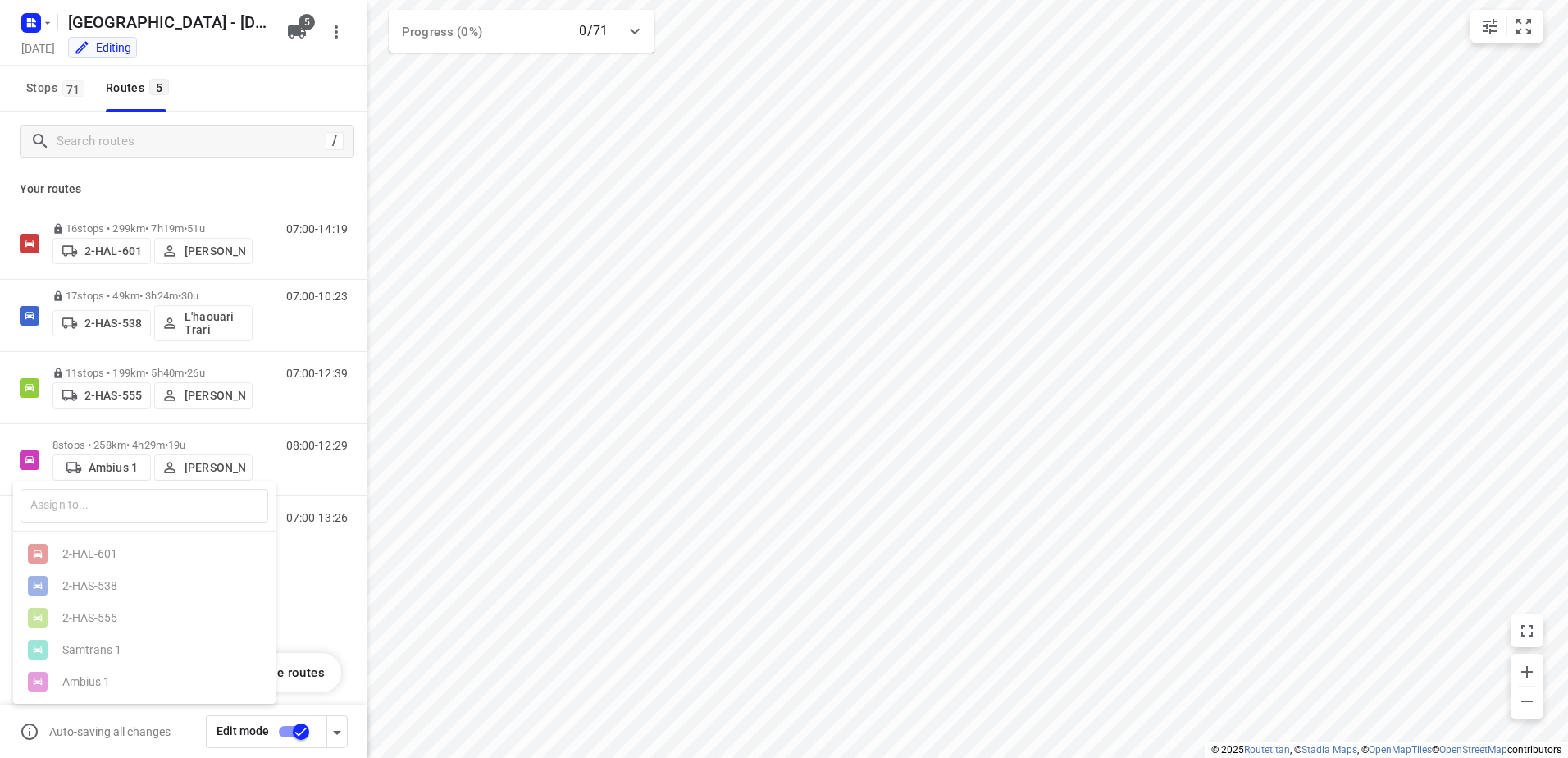
click at [100, 438] on div at bounding box center [784, 379] width 1568 height 758
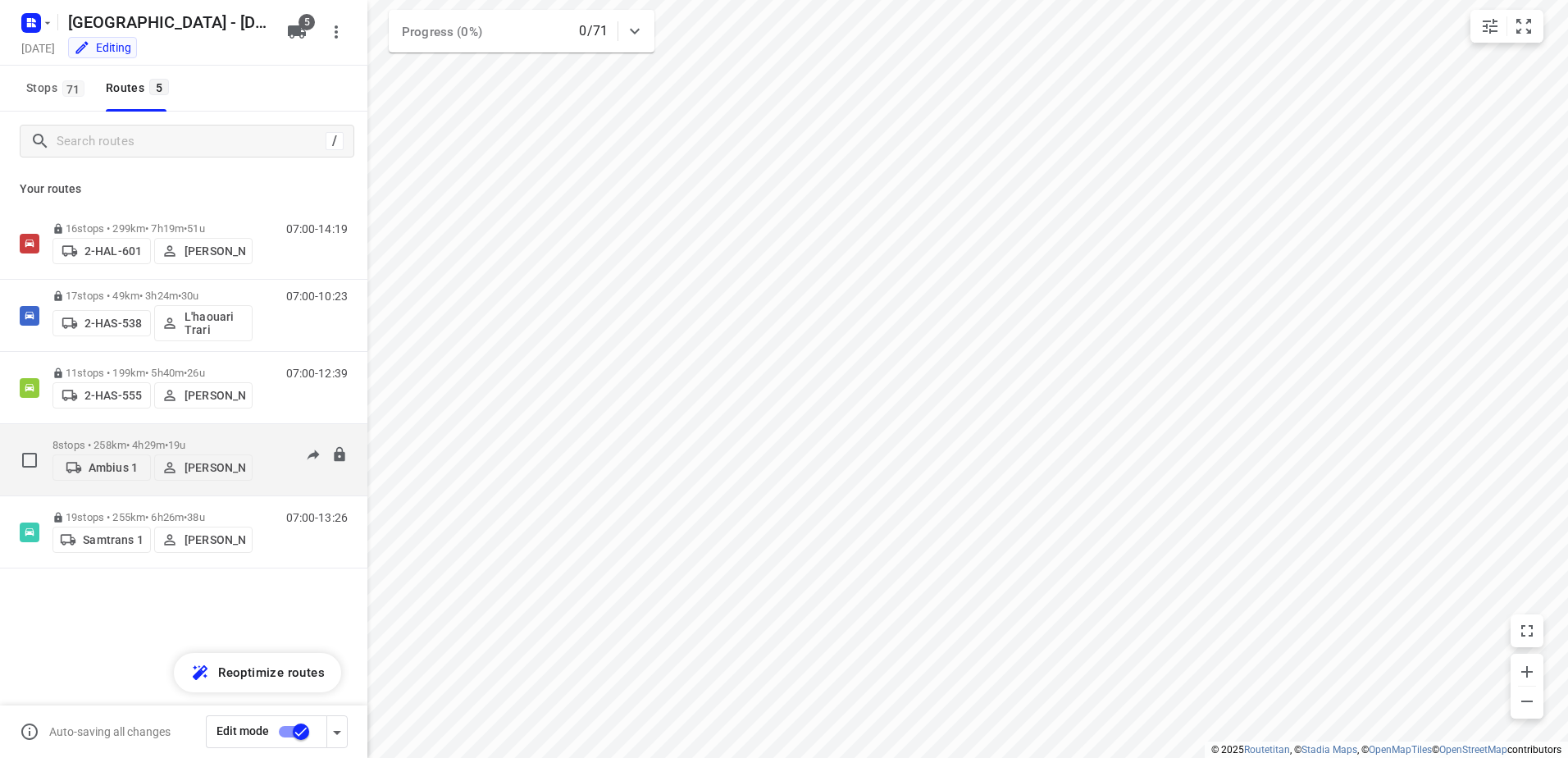
click at [77, 439] on p "8 stops • 258km • 4h29m • 19u" at bounding box center [153, 445] width 200 height 12
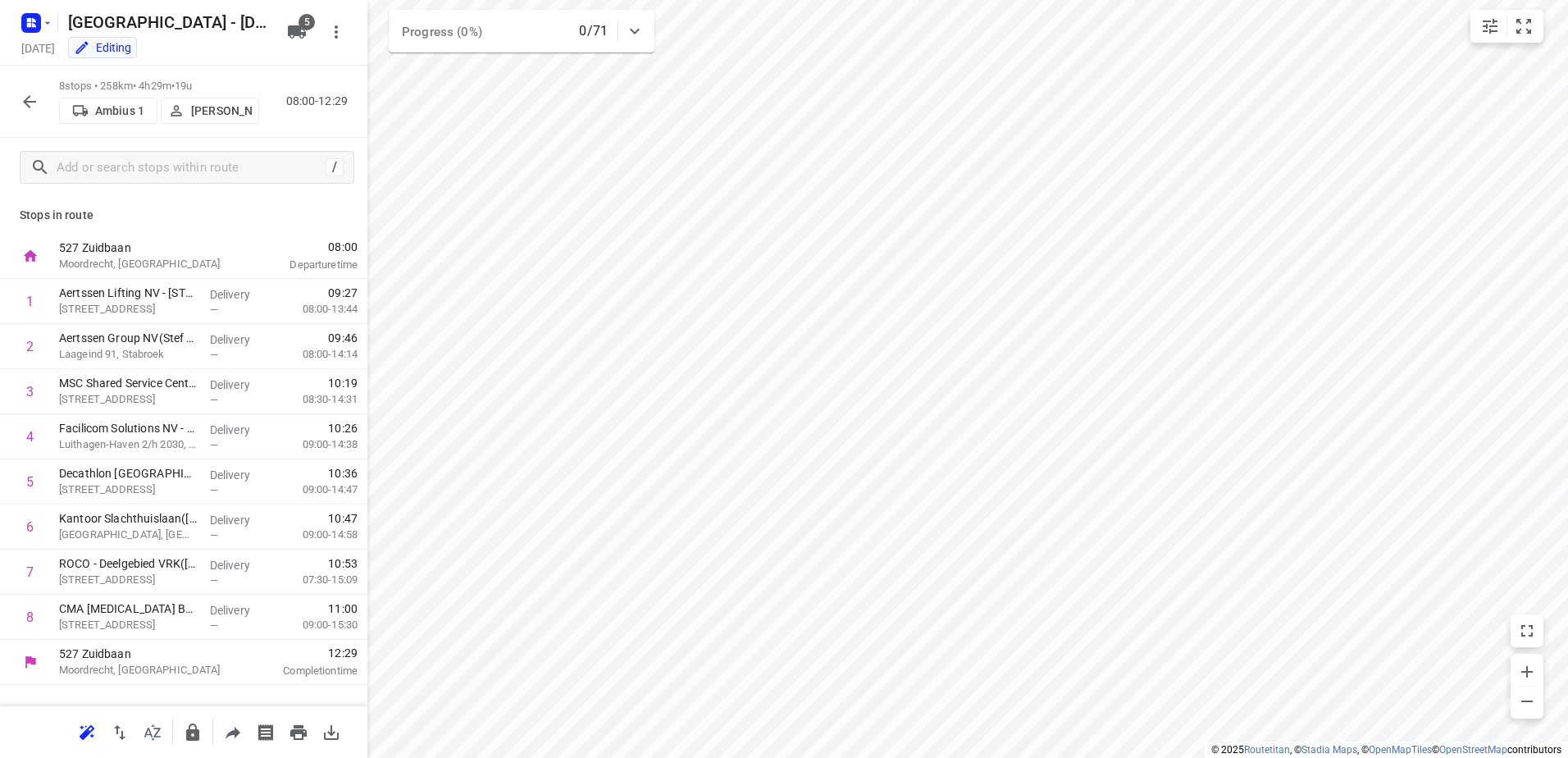
click at [103, 255] on p "527 Zuidbaan" at bounding box center [144, 247] width 171 height 16
click at [111, 113] on p "Ambius 1" at bounding box center [119, 110] width 49 height 13
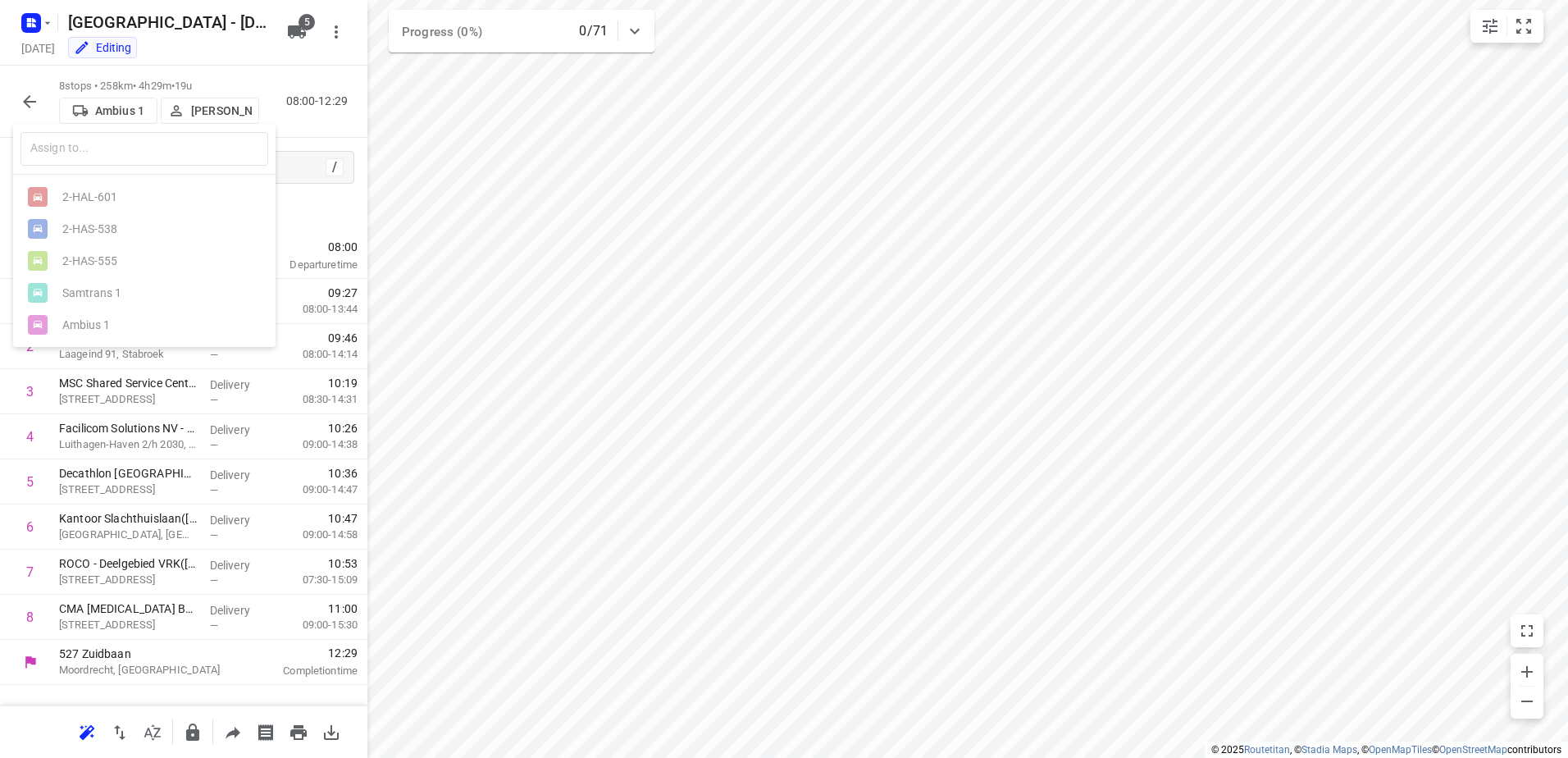
click at [296, 42] on div at bounding box center [784, 379] width 1568 height 758
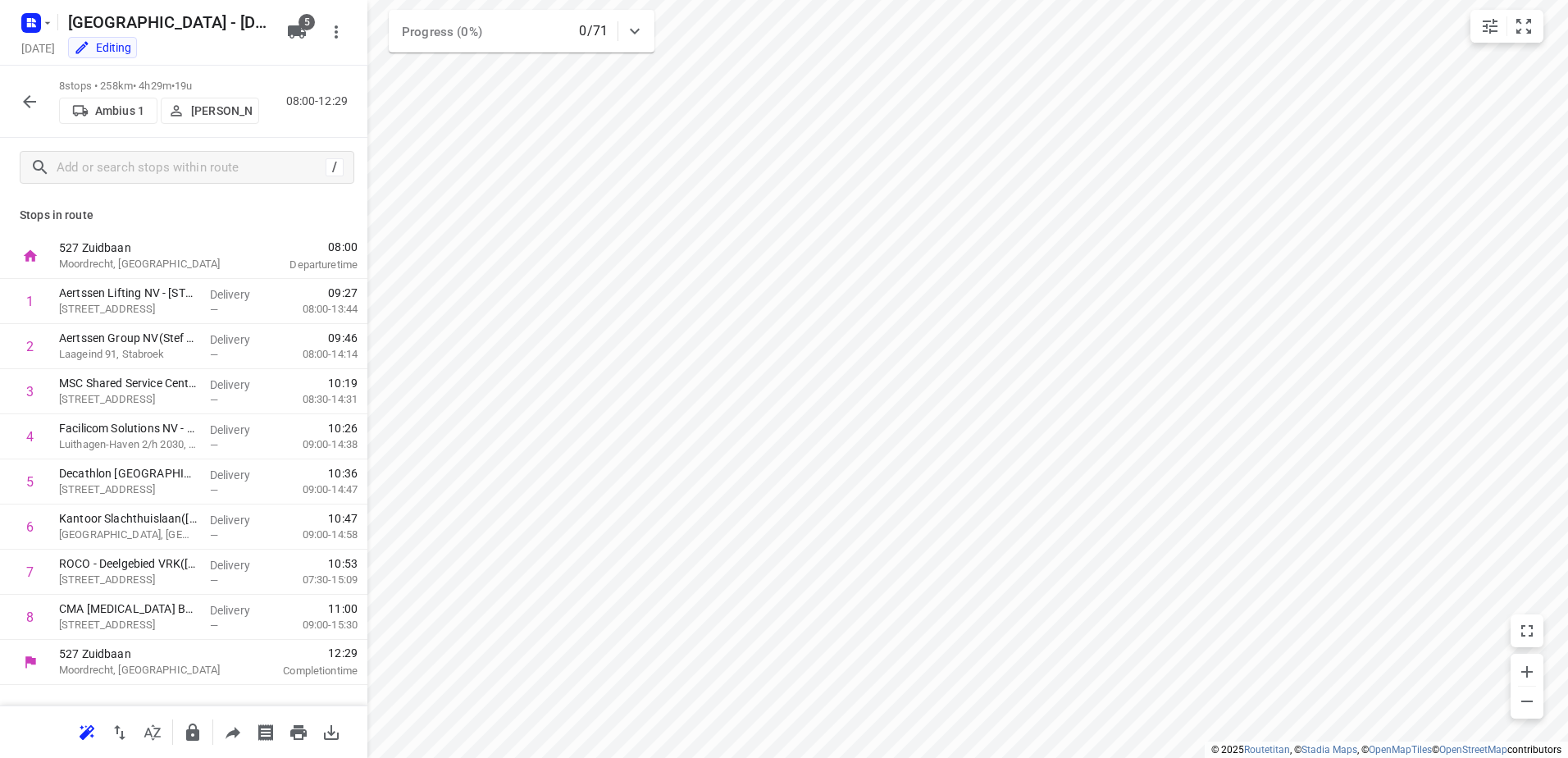
click at [300, 31] on icon "button" at bounding box center [297, 32] width 18 height 13
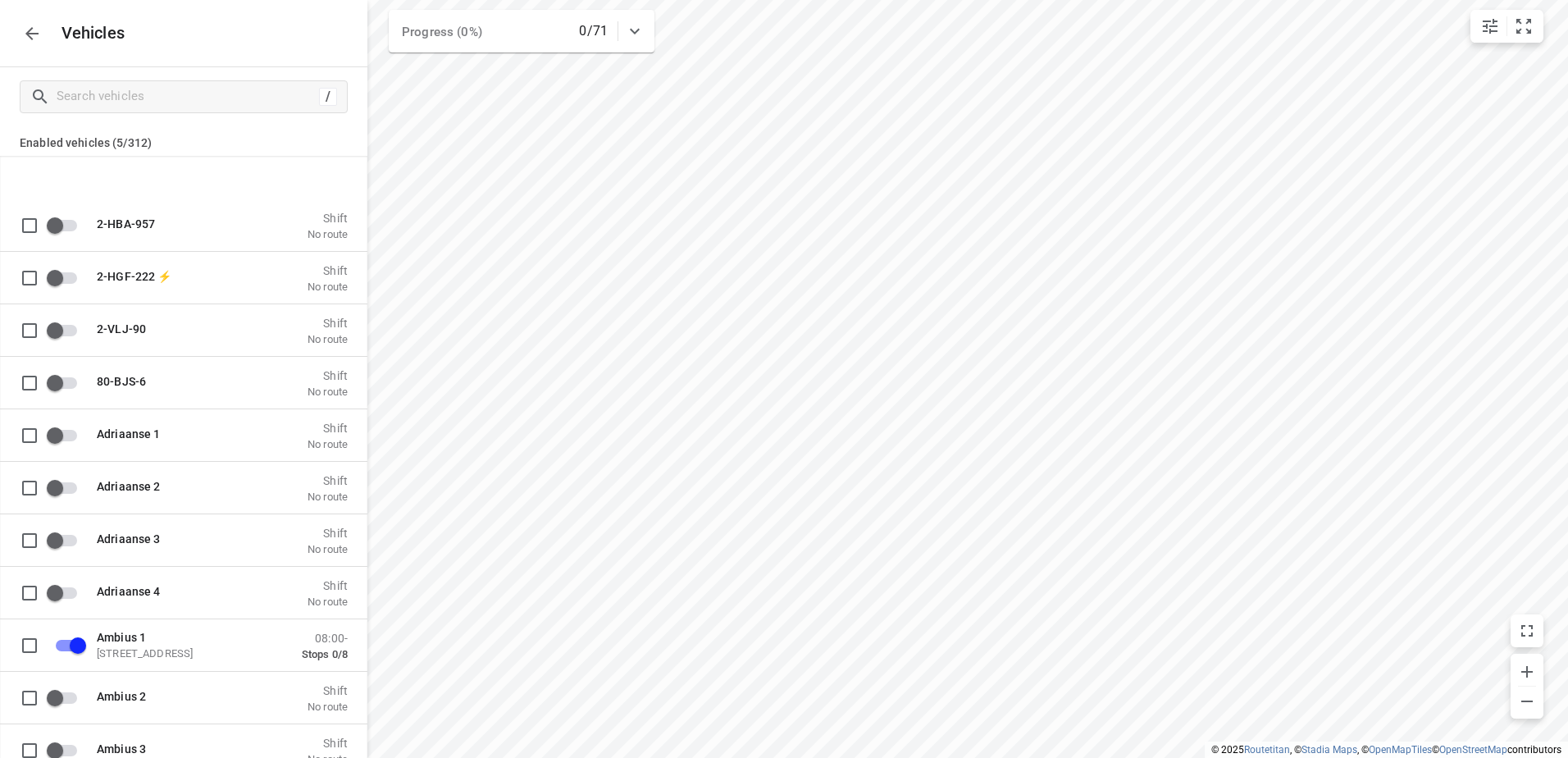
scroll to position [984, 0]
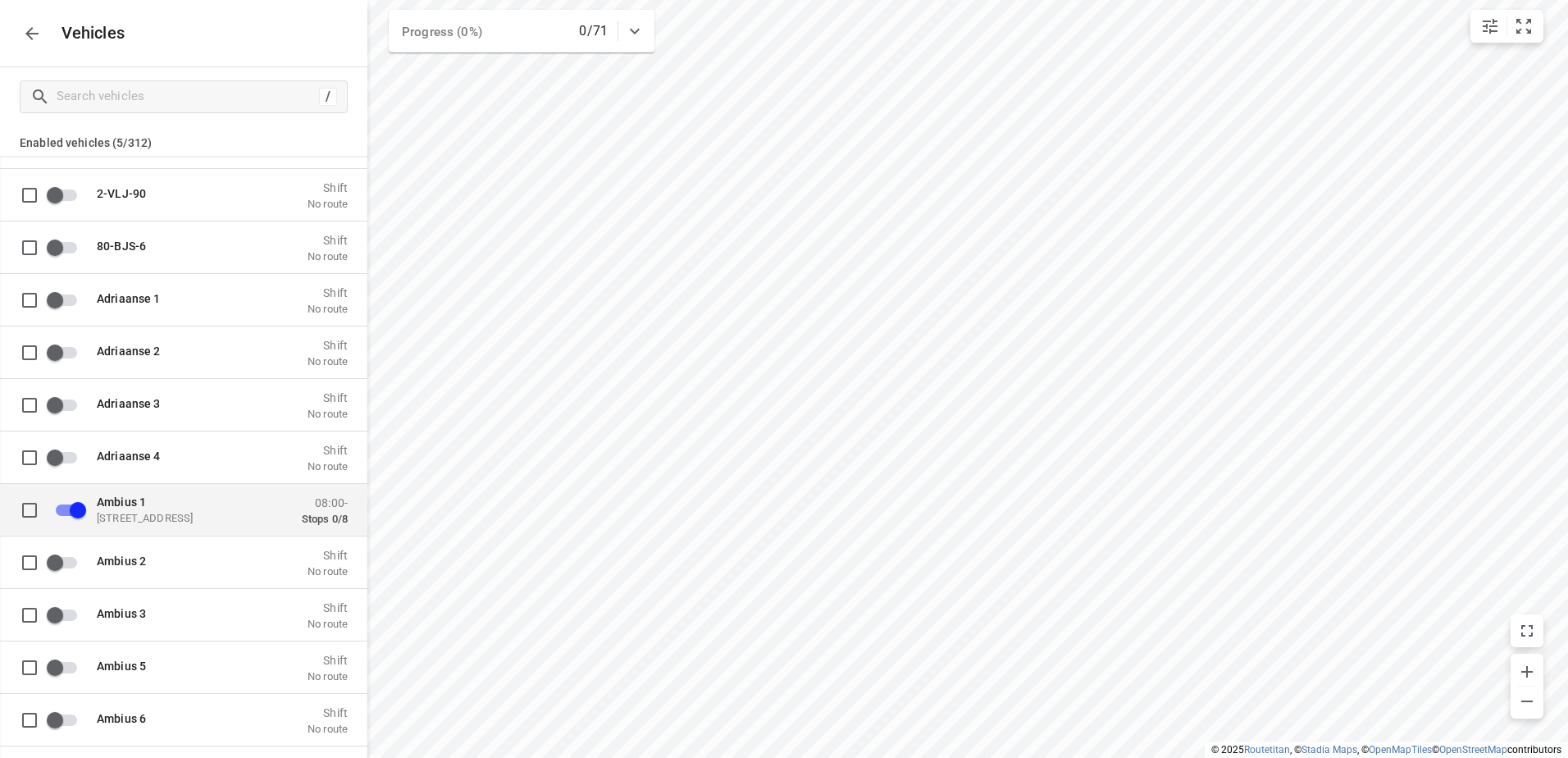
click at [132, 502] on span "Ambius 1" at bounding box center [121, 501] width 49 height 13
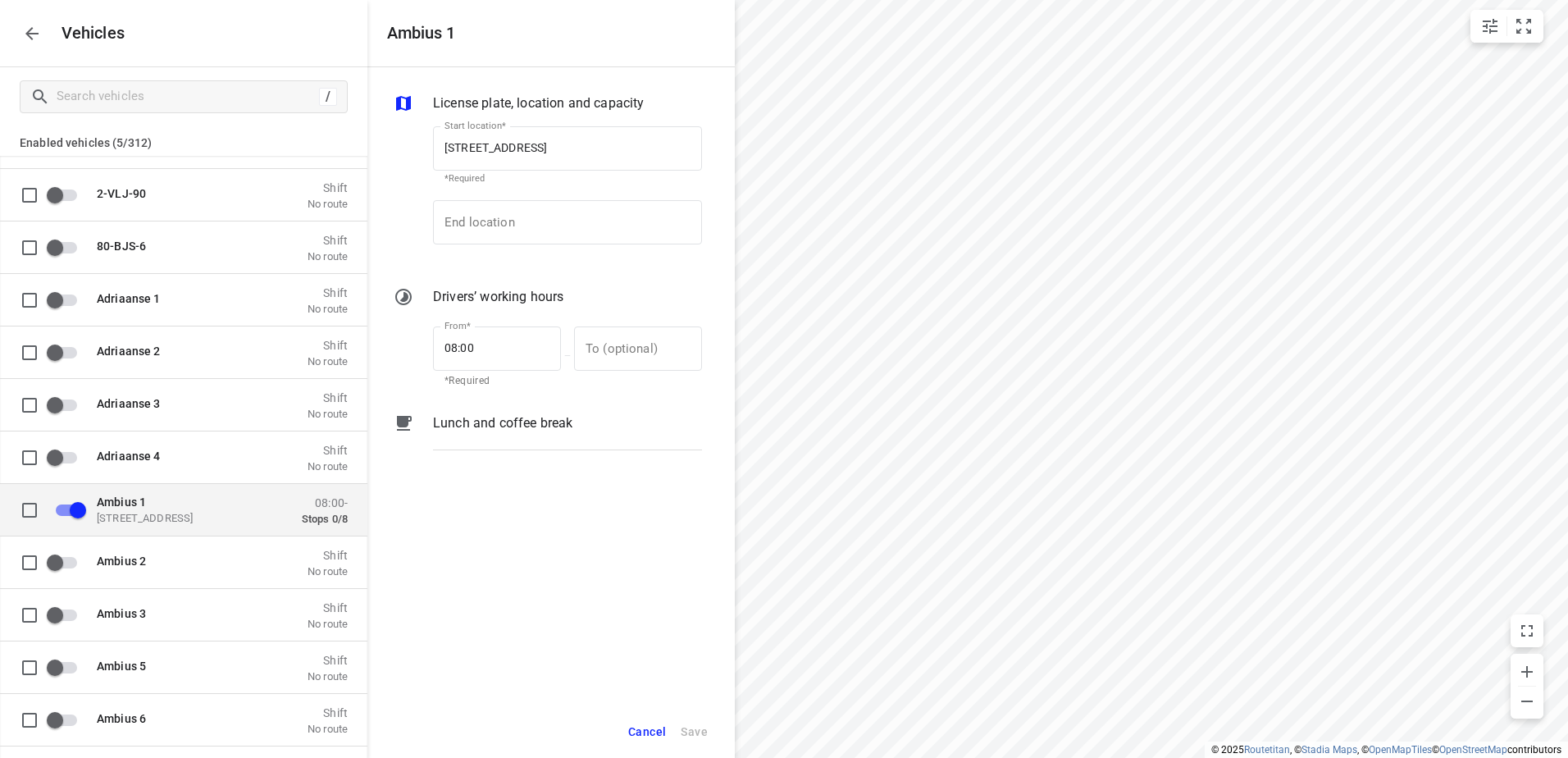
type input "[STREET_ADDRESS]"
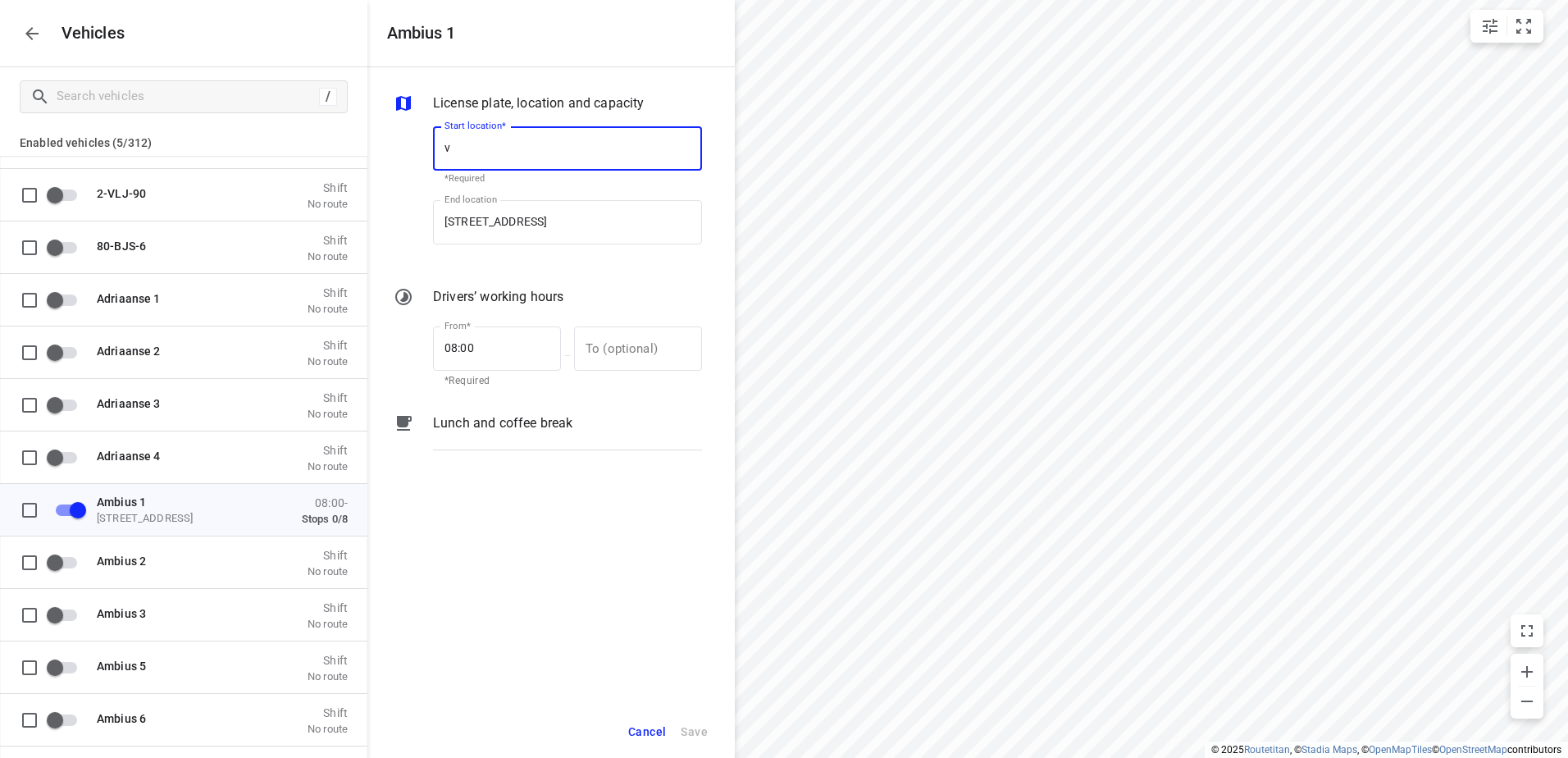
scroll to position [0, 0]
type input "[STREET_ADDRESS]"
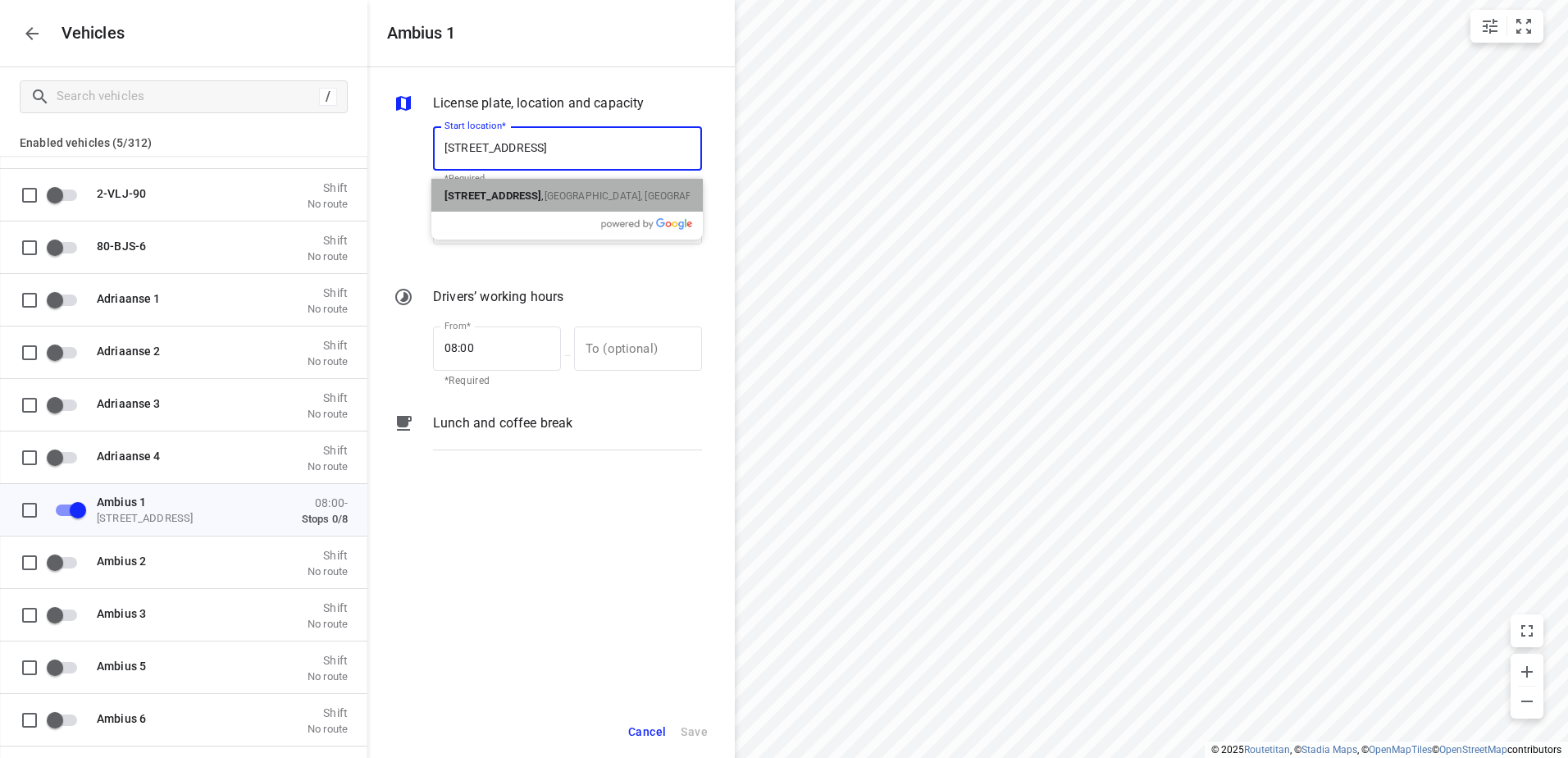
click at [545, 192] on span "[GEOGRAPHIC_DATA], [GEOGRAPHIC_DATA]" at bounding box center [643, 196] width 197 height 12
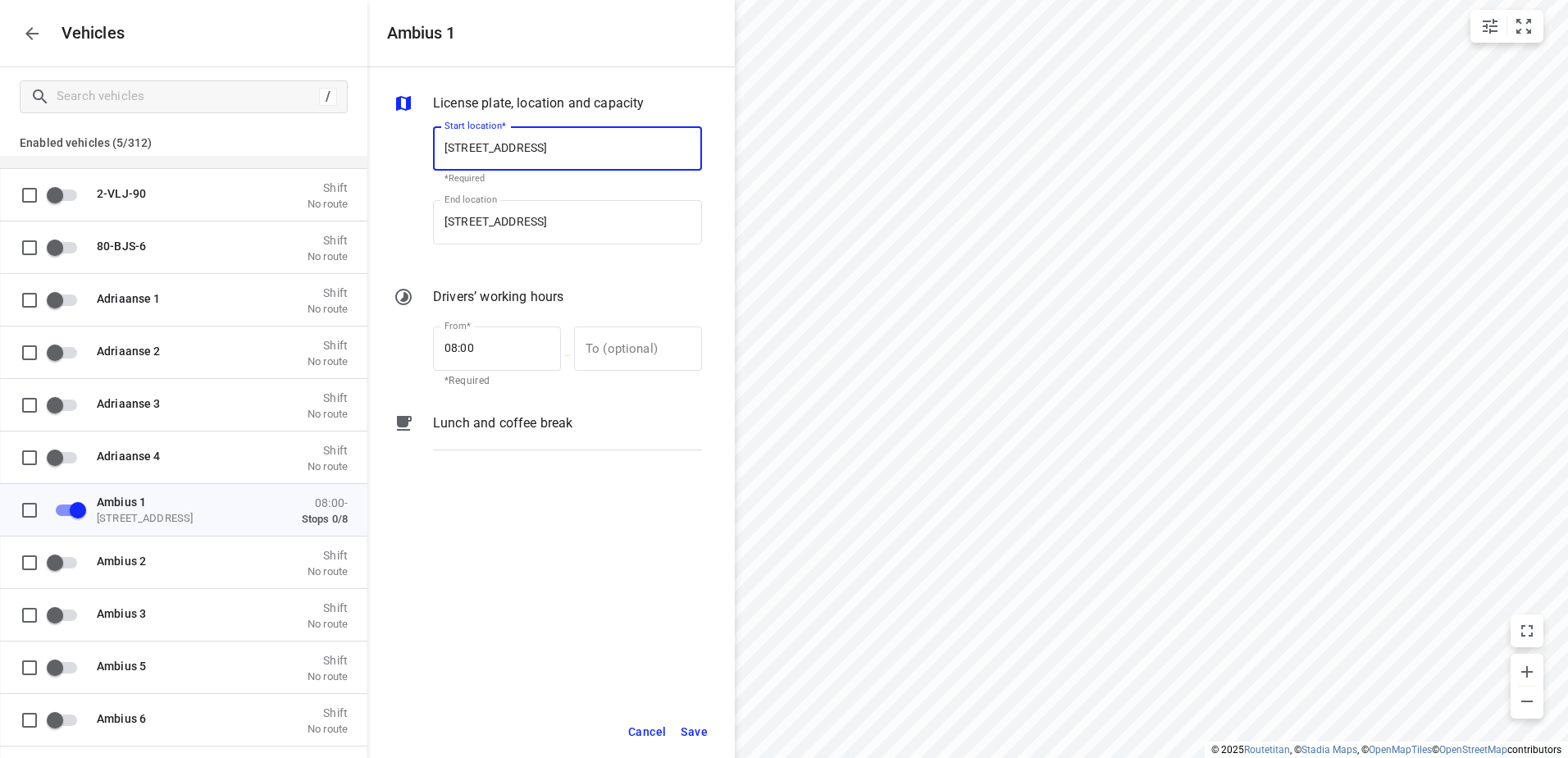
drag, startPoint x: 523, startPoint y: 156, endPoint x: 298, endPoint y: 158, distance: 225.0
click at [298, 158] on div "Ambius 1 License plate, location and capacity Start location* [STREET_ADDRESS] …" at bounding box center [184, 379] width 367 height 758
type input "[STREET_ADDRESS]"
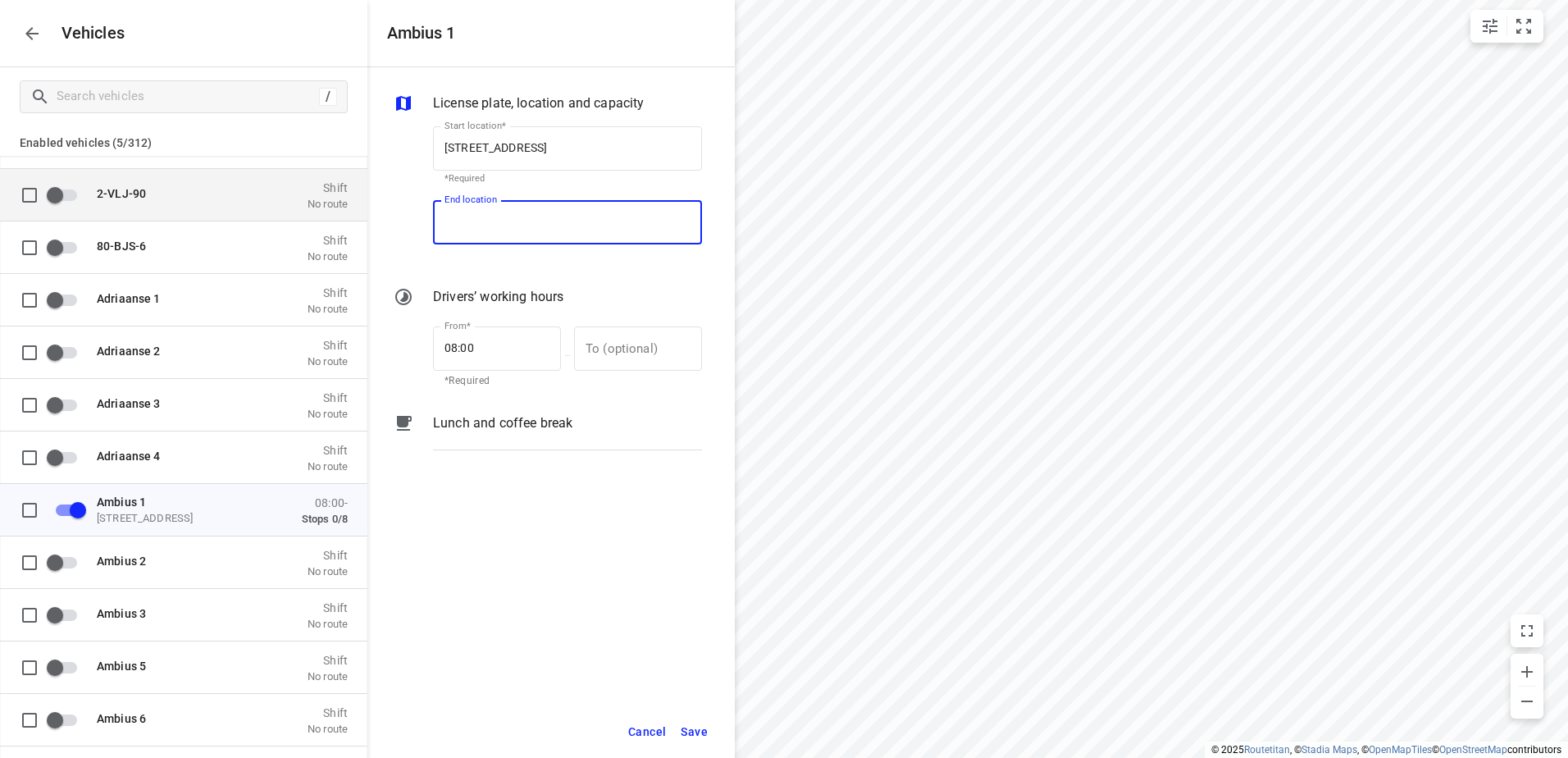
paste input "[STREET_ADDRESS]"
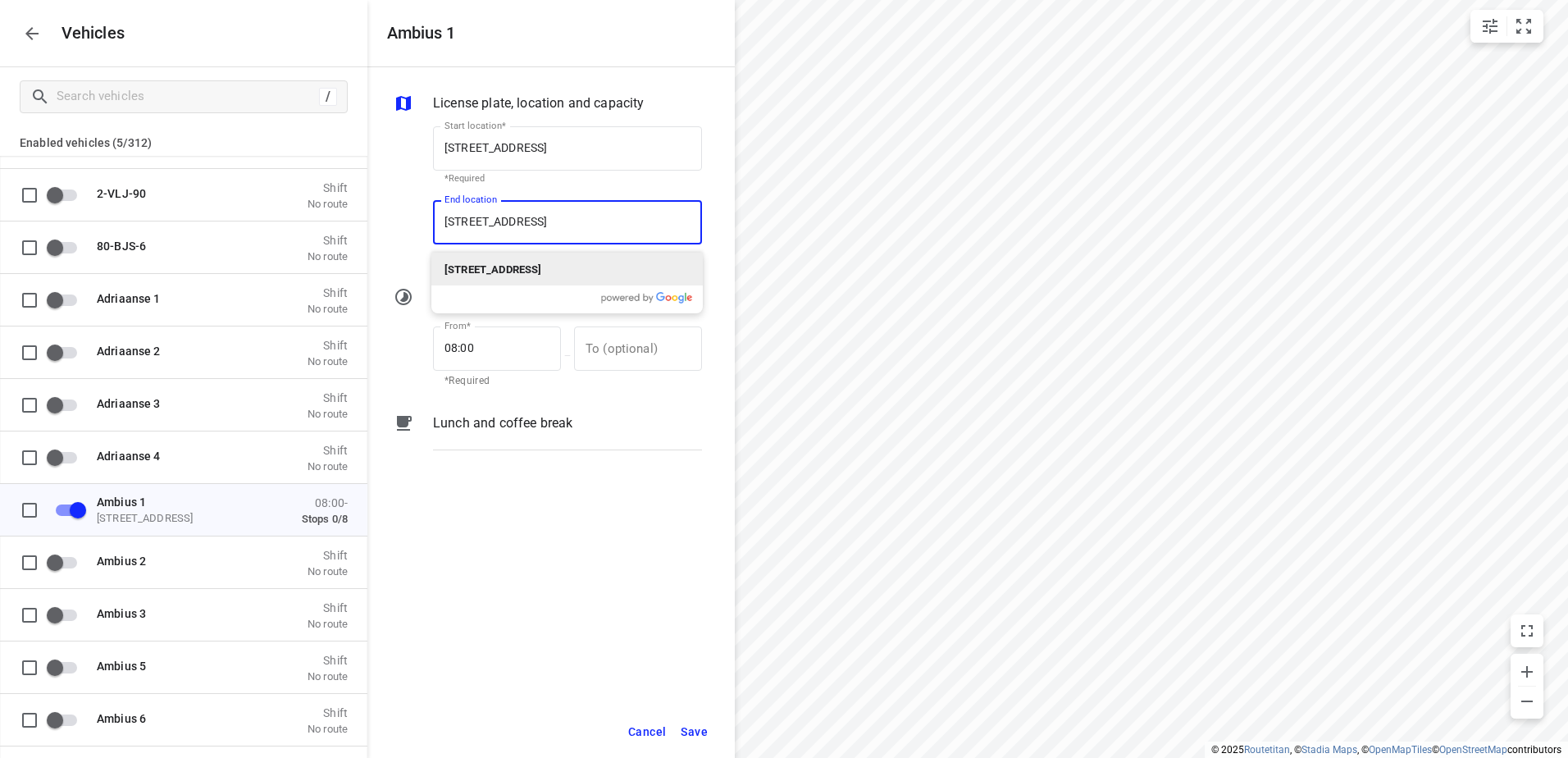
click at [541, 273] on b "[STREET_ADDRESS]" at bounding box center [493, 269] width 97 height 12
type input "[STREET_ADDRESS]"
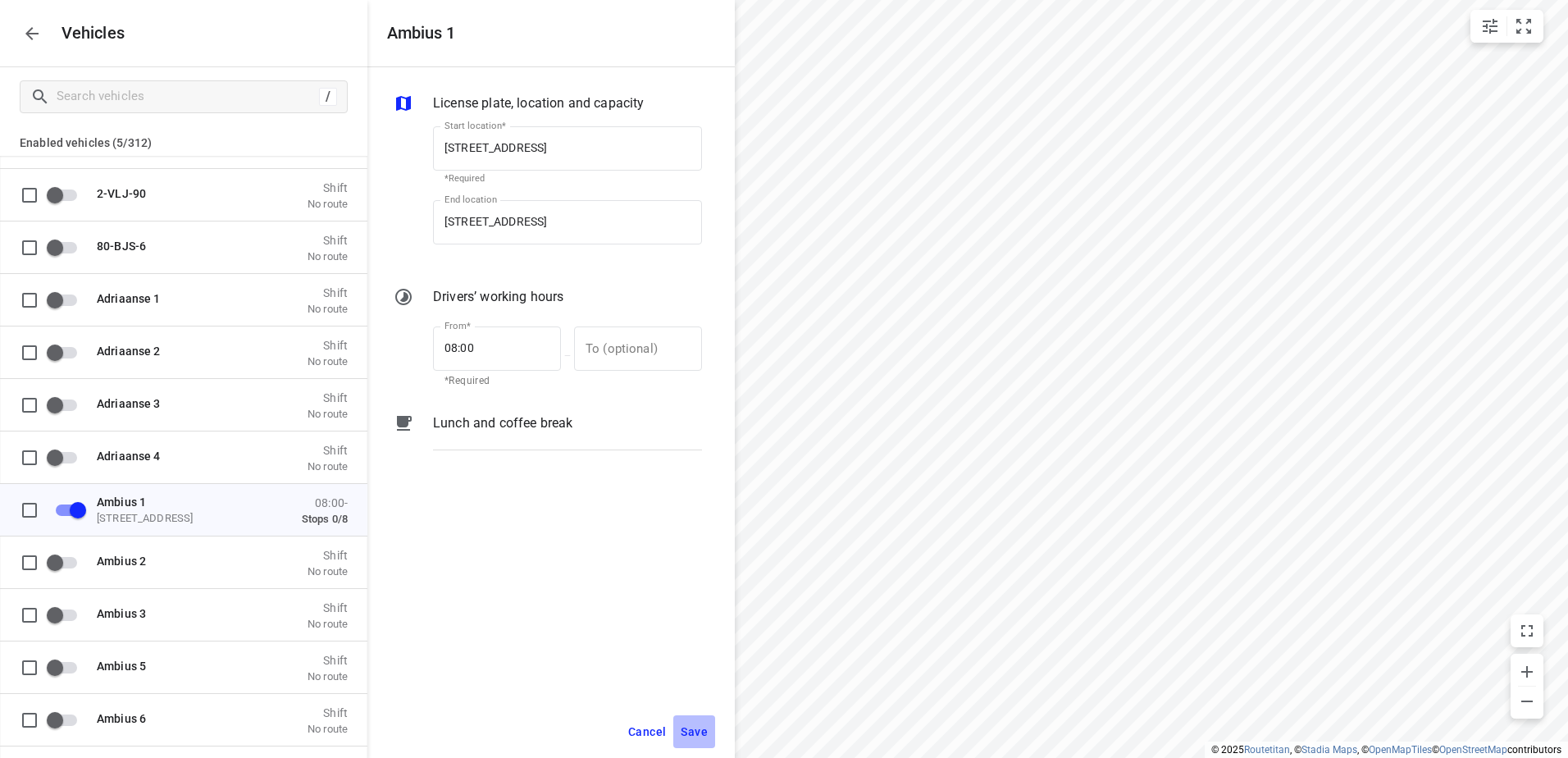
click at [691, 729] on span "Save" at bounding box center [695, 731] width 27 height 20
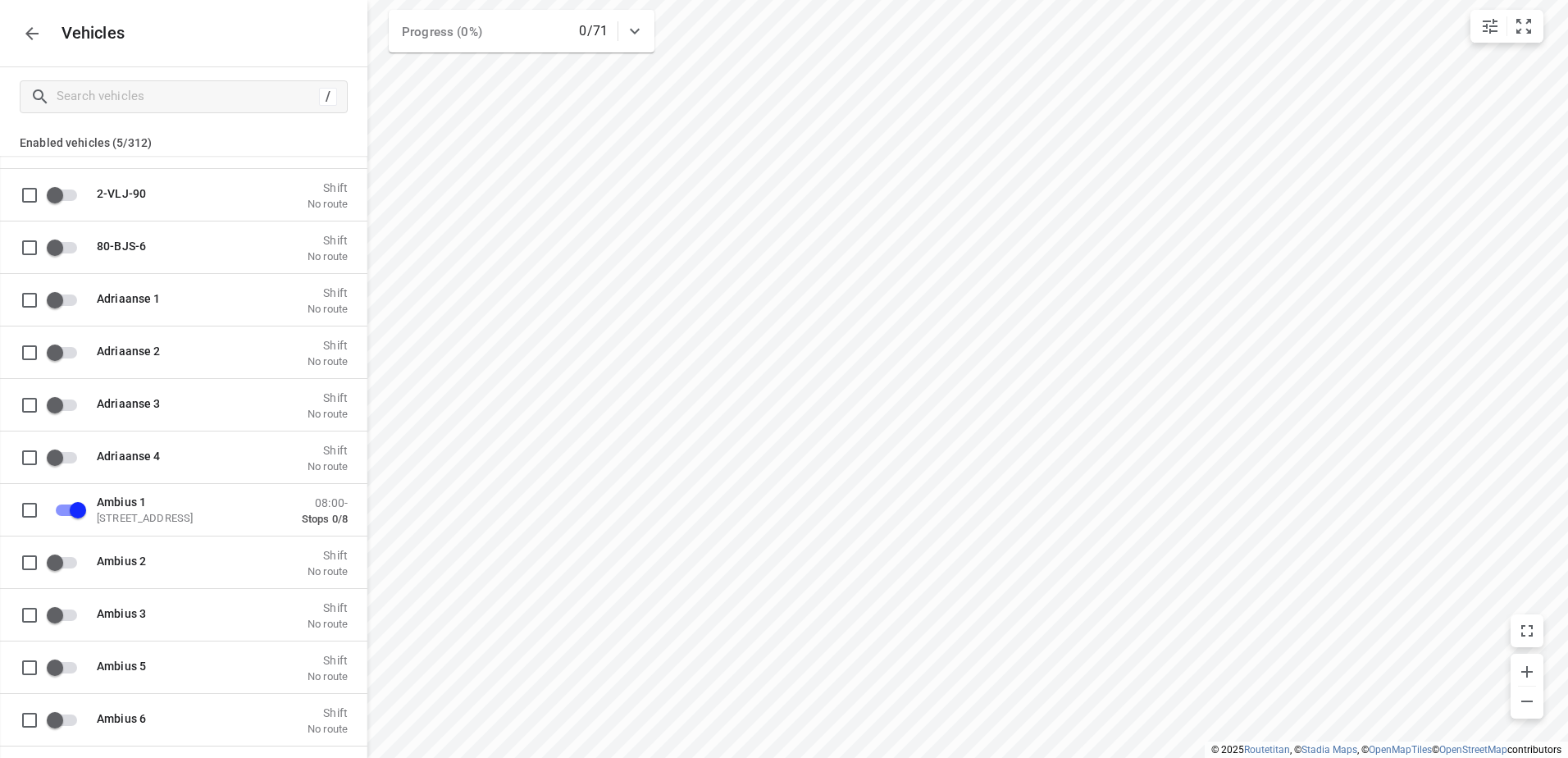
click at [34, 33] on icon "button" at bounding box center [32, 34] width 13 height 13
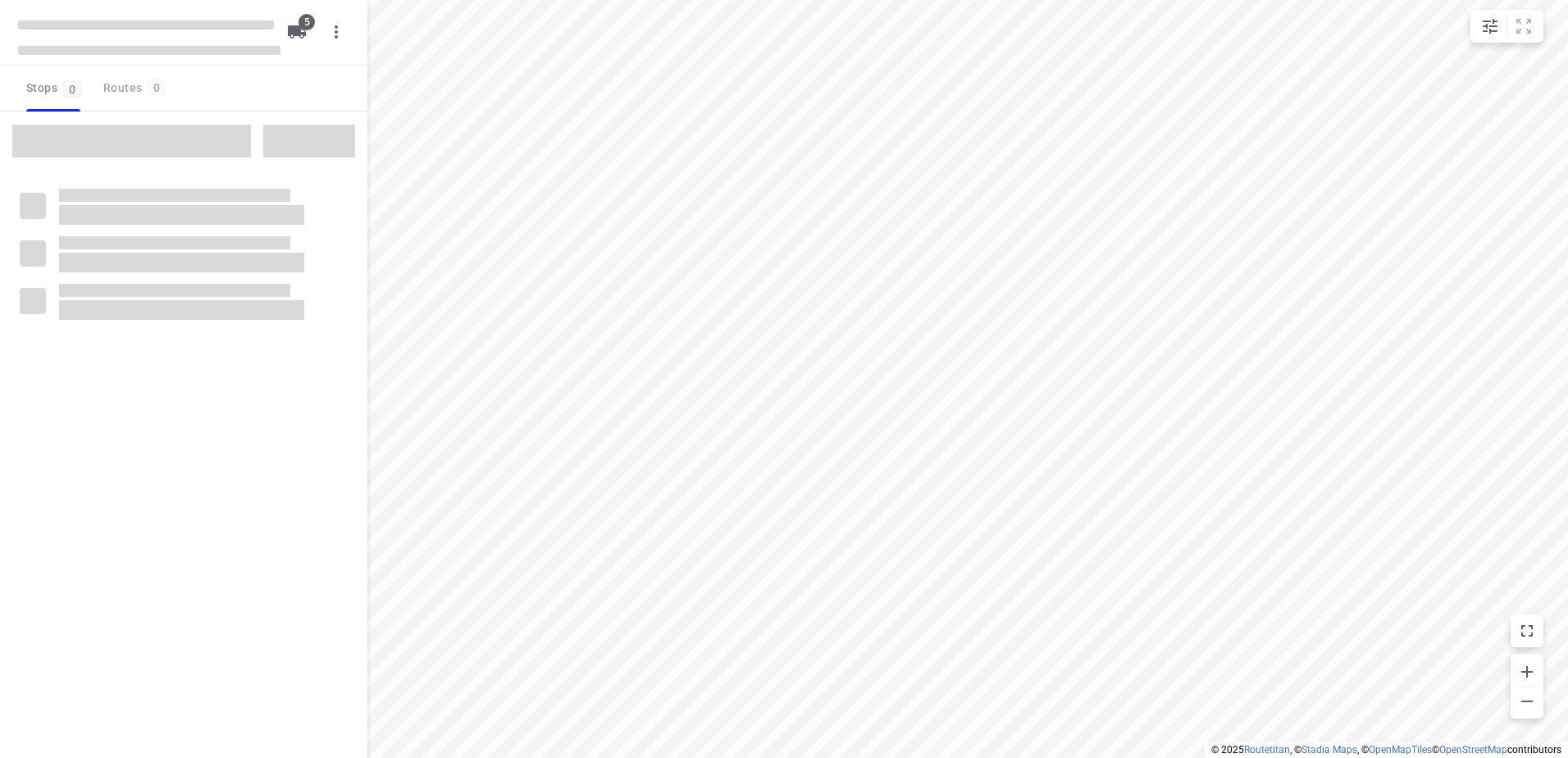
checkbox input "true"
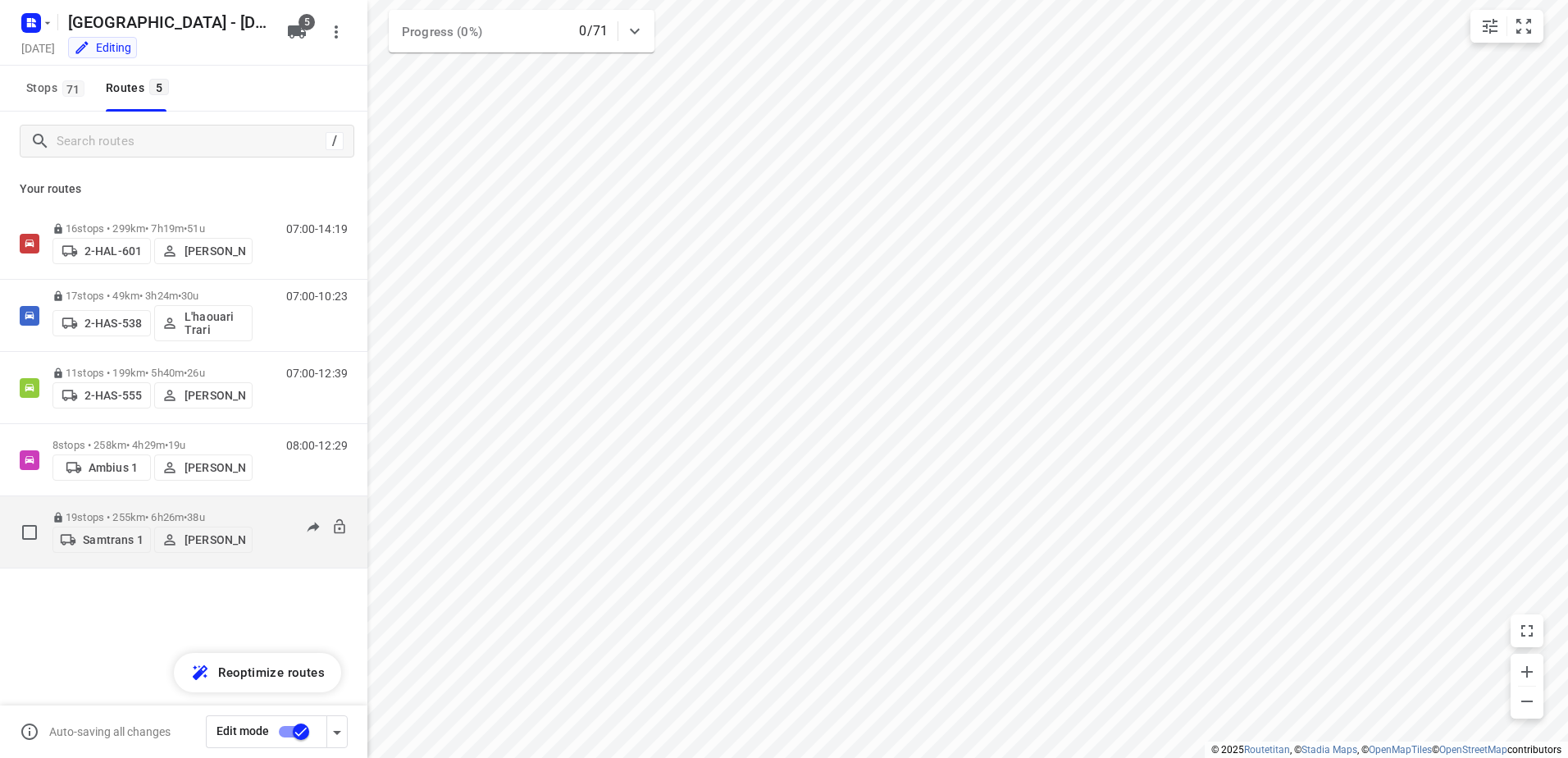
click at [104, 544] on p "Samtrans 1" at bounding box center [112, 540] width 60 height 13
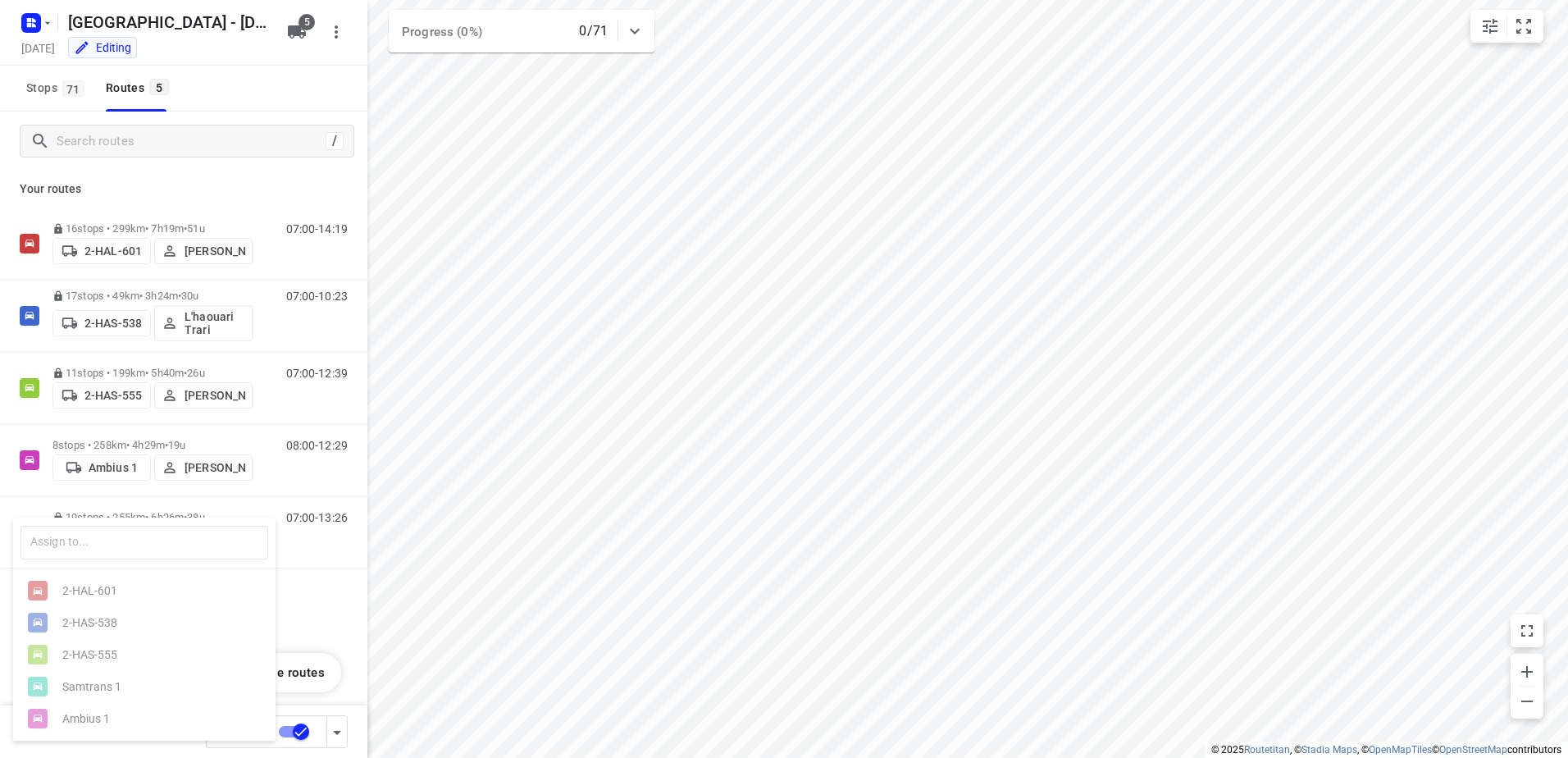
click at [331, 569] on div at bounding box center [784, 379] width 1568 height 758
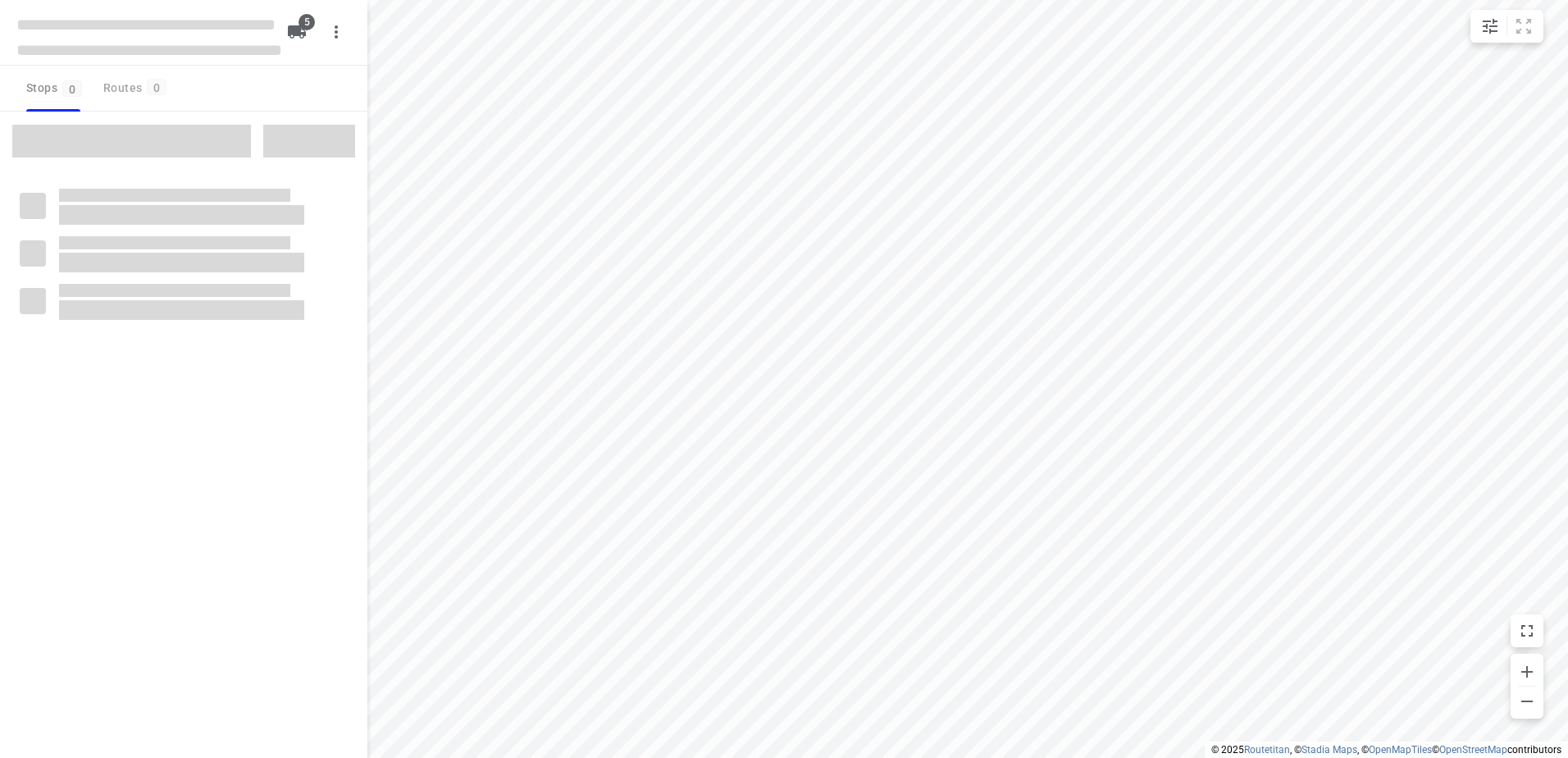
checkbox input "true"
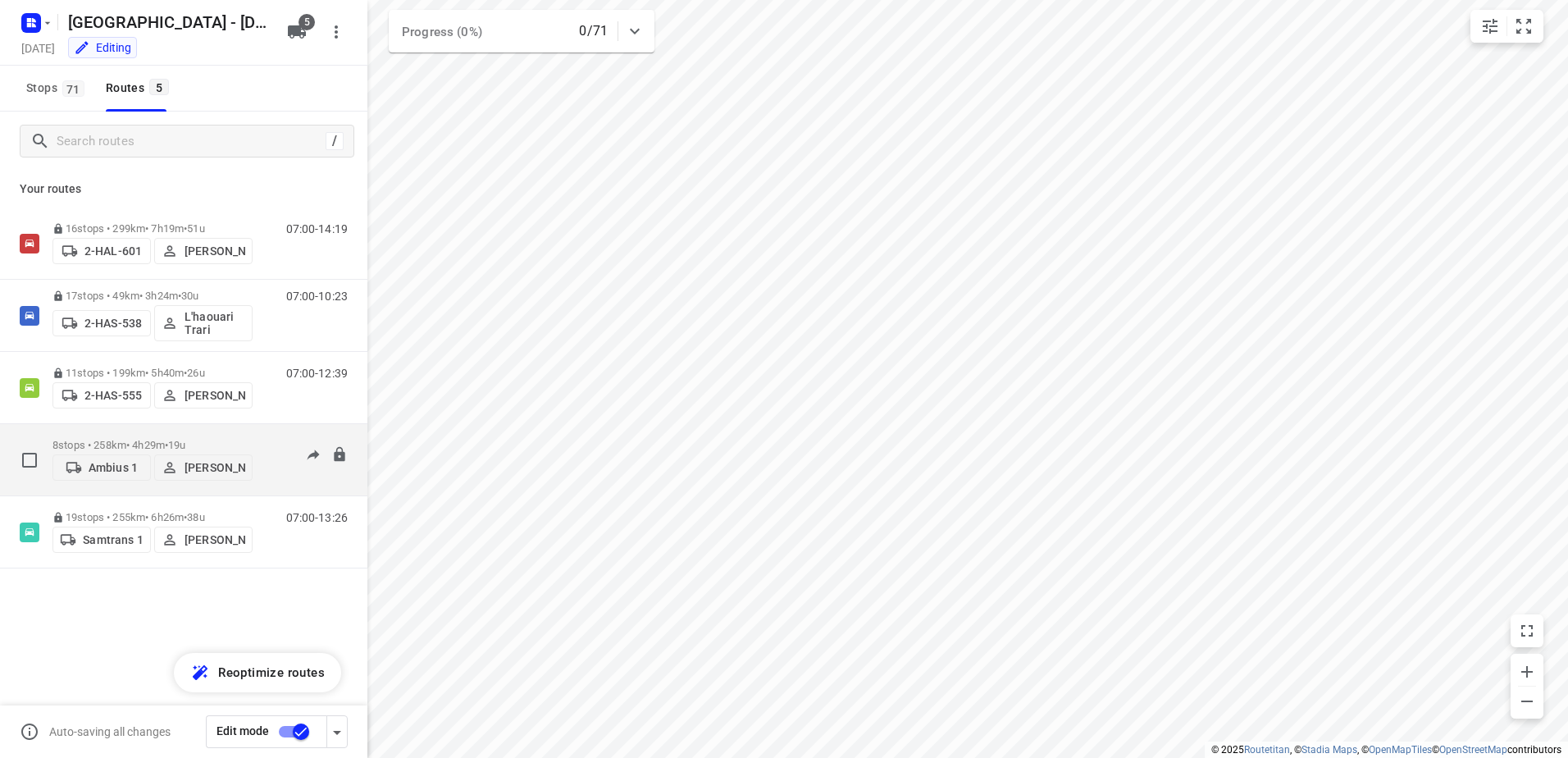
click at [96, 466] on p "Ambius 1" at bounding box center [112, 468] width 49 height 13
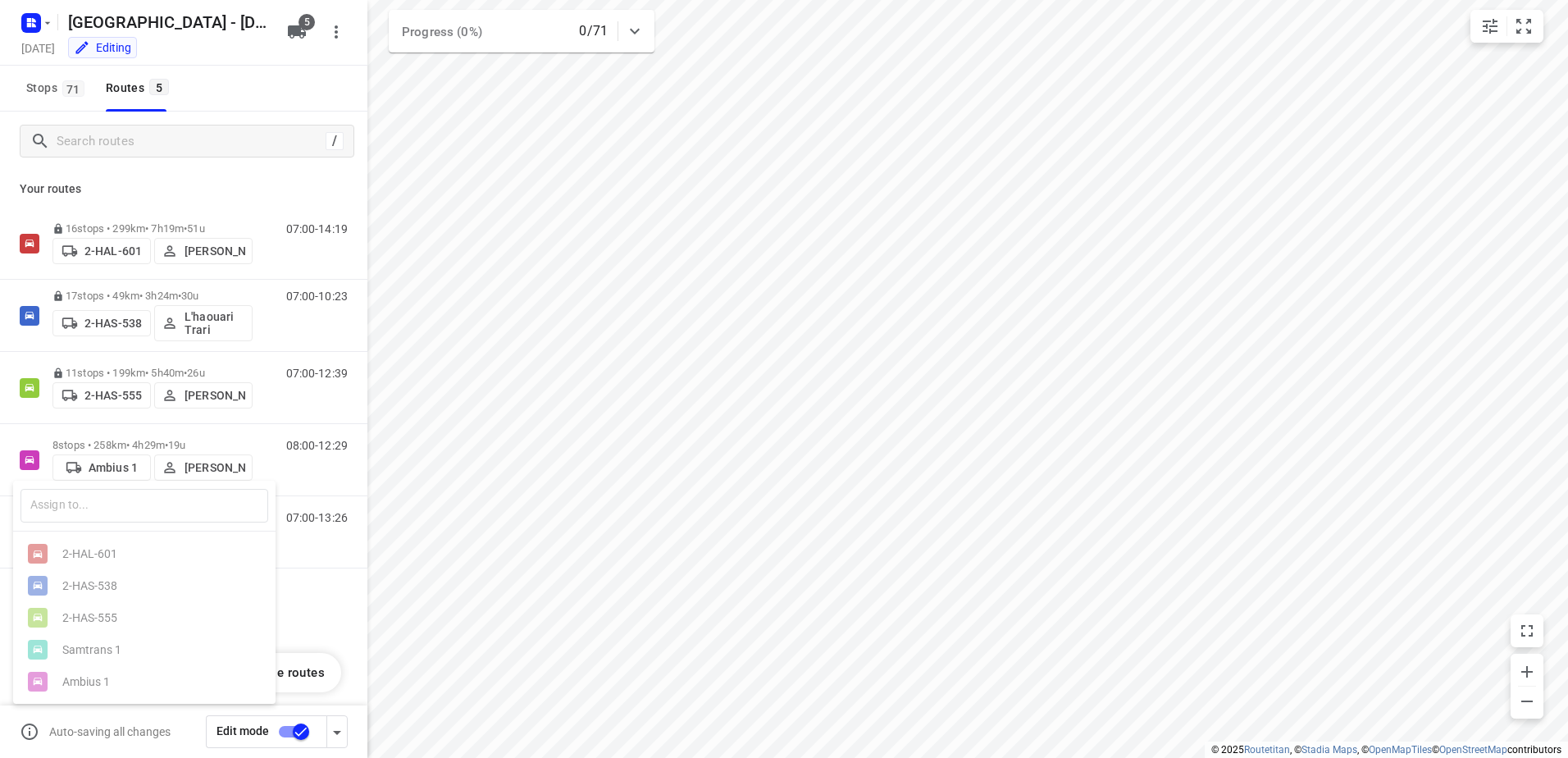
click at [306, 34] on div at bounding box center [784, 379] width 1568 height 758
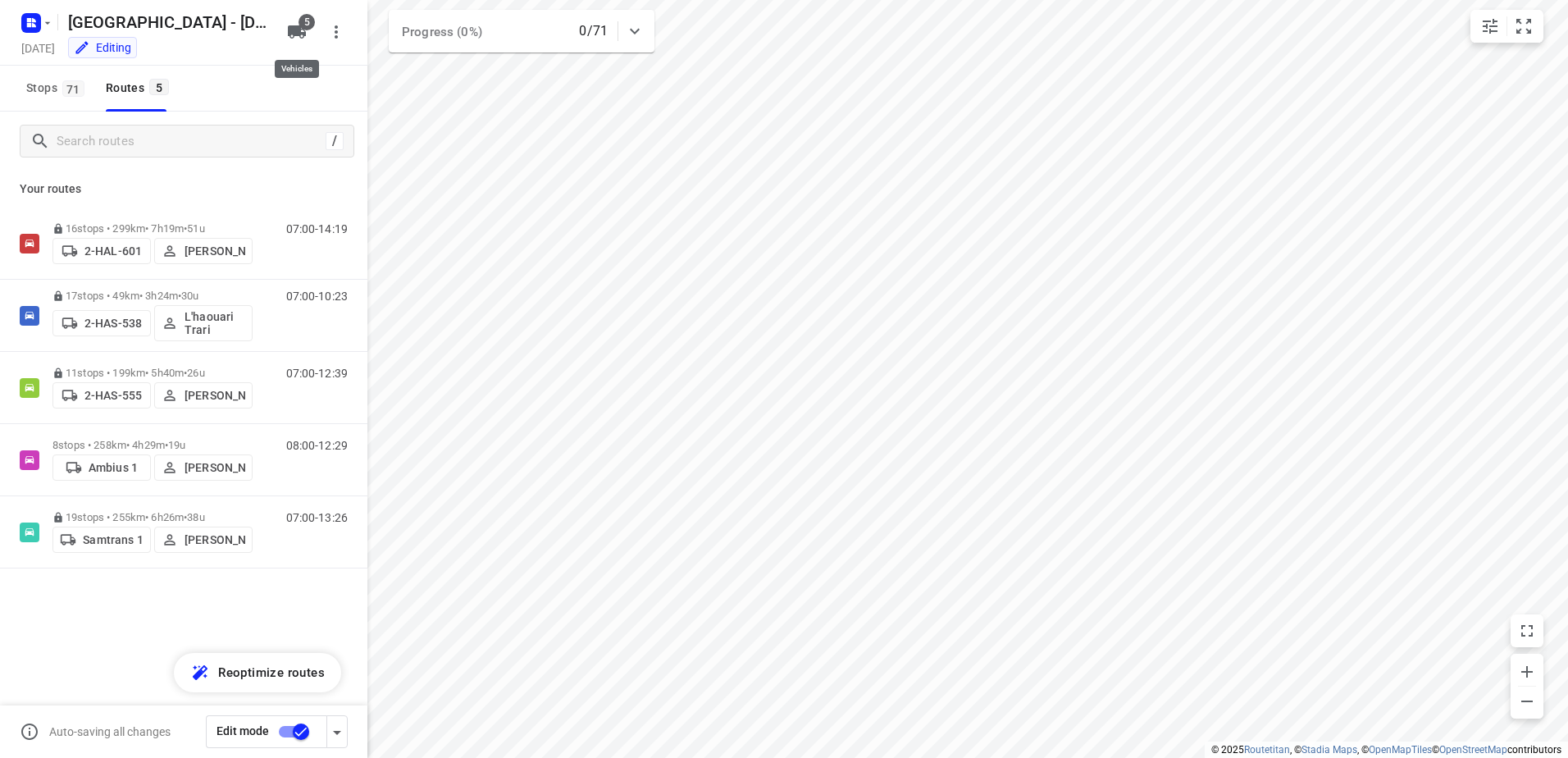
click at [307, 28] on span "5" at bounding box center [306, 22] width 16 height 16
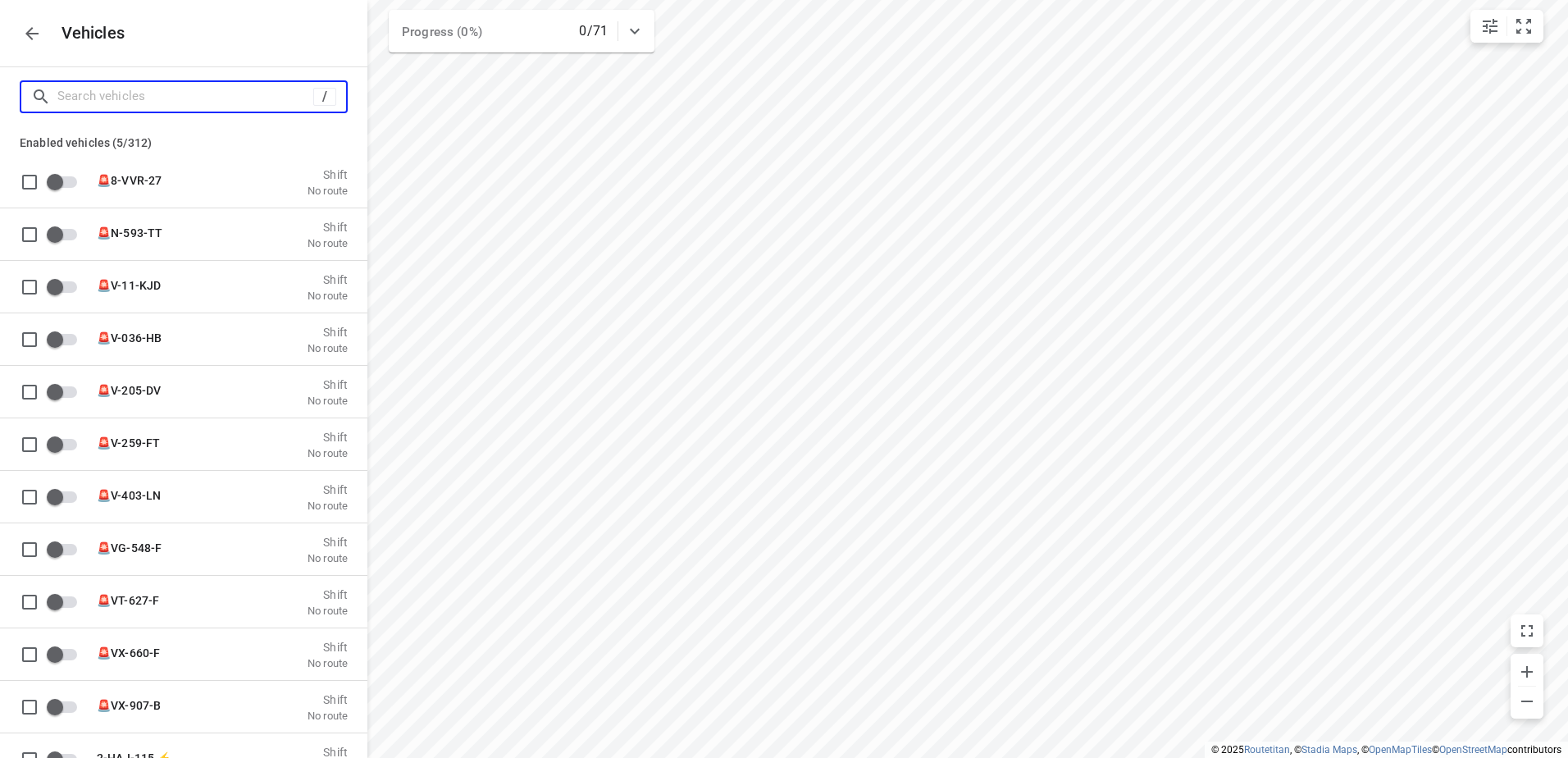
click at [168, 104] on input "Search vehicles" at bounding box center [185, 96] width 256 height 25
type input "a"
checkbox input "true"
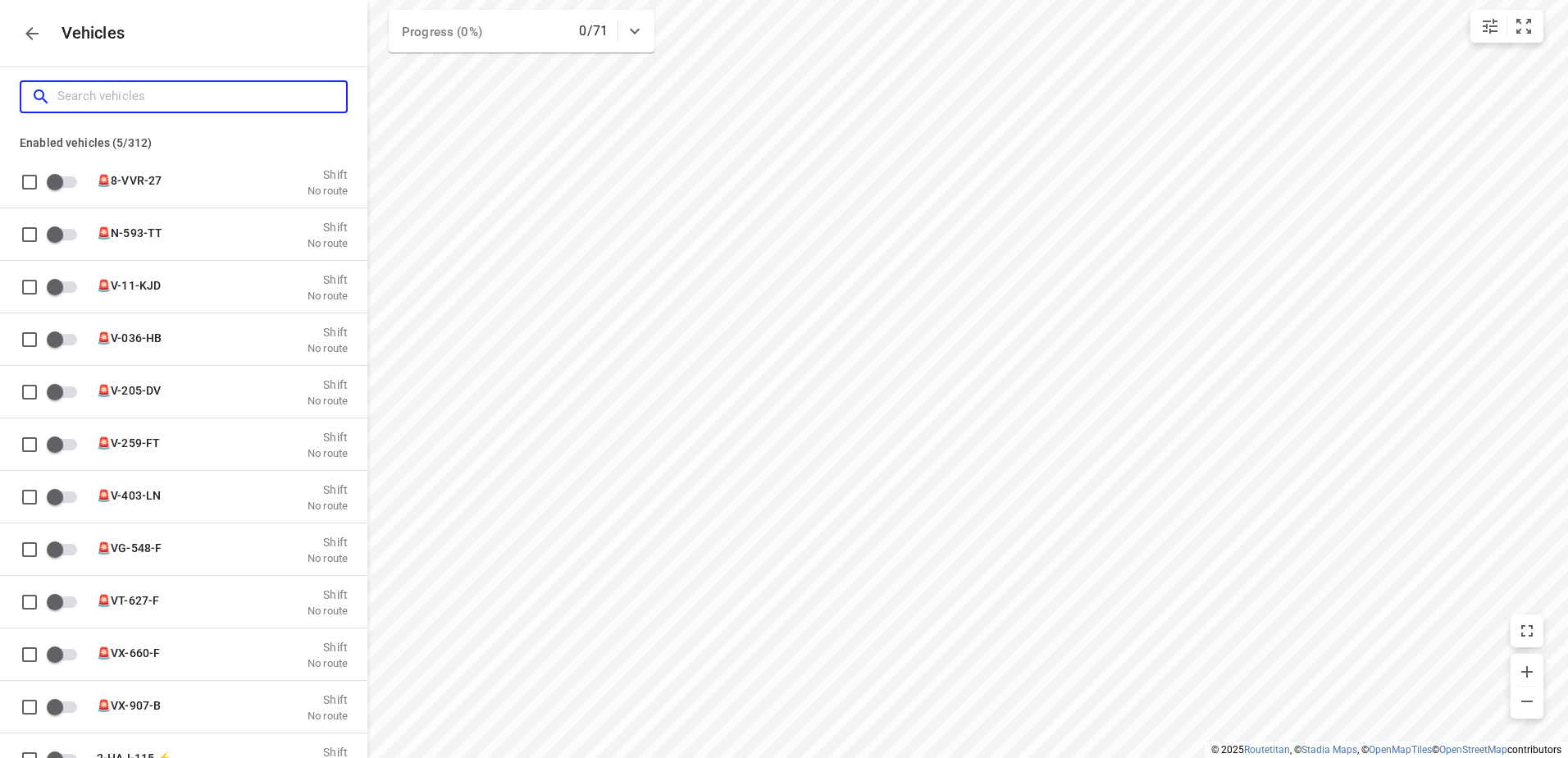
checkbox input "true"
checkbox input "false"
type input "am"
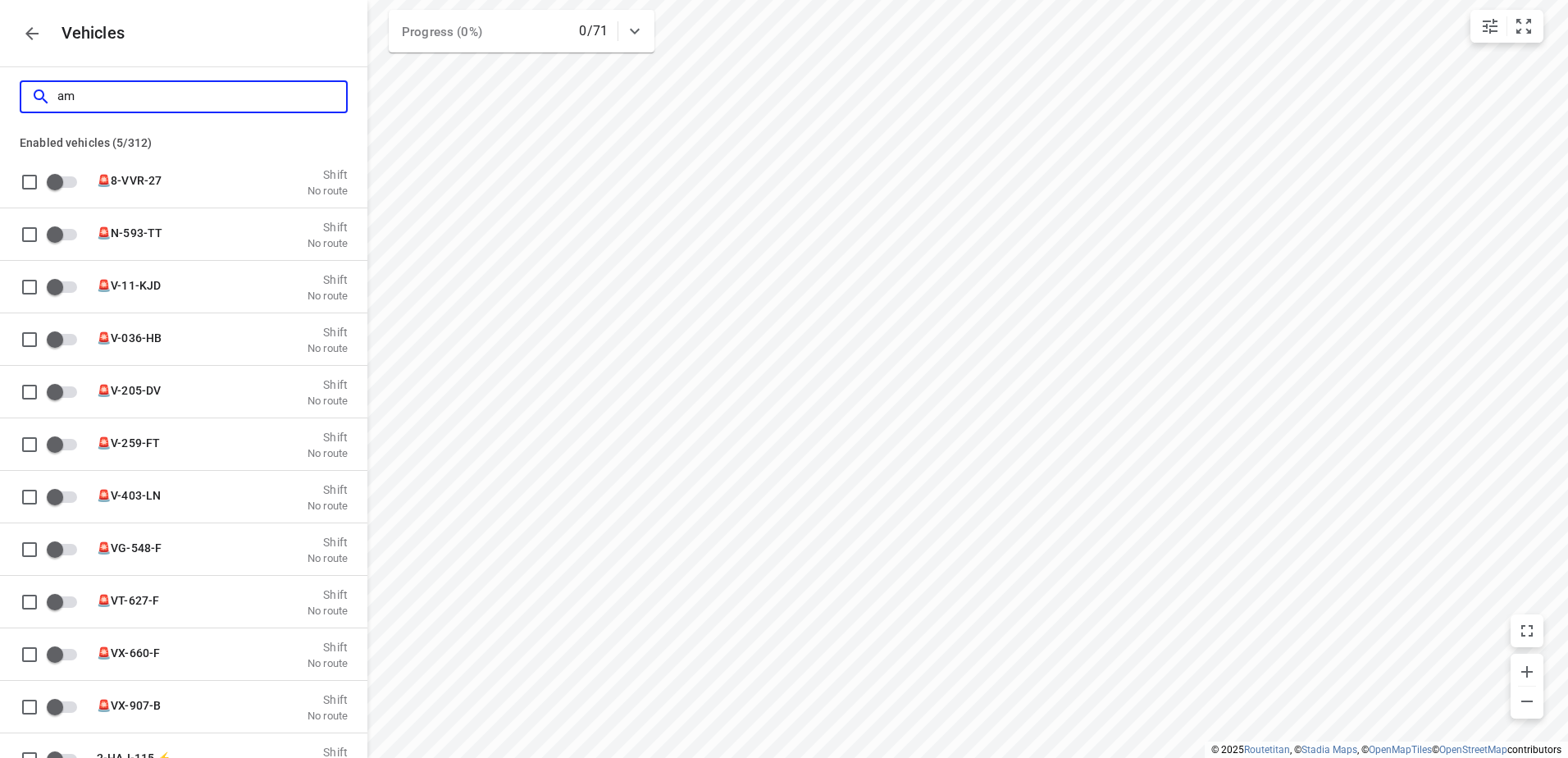
checkbox input "true"
checkbox input "false"
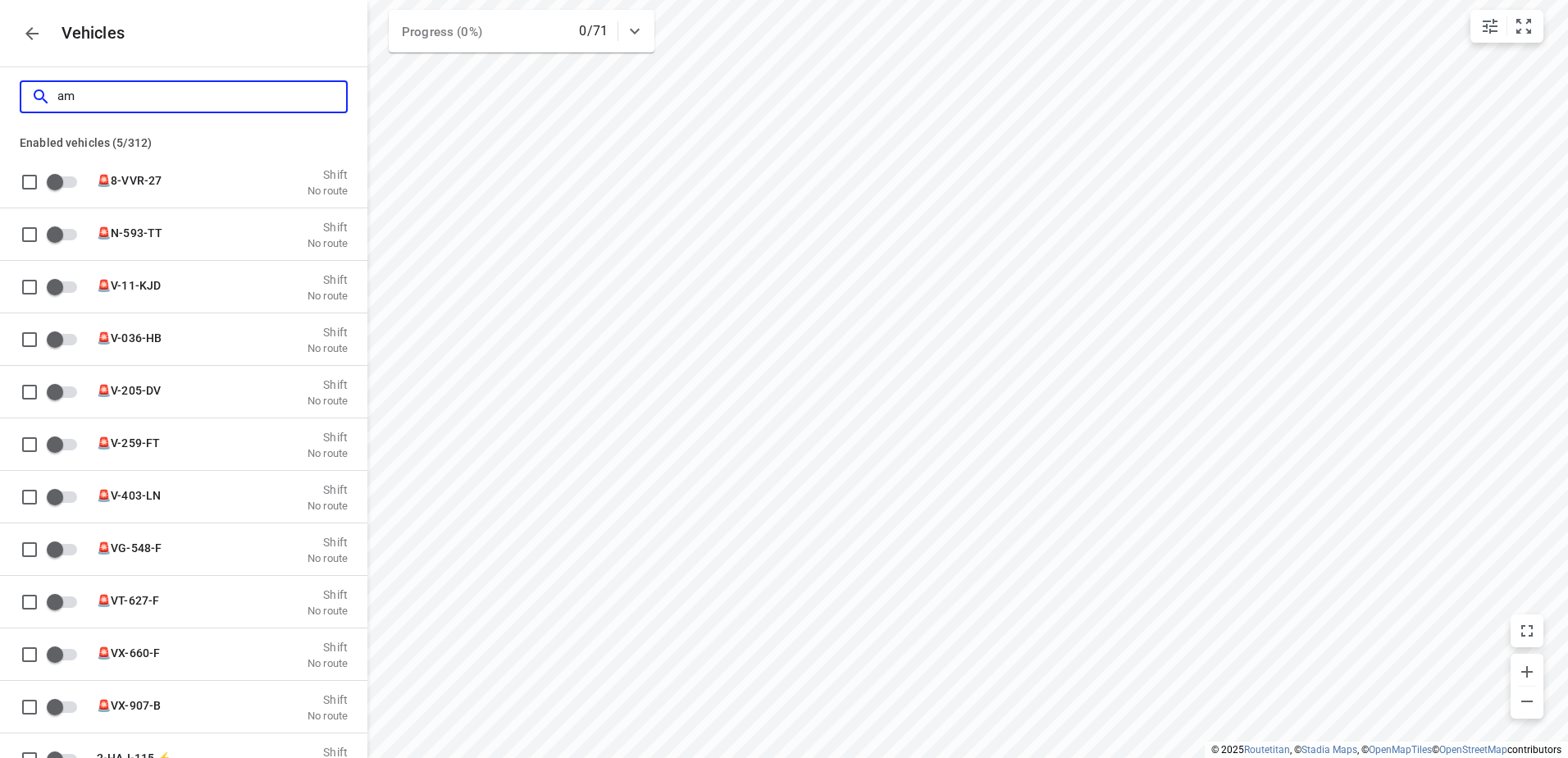
checkbox input "true"
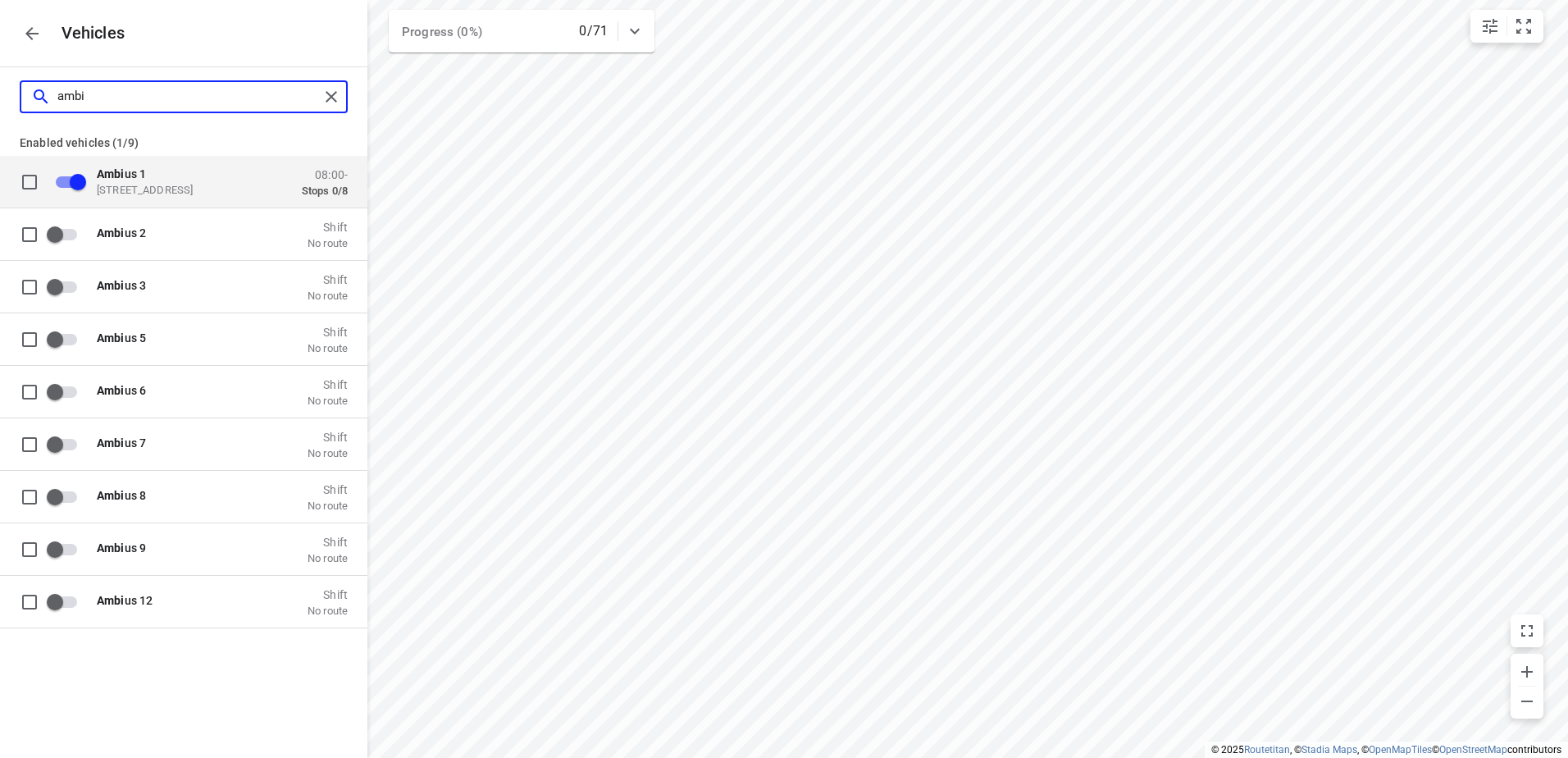
type input "ambi"
click at [32, 183] on input "grid" at bounding box center [30, 182] width 33 height 33
checkbox input "true"
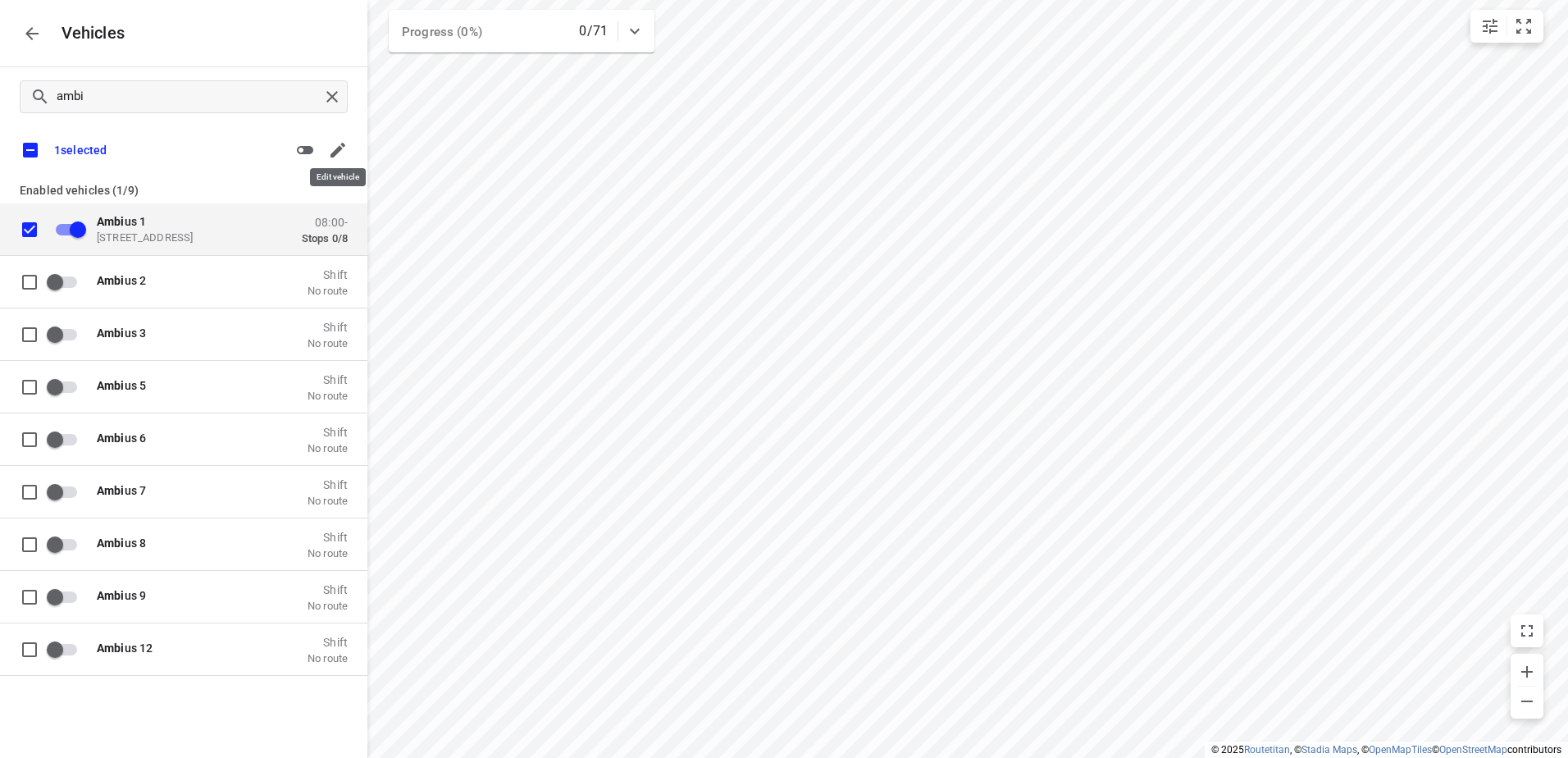
click at [339, 159] on icon "button" at bounding box center [337, 150] width 19 height 19
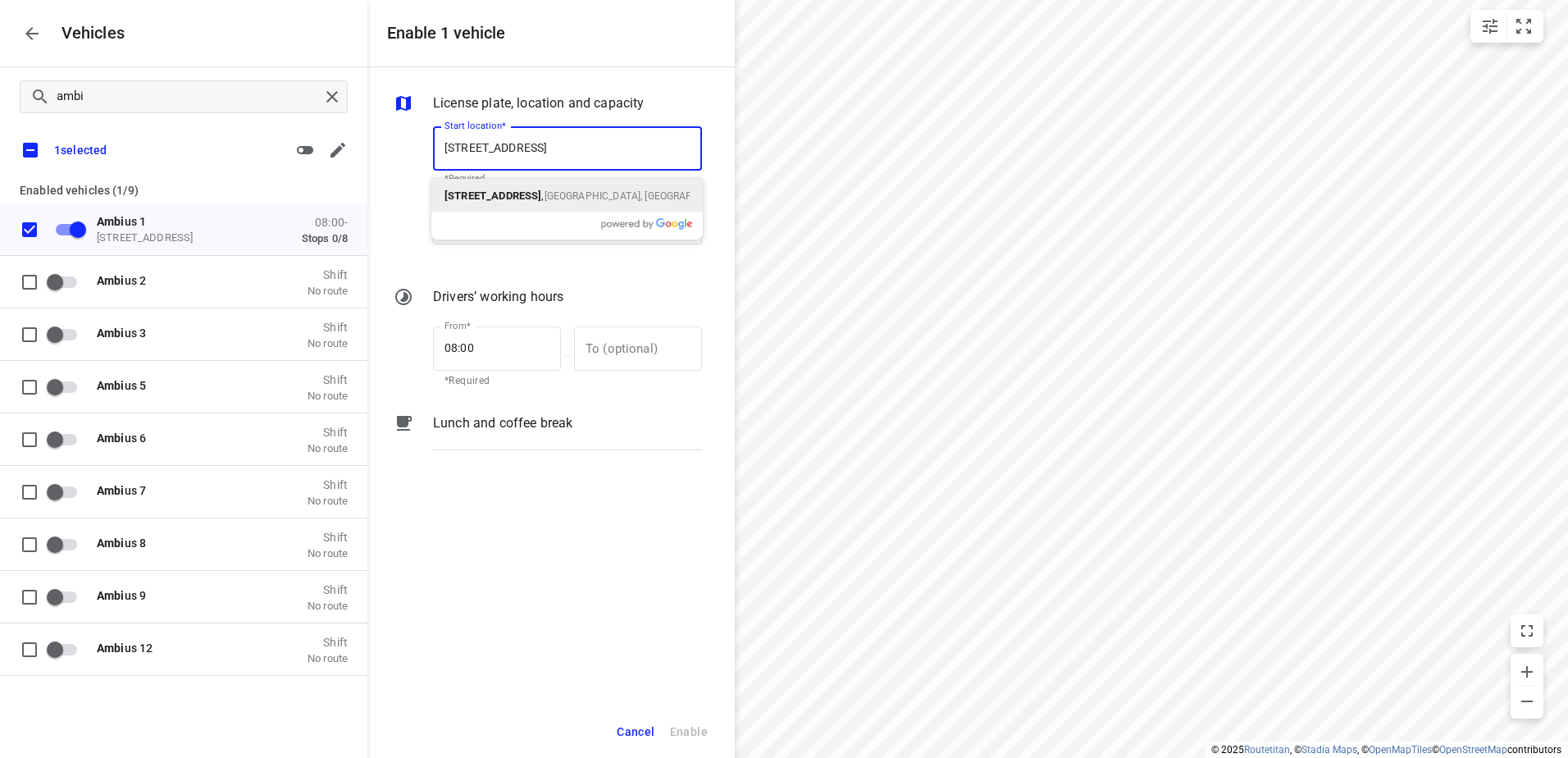
click at [527, 187] on p "Vaartkaai 52A , Antwerpen, België" at bounding box center [567, 195] width 245 height 19
type input "Vaartkaai 52A, 2170 Antwerpen, Belgium"
click at [524, 227] on input "End location" at bounding box center [568, 222] width 269 height 44
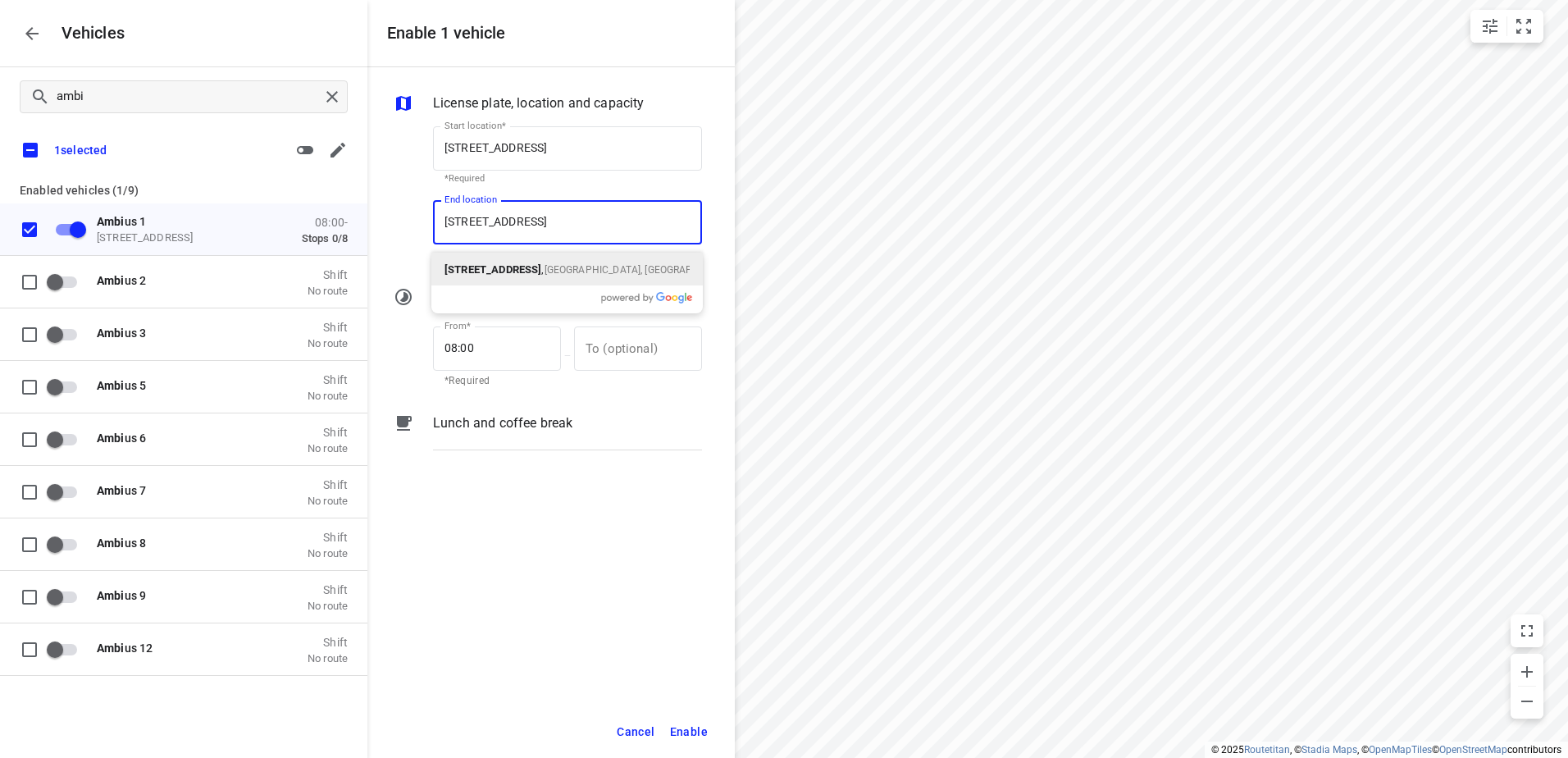
click at [554, 279] on div "Vaartkaai 52A , Antwerpen, België" at bounding box center [567, 269] width 272 height 33
type input "Vaartkaai 52A, 2170 Antwerpen, Belgium"
click at [677, 732] on span "Enable" at bounding box center [688, 731] width 37 height 20
checkbox input "false"
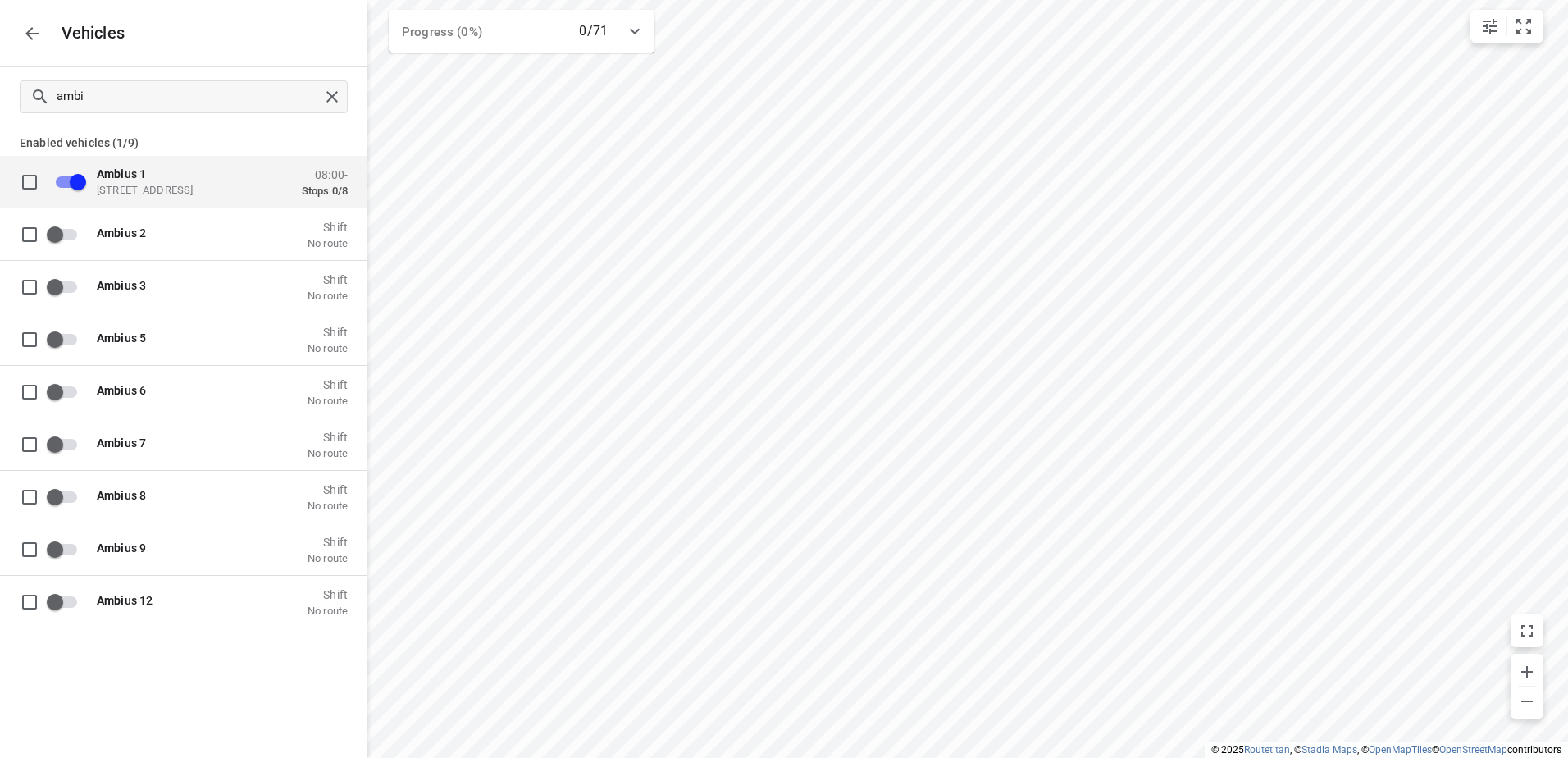
click at [35, 36] on icon "button" at bounding box center [32, 34] width 19 height 19
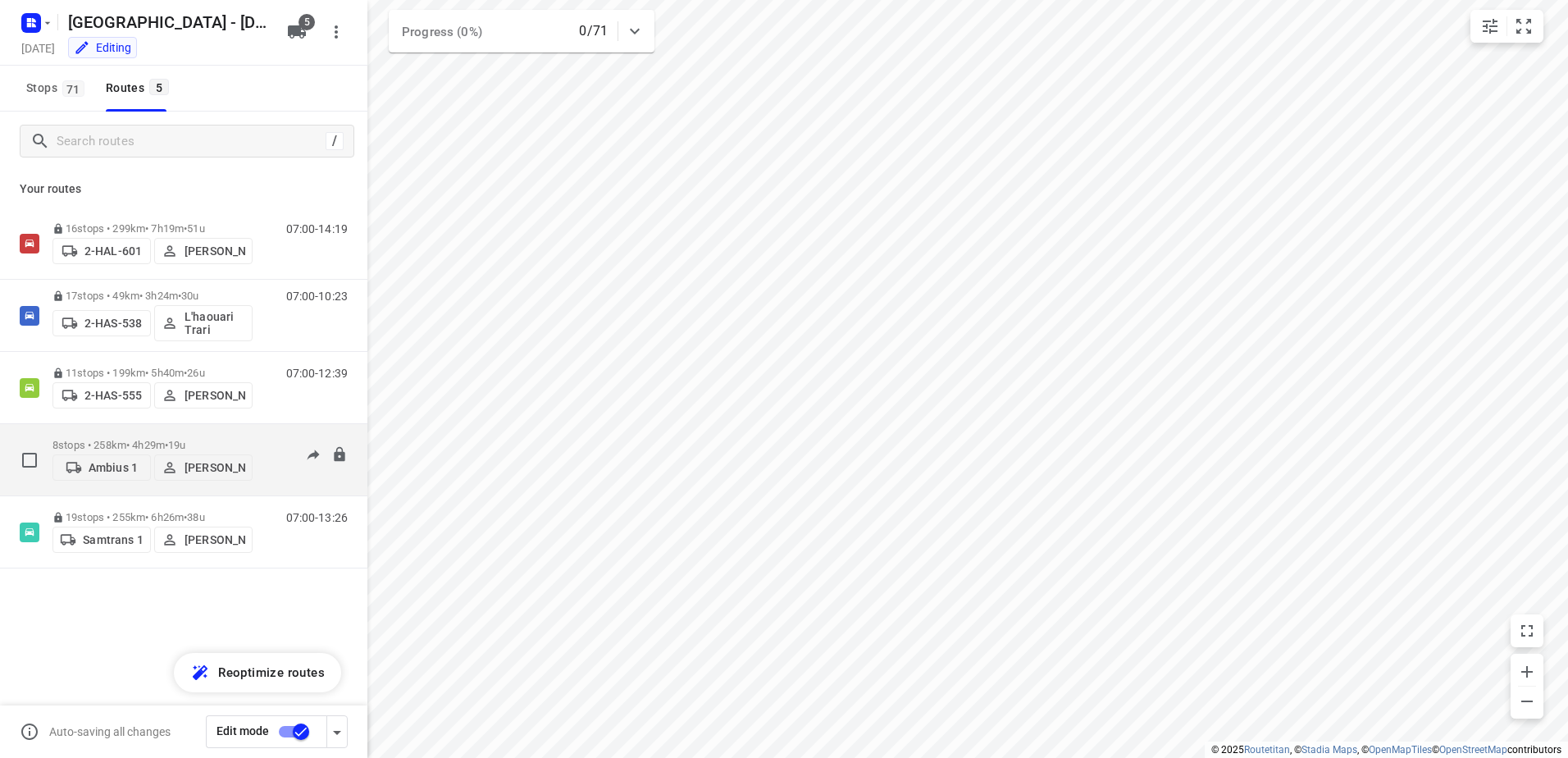
click at [104, 458] on button "Ambius 1" at bounding box center [102, 467] width 98 height 26
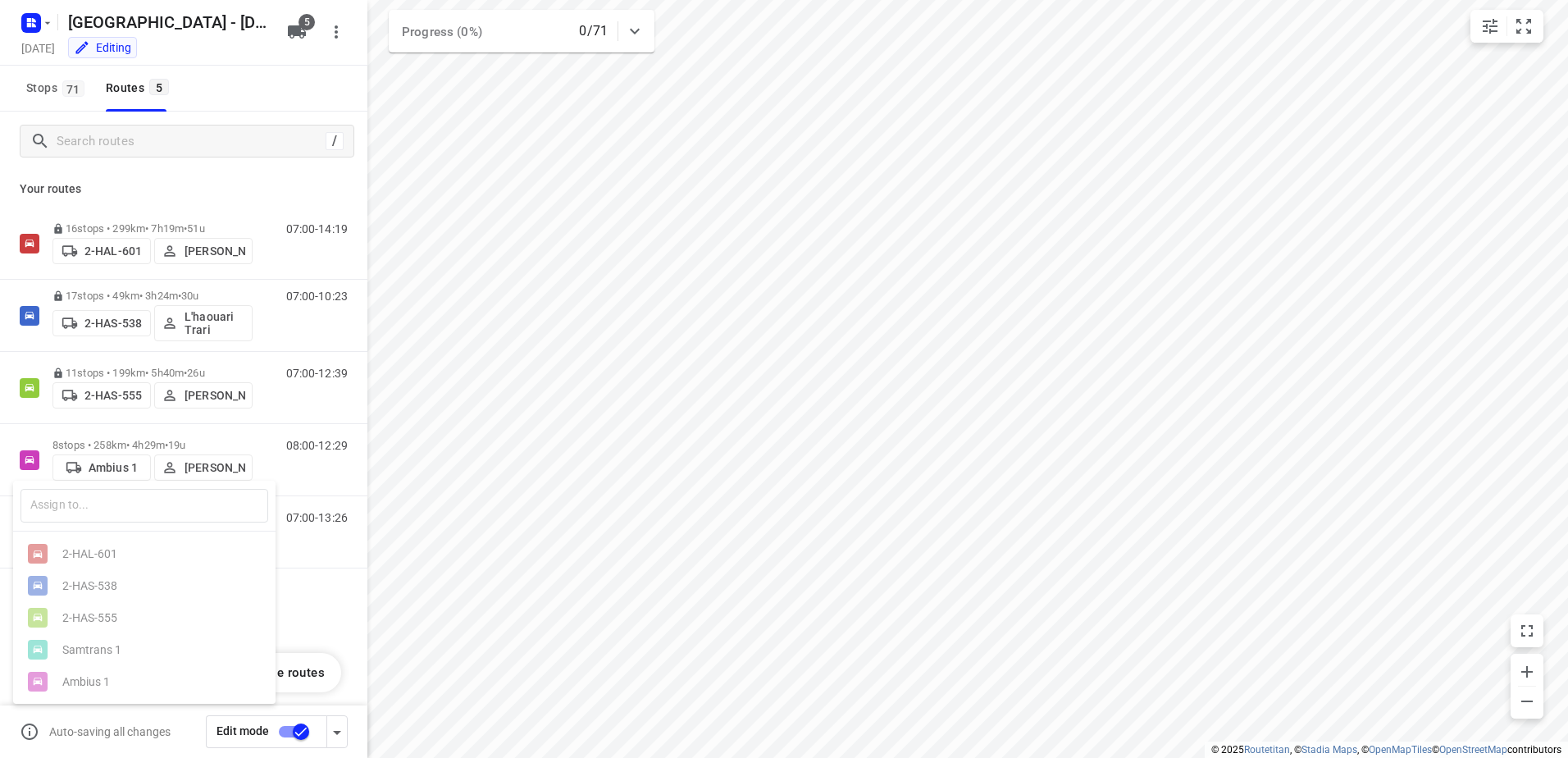
click at [515, 403] on div at bounding box center [784, 379] width 1568 height 758
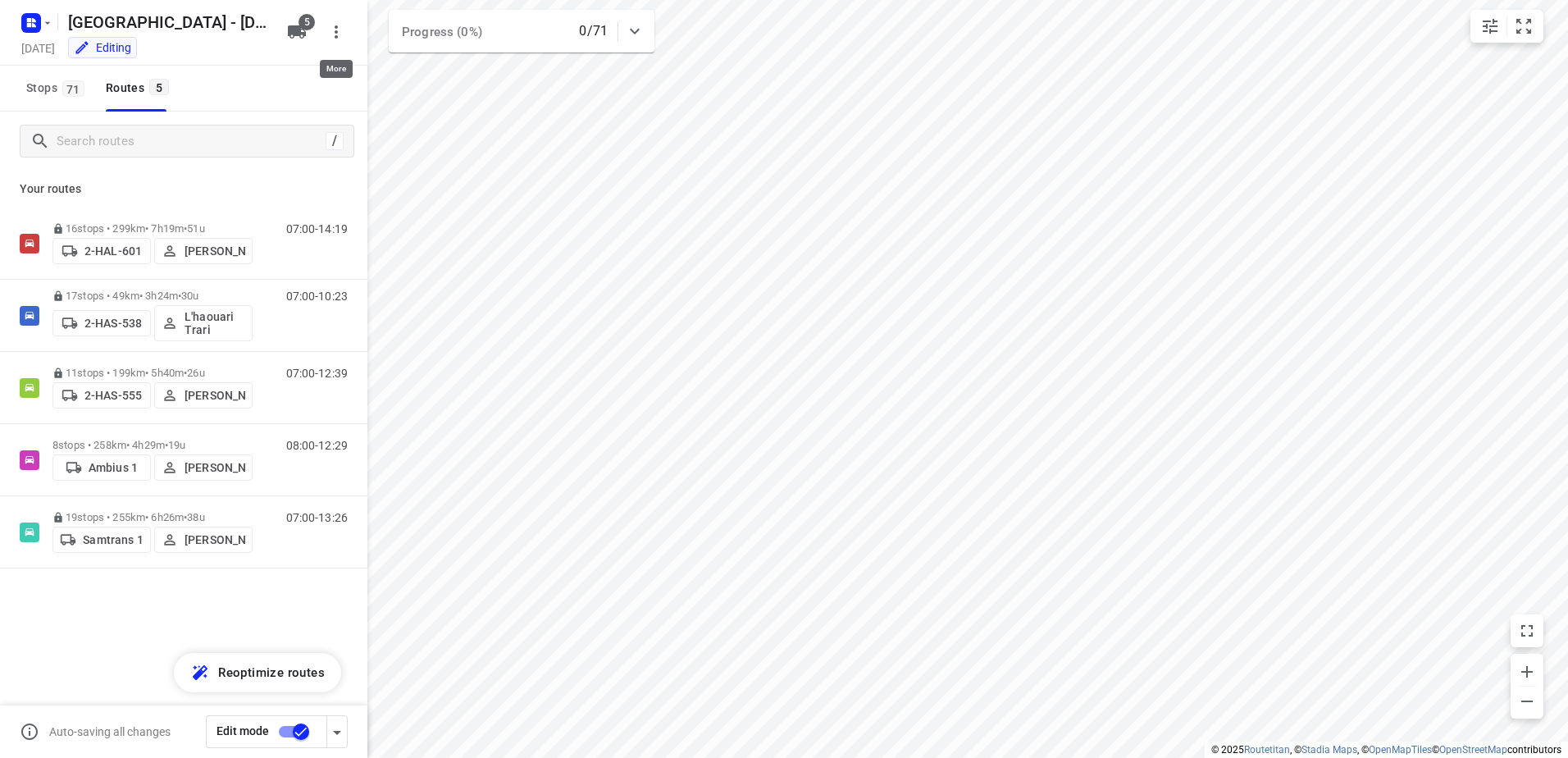
click at [339, 36] on icon "button" at bounding box center [336, 32] width 19 height 19
click at [1016, 48] on div at bounding box center [784, 379] width 1568 height 758
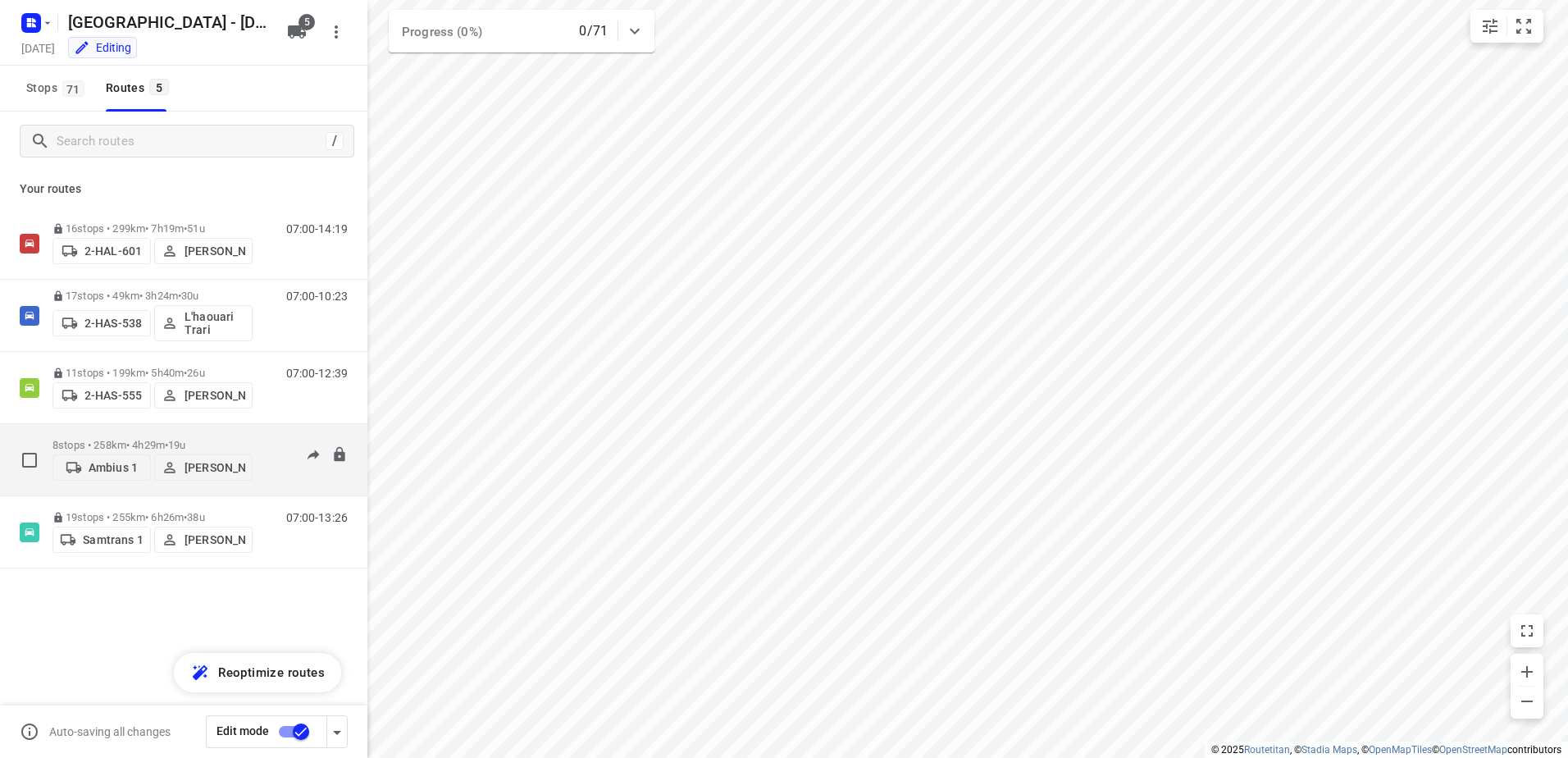
click at [120, 464] on p "Ambius 1" at bounding box center [112, 468] width 49 height 13
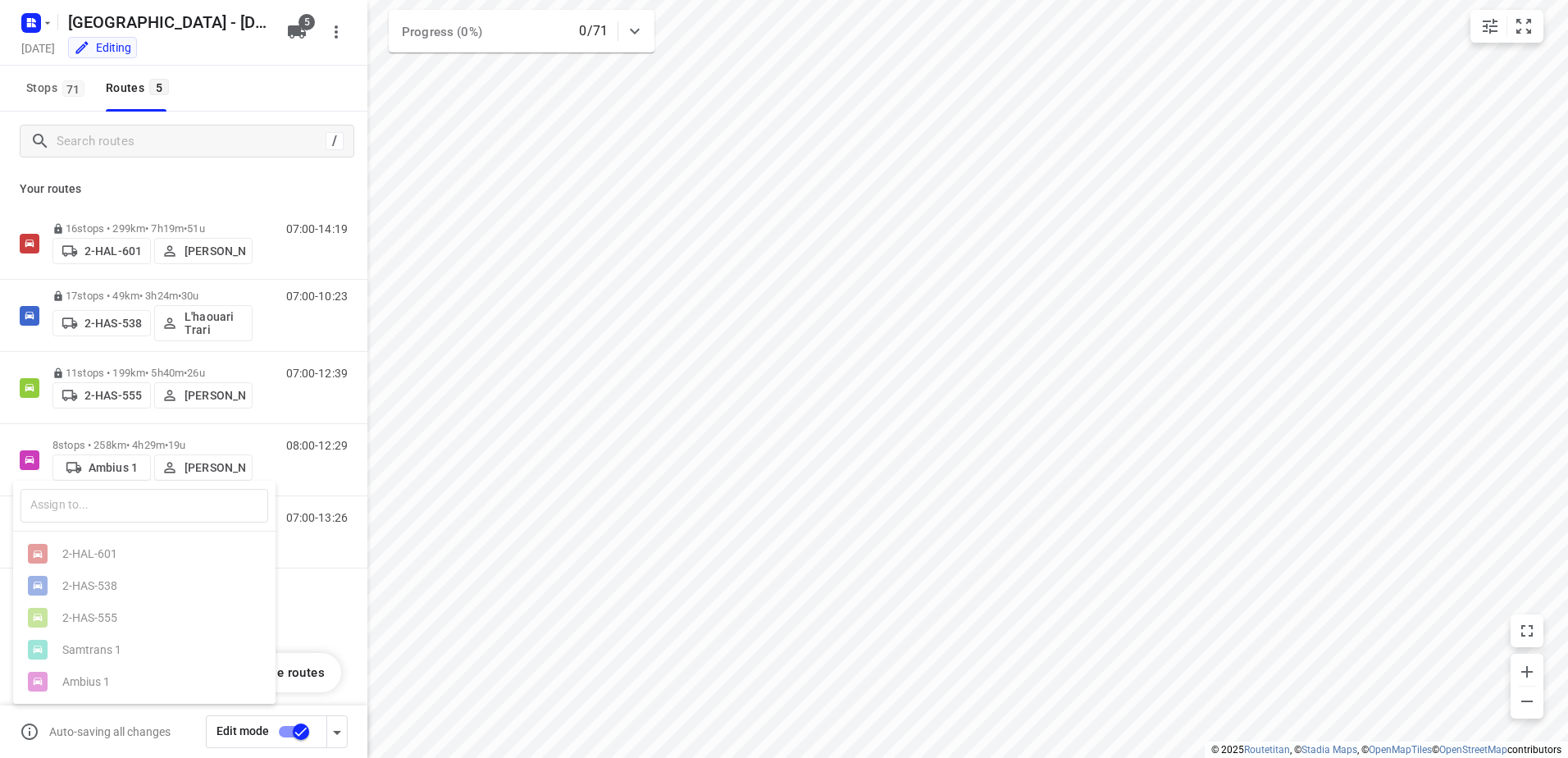
click at [20, 423] on div at bounding box center [784, 379] width 1568 height 758
